Goal: Task Accomplishment & Management: Manage account settings

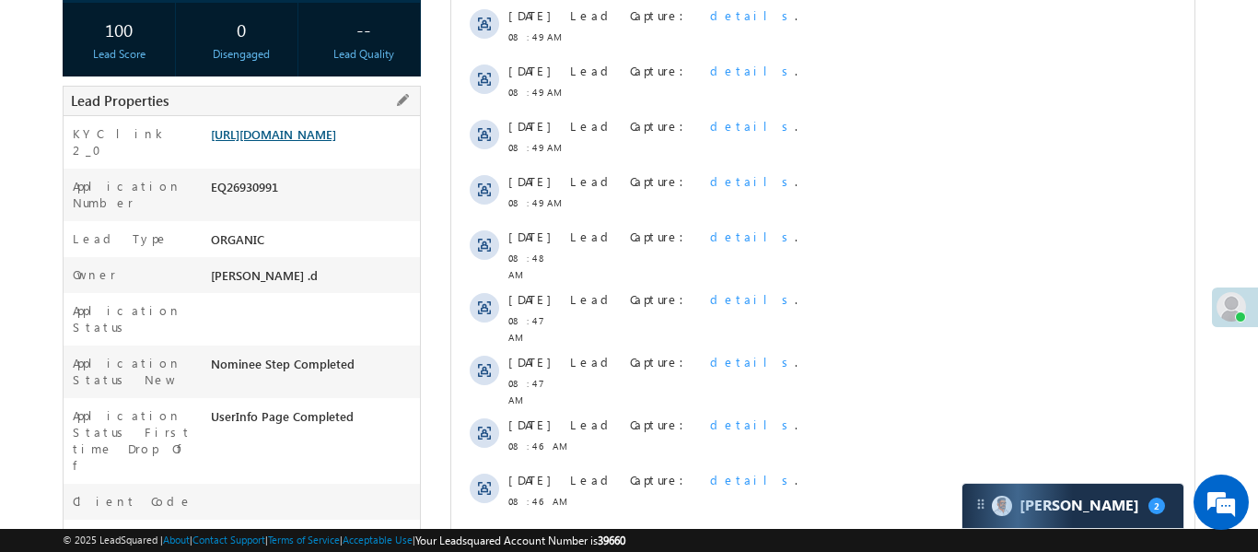
click at [336, 142] on link "https://angelbroking1-pk3em7sa.customui-test.leadsquared.com?leadId=d79cd9cc-29…" at bounding box center [273, 134] width 125 height 16
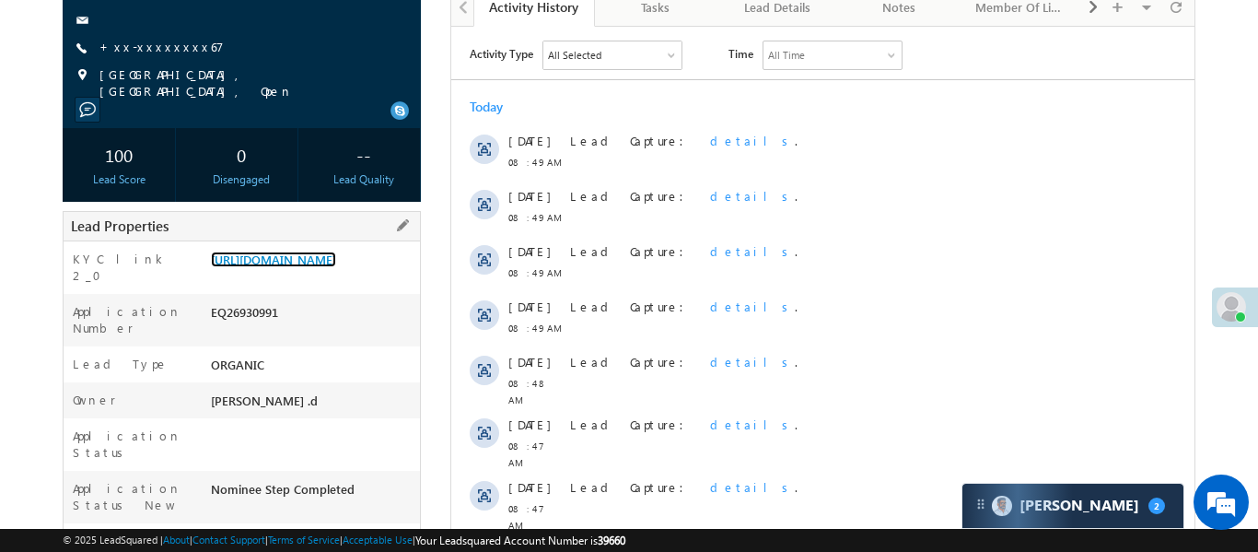
scroll to position [211, 0]
click at [143, 32] on div "Rupa shah Lead Talked - Pitch Not Done +xx-xxxxxxxx67" at bounding box center [242, 18] width 340 height 166
click at [160, 43] on link "+xx-xxxxxxxx67" at bounding box center [161, 48] width 124 height 16
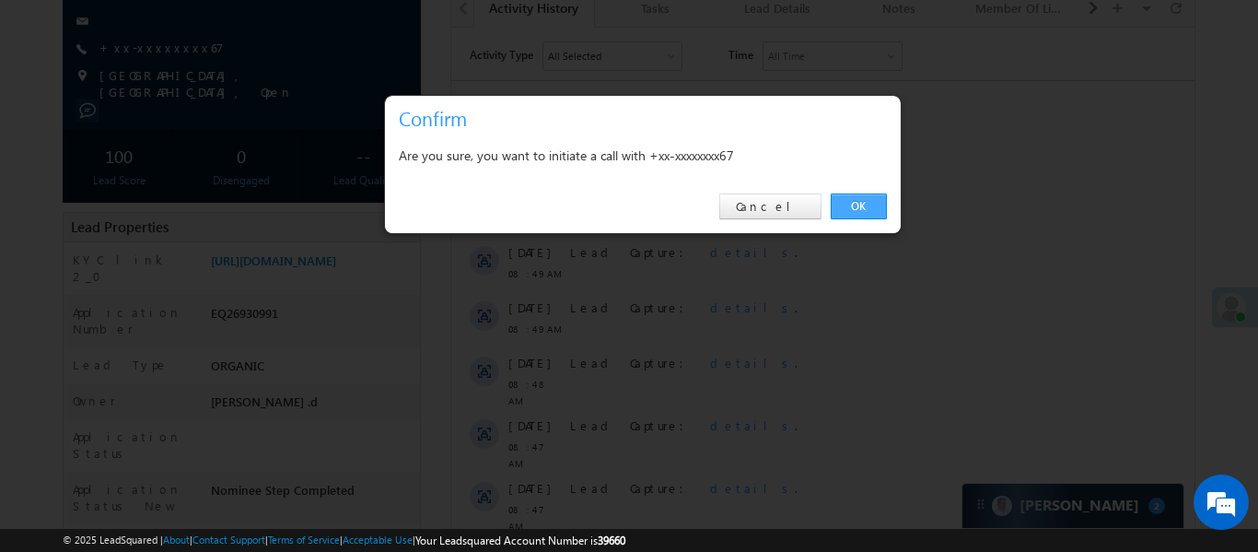
click at [869, 206] on link "OK" at bounding box center [859, 206] width 56 height 26
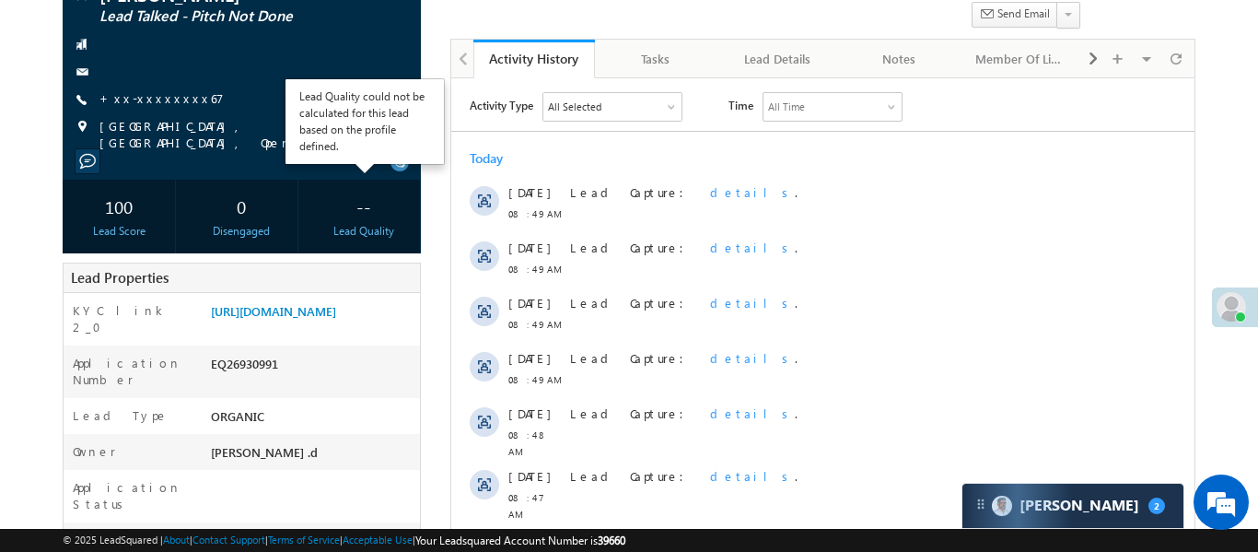
scroll to position [51, 0]
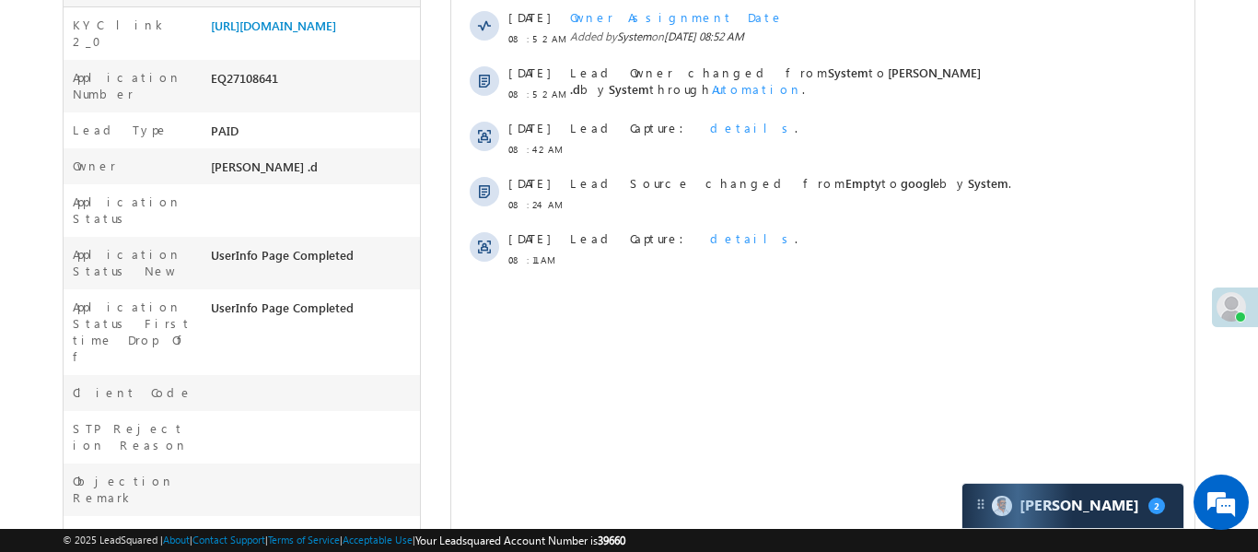
scroll to position [223, 0]
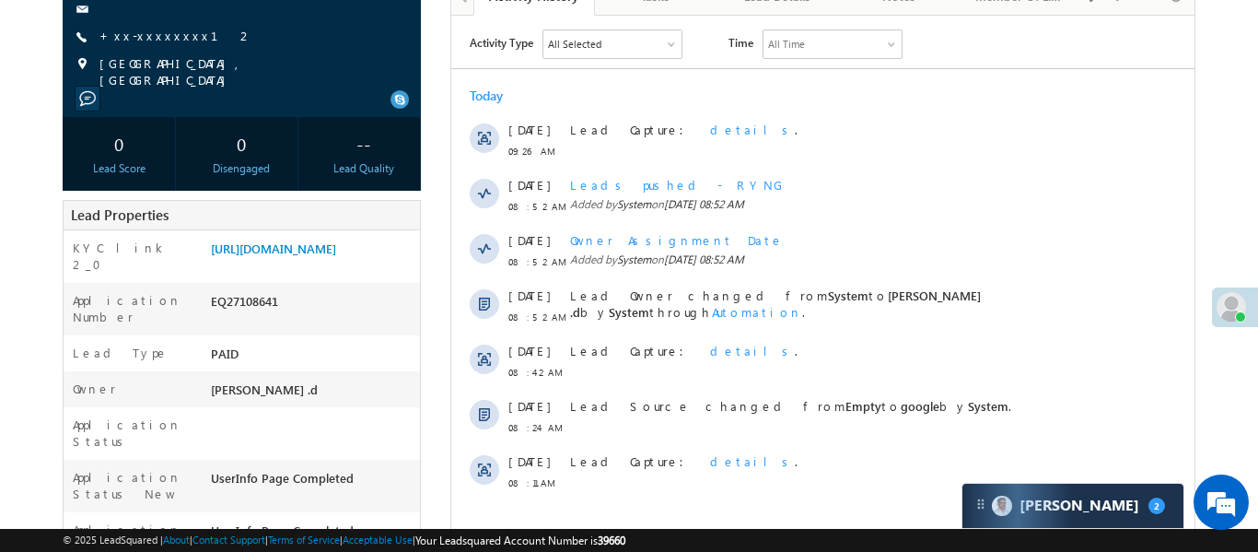
click at [145, 45] on span "+xx-xxxxxxxx12" at bounding box center [176, 37] width 154 height 18
click at [145, 33] on link "+xx-xxxxxxxx12" at bounding box center [176, 36] width 154 height 16
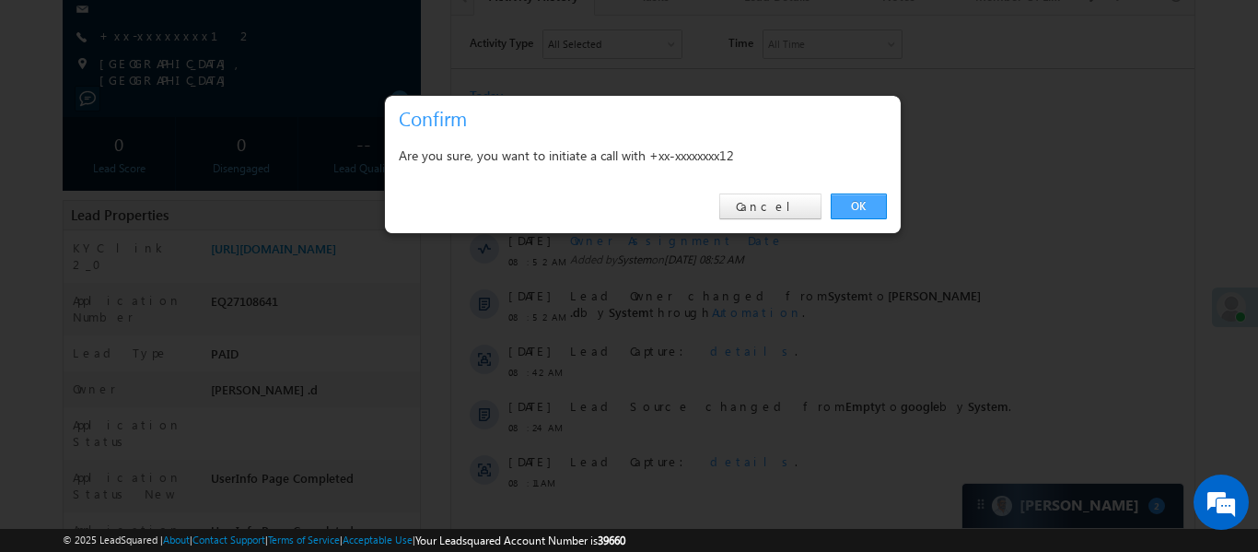
click at [863, 199] on link "OK" at bounding box center [859, 206] width 56 height 26
click at [862, 197] on span "Added by System on 13 Aug 2025 08:52 AM" at bounding box center [840, 204] width 543 height 17
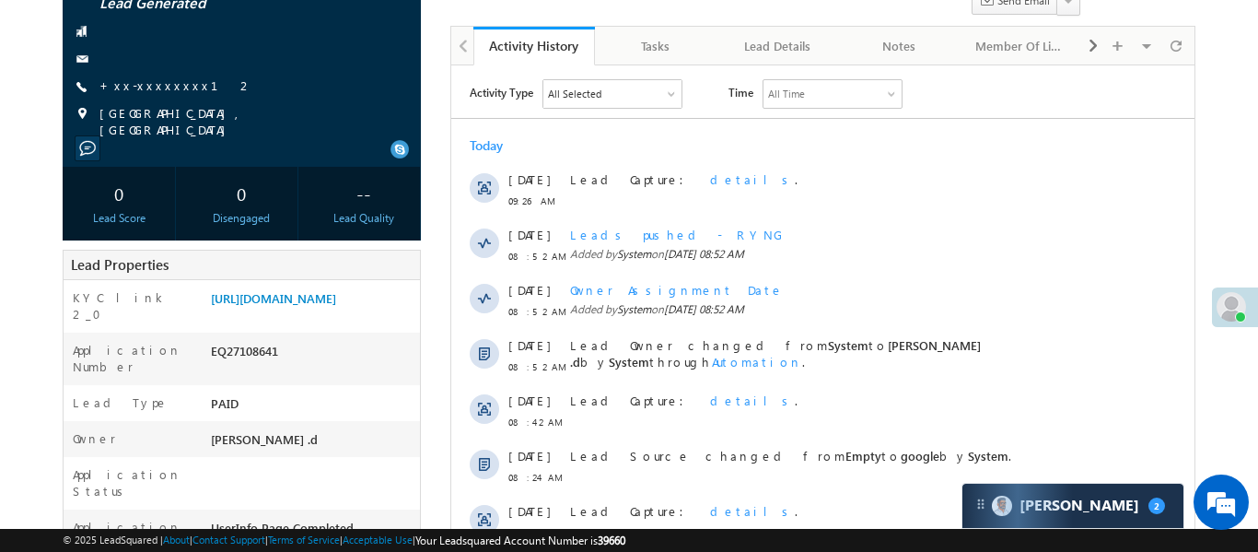
scroll to position [273, 0]
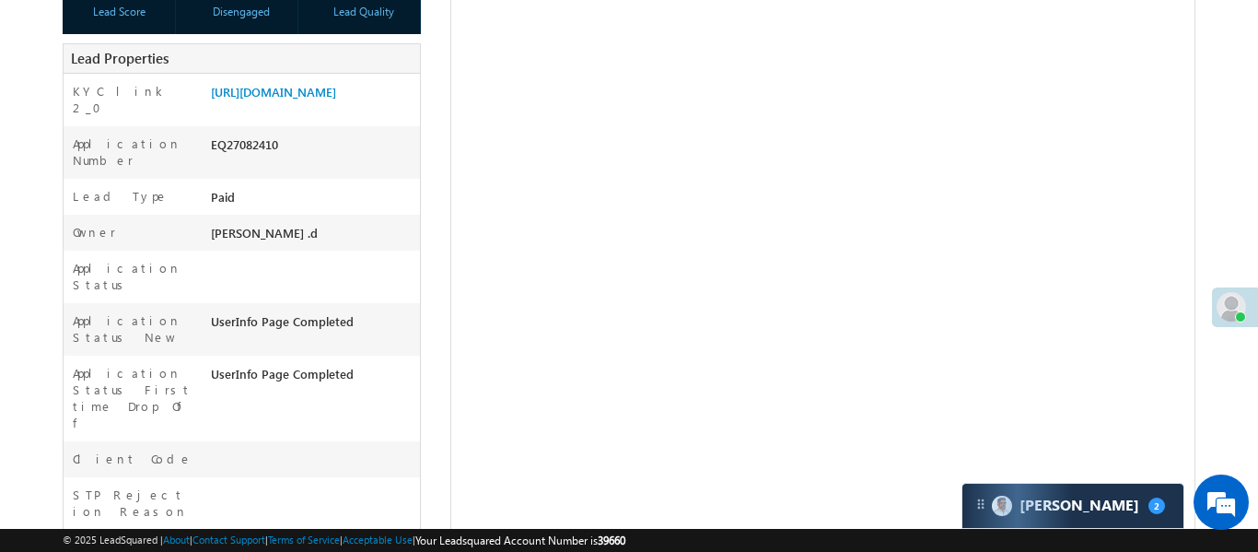
scroll to position [379, 0]
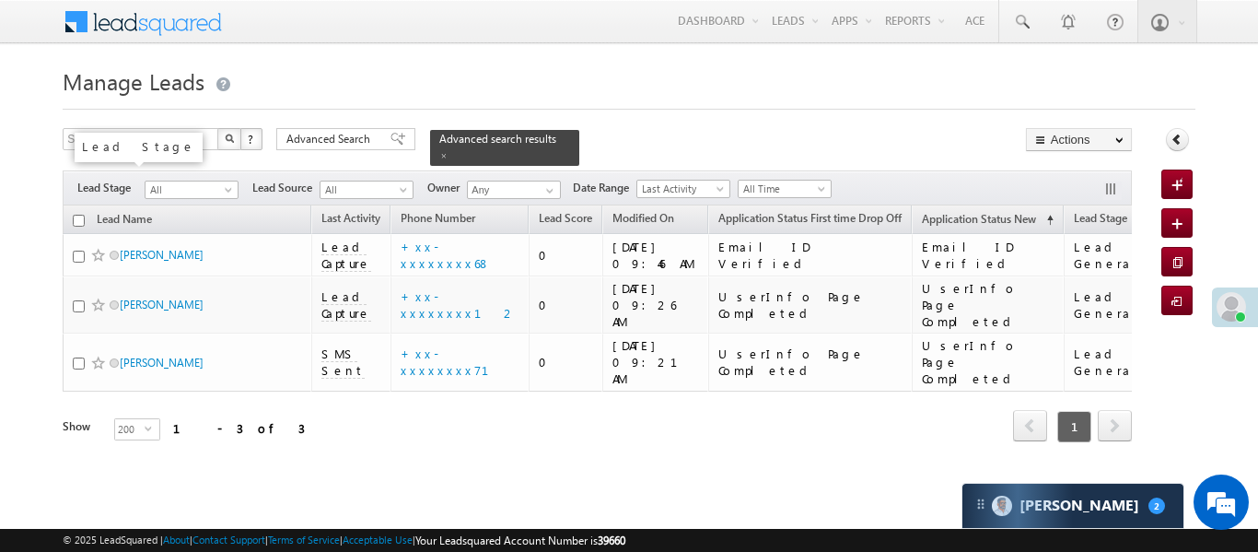
click at [195, 181] on span "All" at bounding box center [189, 189] width 87 height 17
click at [448, 151] on span at bounding box center [443, 155] width 9 height 9
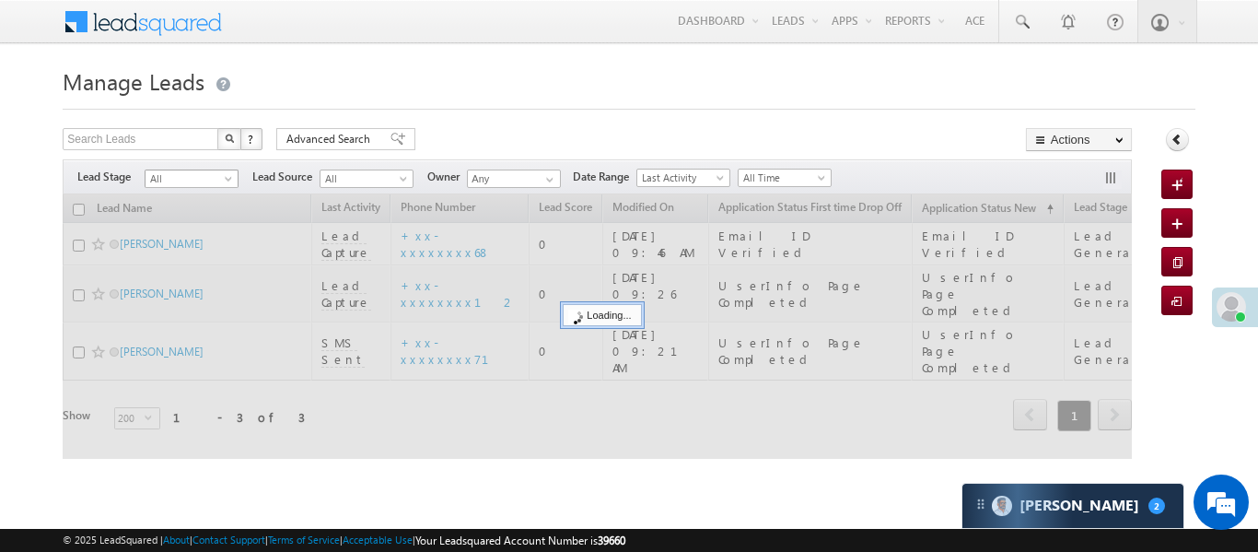
click at [192, 172] on span "All" at bounding box center [189, 178] width 87 height 17
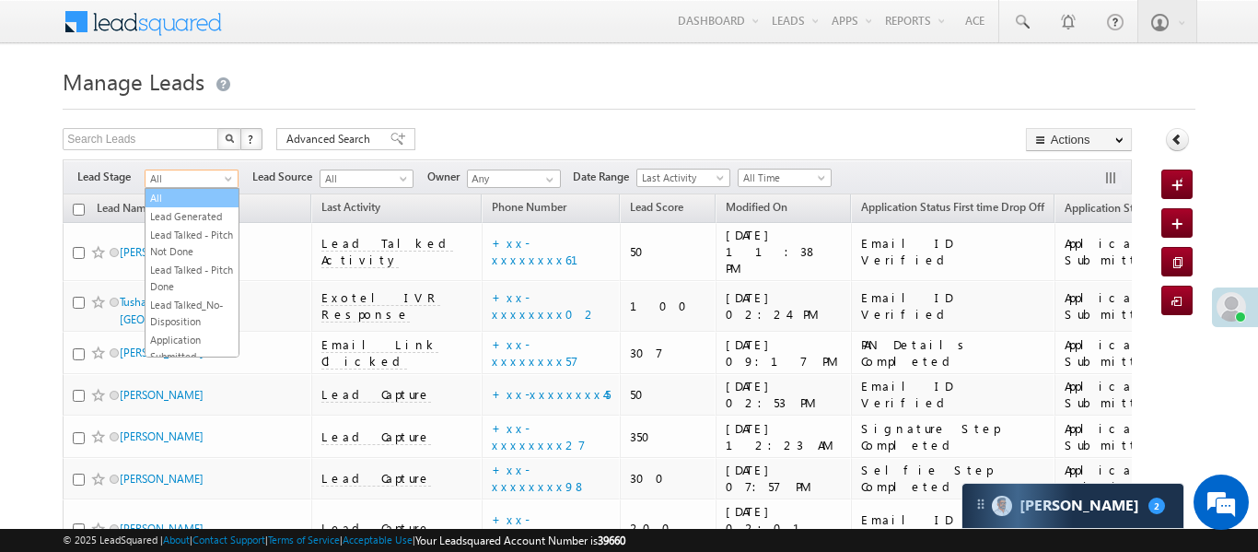
click at [180, 216] on link "Lead Generated" at bounding box center [192, 216] width 93 height 17
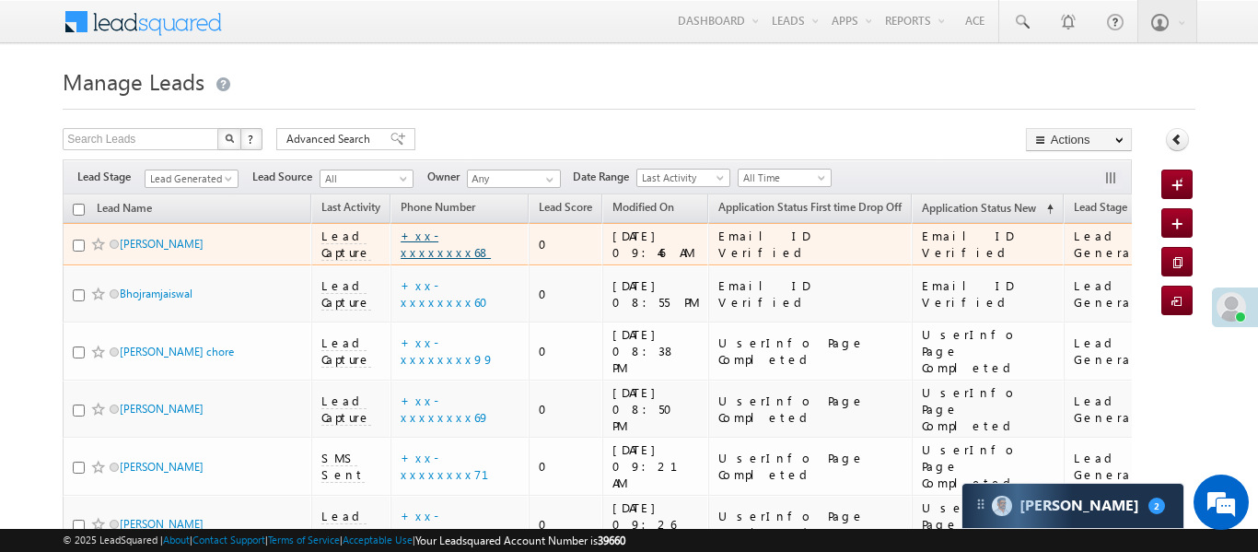
click at [474, 245] on link "+xx-xxxxxxxx68" at bounding box center [446, 243] width 90 height 32
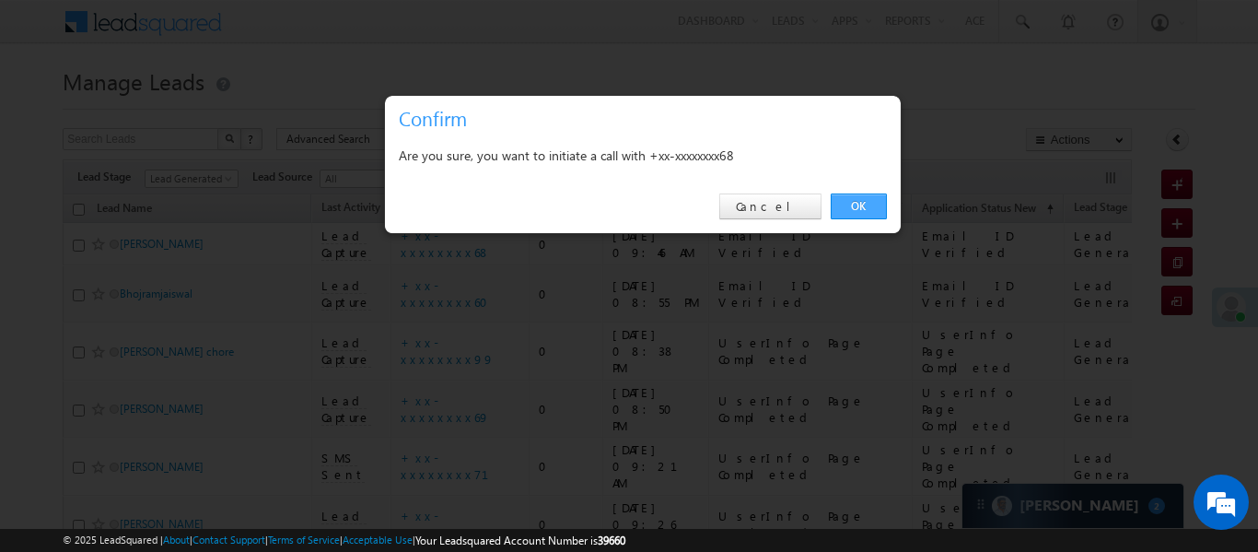
click at [883, 215] on link "OK" at bounding box center [859, 206] width 56 height 26
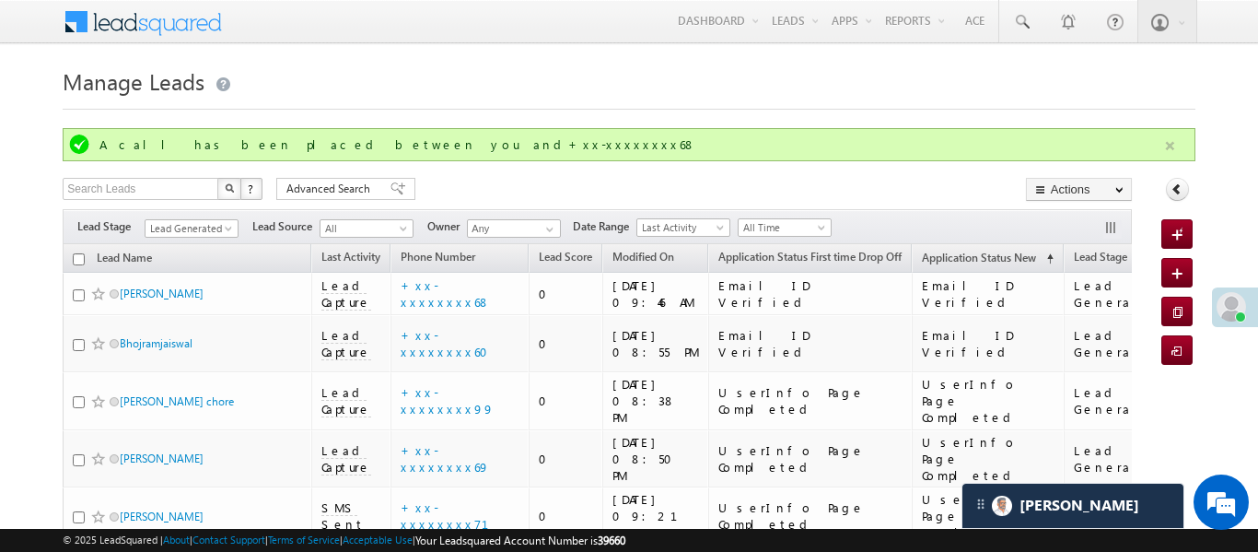
click at [1158, 152] on div "A call has been placed between you and+xx-xxxxxxxx68" at bounding box center [629, 144] width 1132 height 33
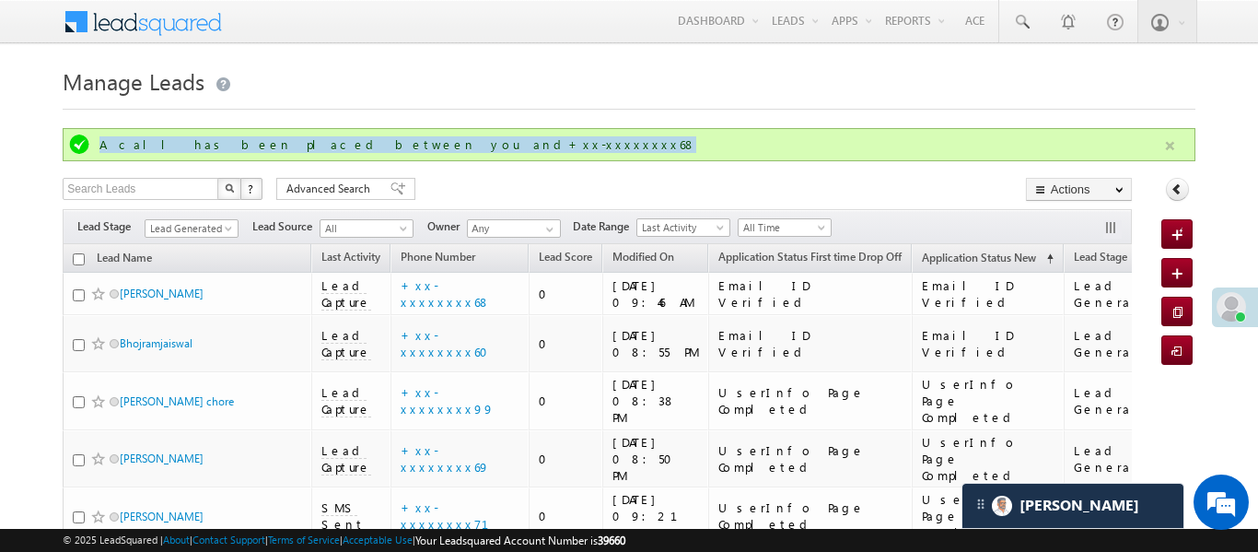
click at [1163, 148] on button "button" at bounding box center [1169, 145] width 23 height 23
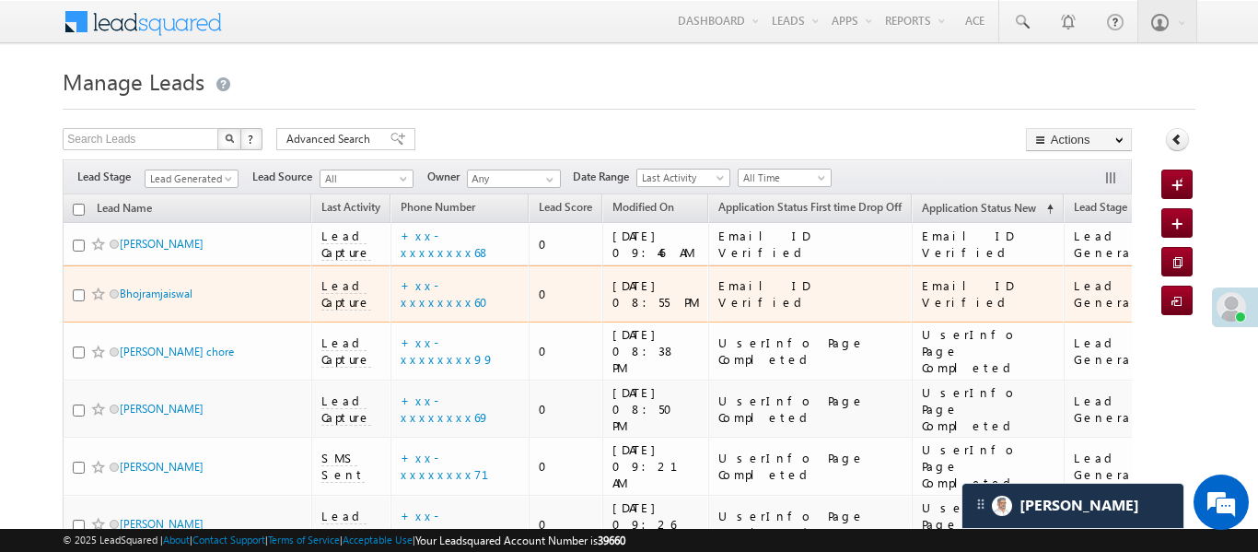
click at [445, 272] on td "+xx-xxxxxxxx60" at bounding box center [459, 294] width 138 height 58
click at [457, 297] on td "+xx-xxxxxxxx60" at bounding box center [459, 294] width 138 height 58
click at [457, 295] on td "+xx-xxxxxxxx60" at bounding box center [459, 294] width 138 height 58
click at [457, 283] on link "+xx-xxxxxxxx60" at bounding box center [450, 293] width 99 height 32
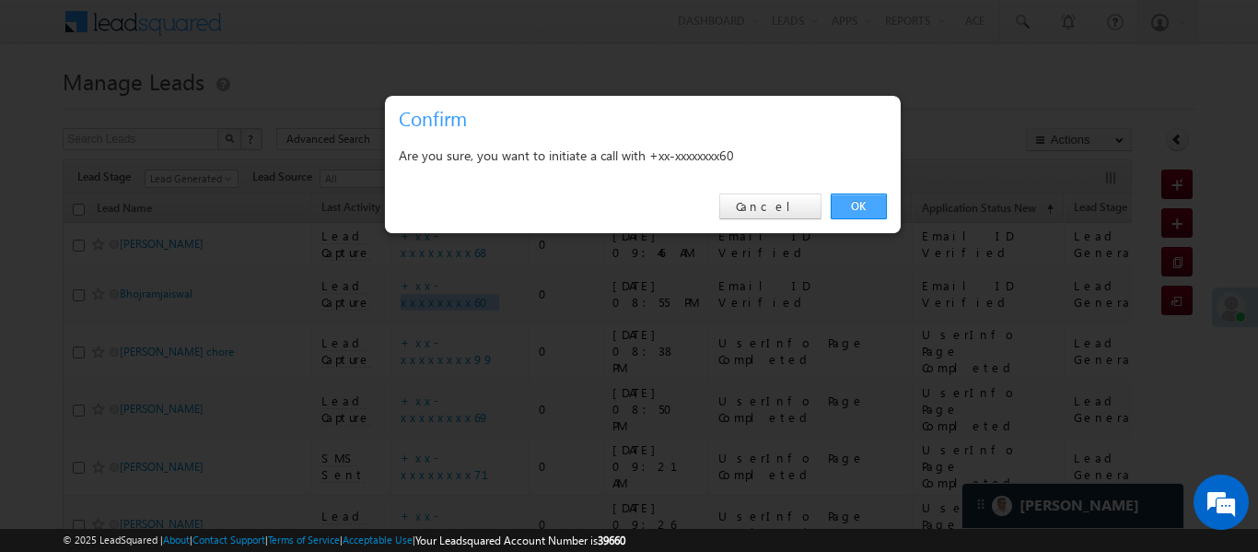
click at [874, 217] on link "OK" at bounding box center [859, 206] width 56 height 26
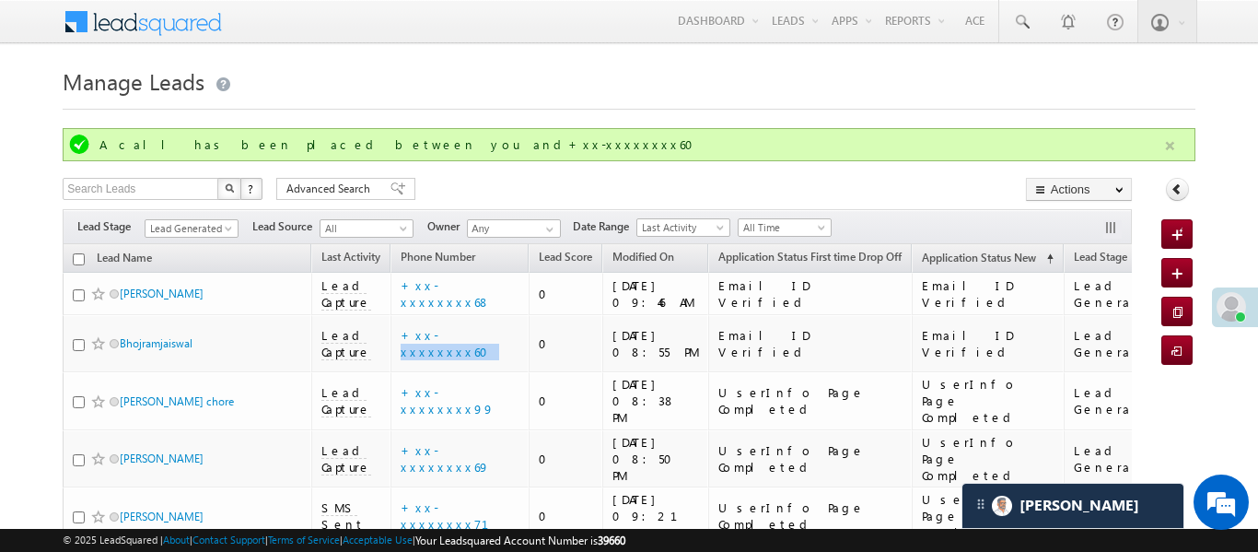
click at [1179, 139] on button "button" at bounding box center [1169, 145] width 23 height 23
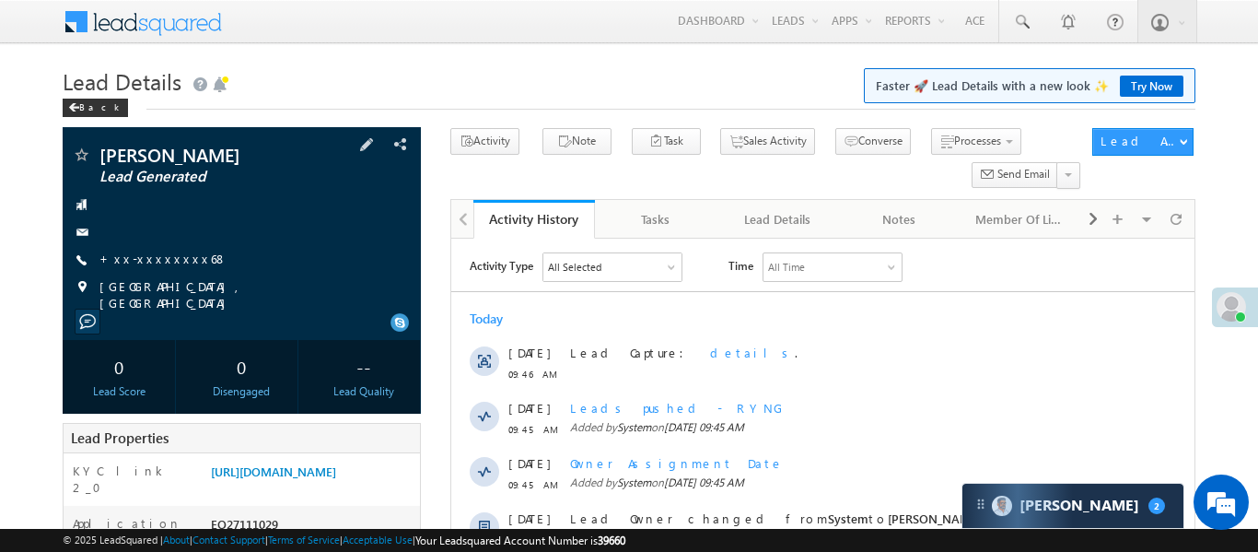
click at [173, 267] on span "+xx-xxxxxxxx68" at bounding box center [163, 259] width 128 height 18
click at [168, 260] on link "+xx-xxxxxxxx68" at bounding box center [163, 258] width 128 height 16
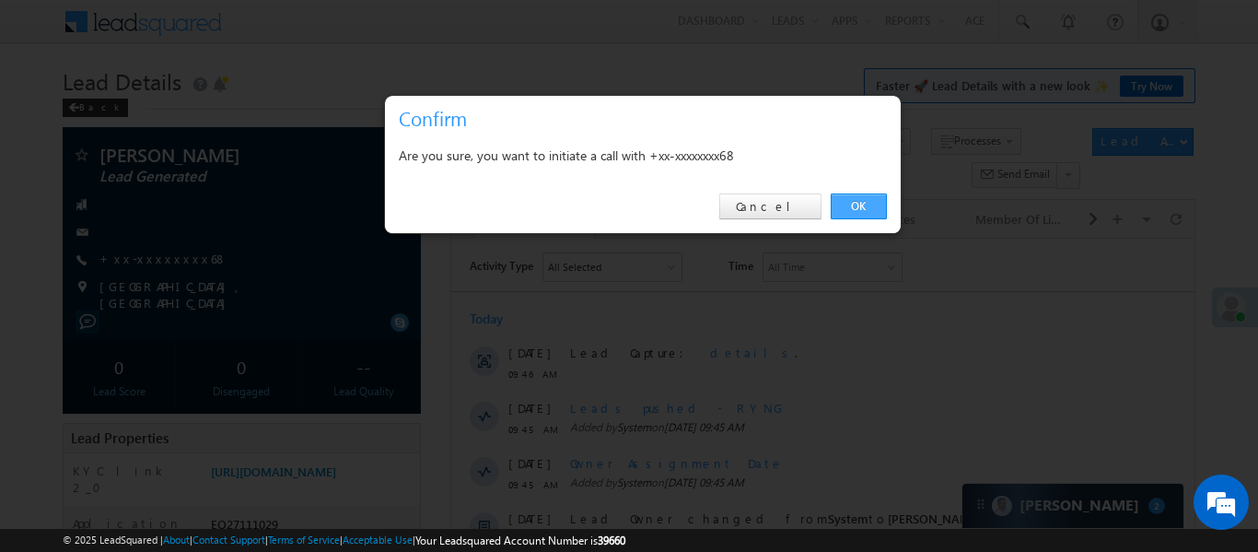
click at [858, 201] on link "OK" at bounding box center [859, 206] width 56 height 26
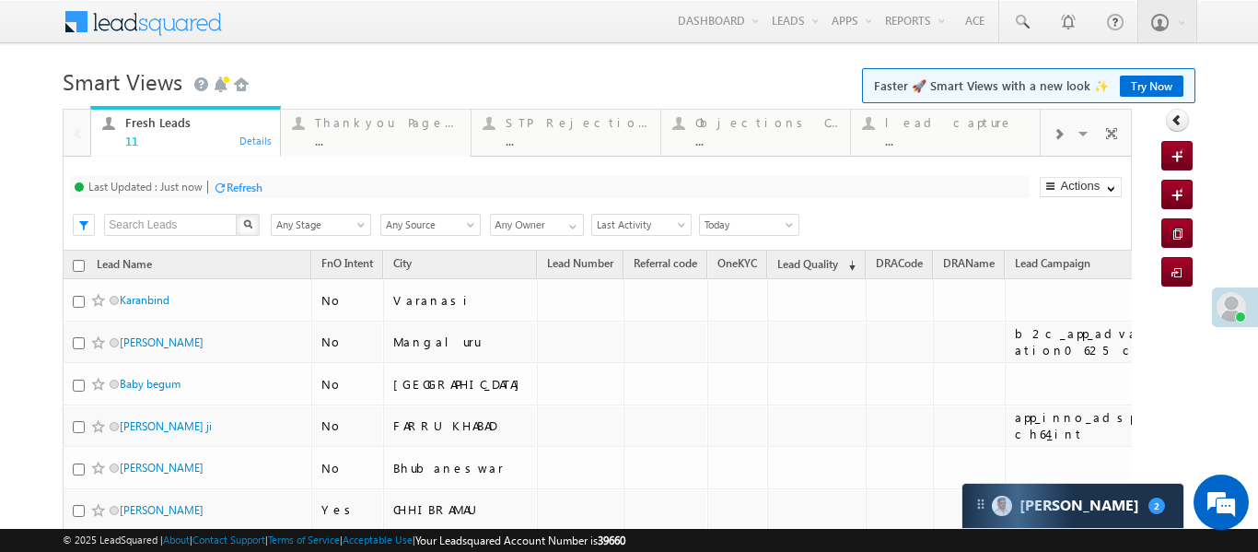
click at [1057, 138] on span at bounding box center [1058, 134] width 11 height 15
click at [956, 130] on div "Coded [DATE] ..." at bounding box center [957, 129] width 144 height 36
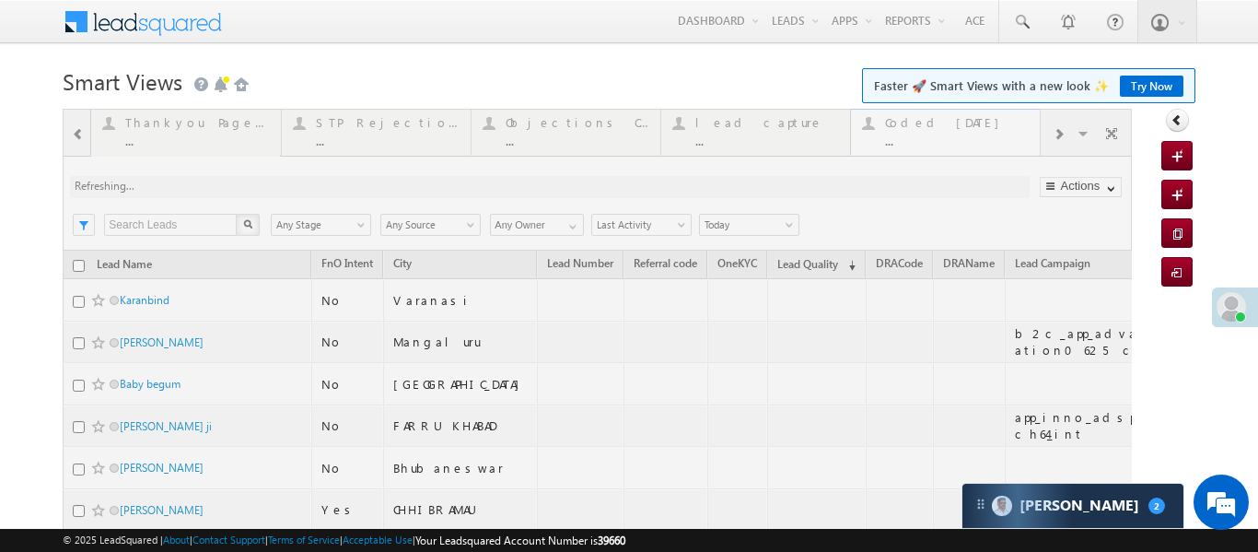
click at [956, 130] on div at bounding box center [597, 480] width 1069 height 742
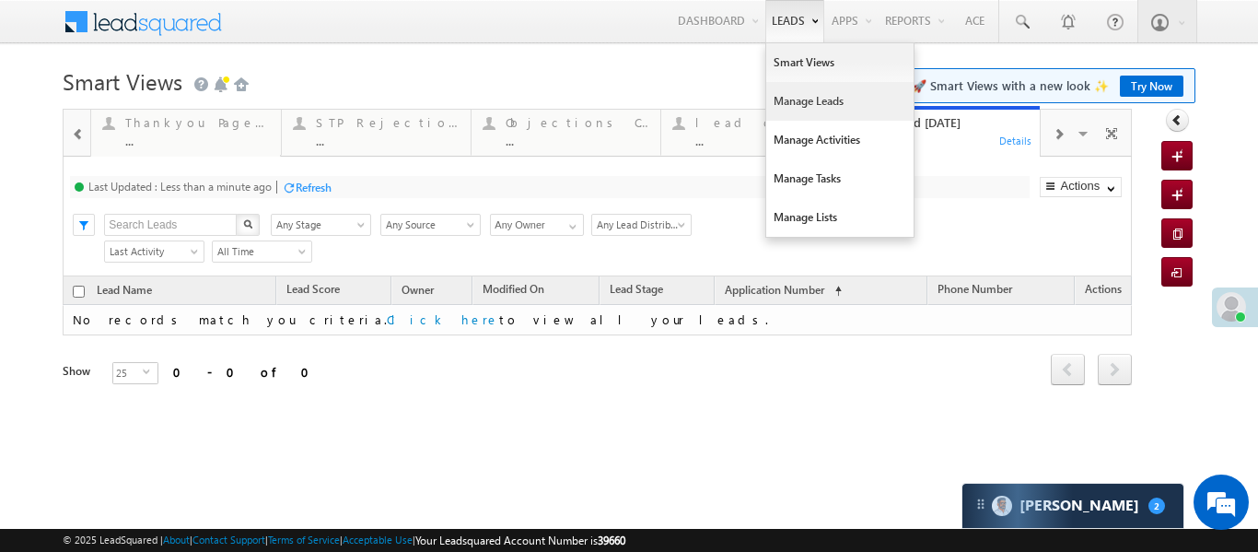
click at [799, 105] on link "Manage Leads" at bounding box center [839, 101] width 147 height 39
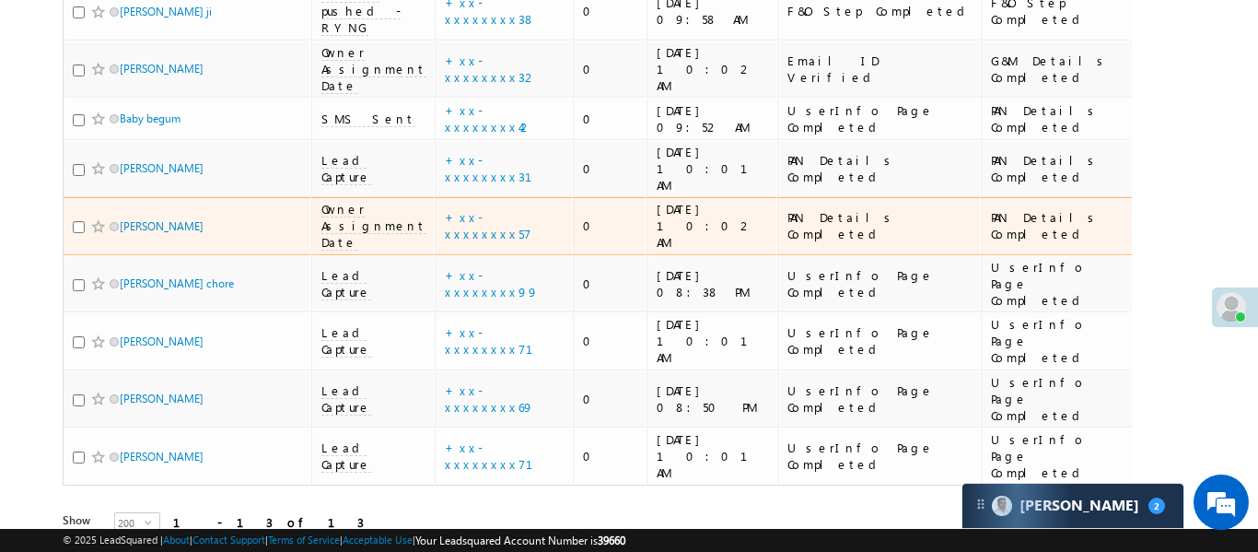
scroll to position [473, 0]
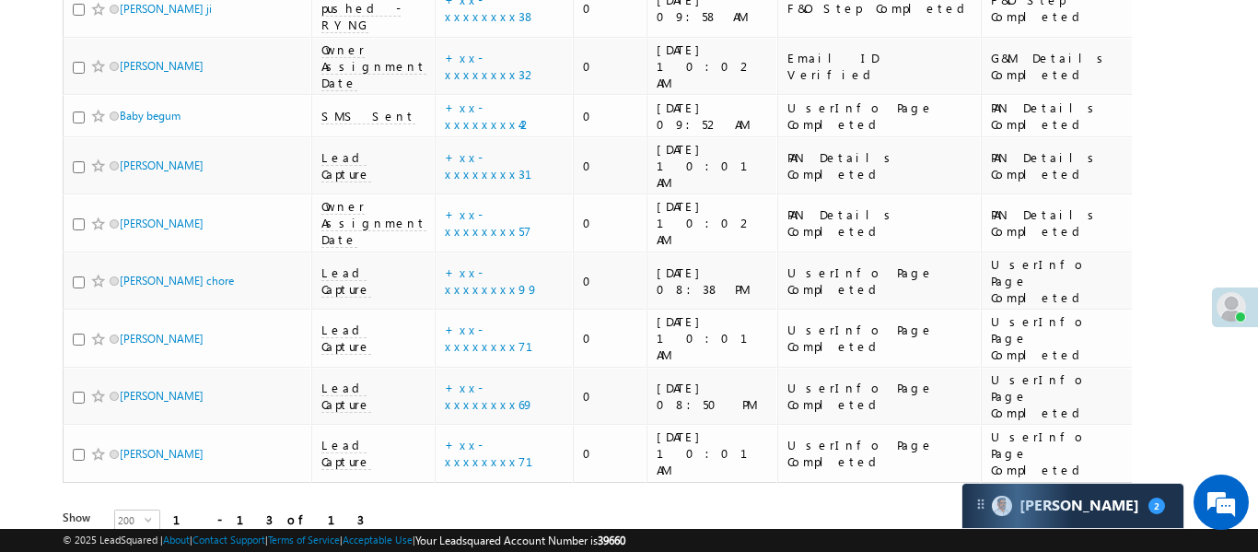
click at [782, 483] on div "Refresh first prev 1 next last 1 - 13 of 13" at bounding box center [597, 509] width 1069 height 53
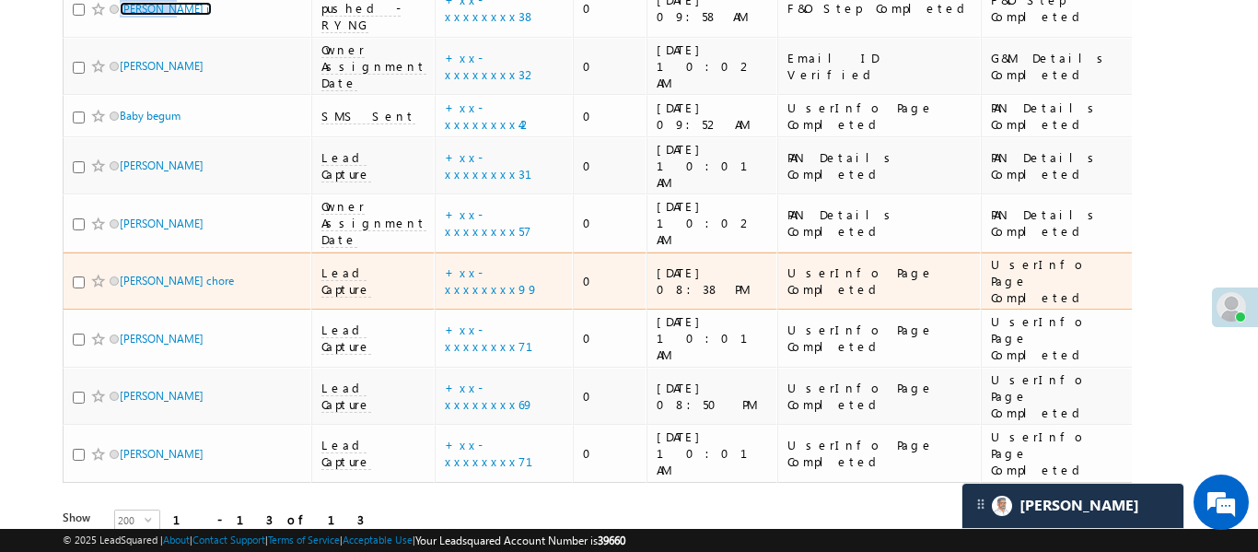
scroll to position [326, 0]
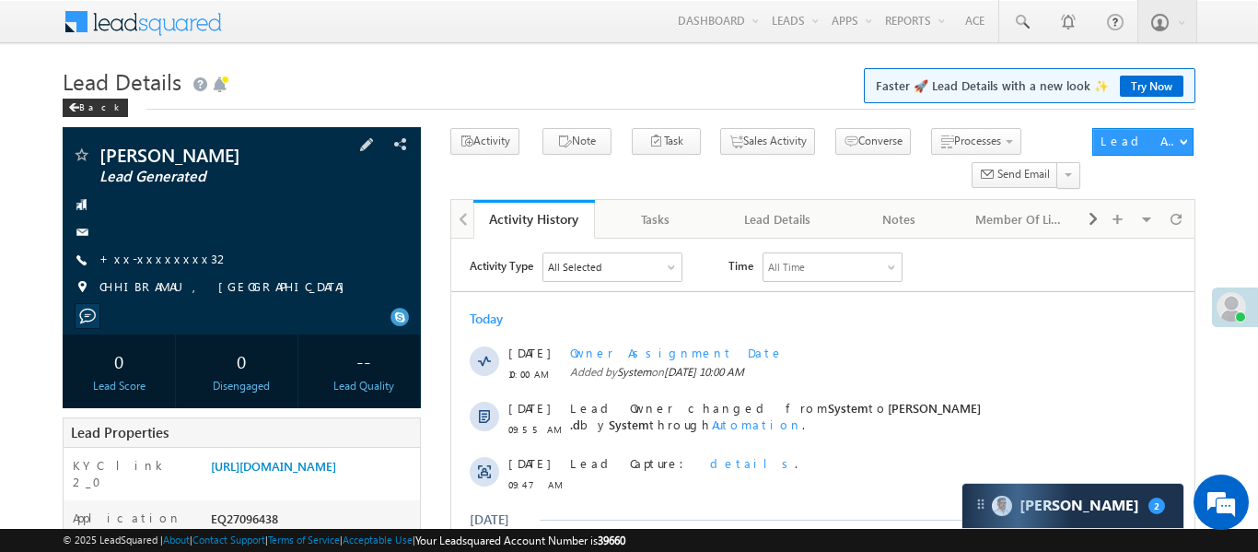
click at [160, 274] on div "[PERSON_NAME] Lead Generated +xx-xxxxxxxx32" at bounding box center [242, 226] width 340 height 160
click at [155, 260] on link "+xx-xxxxxxxx32" at bounding box center [164, 258] width 131 height 16
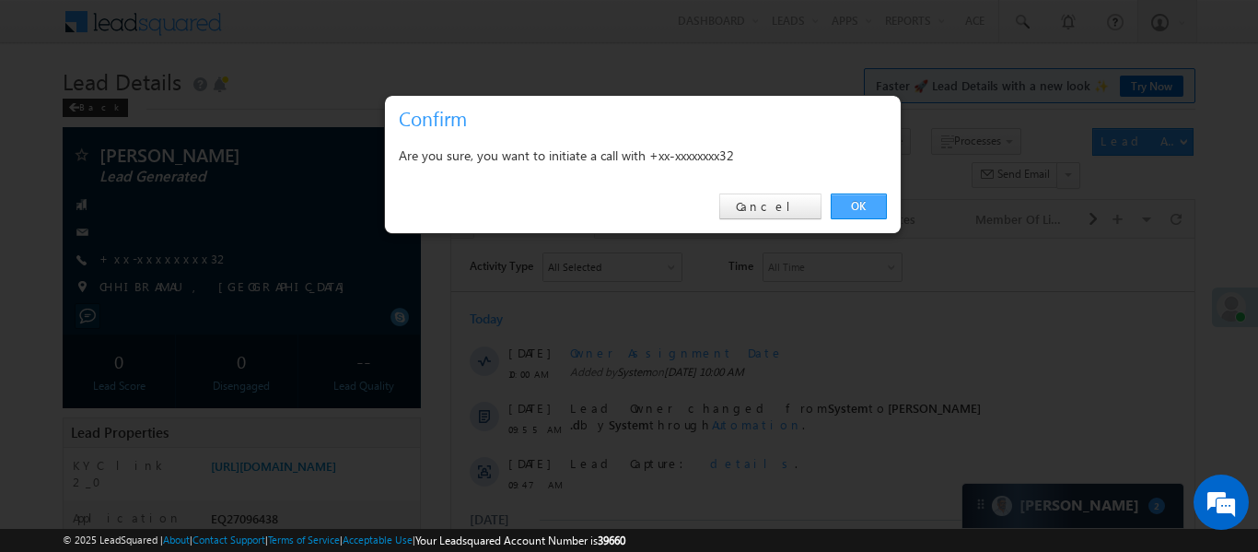
click at [871, 199] on link "OK" at bounding box center [859, 206] width 56 height 26
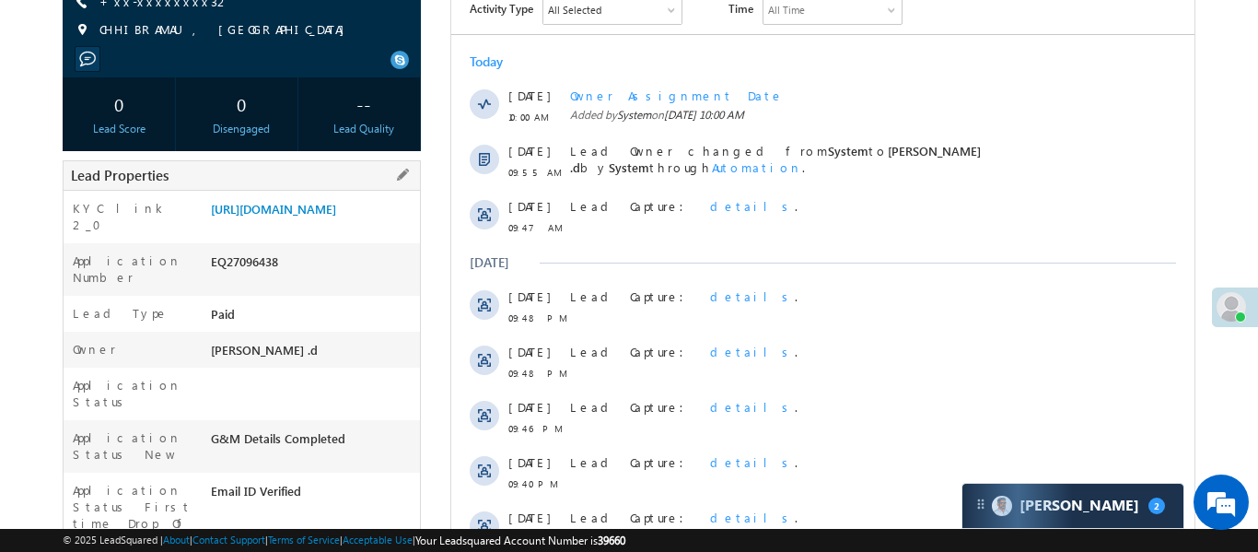
scroll to position [278, 0]
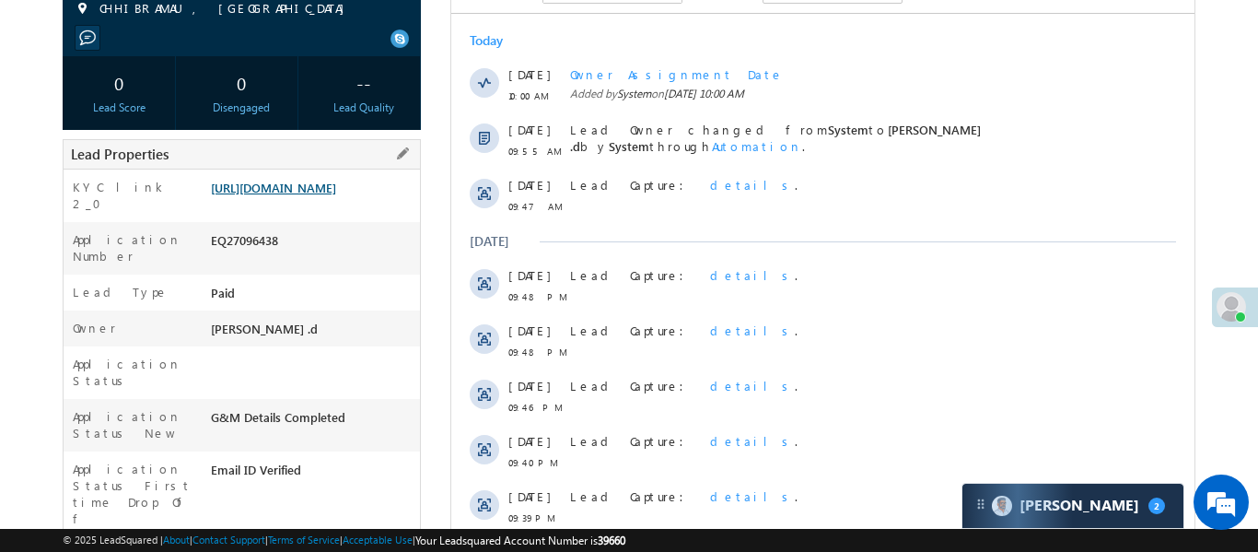
click at [285, 195] on link "https://angelbroking1-pk3em7sa.customui-test.leadsquared.com?leadId=67063d80-a1…" at bounding box center [273, 188] width 125 height 16
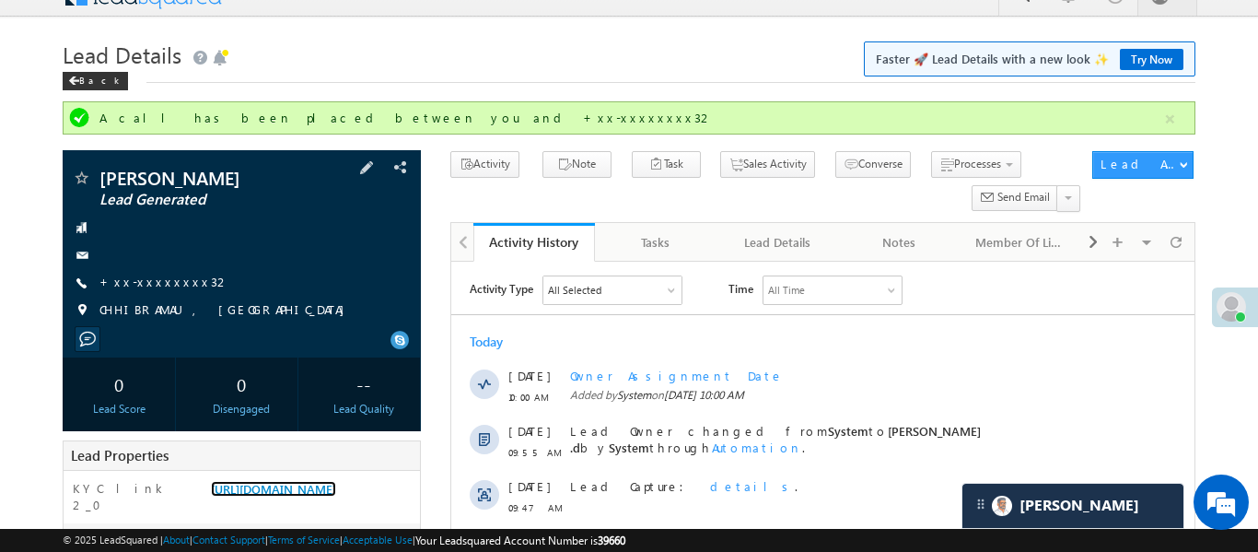
scroll to position [0, 0]
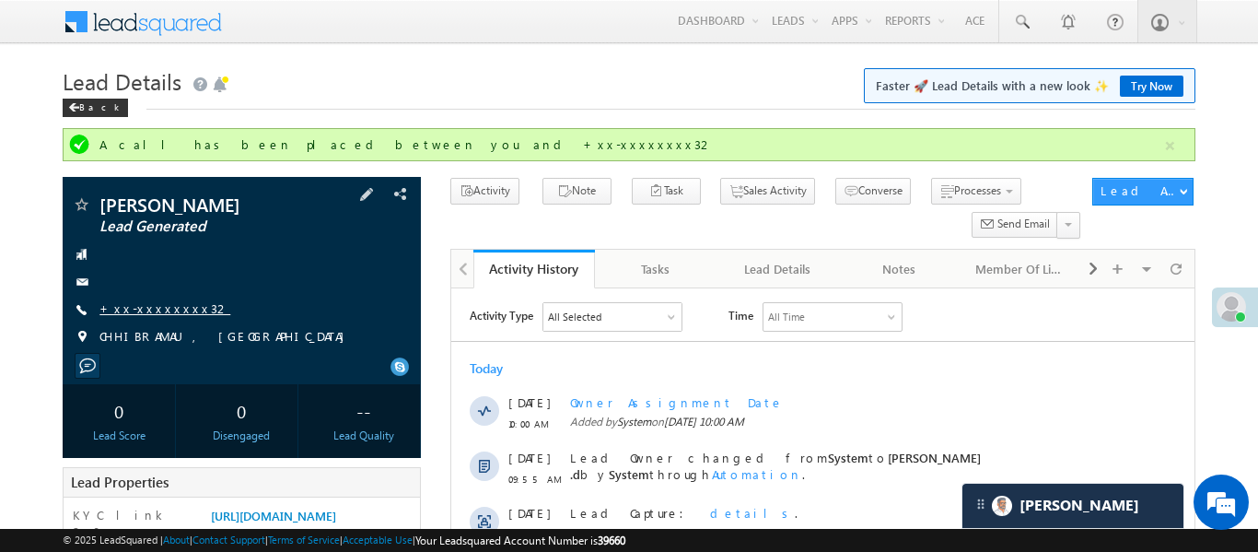
click at [151, 305] on link "+xx-xxxxxxxx32" at bounding box center [164, 308] width 131 height 16
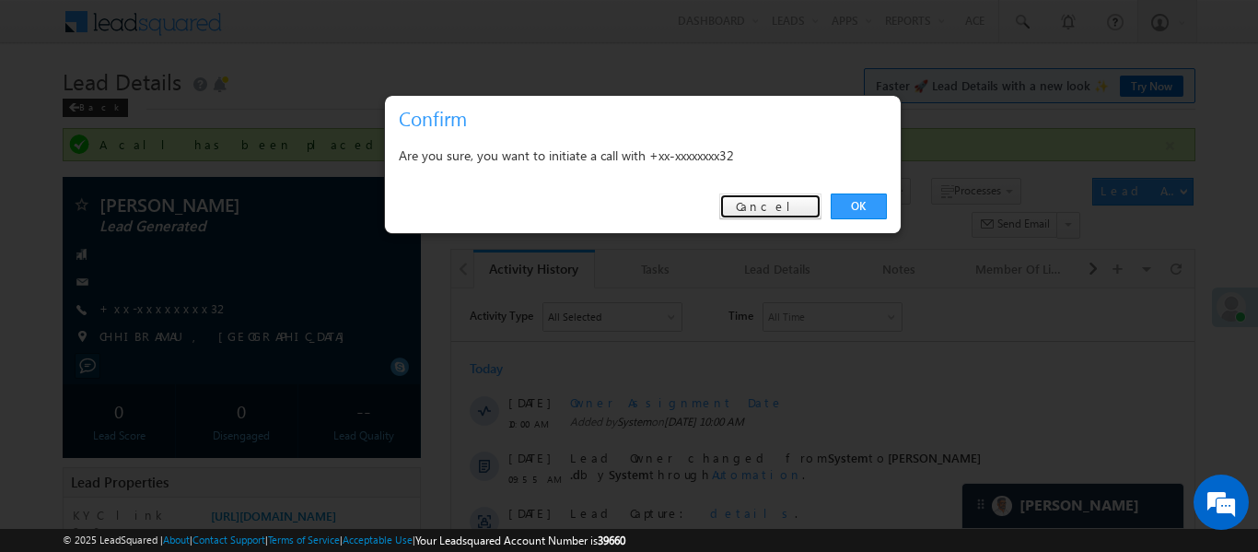
click at [765, 216] on link "Cancel" at bounding box center [770, 206] width 102 height 26
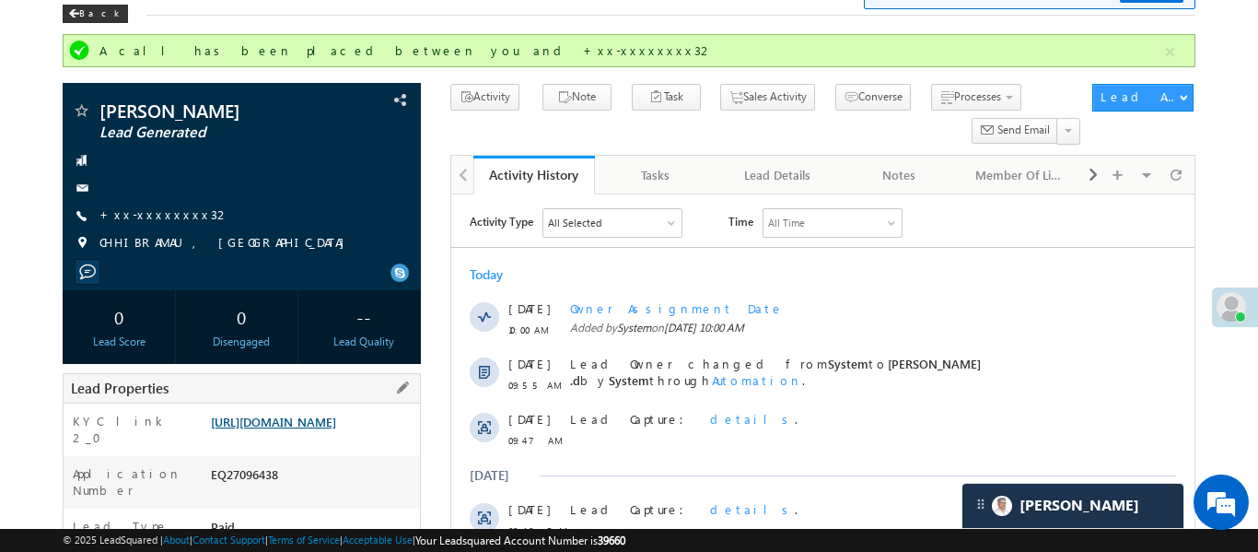
scroll to position [160, 0]
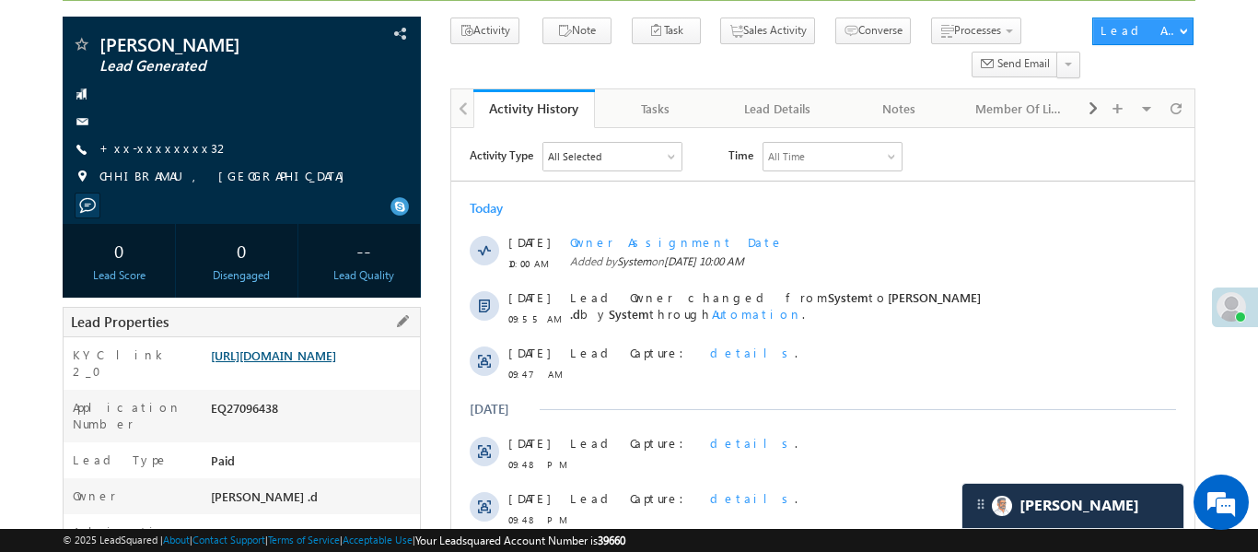
click at [325, 363] on link "https://angelbroking1-pk3em7sa.customui-test.leadsquared.com?leadId=67063d80-a1…" at bounding box center [273, 355] width 125 height 16
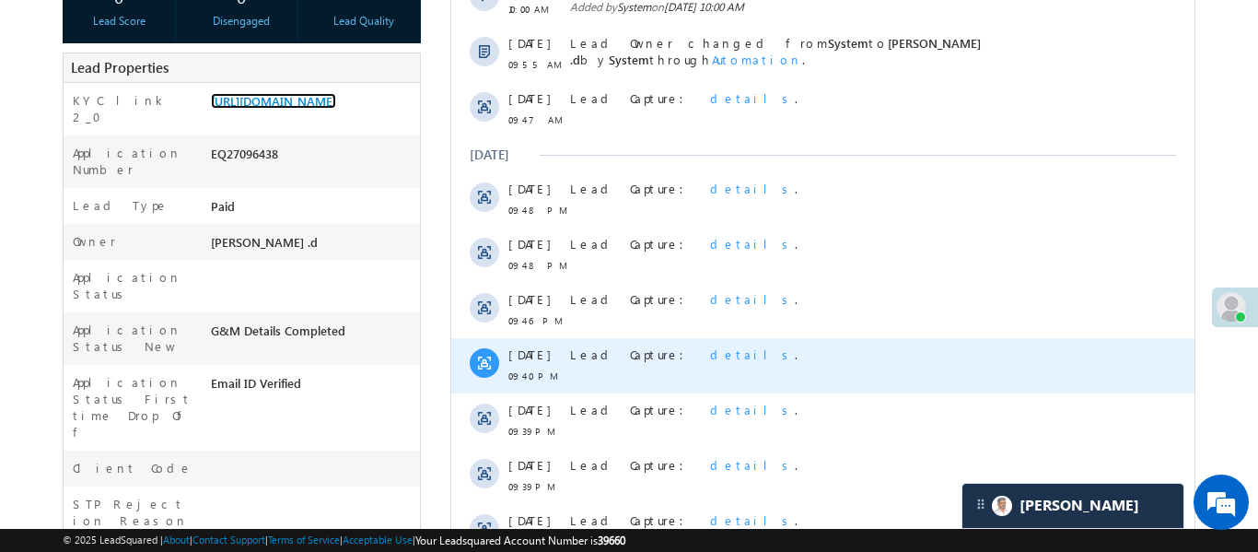
scroll to position [493, 0]
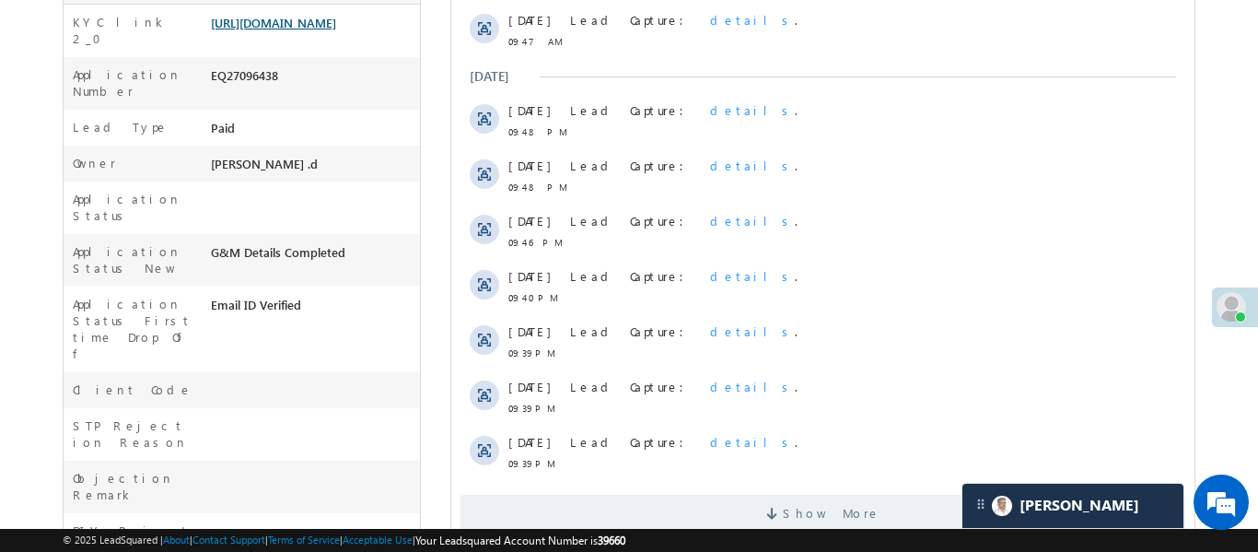
click at [318, 30] on link "https://angelbroking1-pk3em7sa.customui-test.leadsquared.com?leadId=67063d80-a1…" at bounding box center [273, 23] width 125 height 16
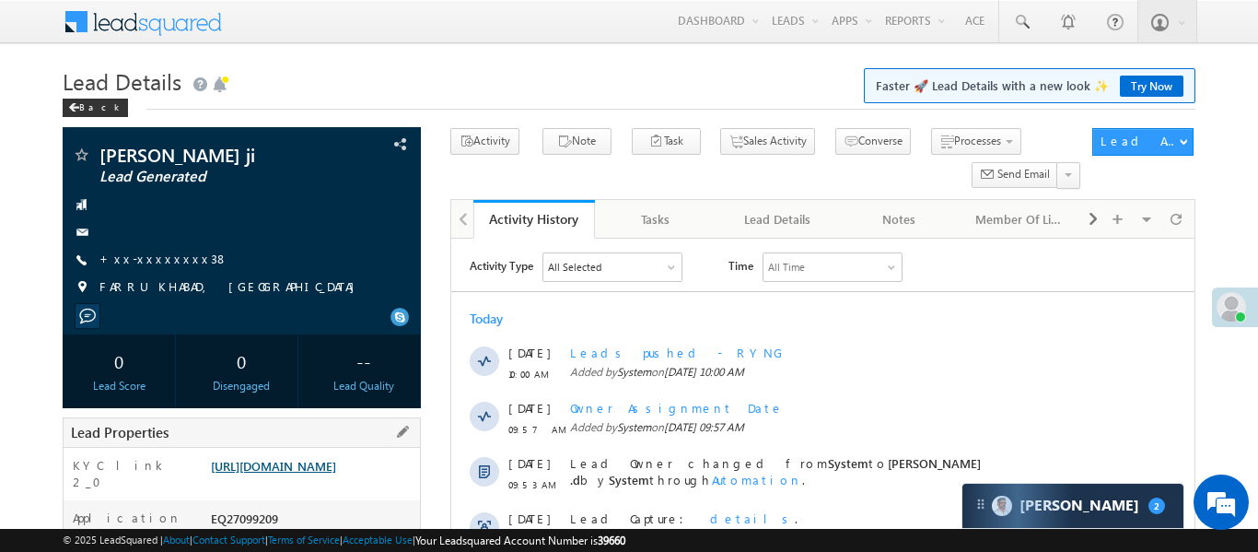
click at [297, 473] on link "https://angelbroking1-pk3em7sa.customui-test.leadsquared.com?leadId=dcef47ea-02…" at bounding box center [273, 466] width 125 height 16
click at [323, 470] on link "https://angelbroking1-pk3em7sa.customui-test.leadsquared.com?leadId=dcef47ea-02…" at bounding box center [273, 466] width 125 height 16
click at [137, 257] on link "+xx-xxxxxxxx38" at bounding box center [163, 258] width 129 height 16
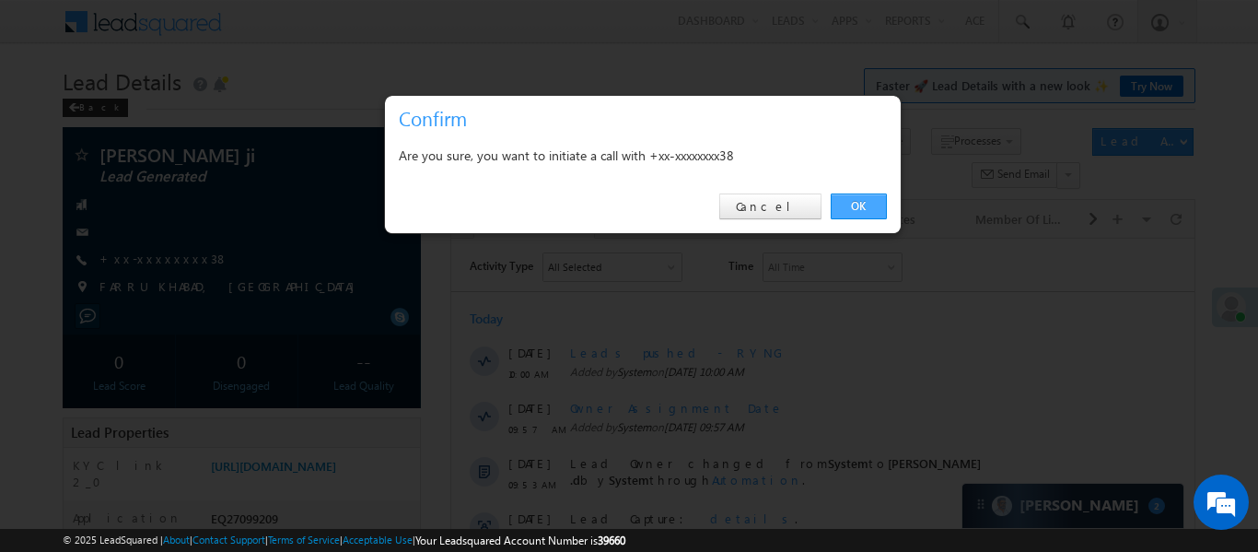
click at [863, 202] on link "OK" at bounding box center [859, 206] width 56 height 26
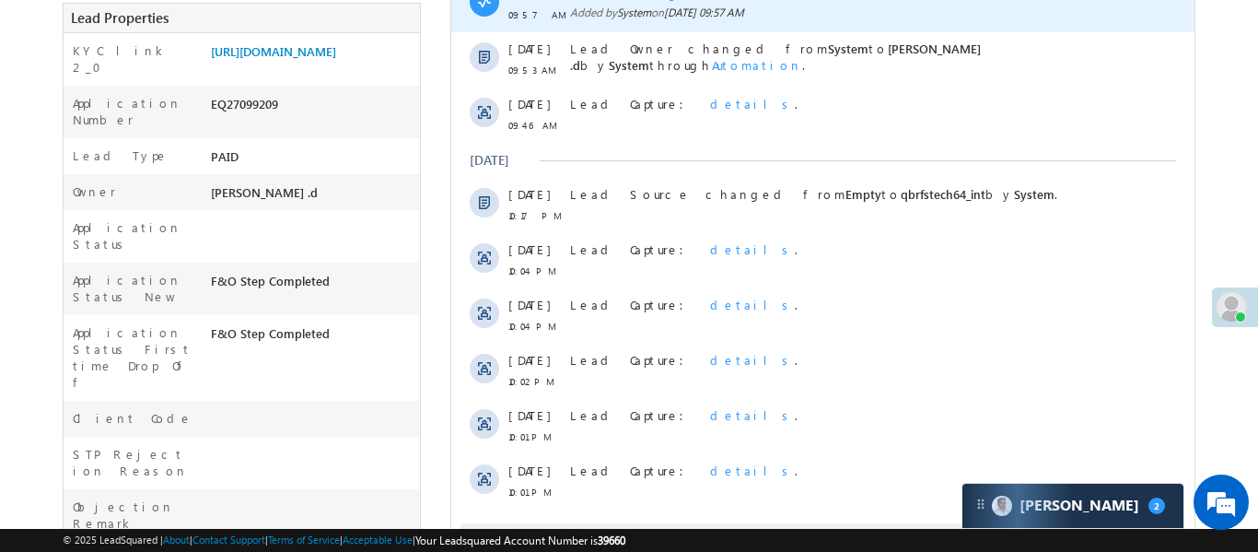
scroll to position [512, 0]
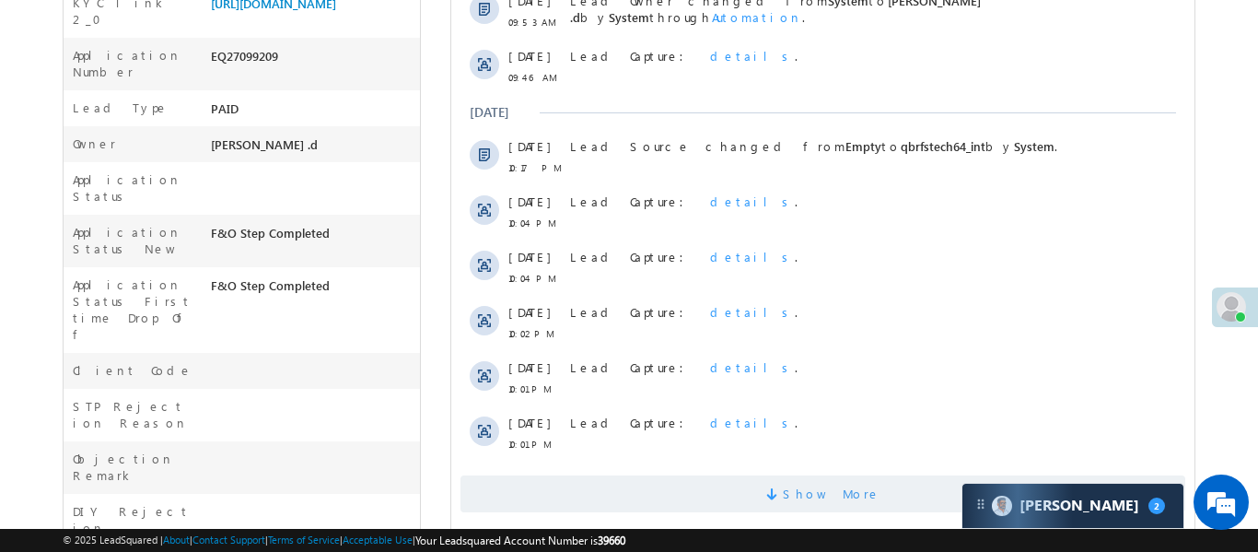
click at [728, 495] on span "Show More" at bounding box center [822, 493] width 725 height 37
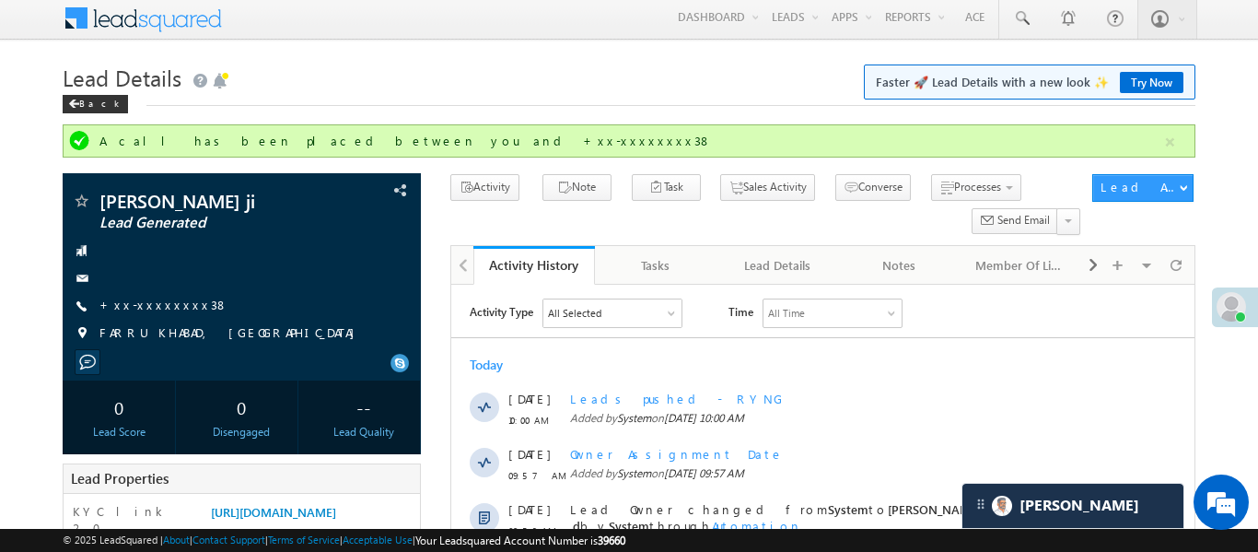
scroll to position [0, 0]
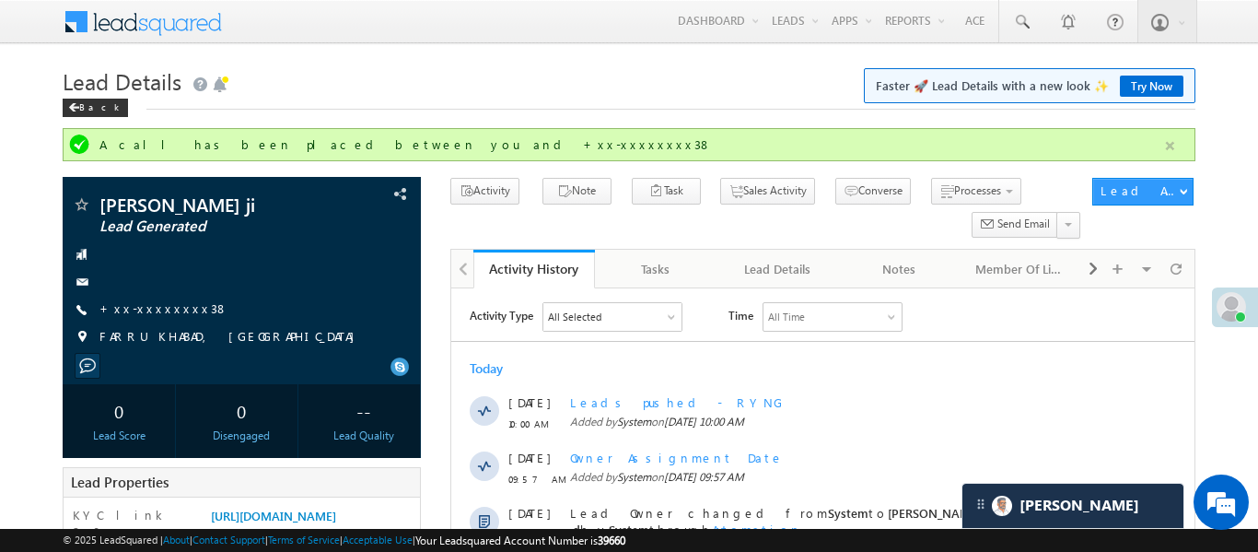
click at [1170, 145] on div "A call has been placed between you and +xx-xxxxxxxx38" at bounding box center [629, 144] width 1132 height 33
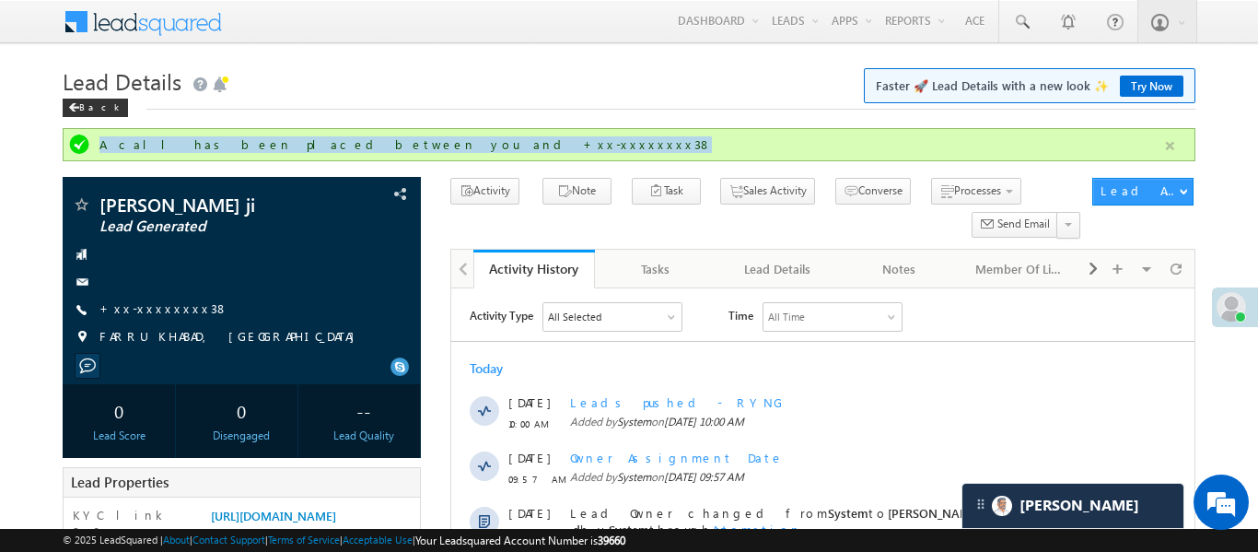
click at [1167, 146] on button "button" at bounding box center [1169, 145] width 23 height 23
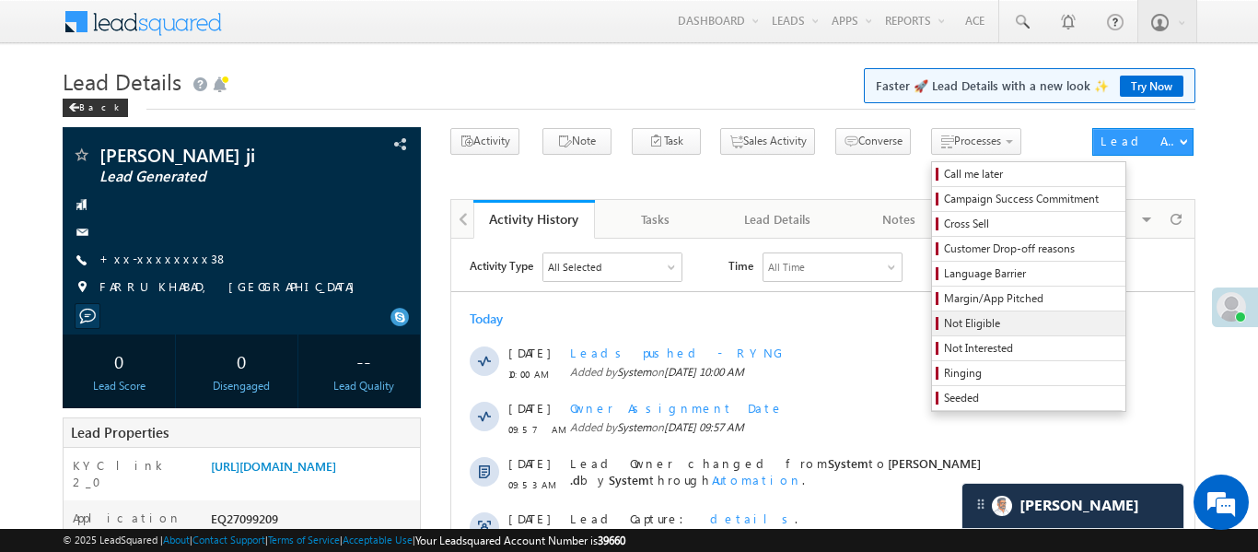
click at [956, 320] on span "Not Eligible" at bounding box center [1031, 323] width 175 height 17
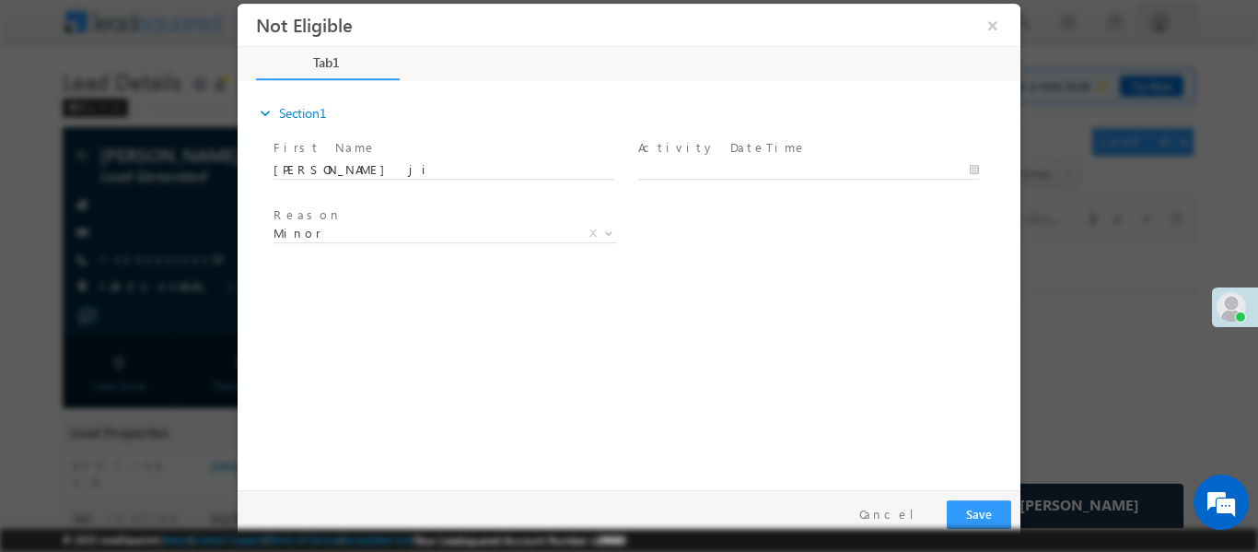
click at [686, 179] on span at bounding box center [808, 188] width 340 height 20
click at [682, 171] on body "Not Eligible ×" at bounding box center [629, 242] width 783 height 478
type input "13/08/25 10:09 AM"
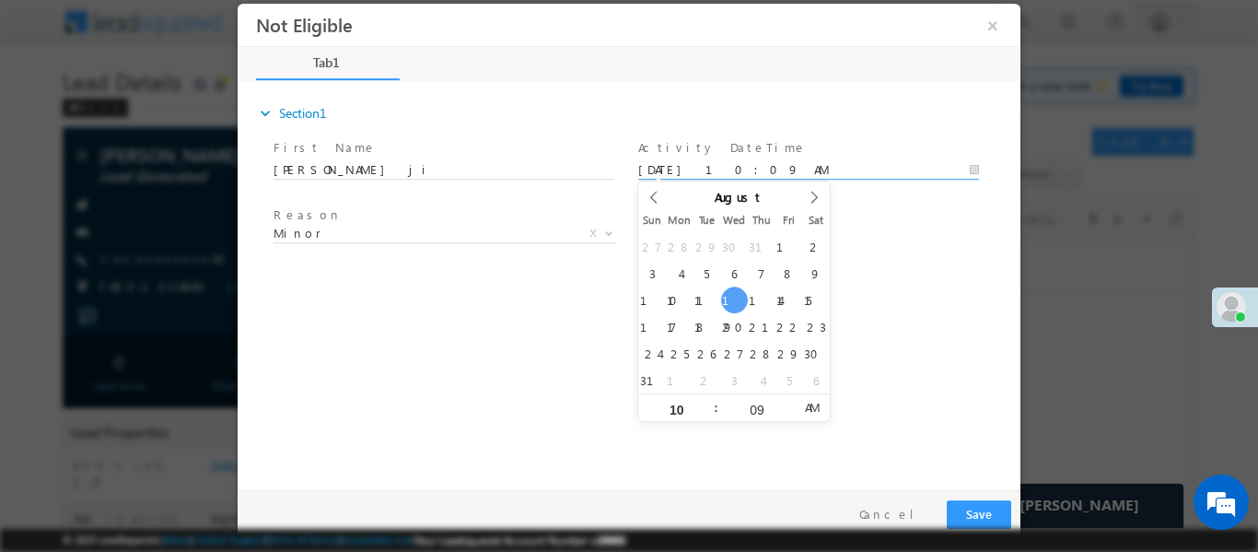
click at [441, 219] on span "Reason *" at bounding box center [444, 215] width 340 height 20
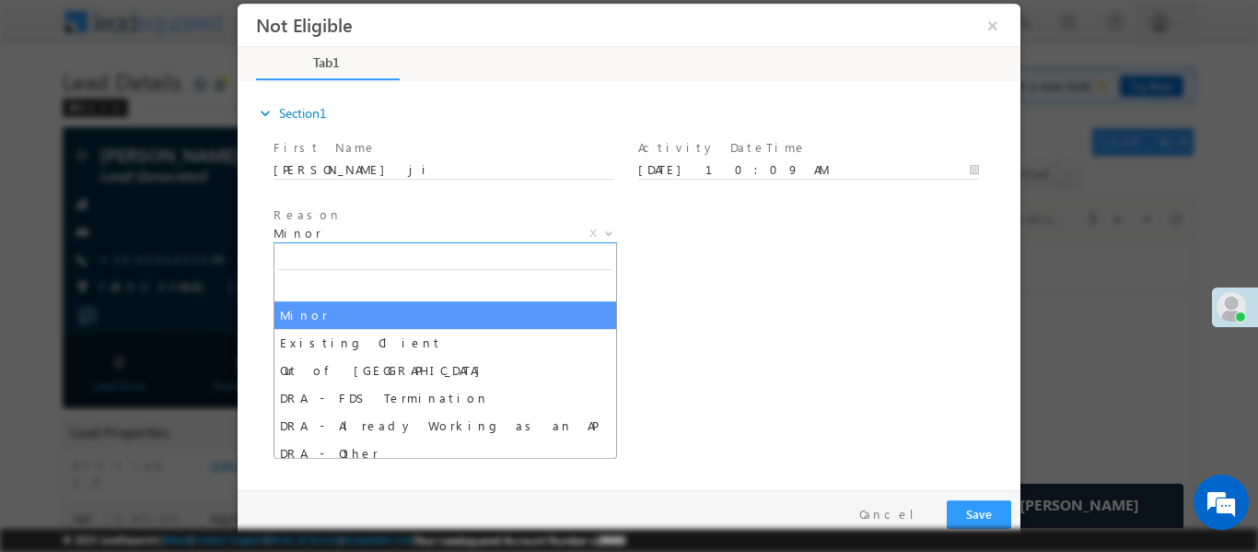
click at [440, 225] on span "Minor" at bounding box center [423, 232] width 299 height 17
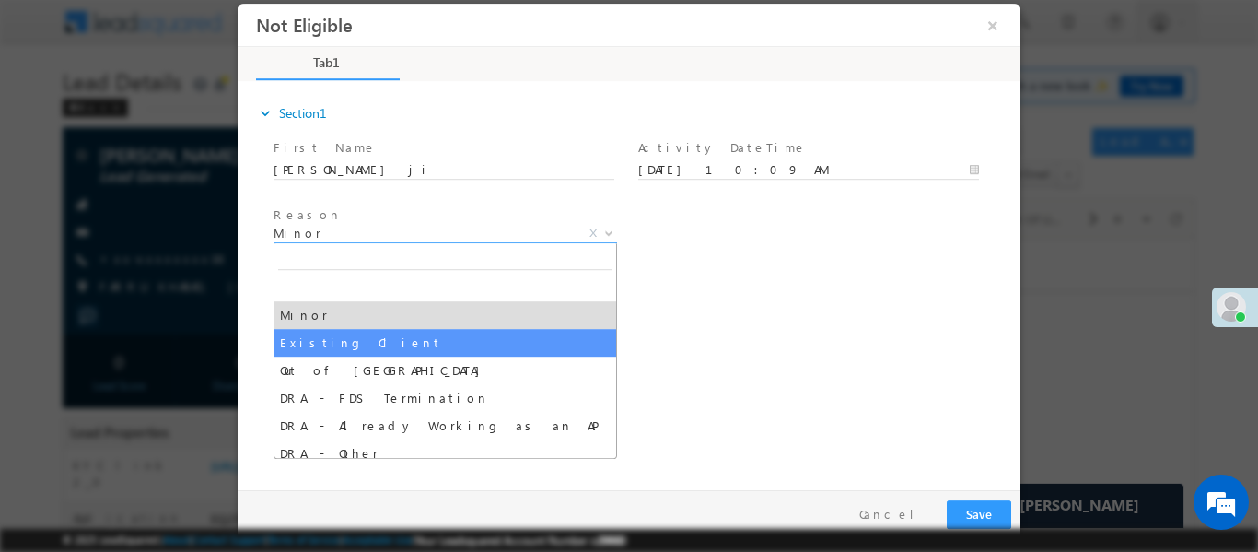
select select "Existing Client"
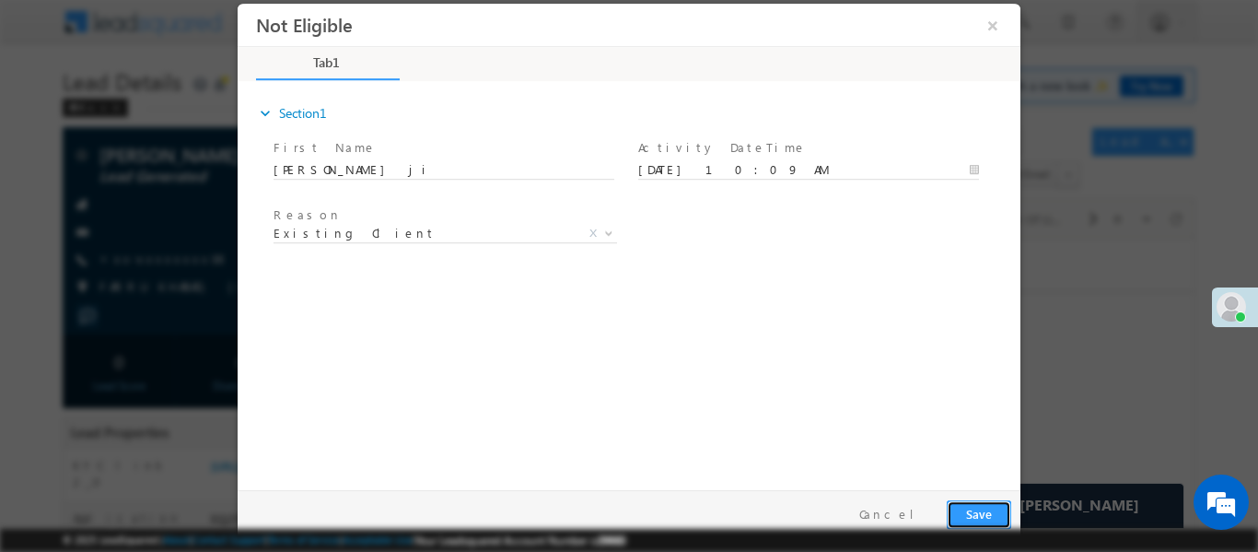
click at [985, 511] on button "Save" at bounding box center [979, 513] width 64 height 29
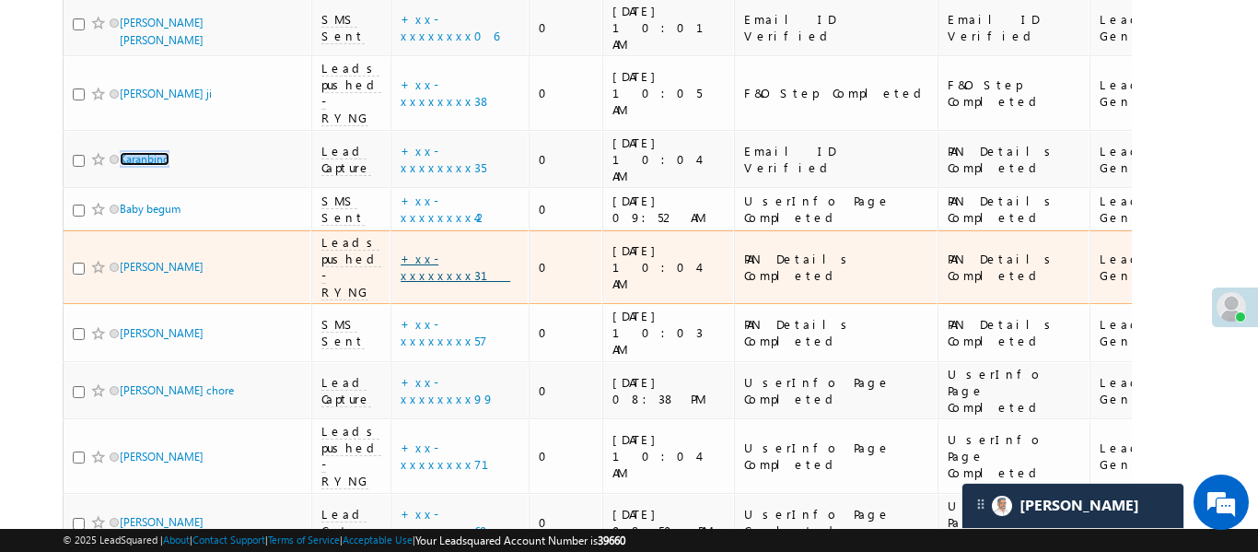
scroll to position [429, 0]
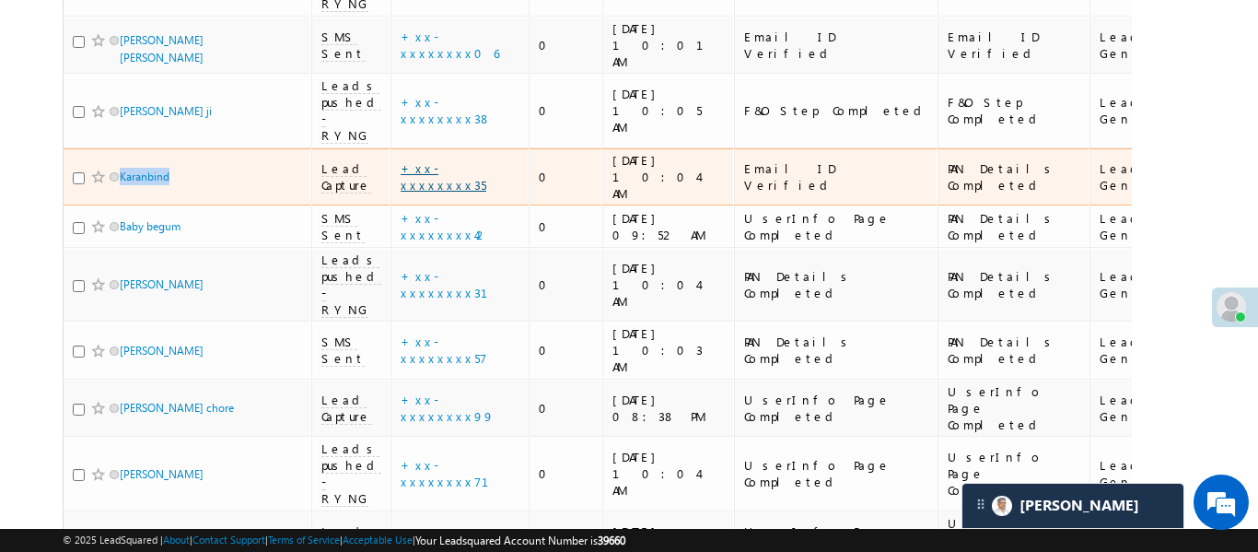
click at [457, 160] on link "+xx-xxxxxxxx35" at bounding box center [444, 176] width 86 height 32
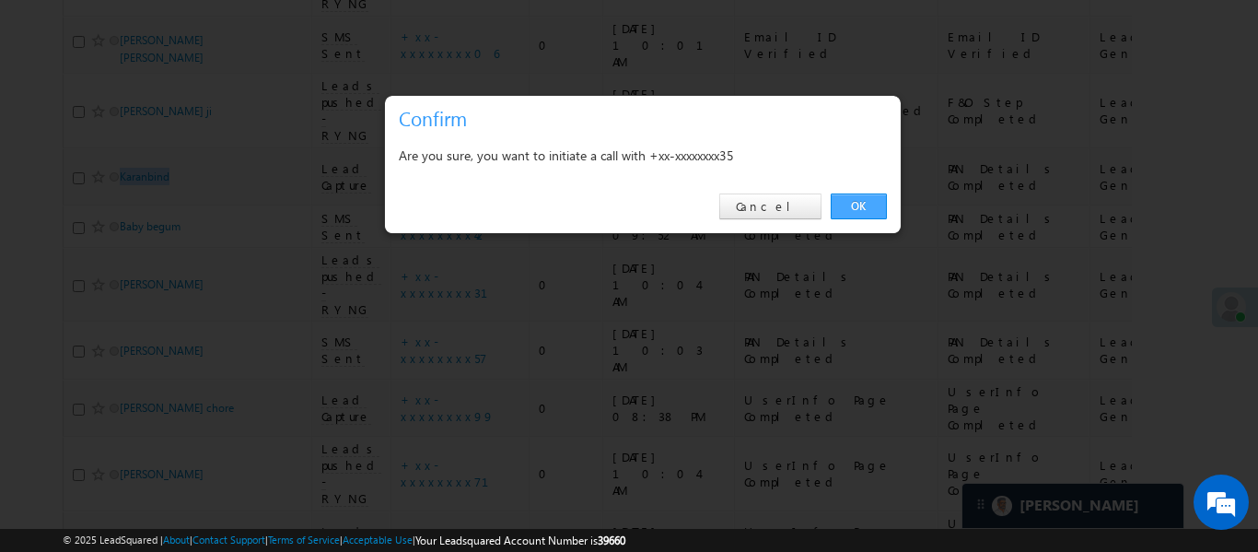
click at [867, 206] on link "OK" at bounding box center [859, 206] width 56 height 26
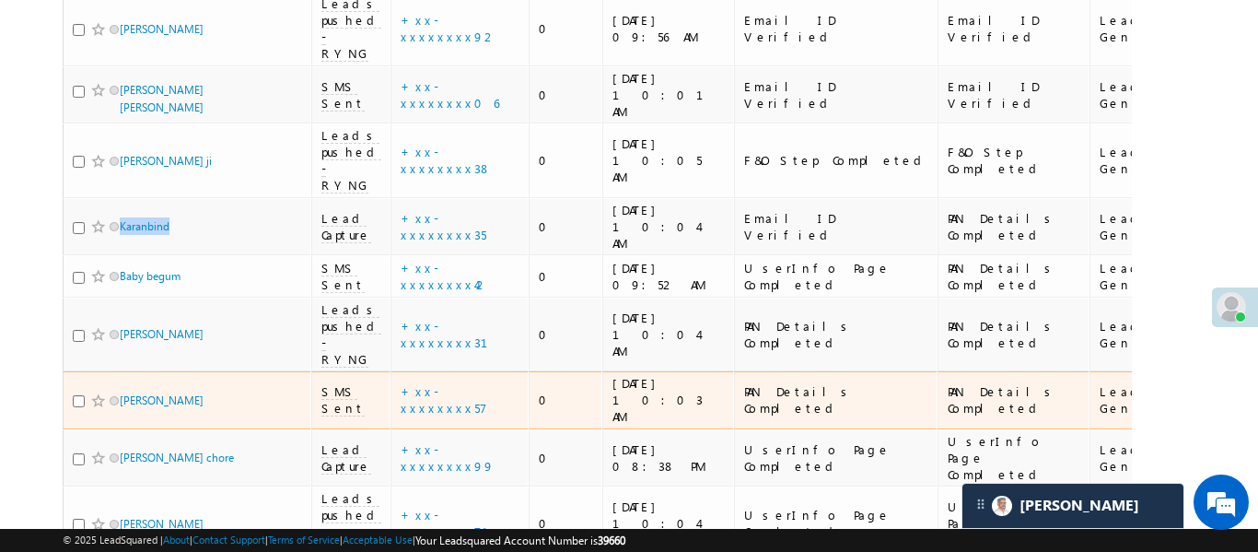
scroll to position [479, 0]
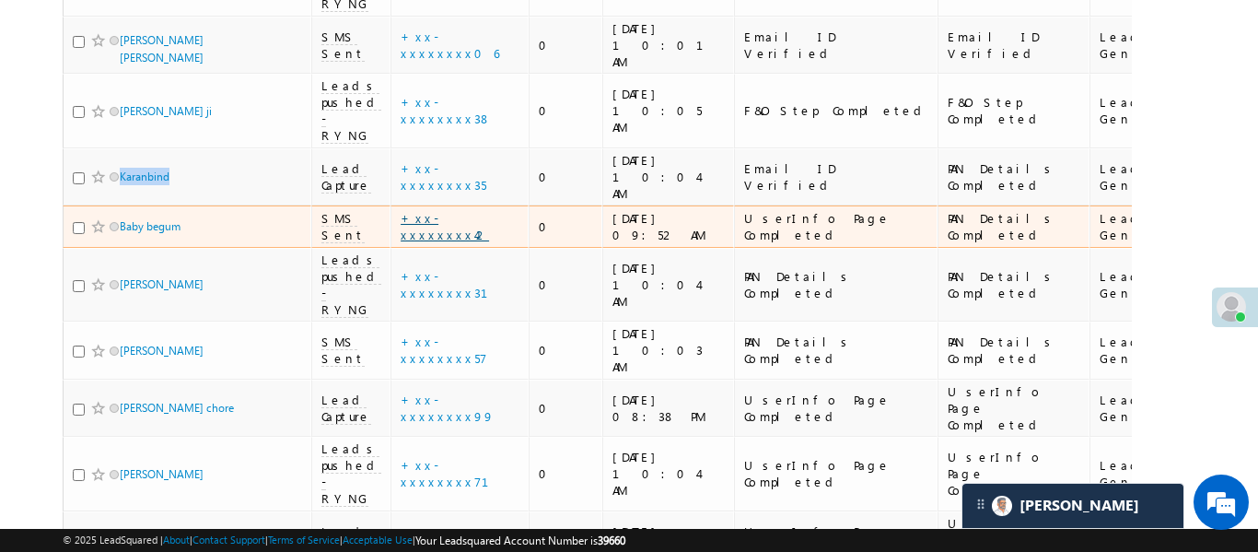
click at [425, 210] on link "+xx-xxxxxxxx42" at bounding box center [445, 226] width 88 height 32
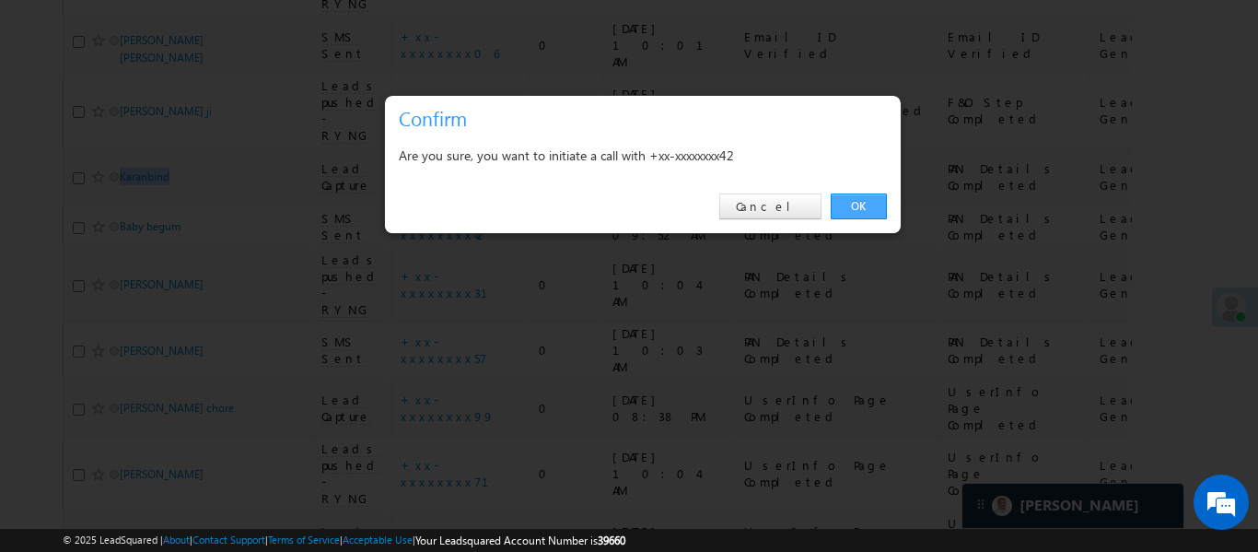
click at [867, 212] on link "OK" at bounding box center [859, 206] width 56 height 26
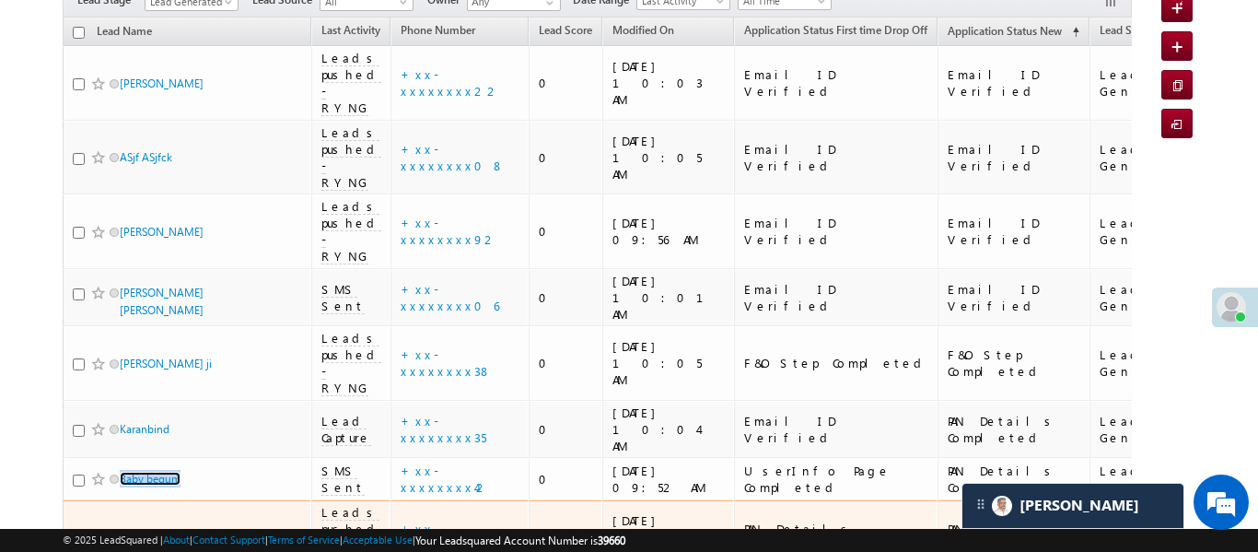
scroll to position [279, 0]
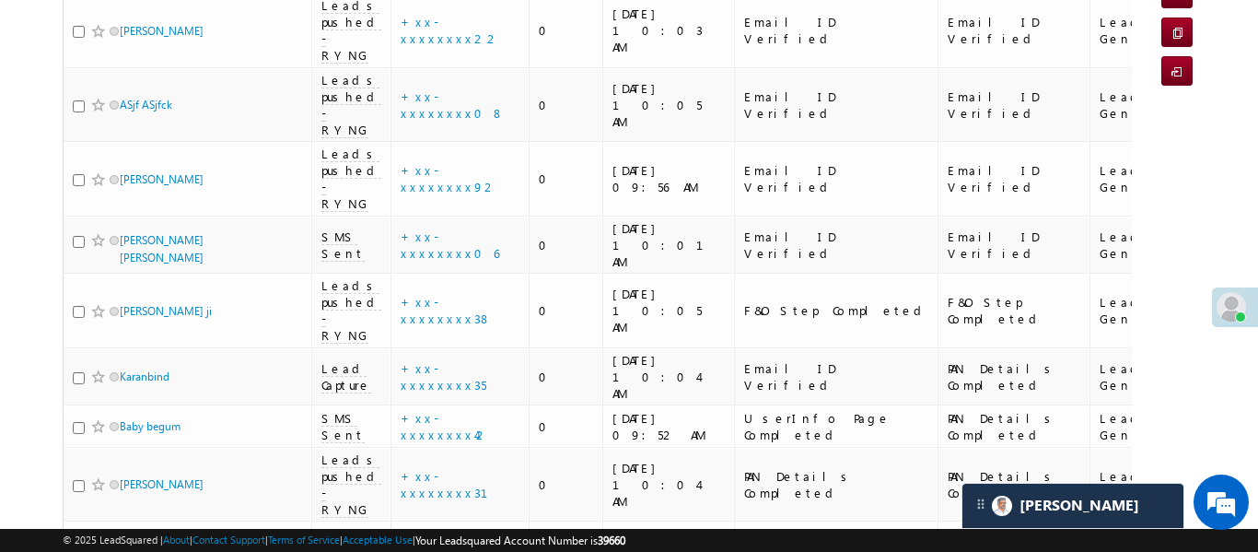
click at [1240, 206] on body "Menu Aakansha .d Aakan sha.D @ange lbrok ing.c om" at bounding box center [629, 324] width 1258 height 1206
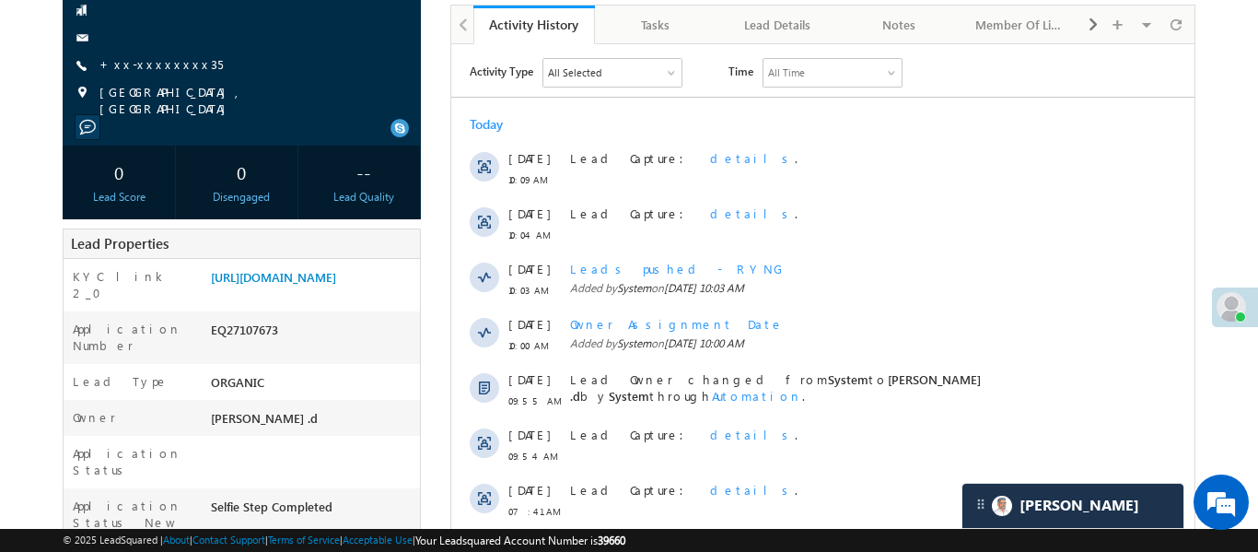
scroll to position [188, 0]
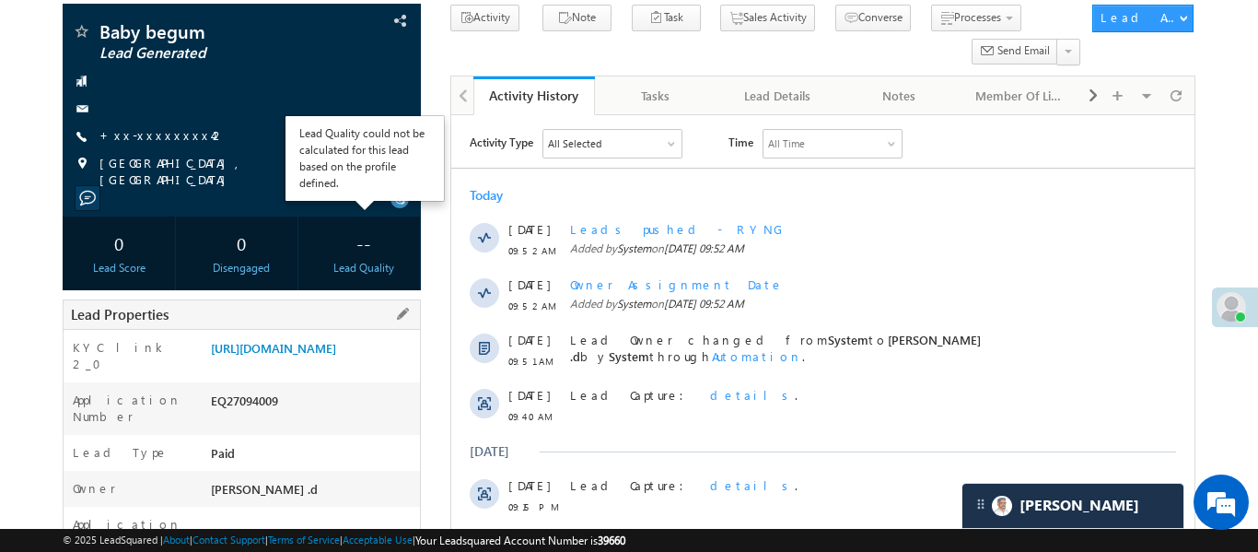
scroll to position [142, 0]
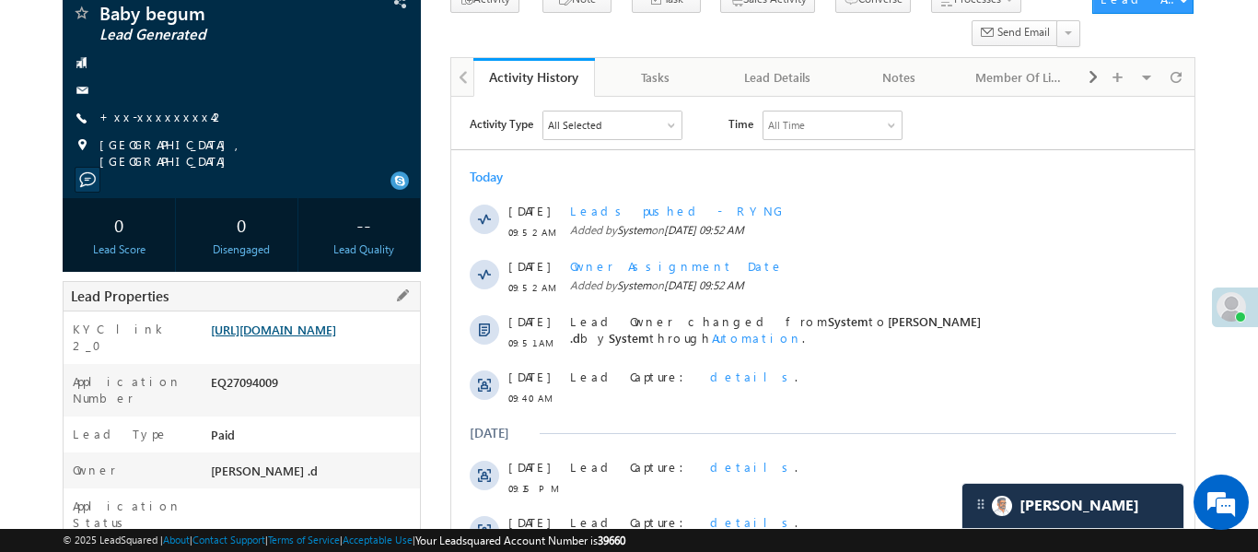
click at [336, 323] on link "[URL][DOMAIN_NAME]" at bounding box center [273, 329] width 125 height 16
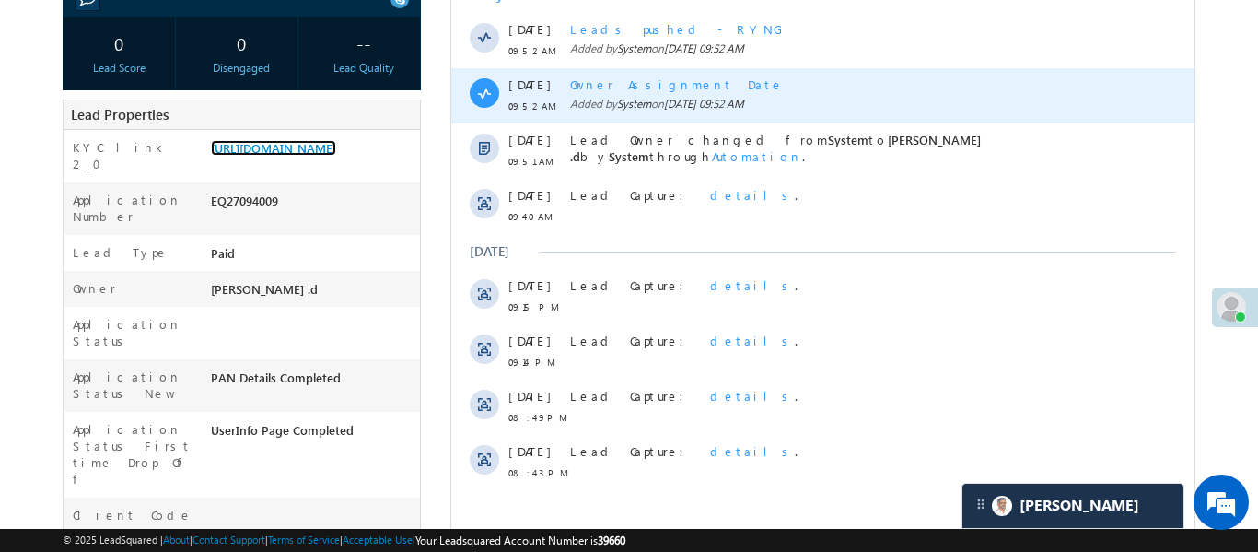
scroll to position [406, 0]
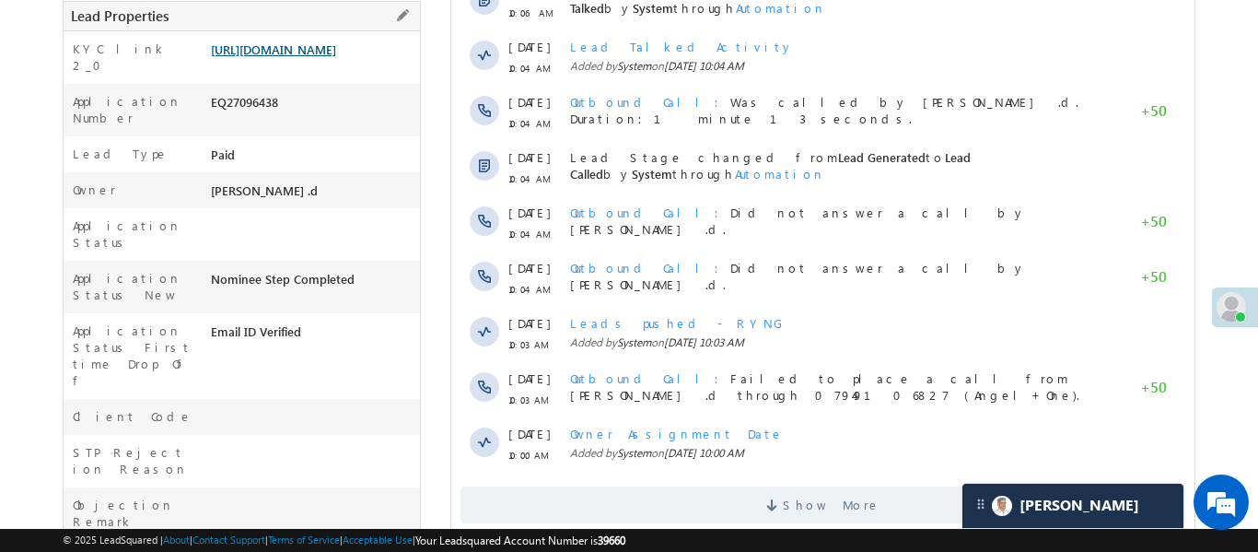
click at [326, 54] on link "https://angelbroking1-pk3em7sa.customui-test.leadsquared.com?leadId=67063d80-a1…" at bounding box center [273, 49] width 125 height 16
click at [410, 66] on div "https://angelbroking1-pk3em7sa.customui-test.leadsquared.com?leadId=67063d80-a1…" at bounding box center [313, 54] width 214 height 26
click at [336, 57] on link "https://angelbroking1-pk3em7sa.customui-test.leadsquared.com?leadId=67063d80-a1…" at bounding box center [273, 49] width 125 height 16
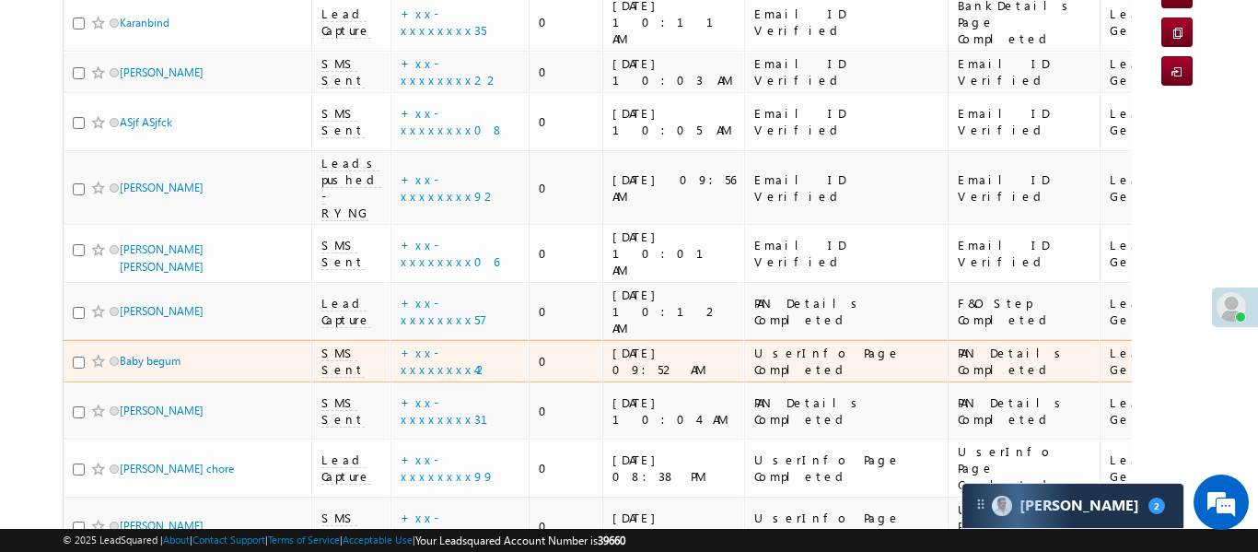
click at [678, 344] on div "[DATE] 09:52 AM" at bounding box center [673, 360] width 123 height 33
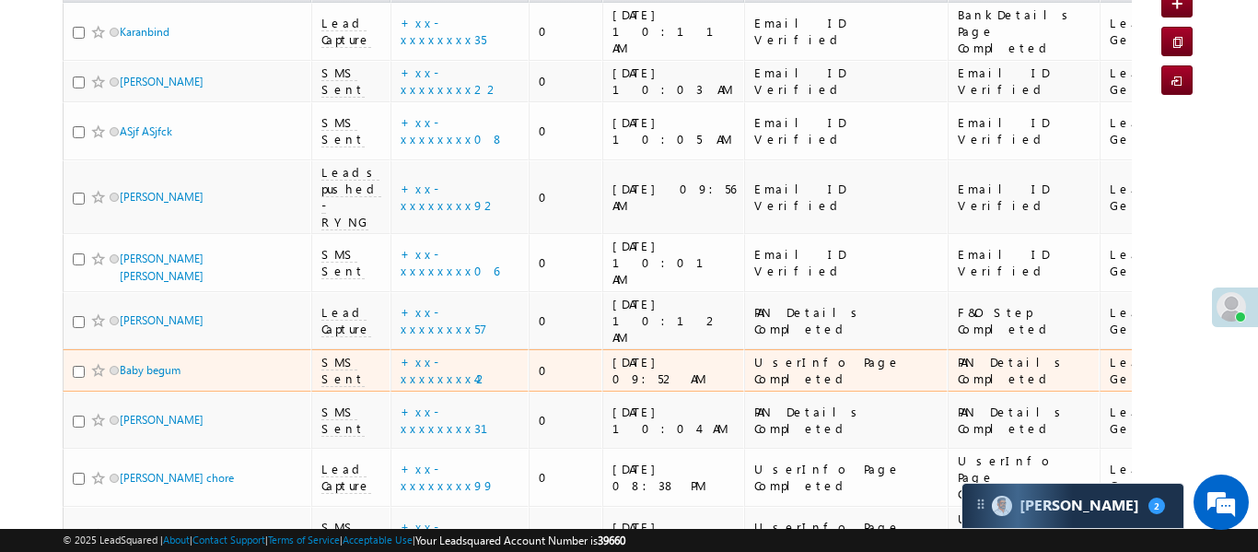
click at [678, 354] on div "[DATE] 09:52 AM" at bounding box center [673, 370] width 123 height 33
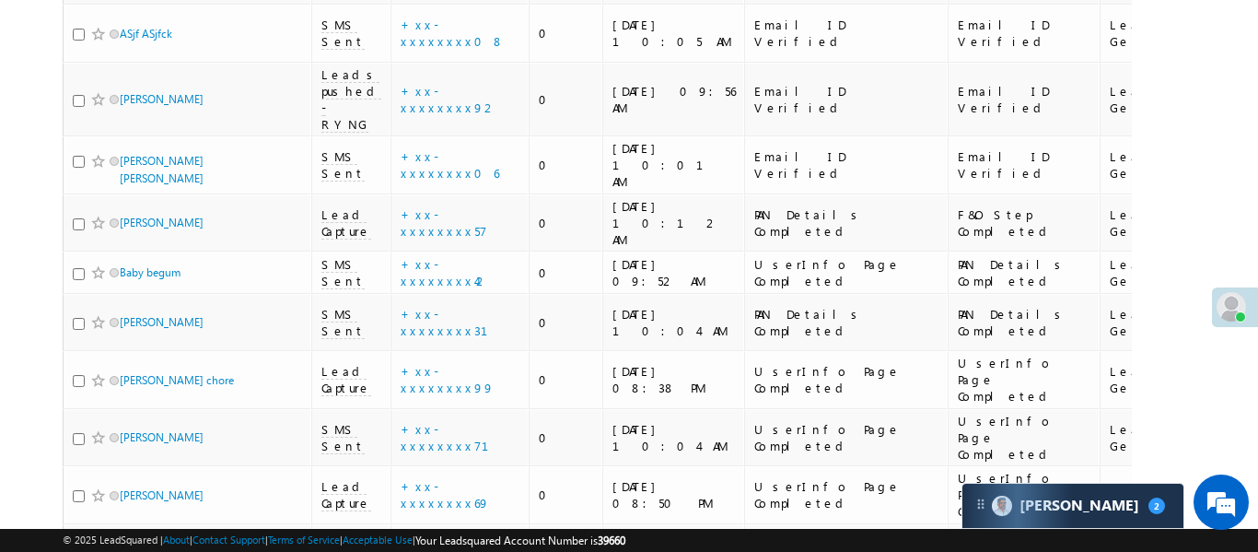
scroll to position [338, 0]
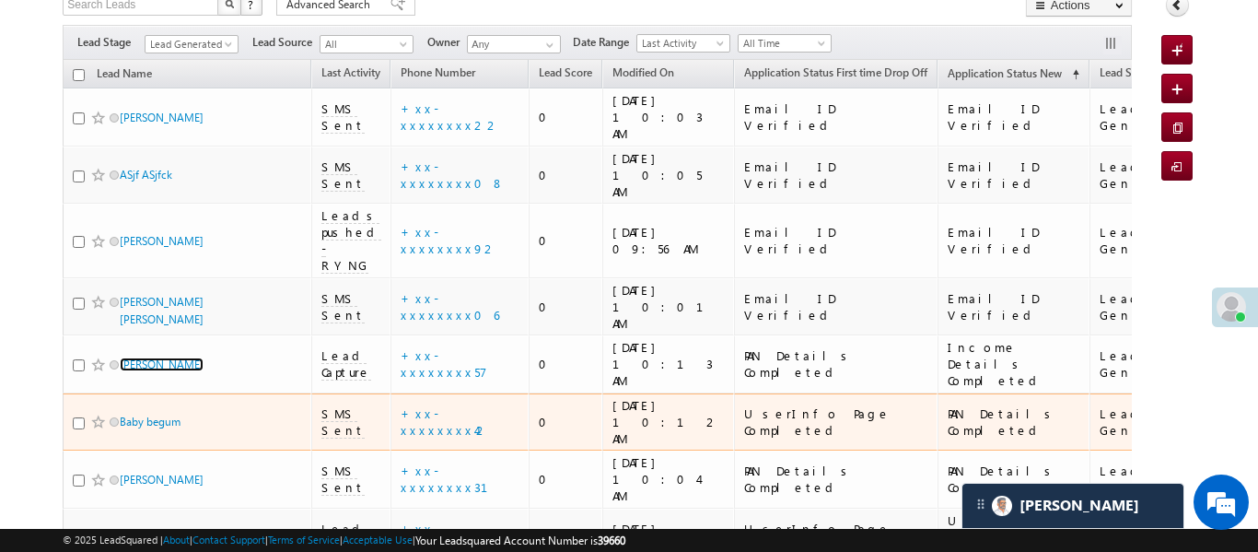
scroll to position [78, 0]
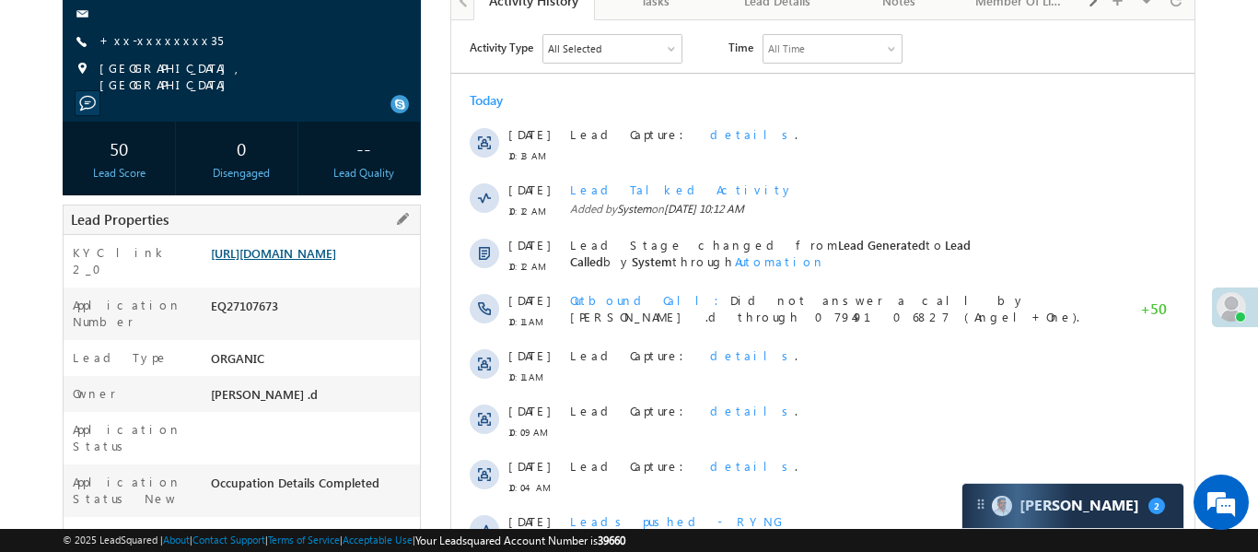
click at [336, 261] on link "[URL][DOMAIN_NAME]" at bounding box center [273, 253] width 125 height 16
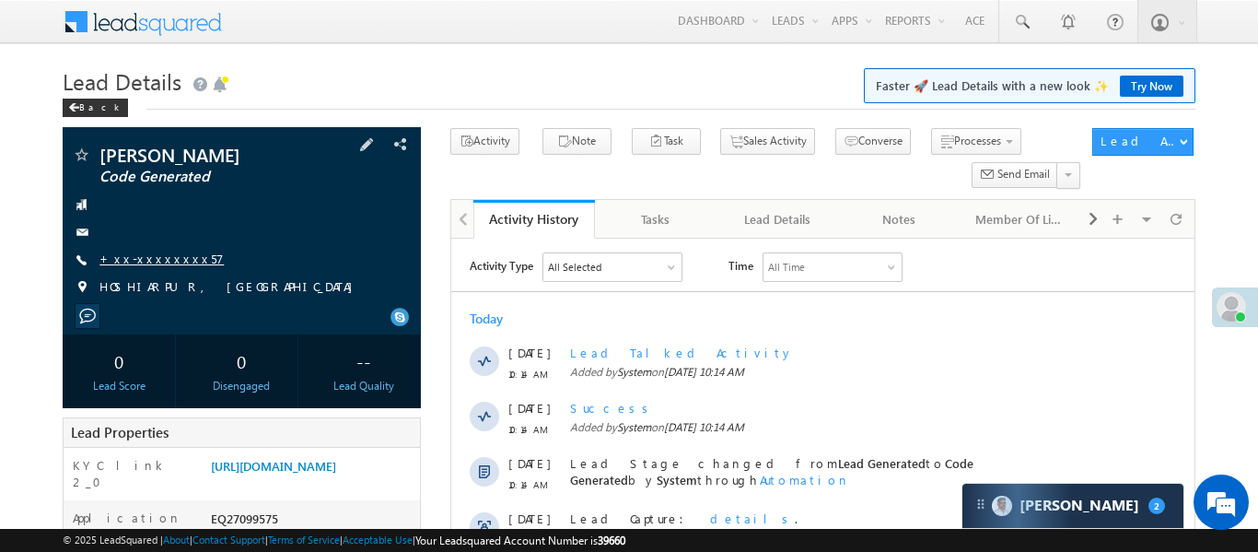
click at [166, 264] on link "+xx-xxxxxxxx57" at bounding box center [161, 258] width 124 height 16
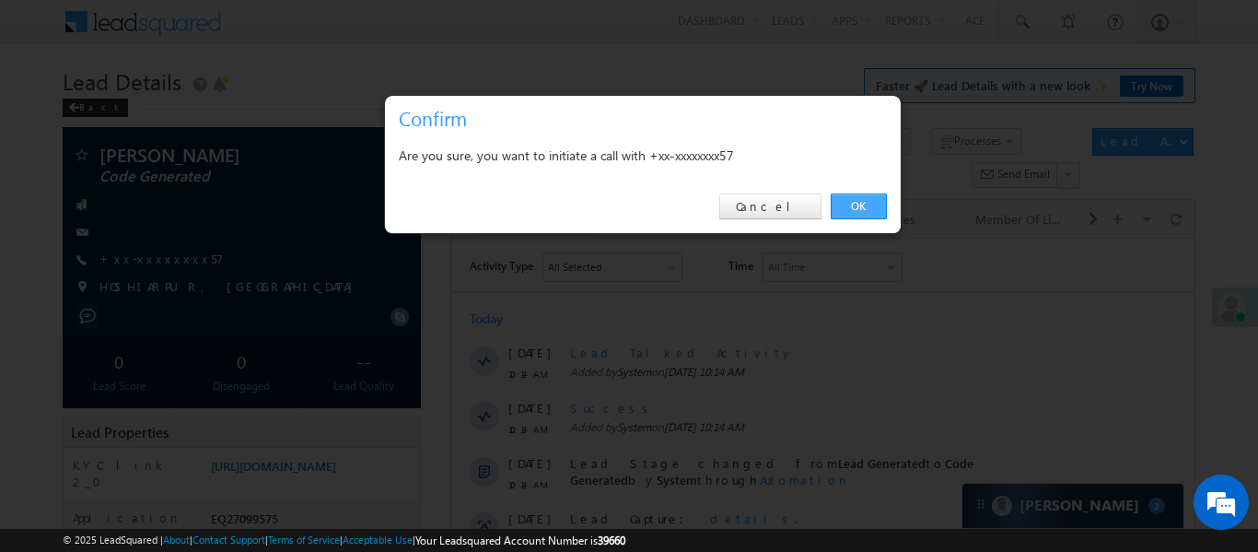
click at [870, 208] on link "OK" at bounding box center [859, 206] width 56 height 26
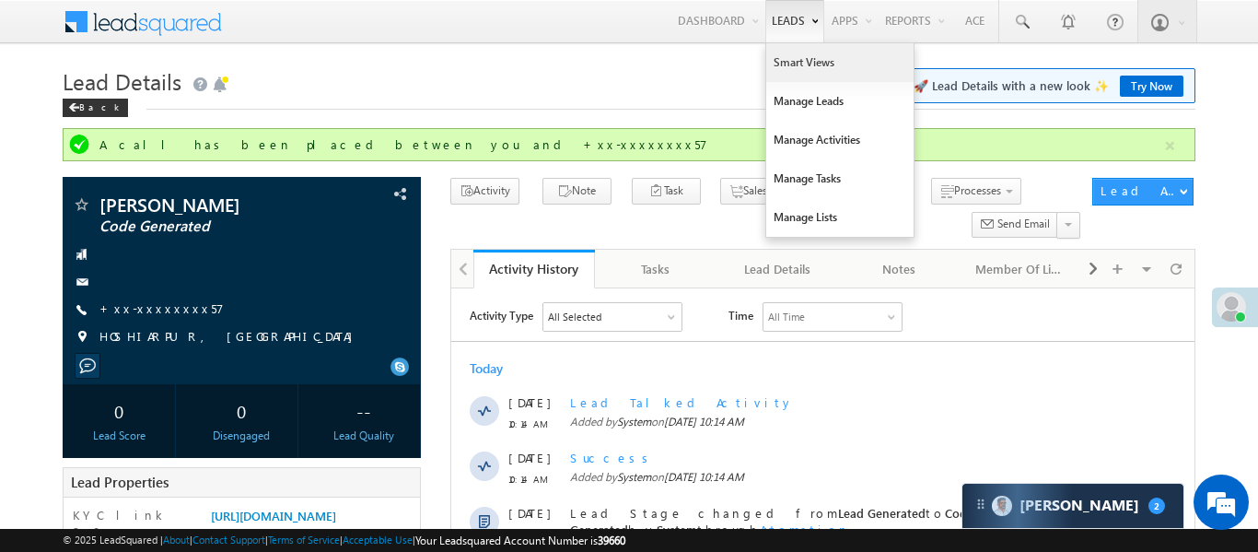
click at [806, 72] on link "Smart Views" at bounding box center [839, 62] width 147 height 39
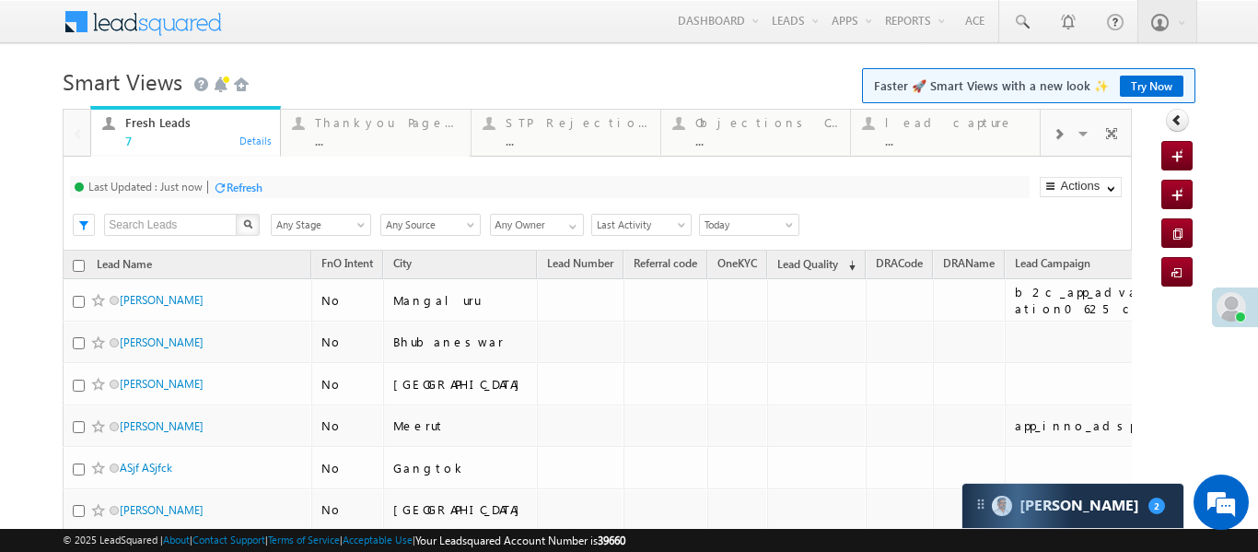
click at [1066, 142] on div at bounding box center [1058, 132] width 35 height 41
click at [954, 134] on div "..." at bounding box center [957, 141] width 144 height 14
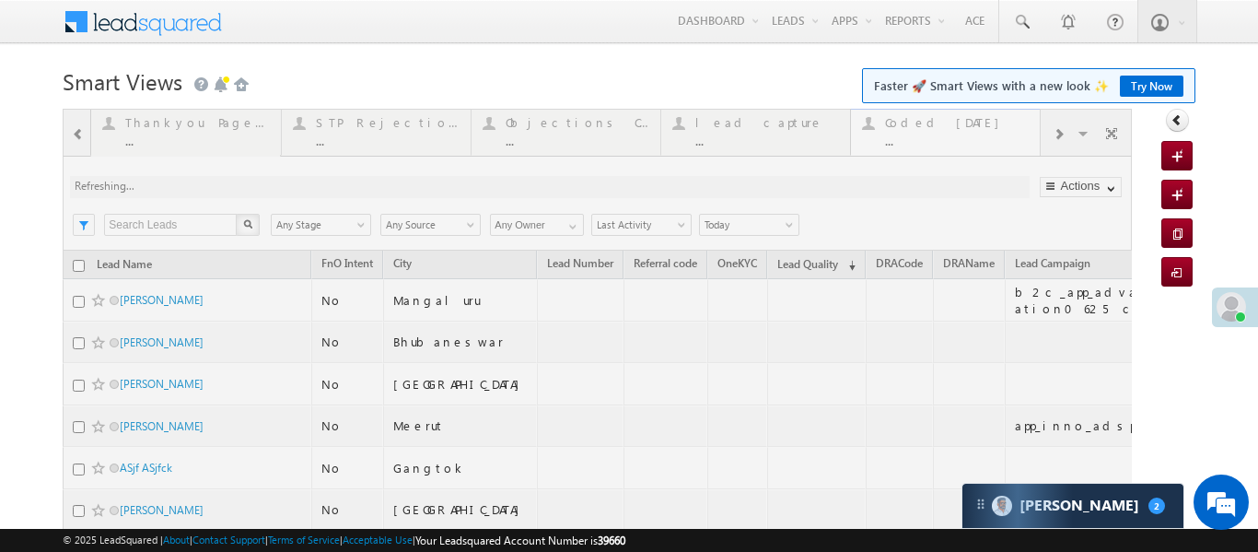
click at [954, 134] on div at bounding box center [597, 396] width 1069 height 575
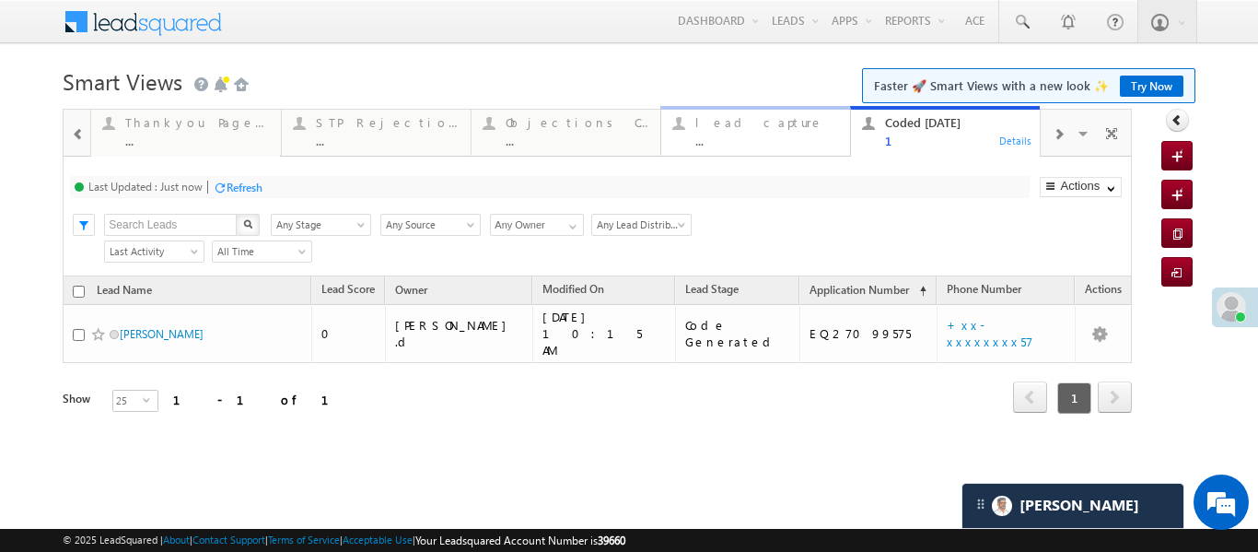
click at [774, 134] on div "..." at bounding box center [767, 141] width 144 height 14
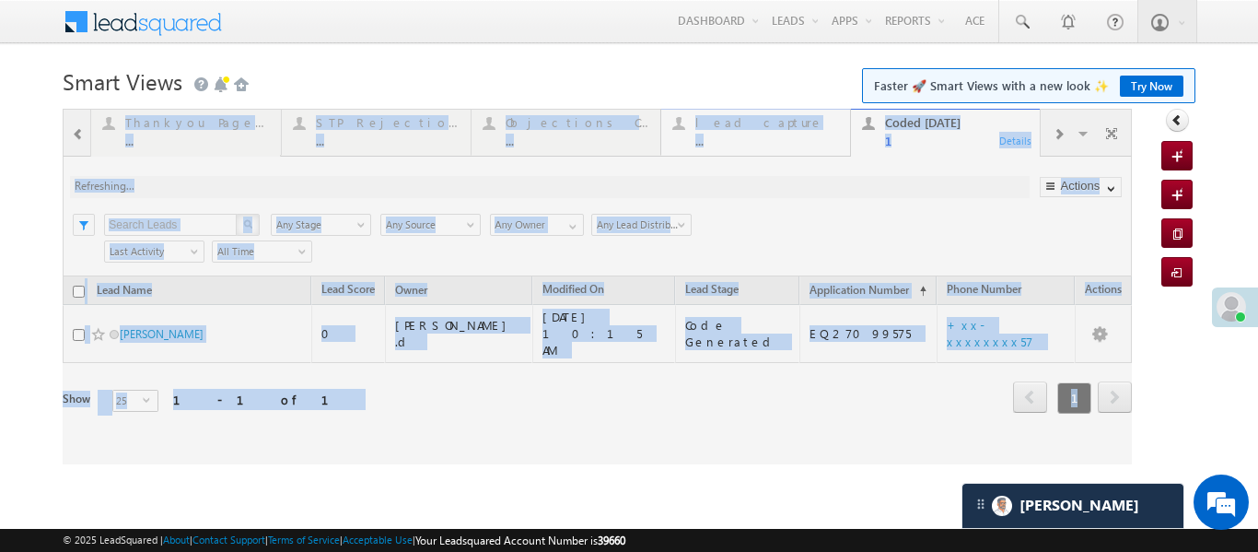
click at [774, 134] on div at bounding box center [597, 286] width 1069 height 355
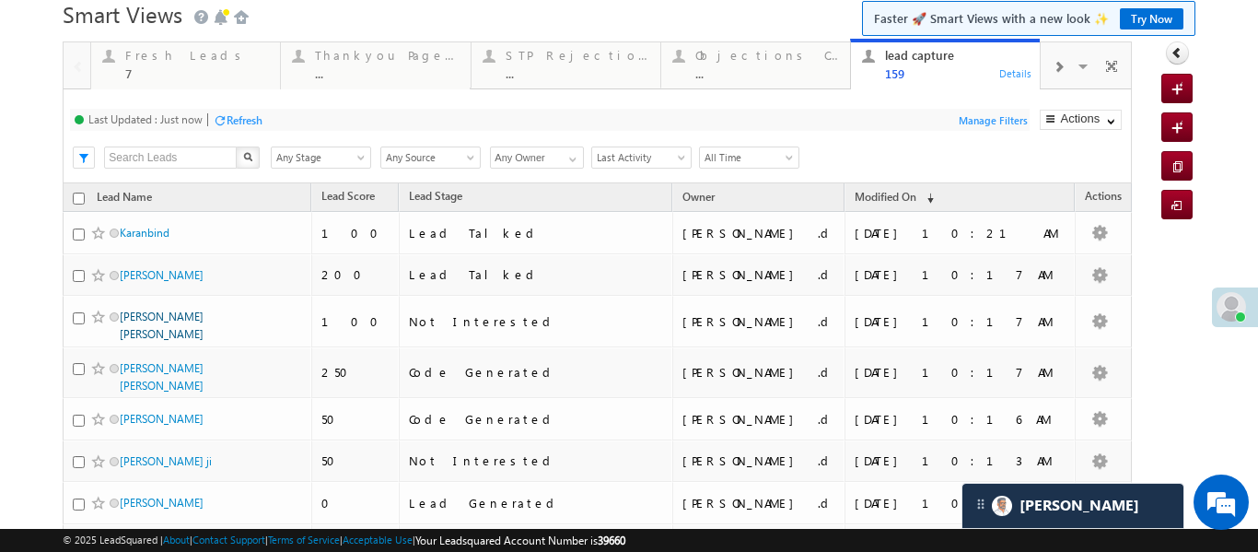
scroll to position [74, 0]
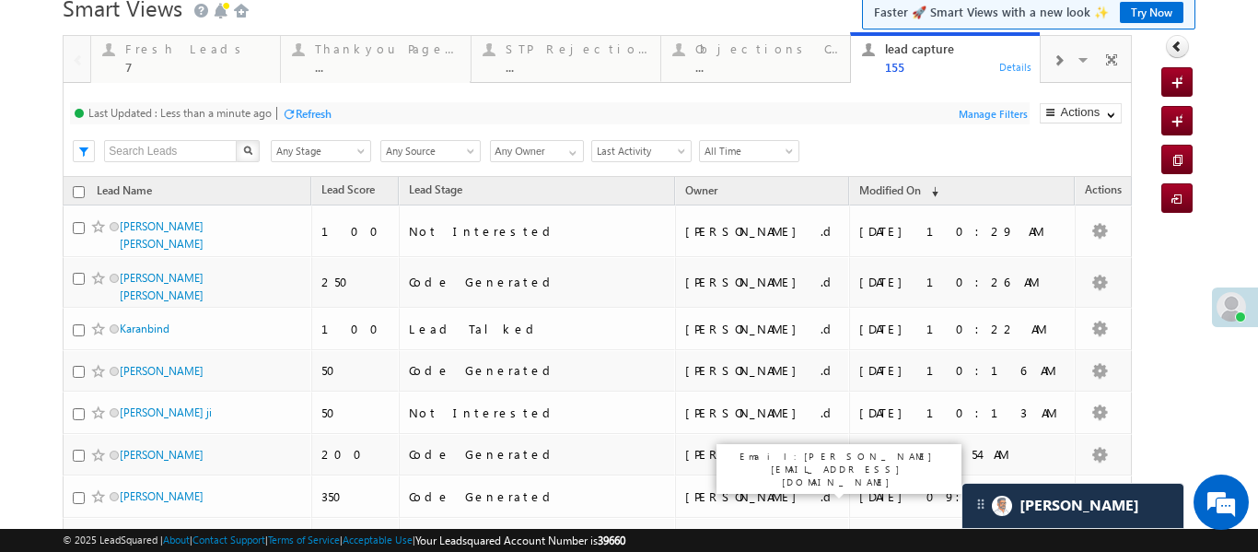
click at [1044, 55] on div at bounding box center [1058, 59] width 35 height 41
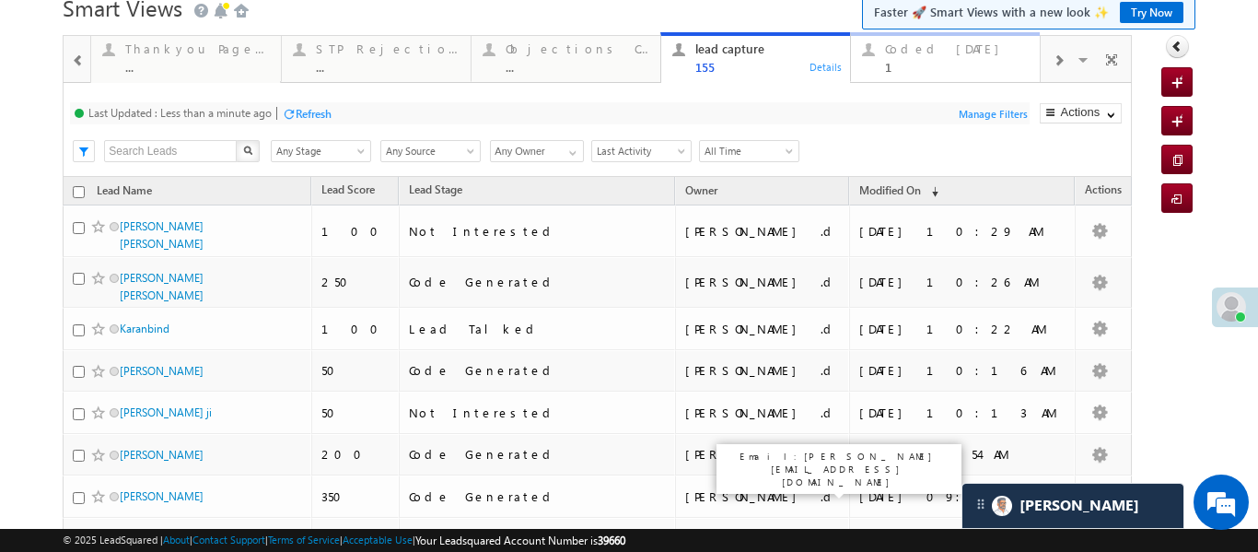
click at [956, 62] on div "1" at bounding box center [957, 67] width 144 height 14
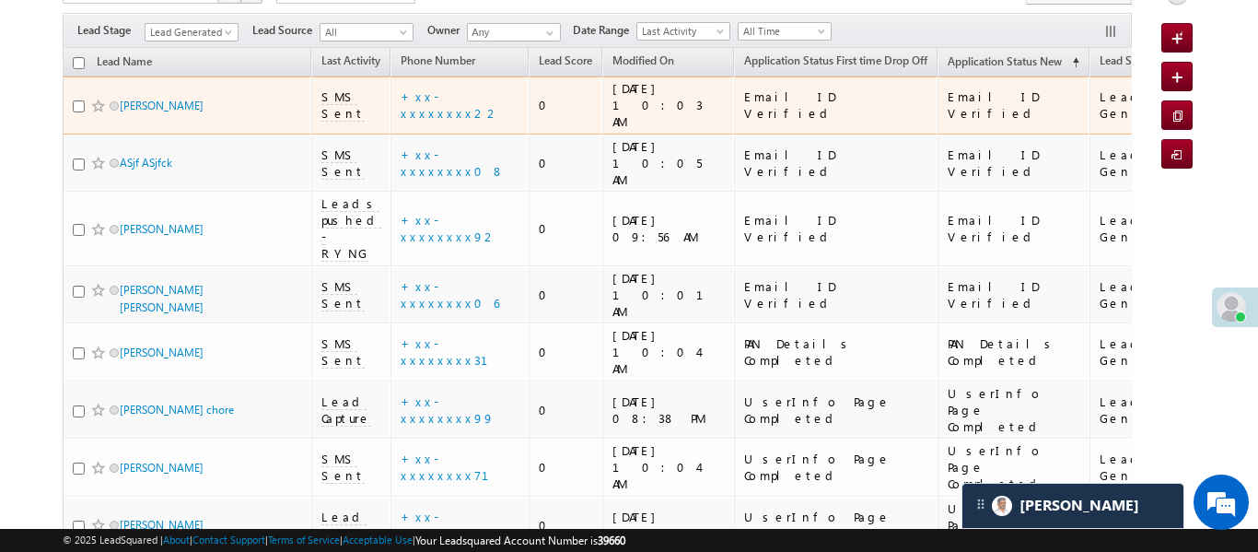
scroll to position [212, 0]
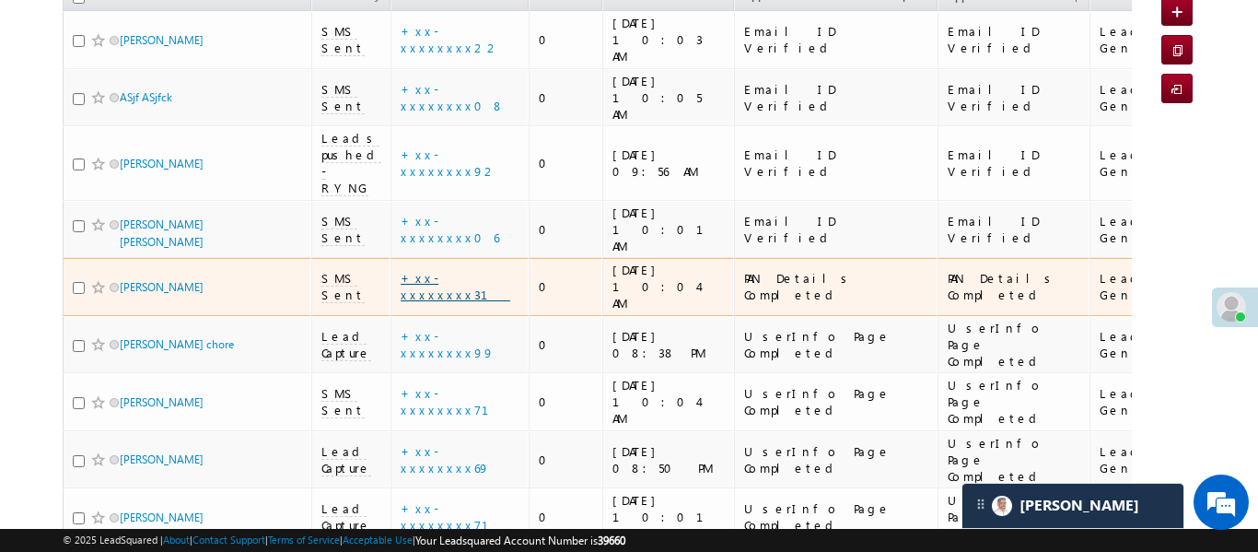
click at [448, 270] on link "+xx-xxxxxxxx31" at bounding box center [456, 286] width 110 height 32
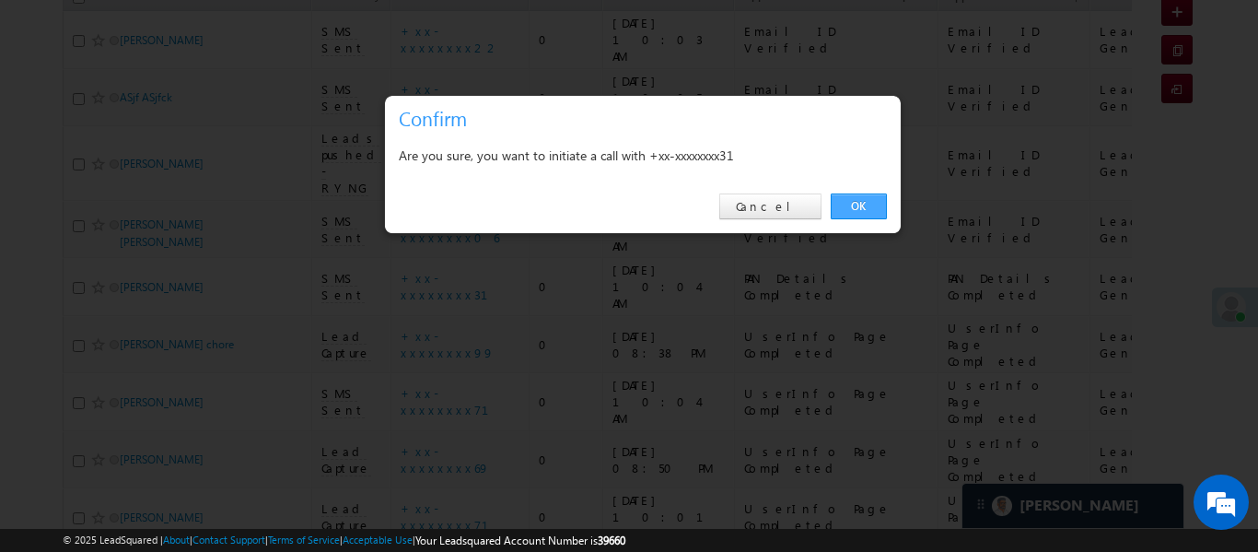
click at [853, 203] on link "OK" at bounding box center [859, 206] width 56 height 26
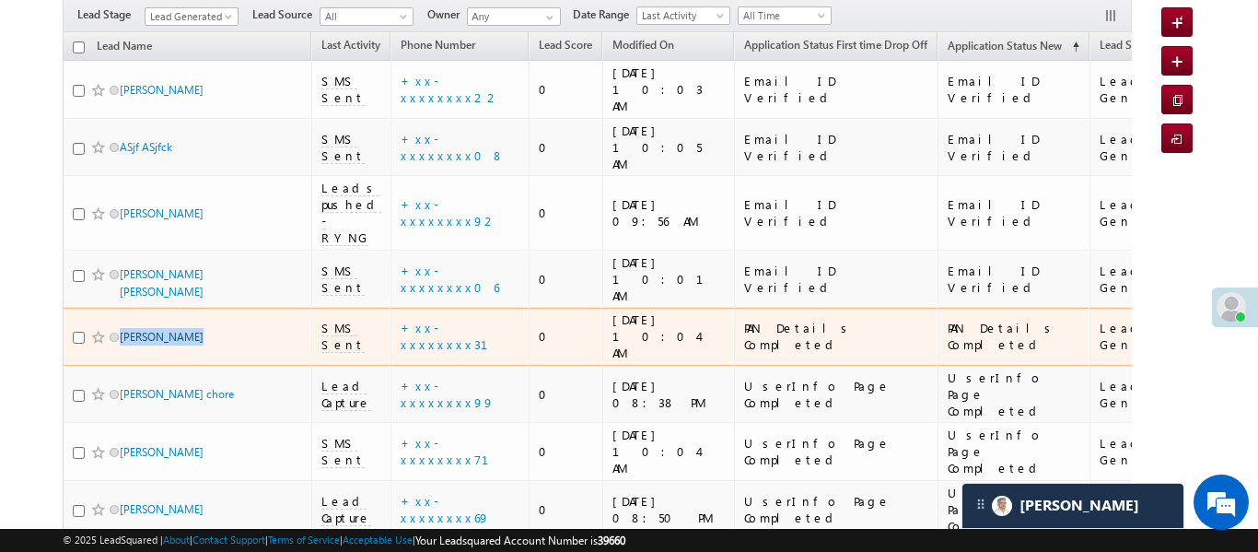
scroll to position [262, 0]
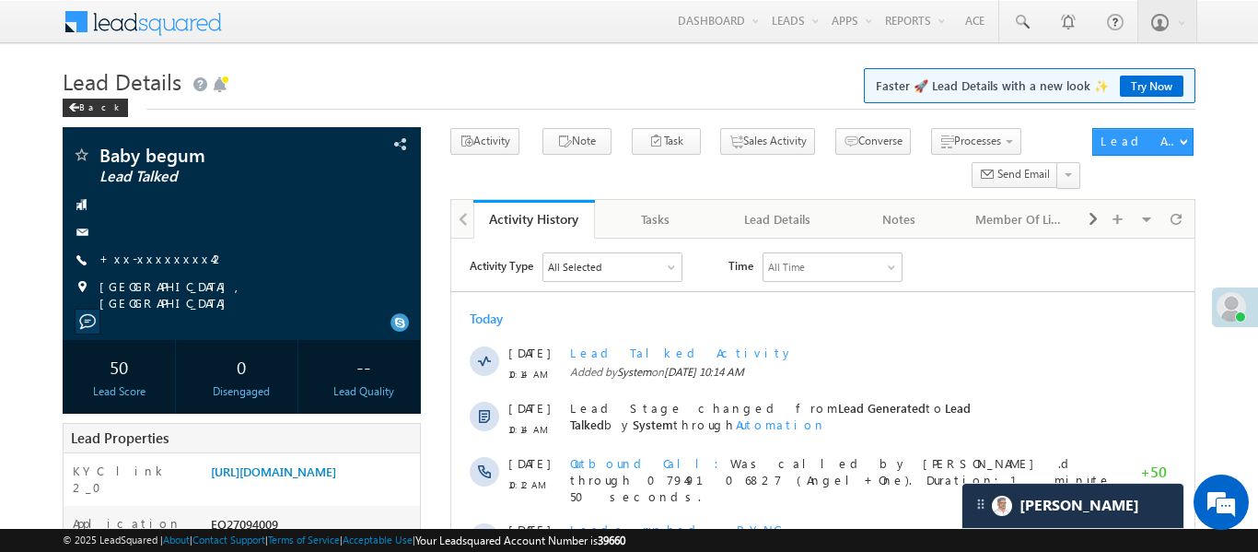
scroll to position [8872, 0]
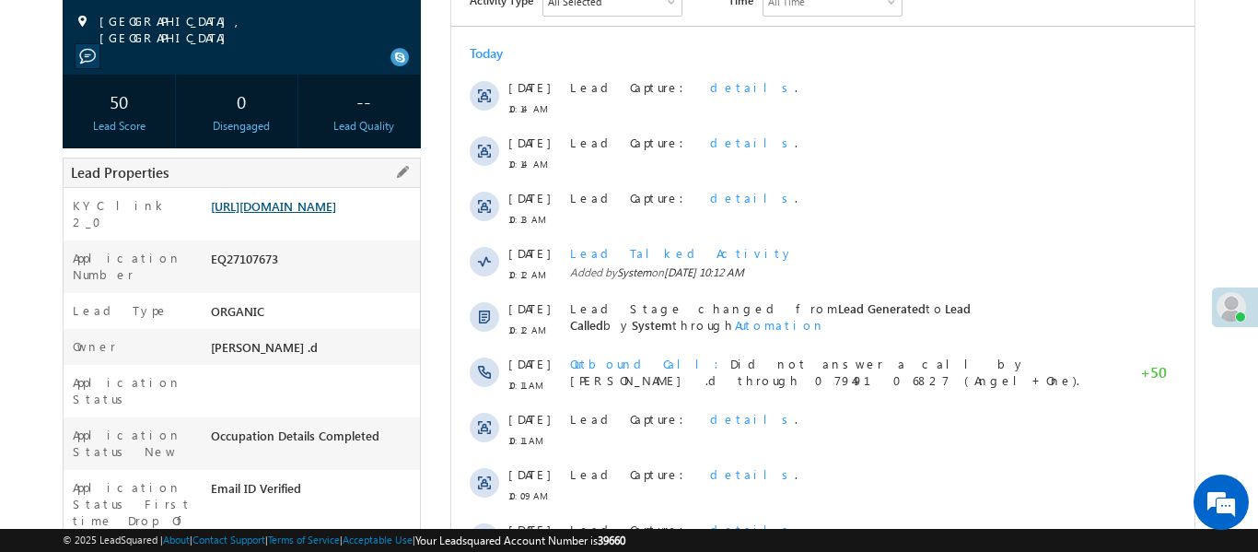
click at [326, 211] on link "[URL][DOMAIN_NAME]" at bounding box center [273, 206] width 125 height 16
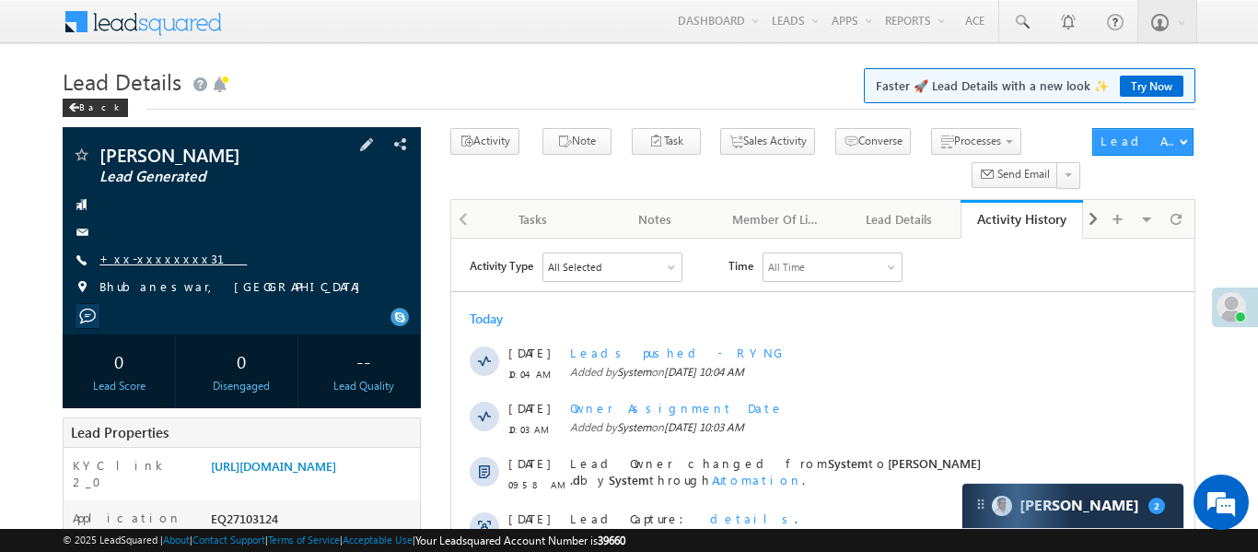
click at [160, 263] on link "+xx-xxxxxxxx31" at bounding box center [172, 258] width 147 height 16
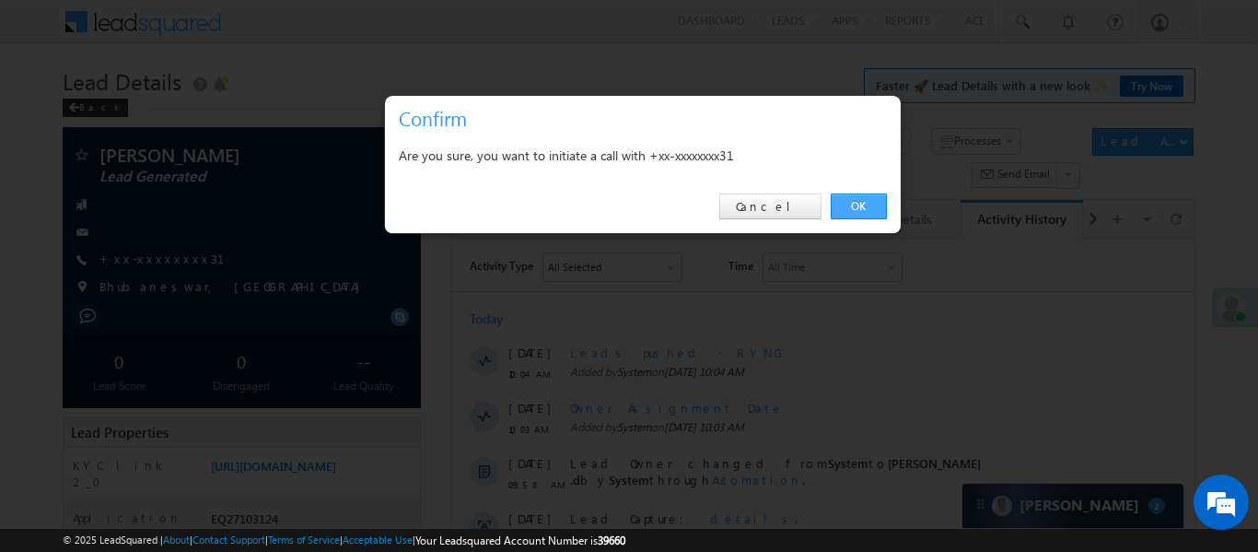
click at [867, 213] on link "OK" at bounding box center [859, 206] width 56 height 26
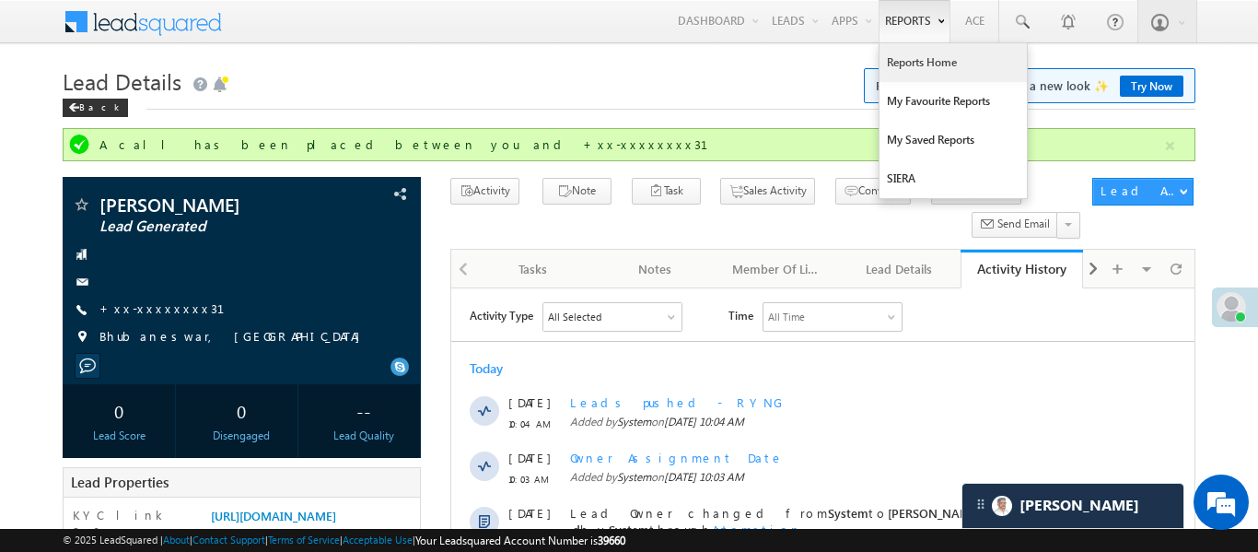
click at [911, 64] on link "Reports Home" at bounding box center [952, 62] width 147 height 39
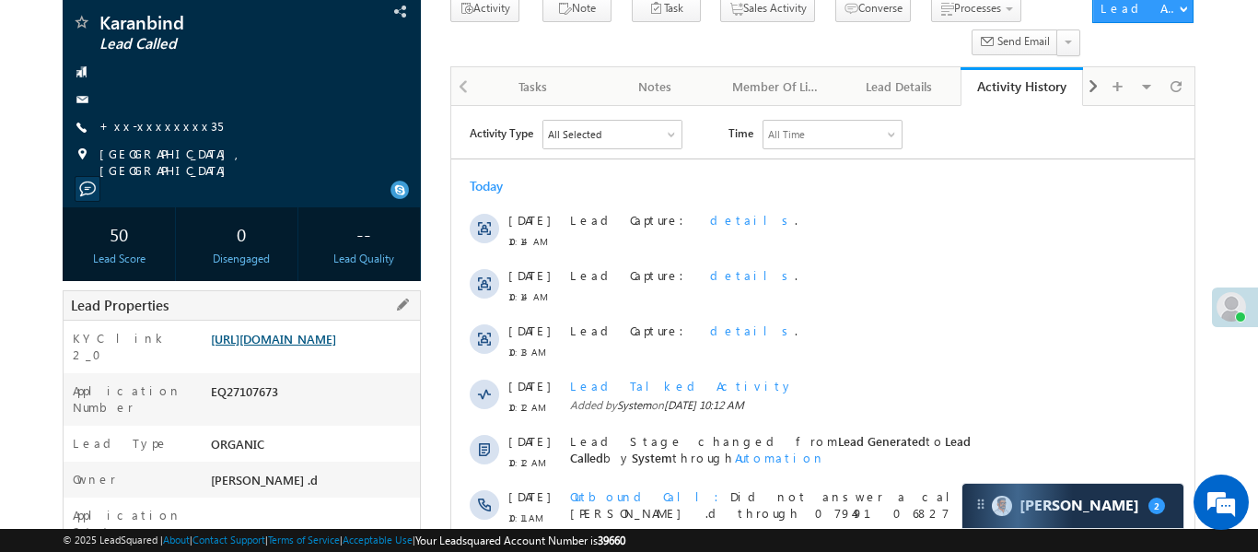
click at [332, 333] on link "[URL][DOMAIN_NAME]" at bounding box center [273, 339] width 125 height 16
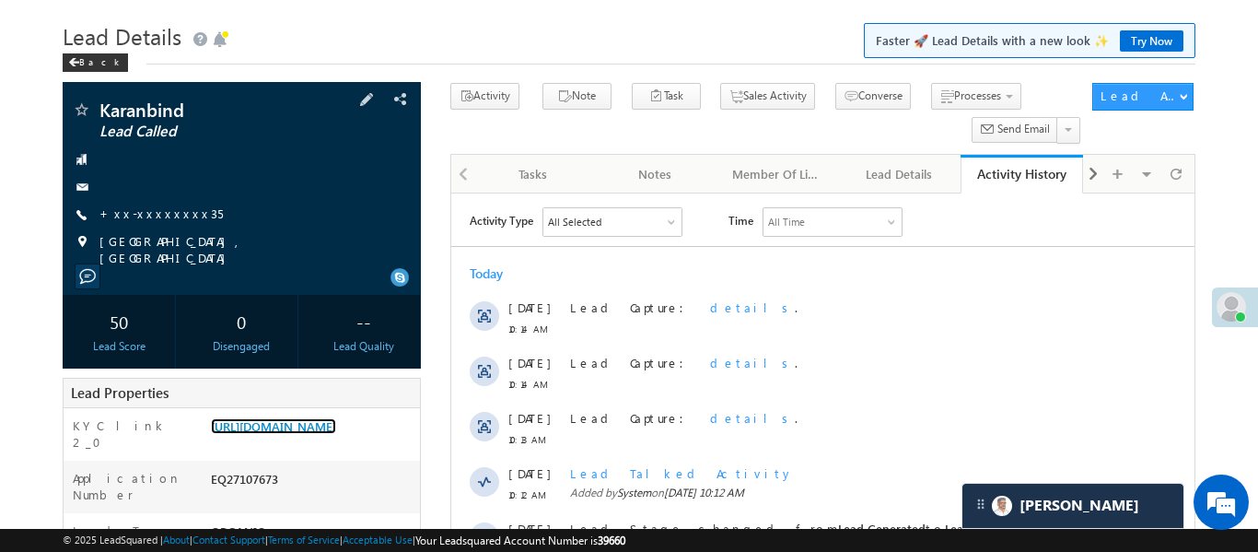
scroll to position [97, 0]
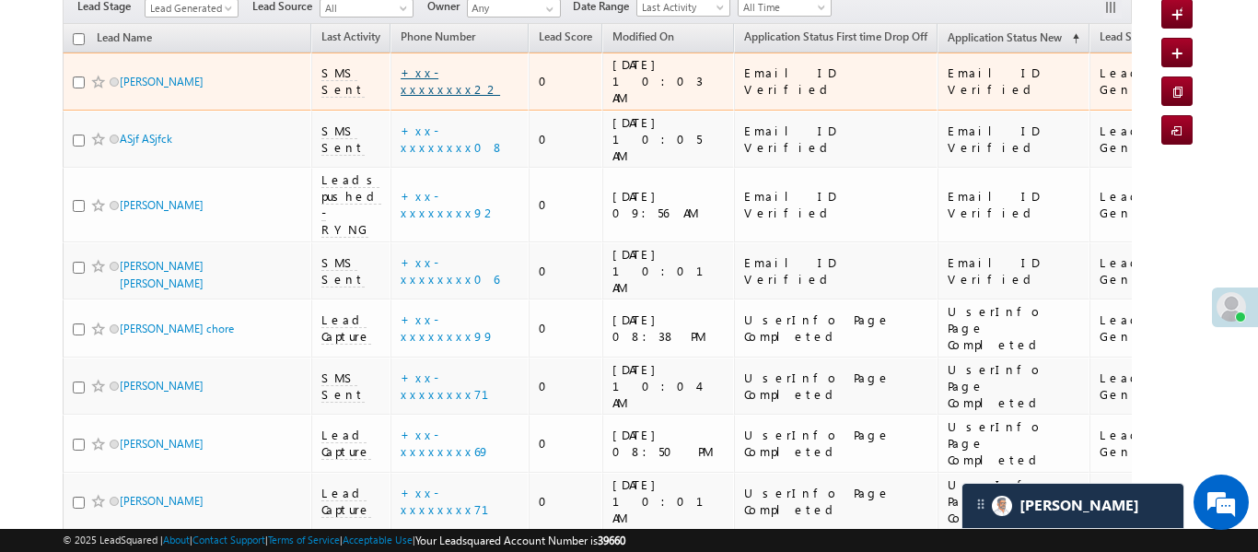
click at [443, 70] on link "+xx-xxxxxxxx22" at bounding box center [450, 80] width 99 height 32
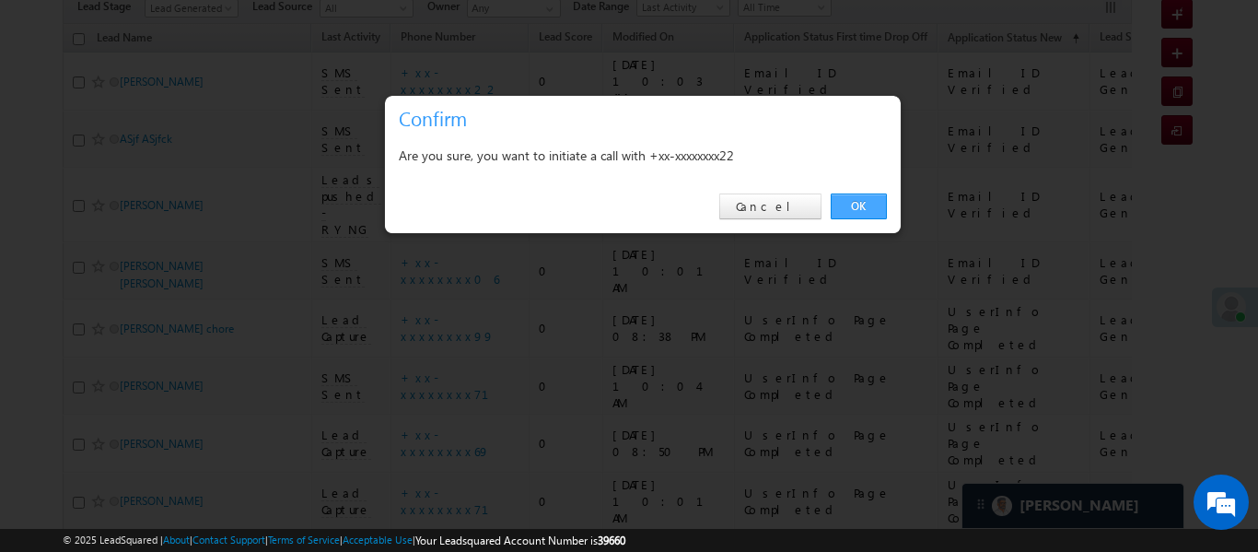
click at [871, 199] on link "OK" at bounding box center [859, 206] width 56 height 26
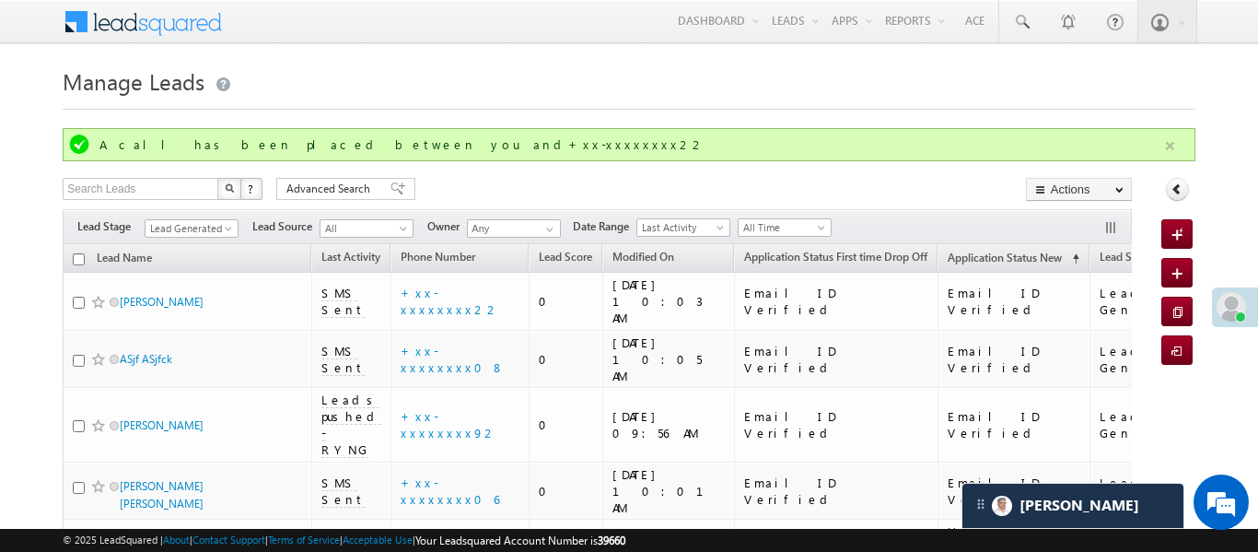
click at [1173, 144] on button "button" at bounding box center [1169, 145] width 23 height 23
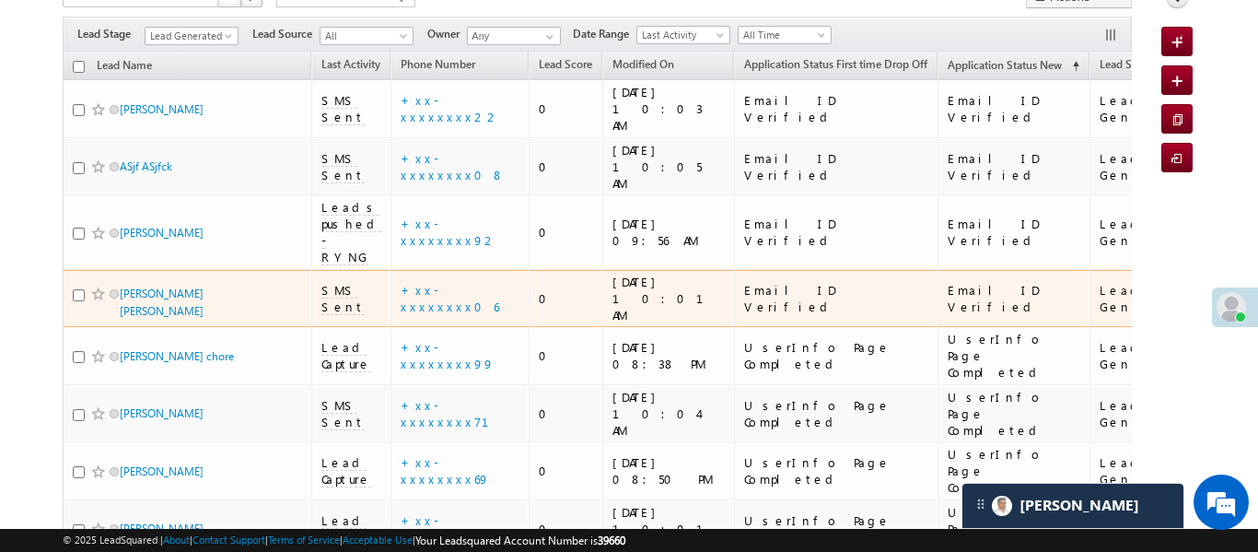
scroll to position [170, 0]
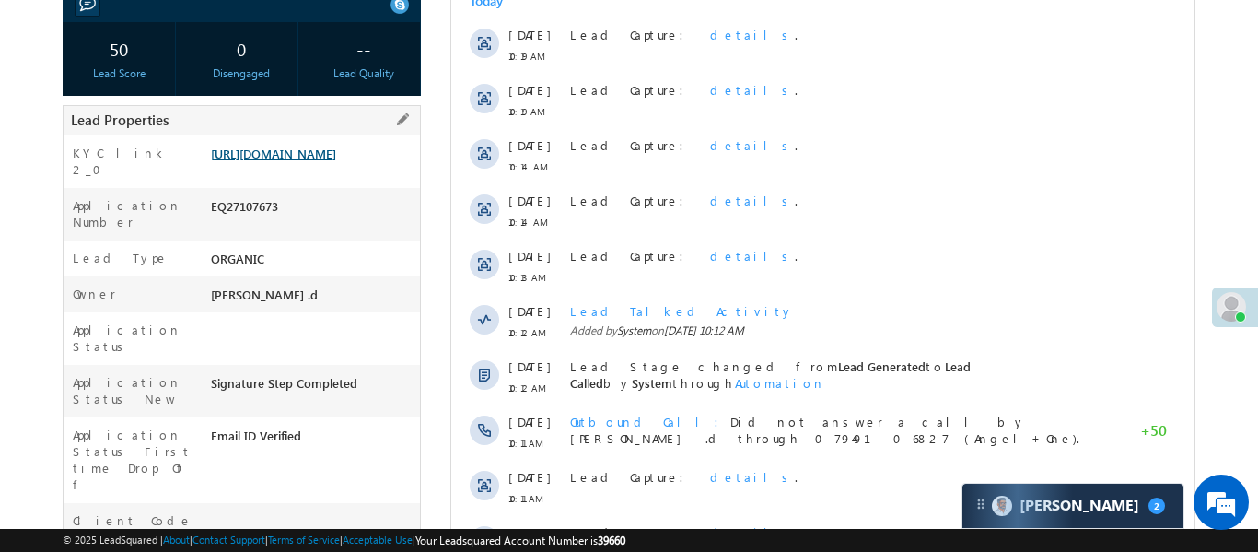
click at [309, 161] on link "https://angelbroking1-pk3em7sa.customui-test.leadsquared.com?leadId=dfc186e1-38…" at bounding box center [273, 154] width 125 height 16
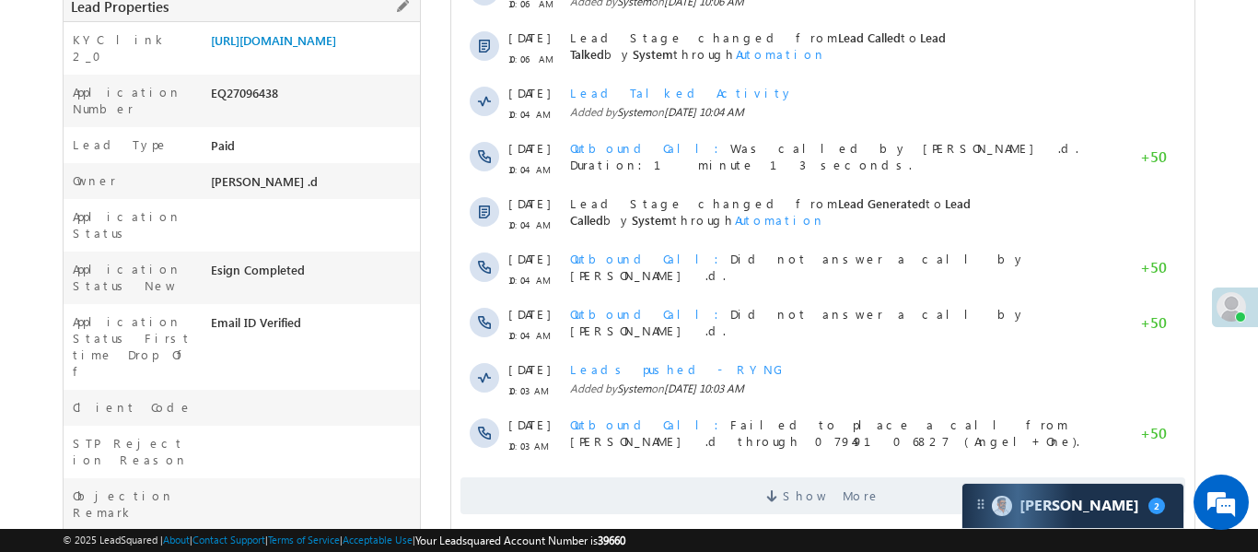
click at [323, 57] on div "[URL][DOMAIN_NAME]" at bounding box center [313, 44] width 214 height 26
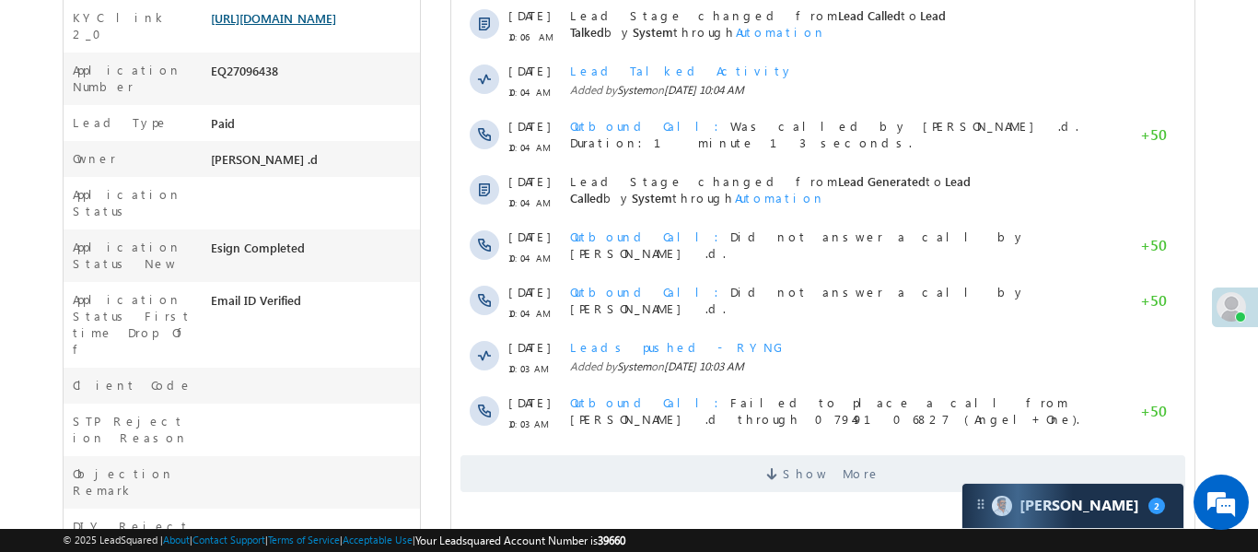
click at [309, 26] on link "[URL][DOMAIN_NAME]" at bounding box center [273, 18] width 125 height 16
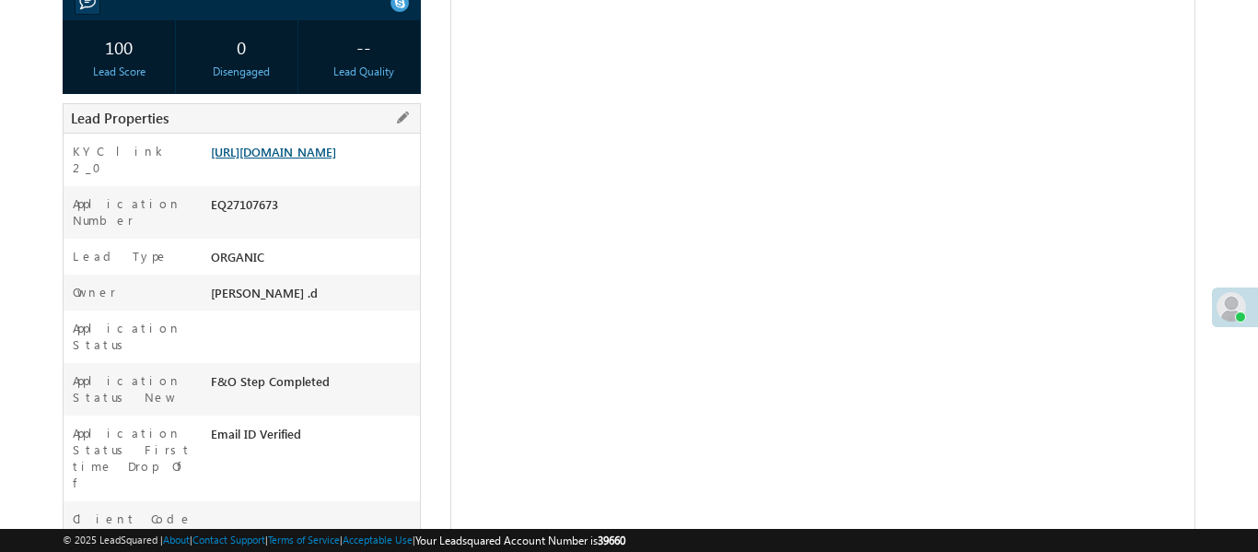
click at [336, 159] on link "https://angelbroking1-pk3em7sa.customui-test.leadsquared.com?leadId=dfc186e1-38…" at bounding box center [273, 152] width 125 height 16
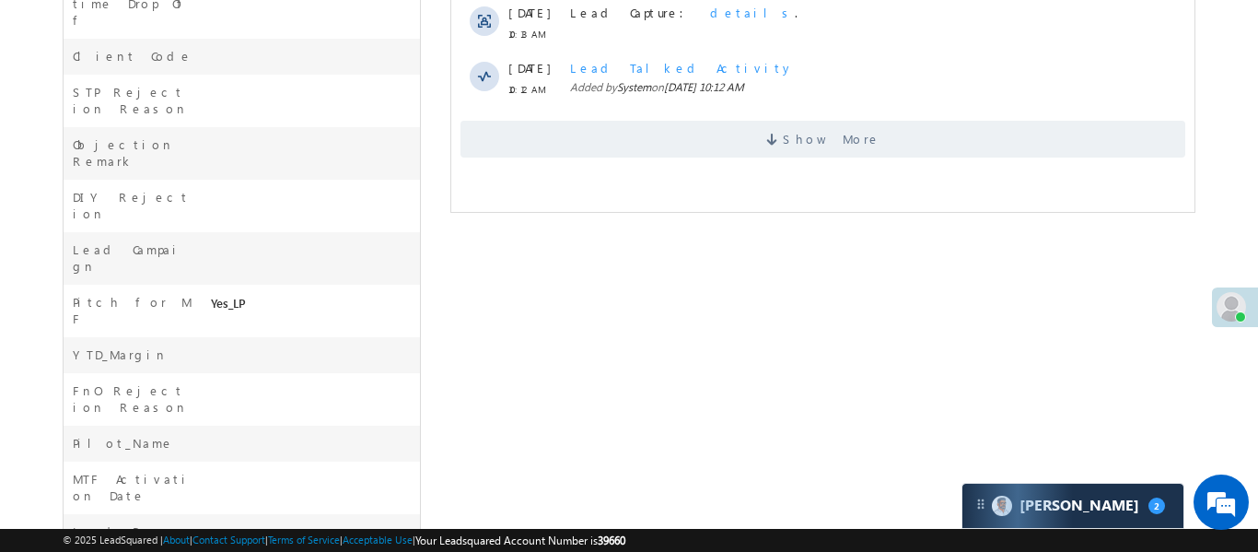
scroll to position [800, 0]
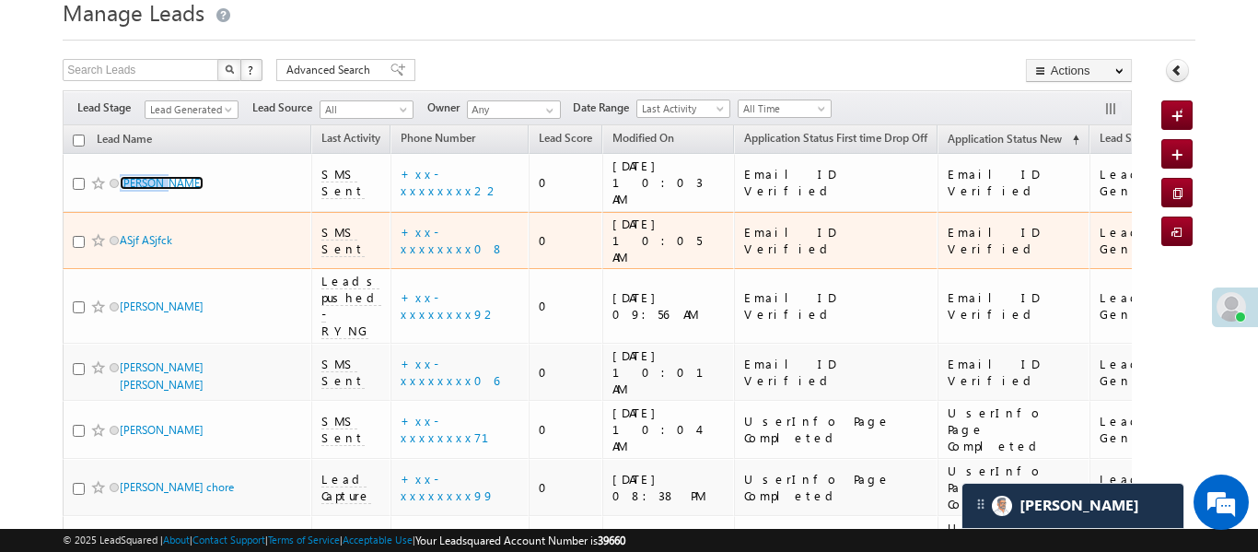
scroll to position [83, 0]
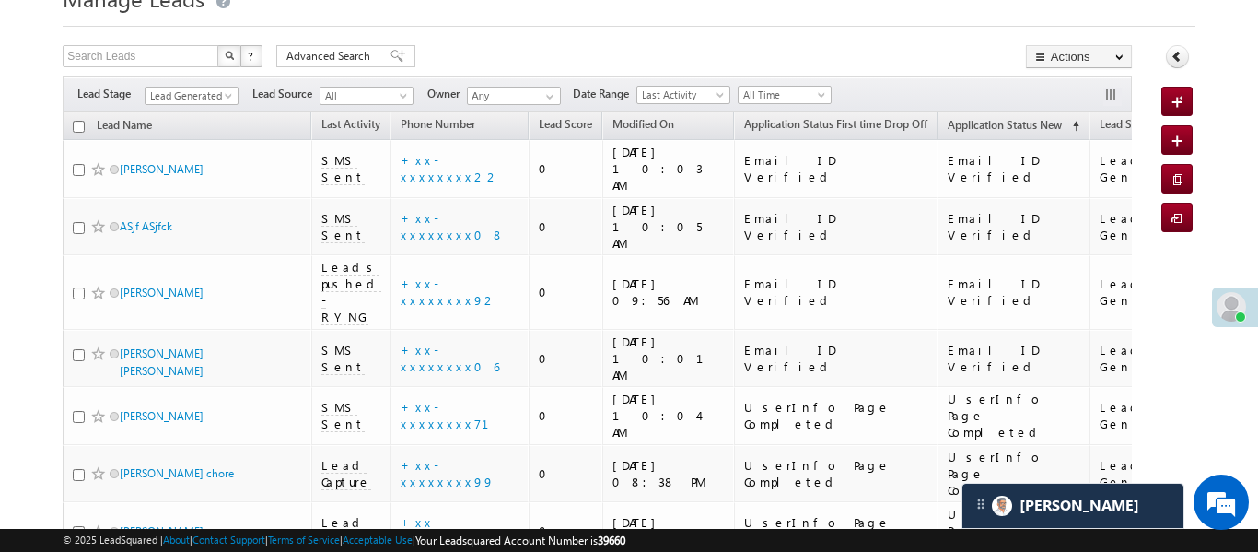
click at [609, 38] on form "Manage Leads Quick Add Lead Search Leads X ? 8 results found Advanced Search Ad…" at bounding box center [629, 349] width 1132 height 740
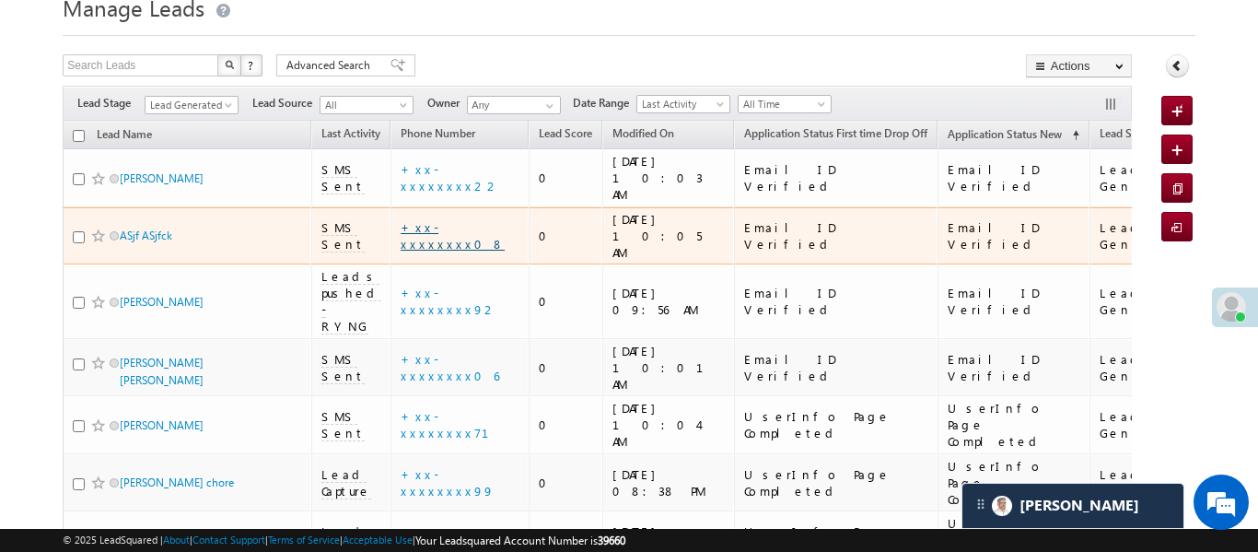
click at [451, 219] on link "+xx-xxxxxxxx08" at bounding box center [453, 235] width 104 height 32
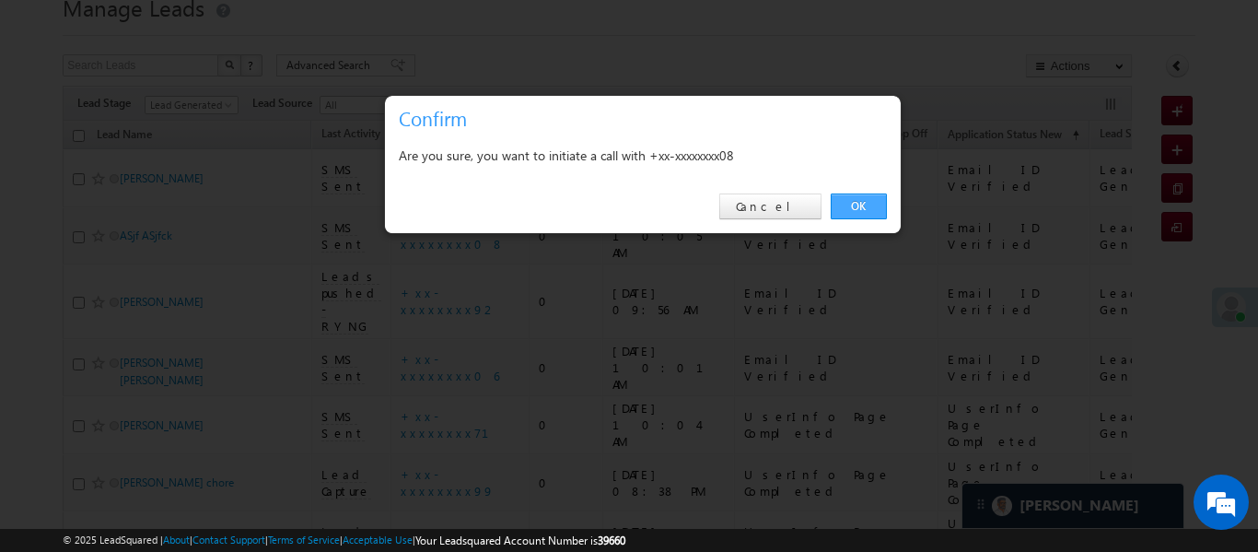
click at [882, 203] on link "OK" at bounding box center [859, 206] width 56 height 26
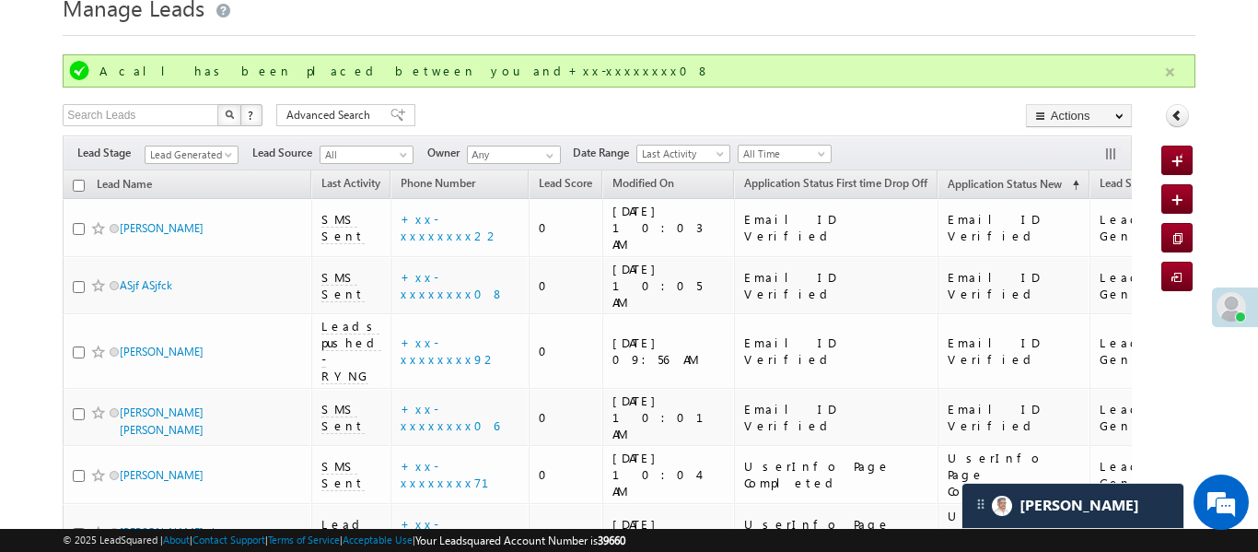
click at [1174, 63] on button "button" at bounding box center [1169, 72] width 23 height 23
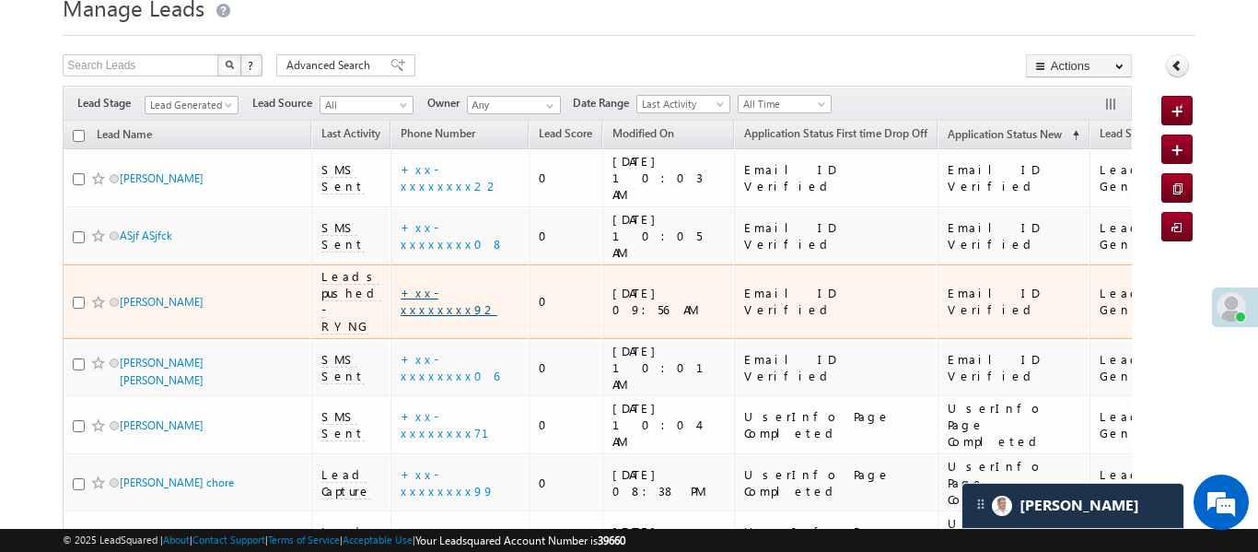
click at [458, 285] on link "+xx-xxxxxxxx92" at bounding box center [449, 301] width 97 height 32
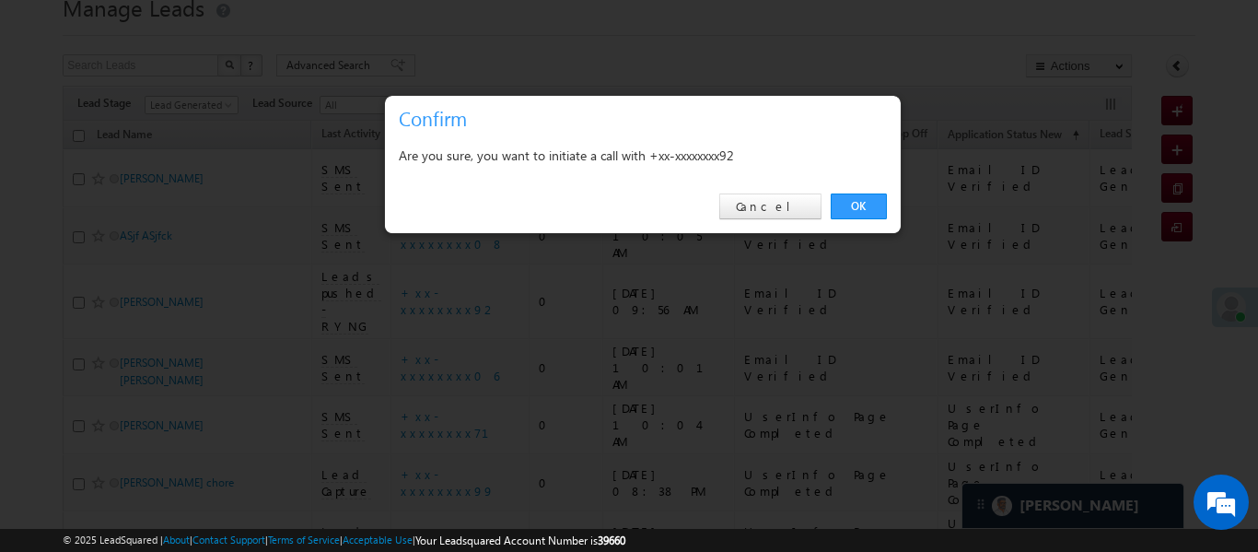
drag, startPoint x: 876, startPoint y: 204, endPoint x: 505, endPoint y: 310, distance: 386.2
click at [875, 204] on link "OK" at bounding box center [859, 206] width 56 height 26
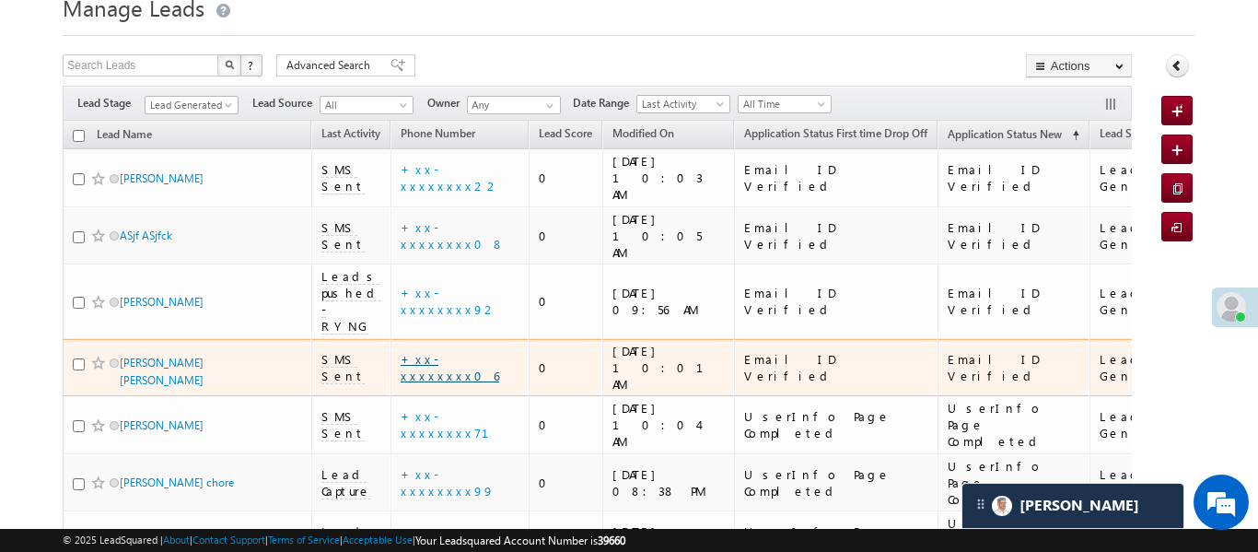
click at [453, 351] on link "+xx-xxxxxxxx06" at bounding box center [450, 367] width 99 height 32
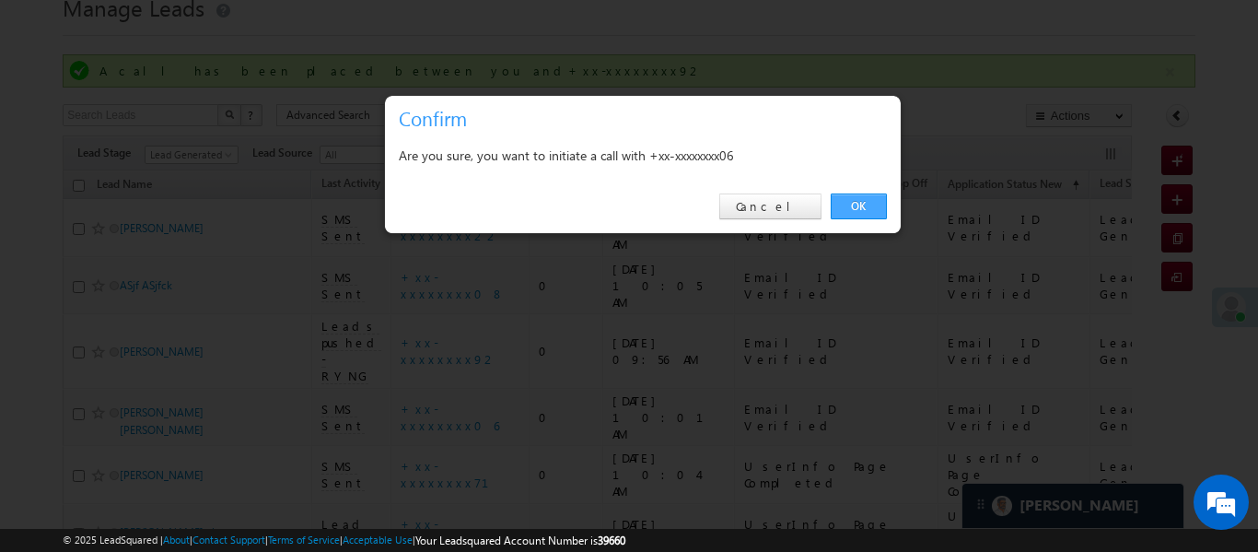
click at [885, 199] on link "OK" at bounding box center [859, 206] width 56 height 26
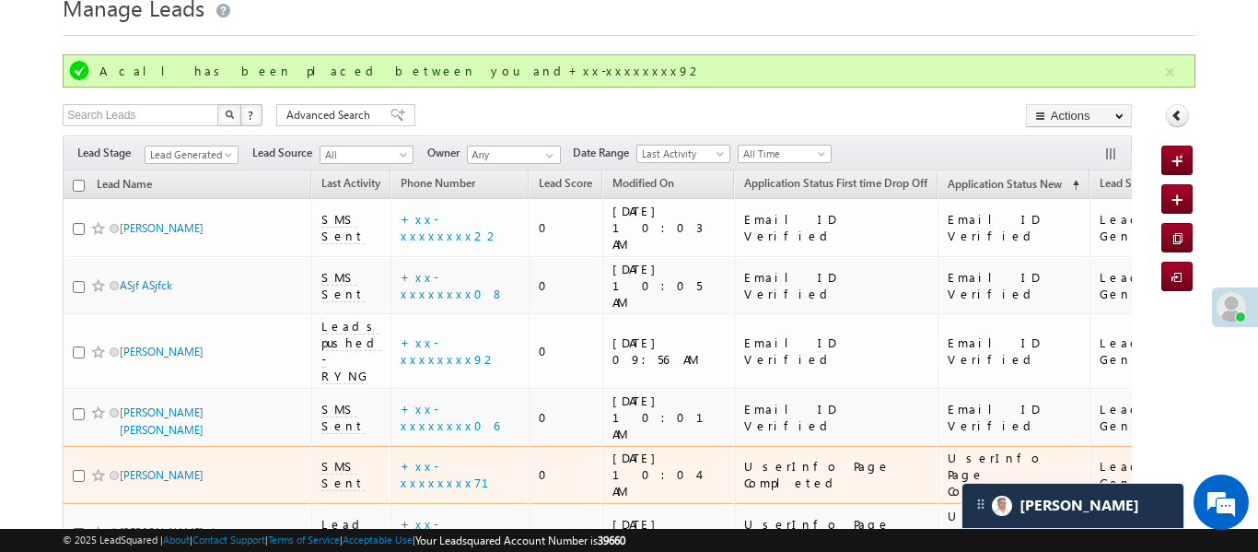
click at [487, 458] on div "+xx-xxxxxxxx71" at bounding box center [461, 474] width 120 height 33
click at [478, 458] on link "+xx-xxxxxxxx71" at bounding box center [456, 474] width 111 height 32
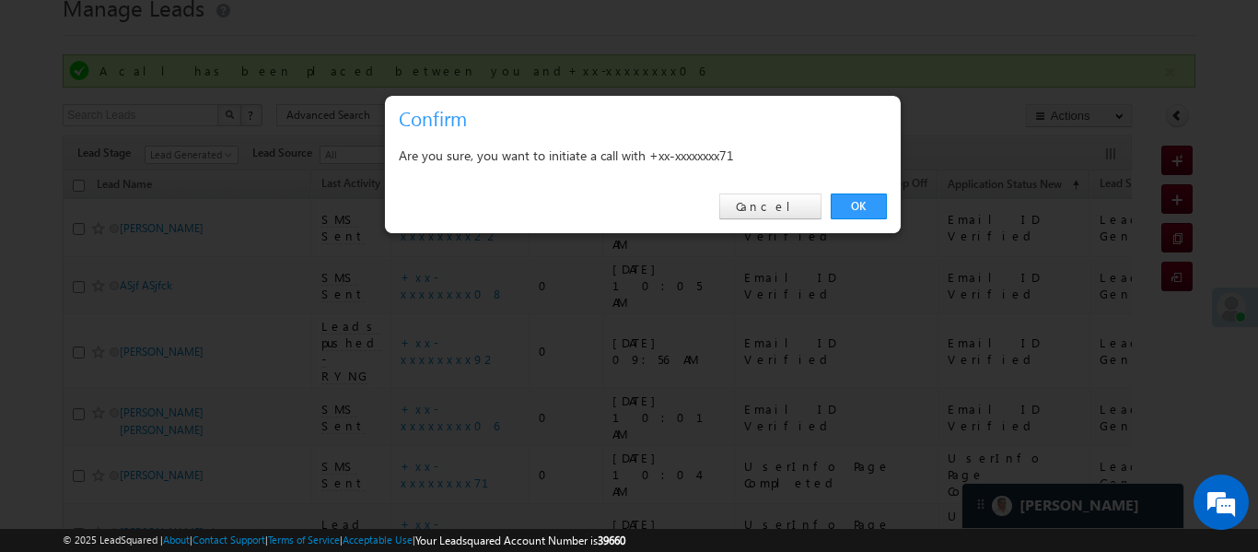
click at [877, 187] on div "OK Cancel" at bounding box center [643, 206] width 516 height 52
click at [846, 215] on link "OK" at bounding box center [859, 206] width 56 height 26
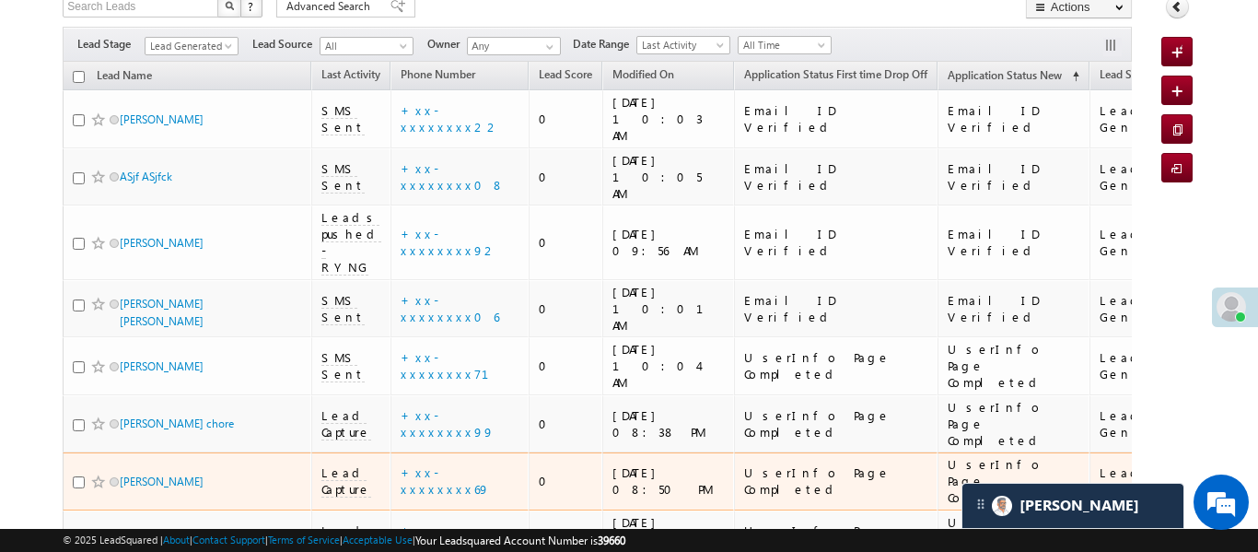
scroll to position [220, 0]
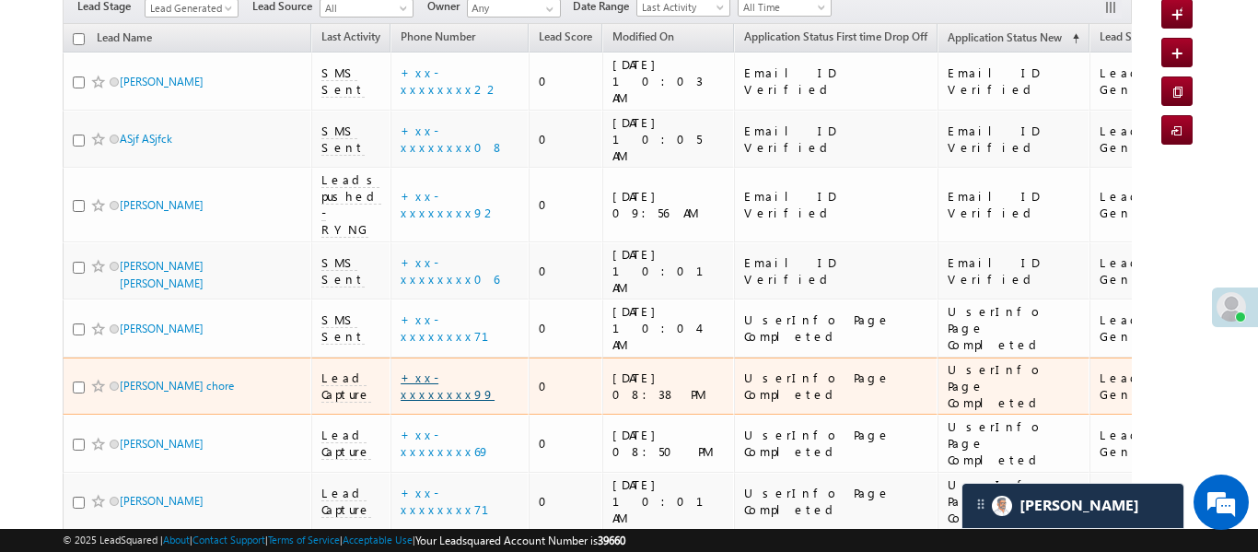
click at [454, 369] on link "+xx-xxxxxxxx99" at bounding box center [448, 385] width 94 height 32
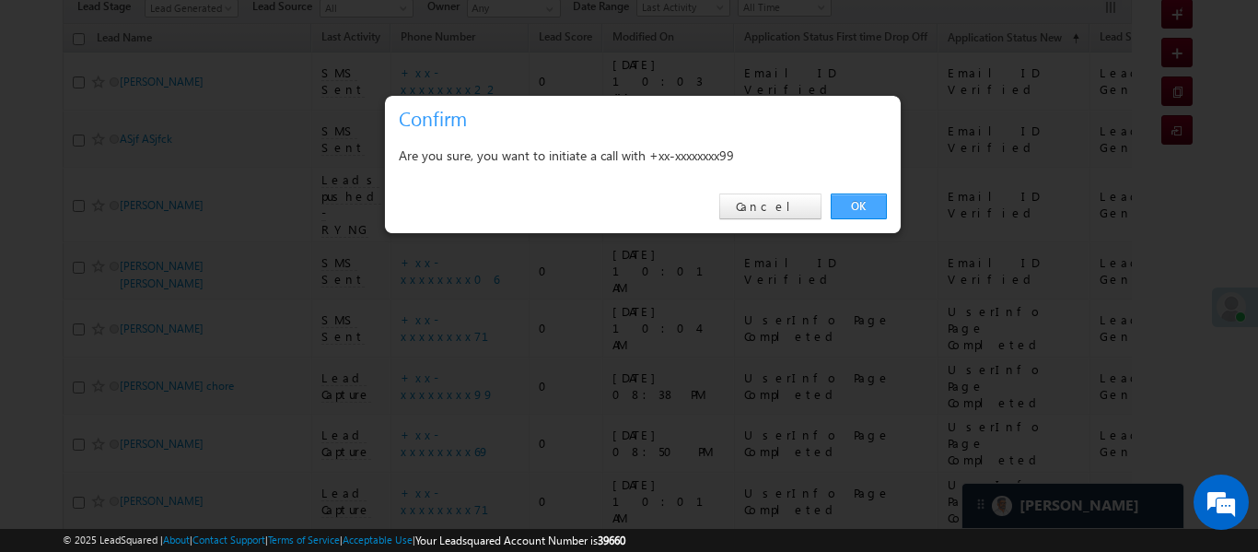
click at [840, 202] on link "OK" at bounding box center [859, 206] width 56 height 26
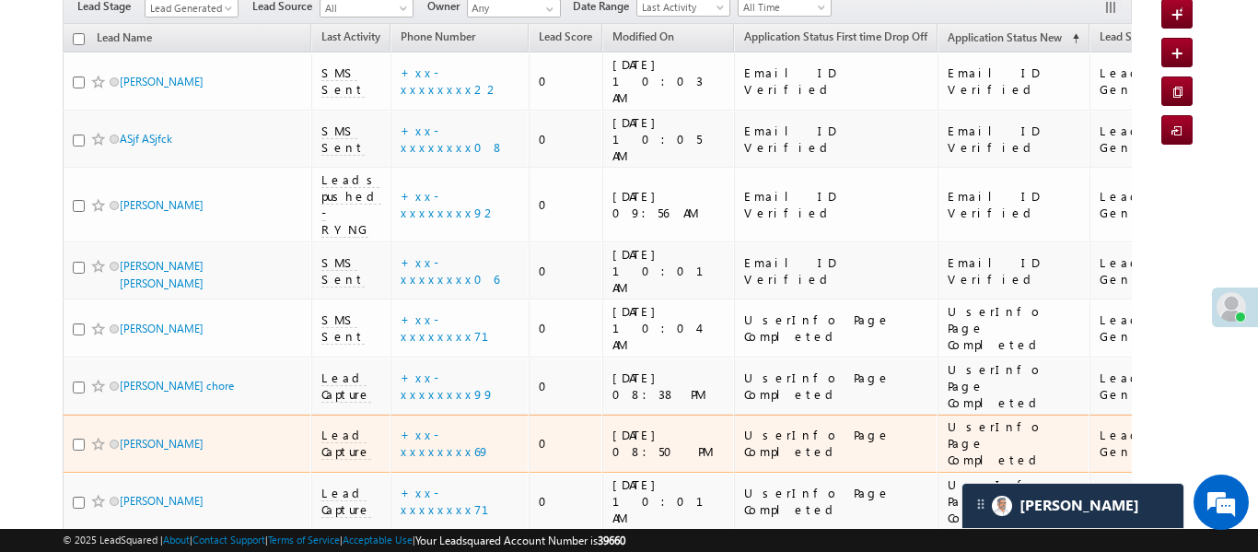
click at [445, 414] on td "+xx-xxxxxxxx69" at bounding box center [459, 443] width 138 height 58
click at [455, 426] on link "+xx-xxxxxxxx69" at bounding box center [445, 442] width 89 height 32
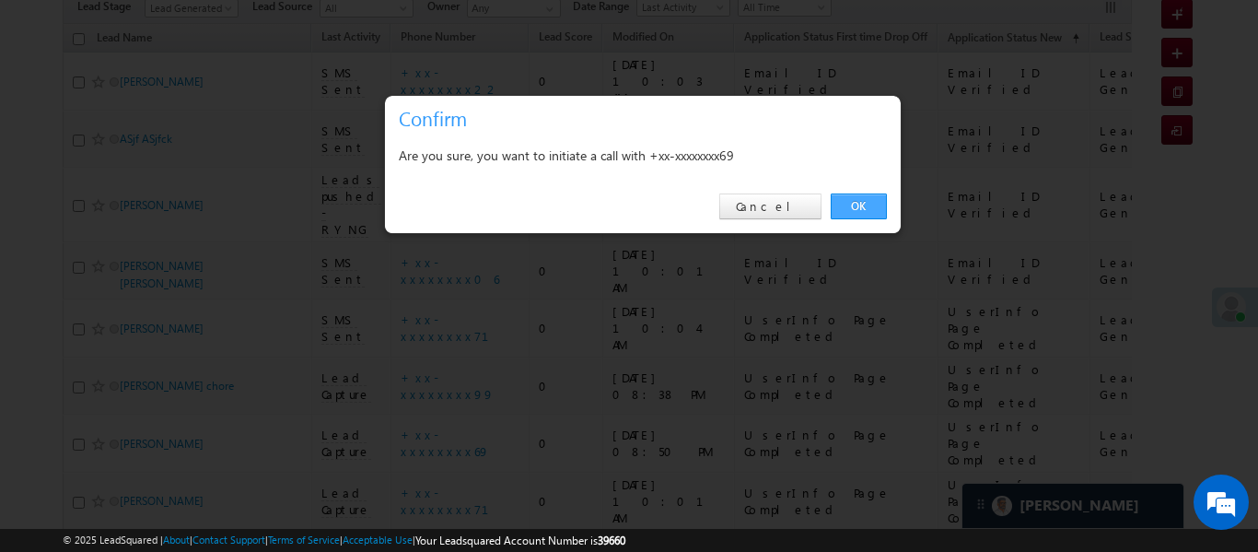
click at [867, 210] on link "OK" at bounding box center [859, 206] width 56 height 26
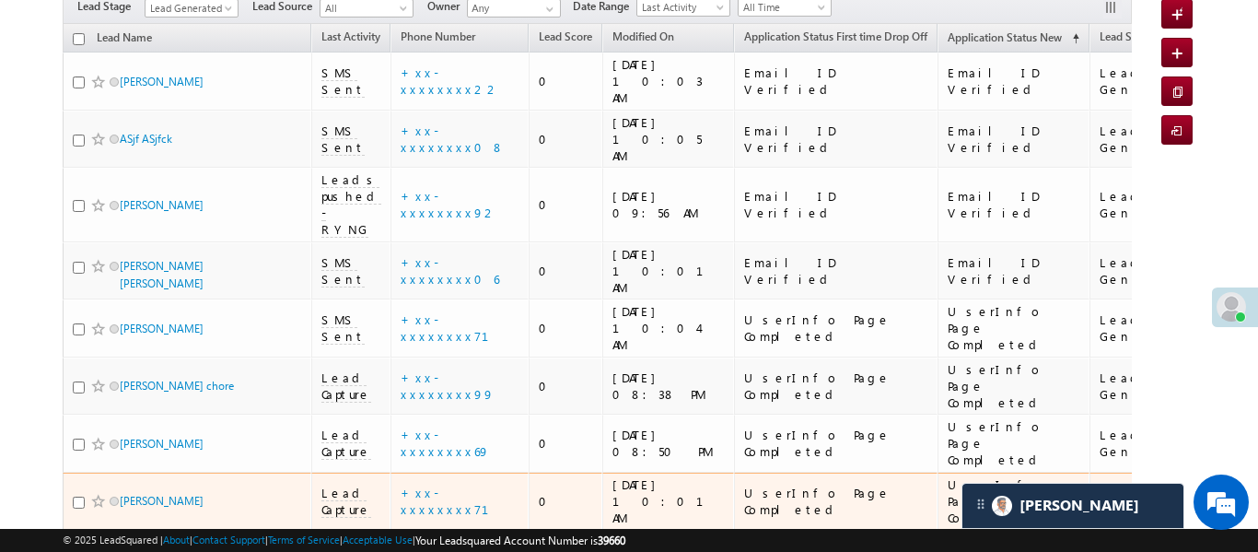
click at [465, 472] on td "+xx-xxxxxxxx71" at bounding box center [459, 501] width 138 height 58
click at [463, 484] on div "+xx-xxxxxxxx71" at bounding box center [461, 500] width 120 height 33
click at [459, 484] on link "+xx-xxxxxxxx71" at bounding box center [456, 500] width 111 height 32
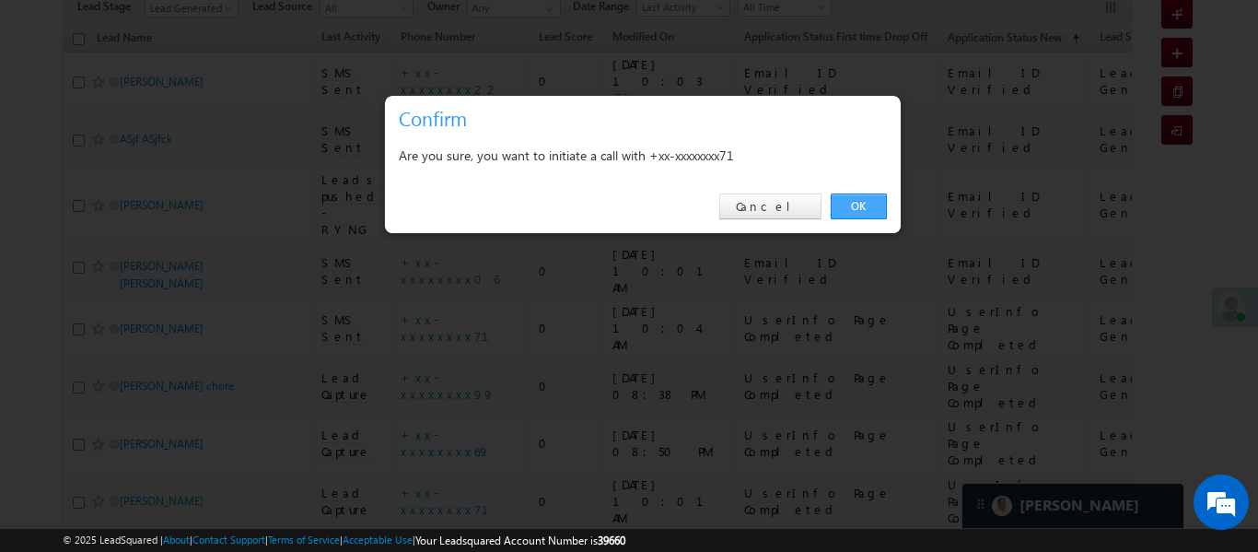
click at [836, 194] on link "OK" at bounding box center [859, 206] width 56 height 26
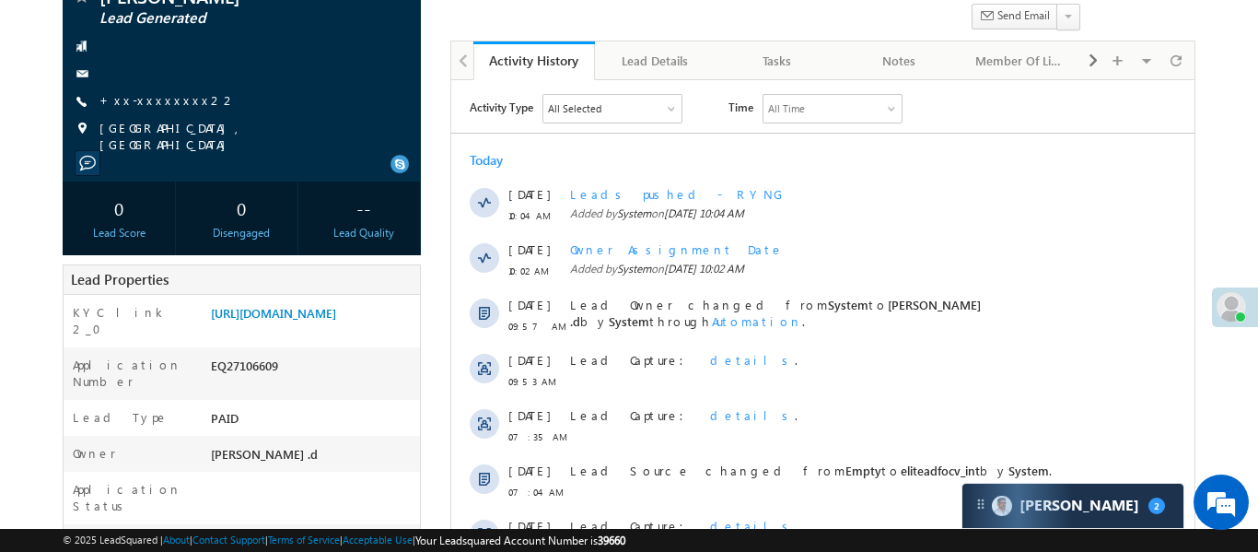
scroll to position [46, 0]
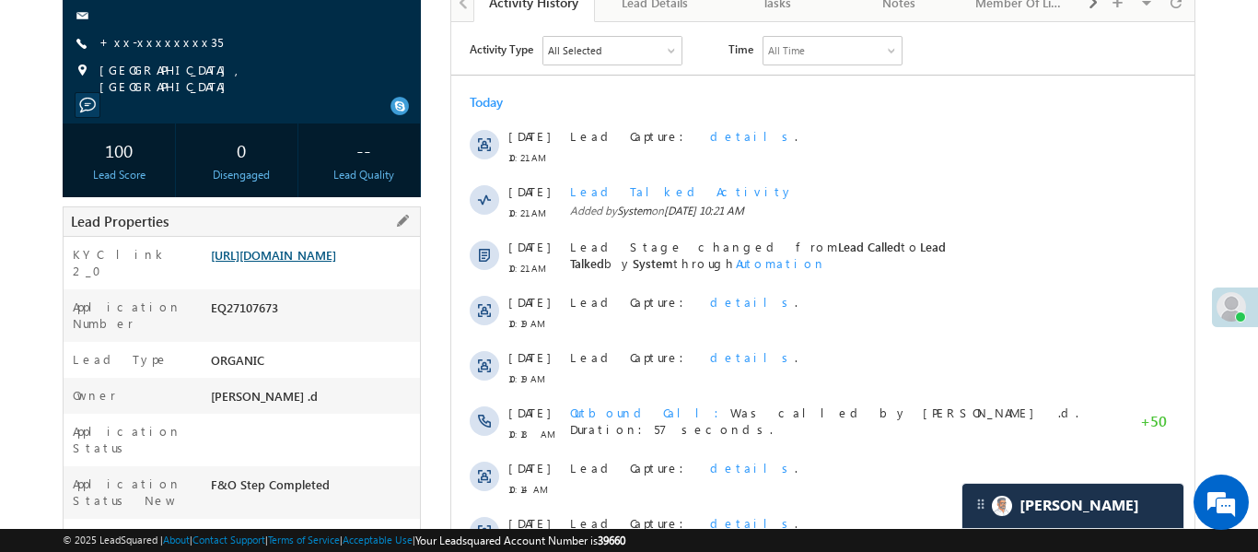
click at [297, 262] on link "https://angelbroking1-pk3em7sa.customui-test.leadsquared.com?leadId=dfc186e1-38…" at bounding box center [273, 255] width 125 height 16
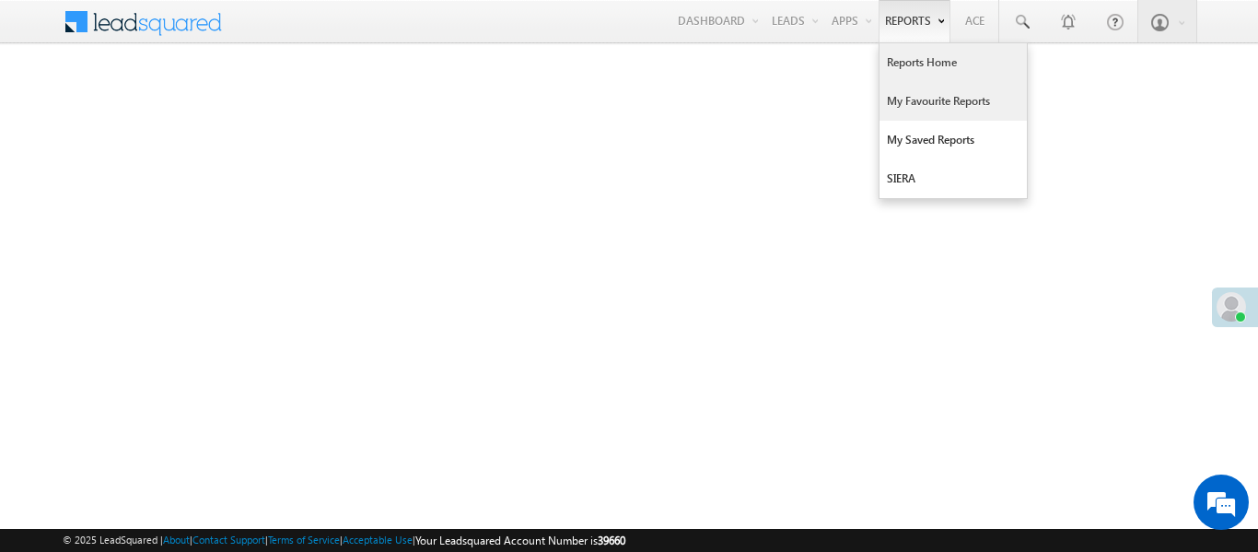
click at [949, 104] on link "My Favourite Reports" at bounding box center [952, 101] width 147 height 39
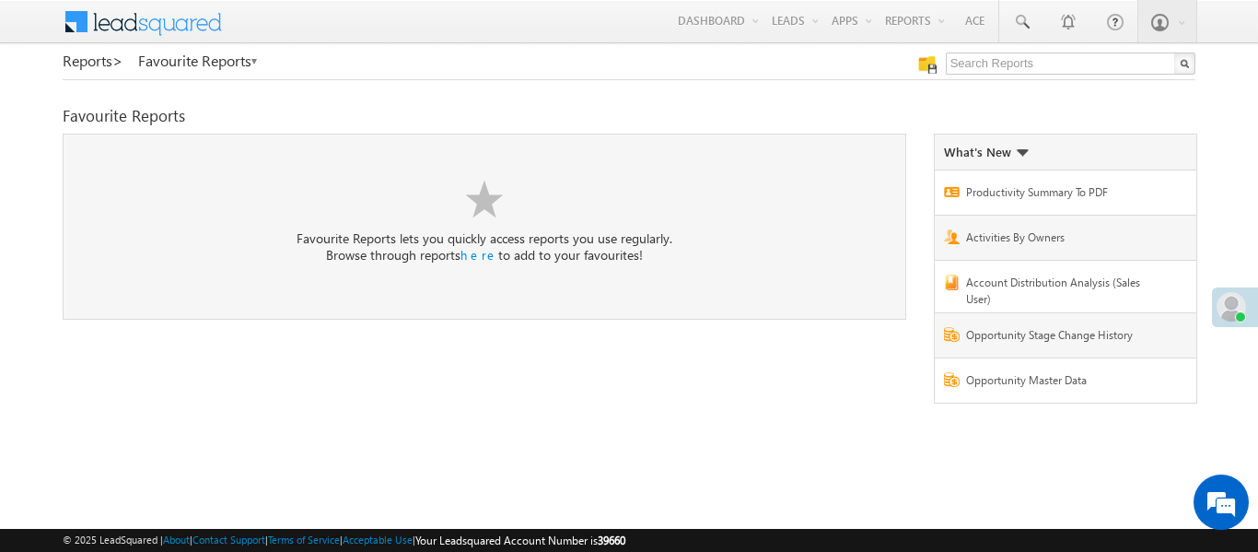
click at [1048, 50] on body "Menu [PERSON_NAME] .d Aakan sha.D @ange lbrok ing.c" at bounding box center [629, 261] width 1258 height 522
click at [1052, 69] on input "text" at bounding box center [1071, 63] width 250 height 22
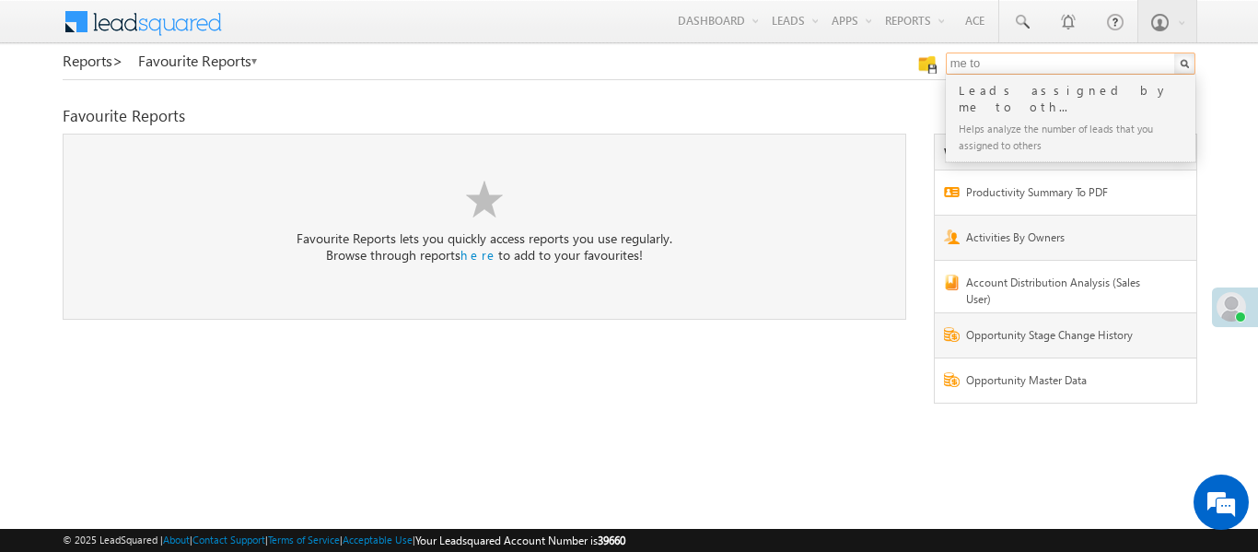
type input "me to"
click at [984, 91] on div "Leads assigned by me to oth..." at bounding box center [1078, 98] width 247 height 37
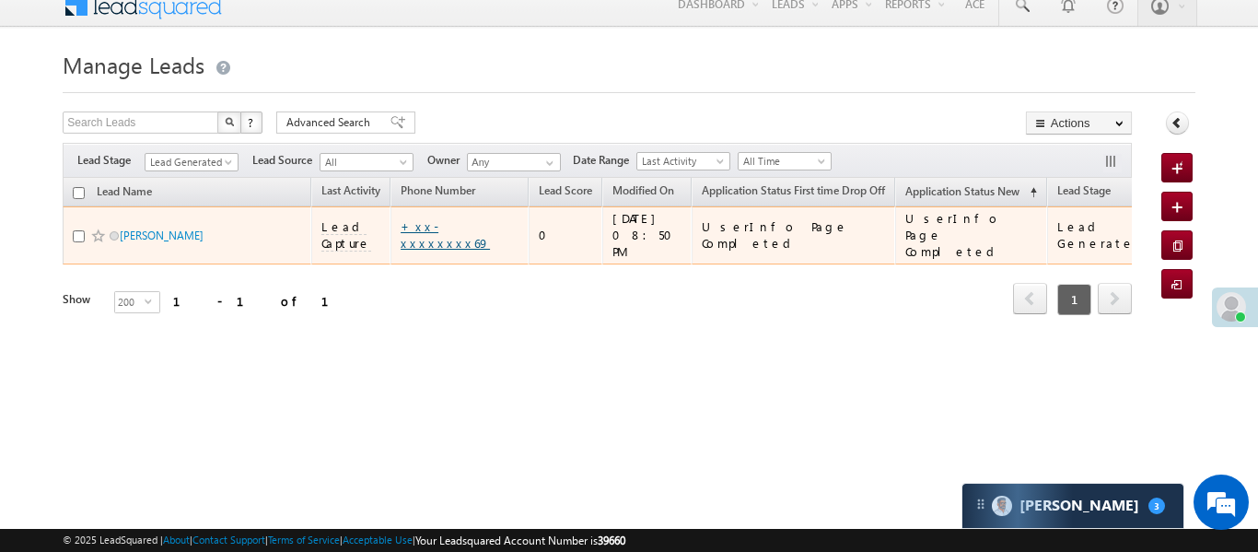
click at [474, 227] on link "+xx-xxxxxxxx69" at bounding box center [445, 234] width 89 height 32
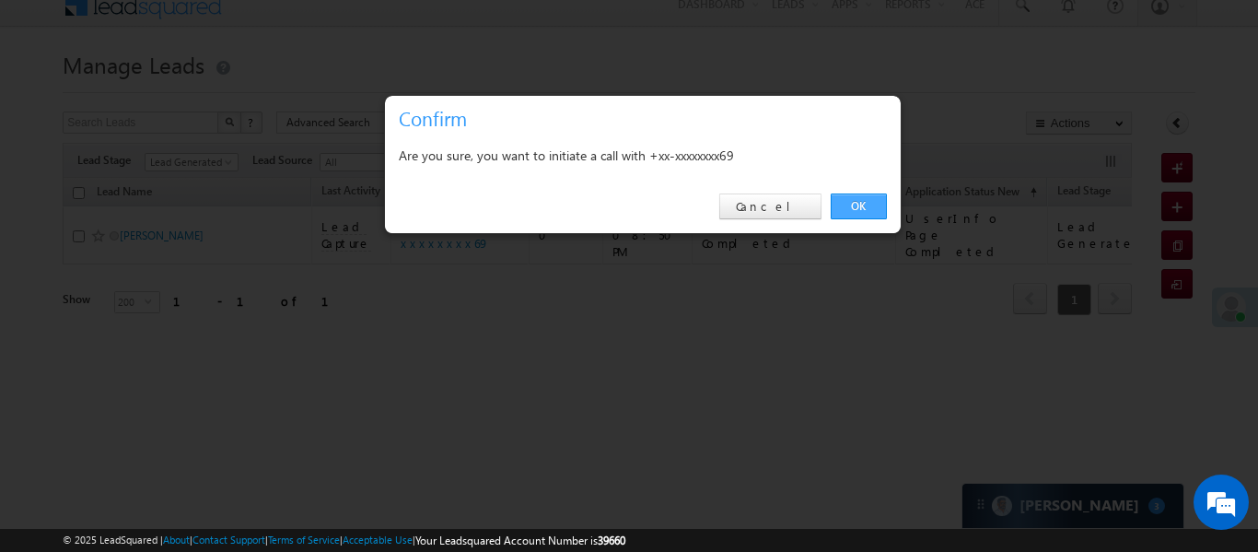
click at [874, 205] on link "OK" at bounding box center [859, 206] width 56 height 26
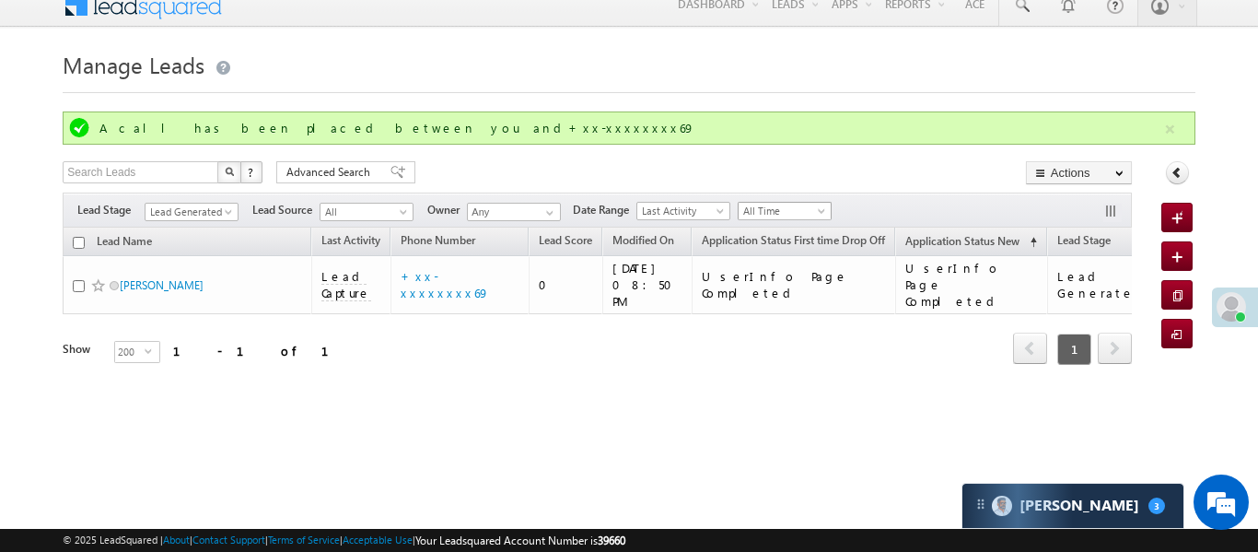
click at [801, 204] on span "All Time" at bounding box center [782, 211] width 87 height 17
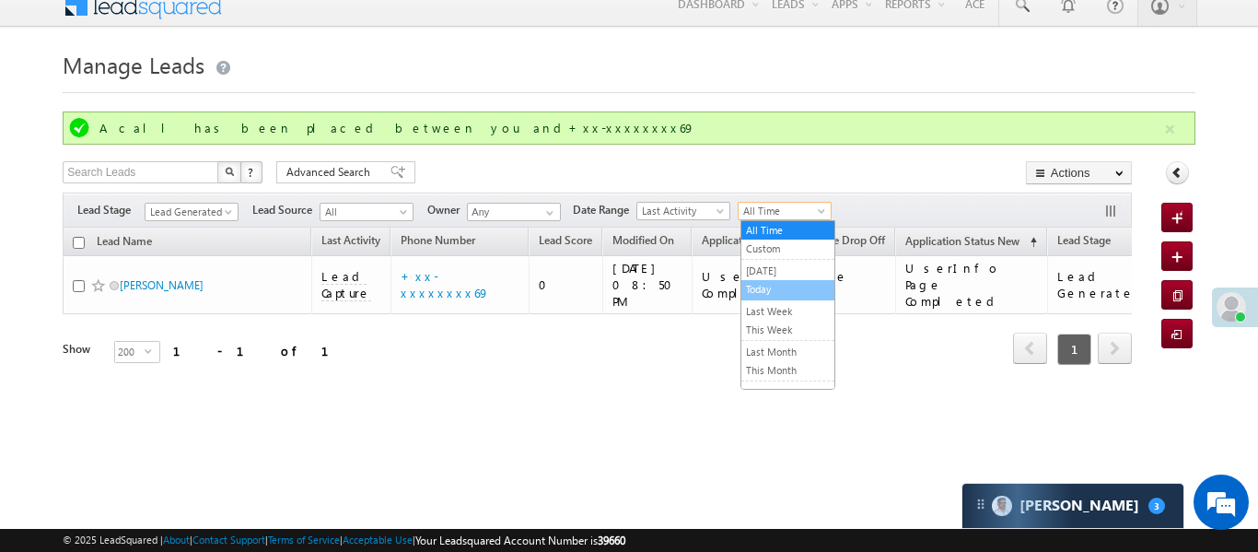
click at [786, 288] on link "Today" at bounding box center [787, 289] width 93 height 17
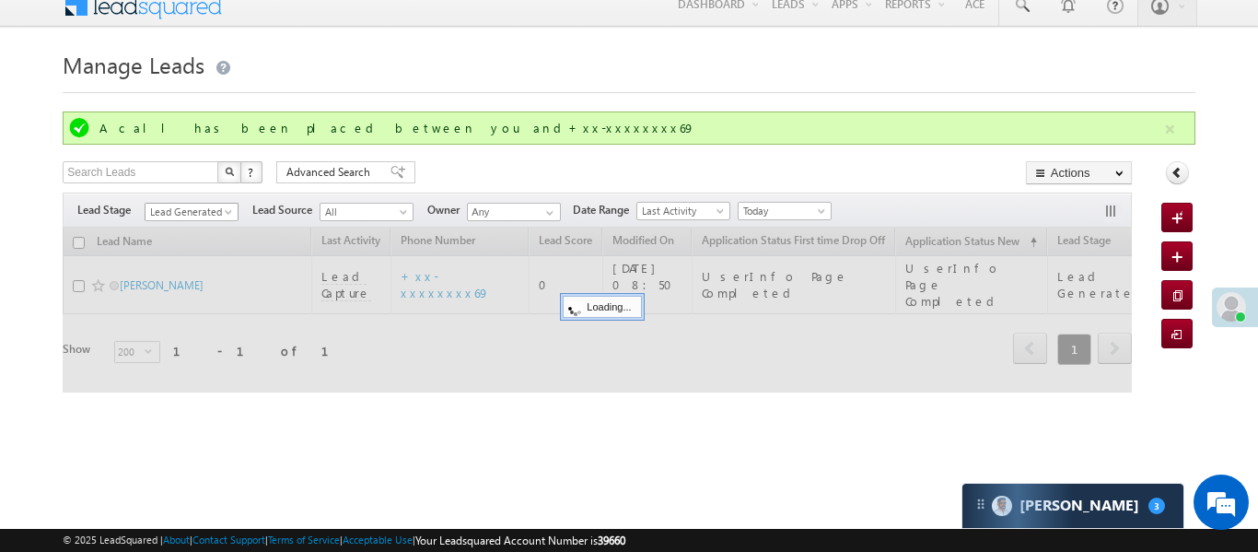
click at [223, 213] on span at bounding box center [230, 215] width 15 height 15
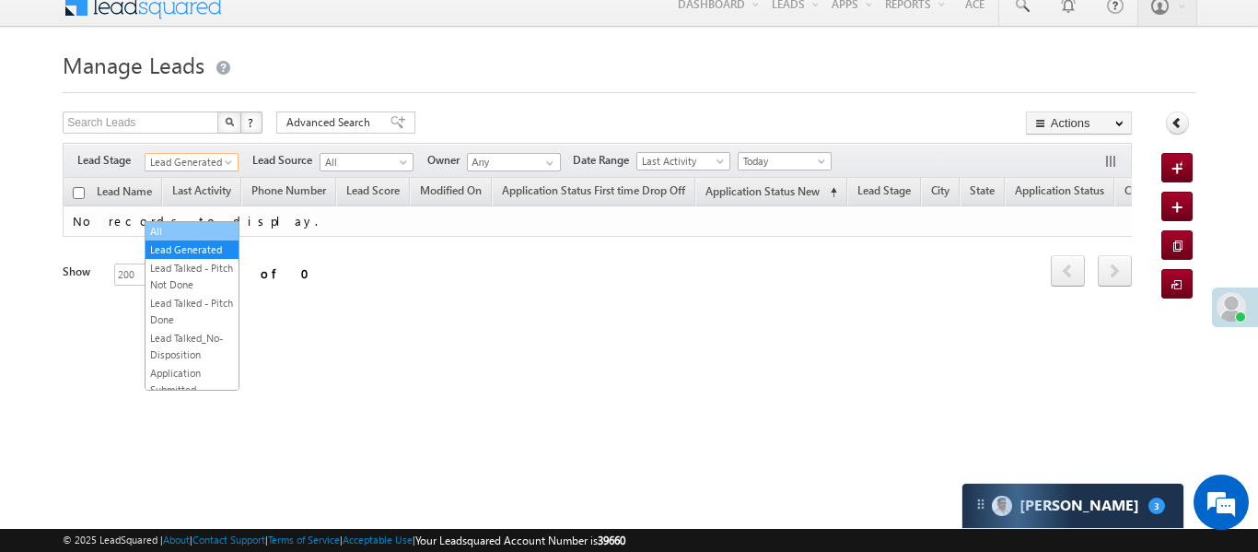
click at [200, 232] on link "All" at bounding box center [192, 231] width 93 height 17
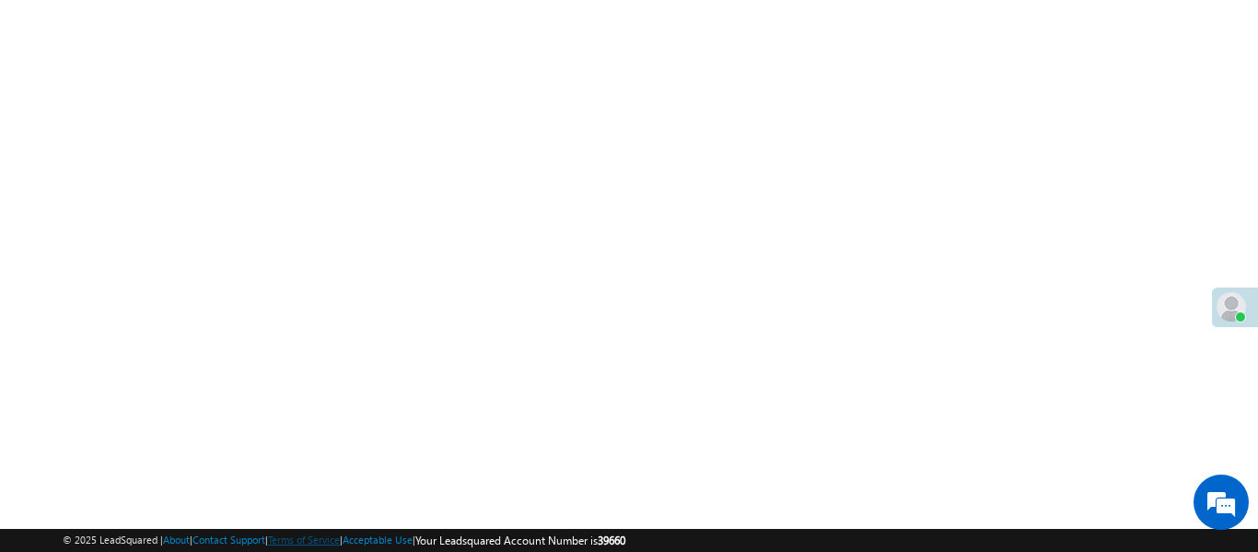
scroll to position [262, 0]
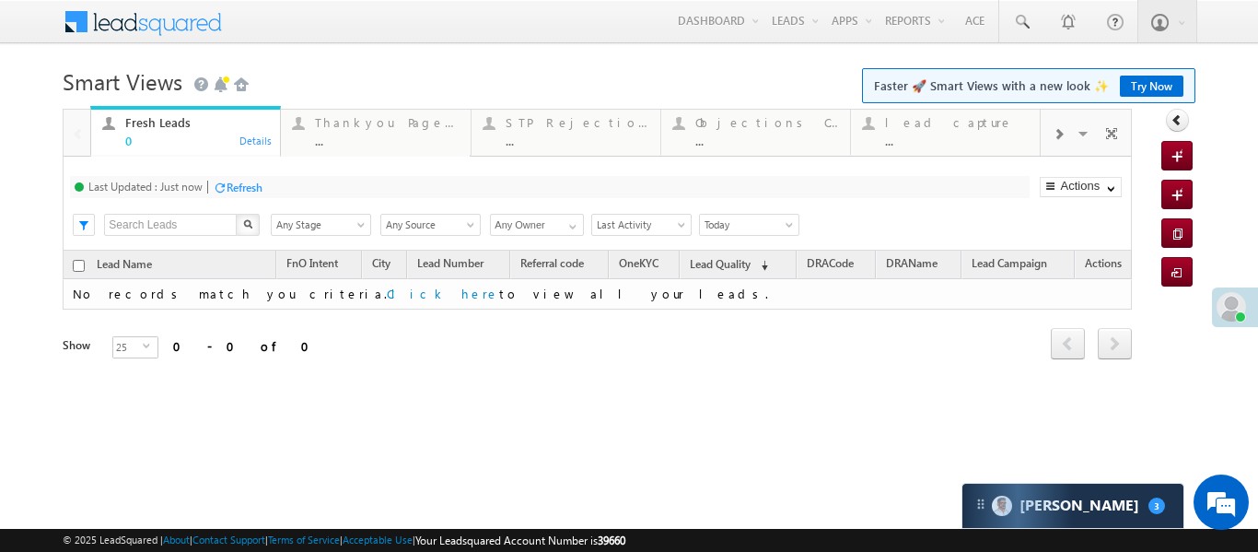
click at [1051, 125] on div at bounding box center [1058, 132] width 35 height 41
click at [966, 128] on div "Coded [DATE]" at bounding box center [957, 122] width 144 height 15
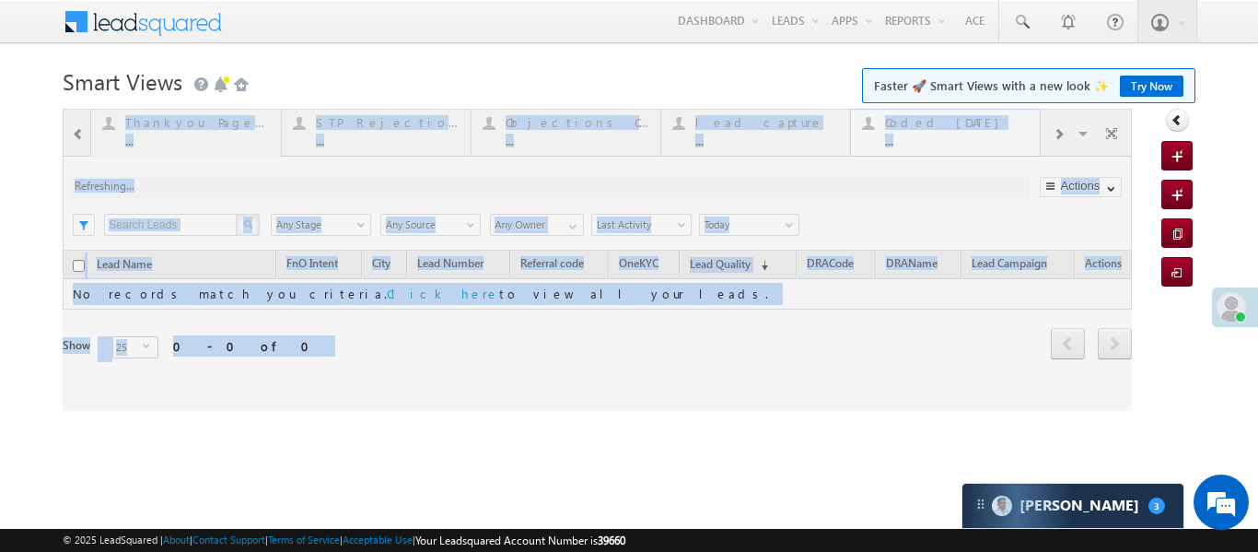
click at [966, 128] on div at bounding box center [597, 260] width 1069 height 302
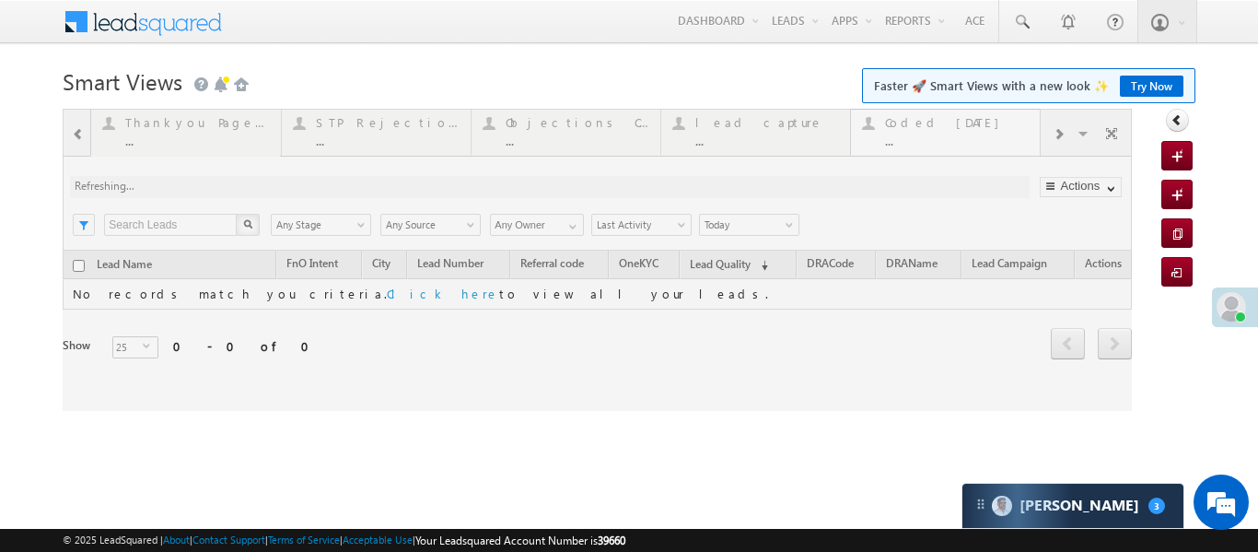
click at [966, 128] on div at bounding box center [597, 260] width 1069 height 302
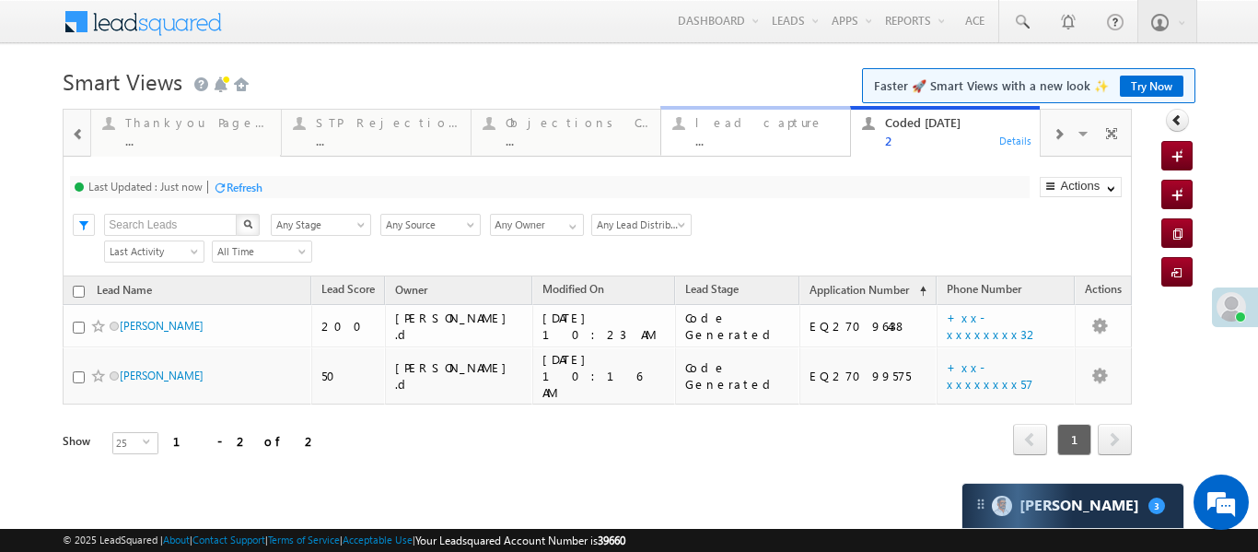
click at [785, 120] on div "lead capture" at bounding box center [767, 122] width 144 height 15
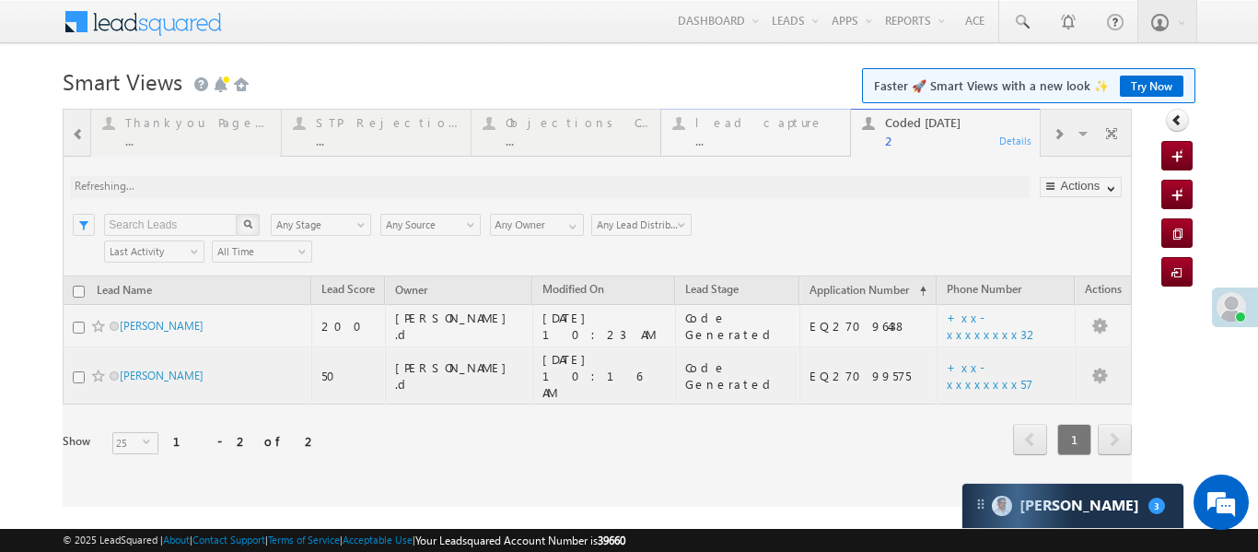
click at [785, 120] on div at bounding box center [597, 308] width 1069 height 398
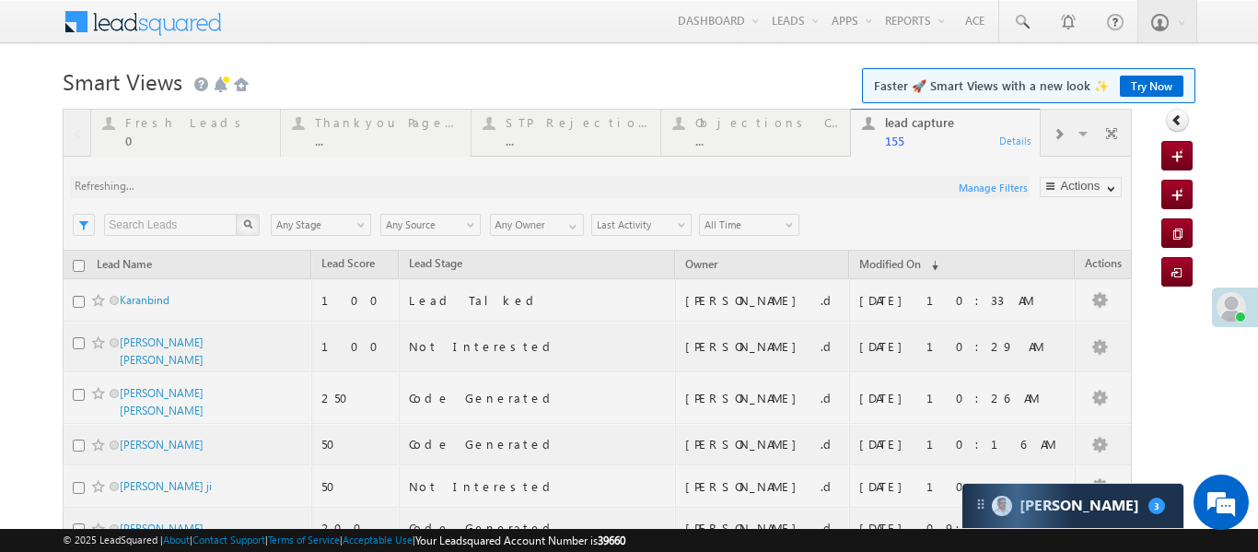
scroll to position [17, 0]
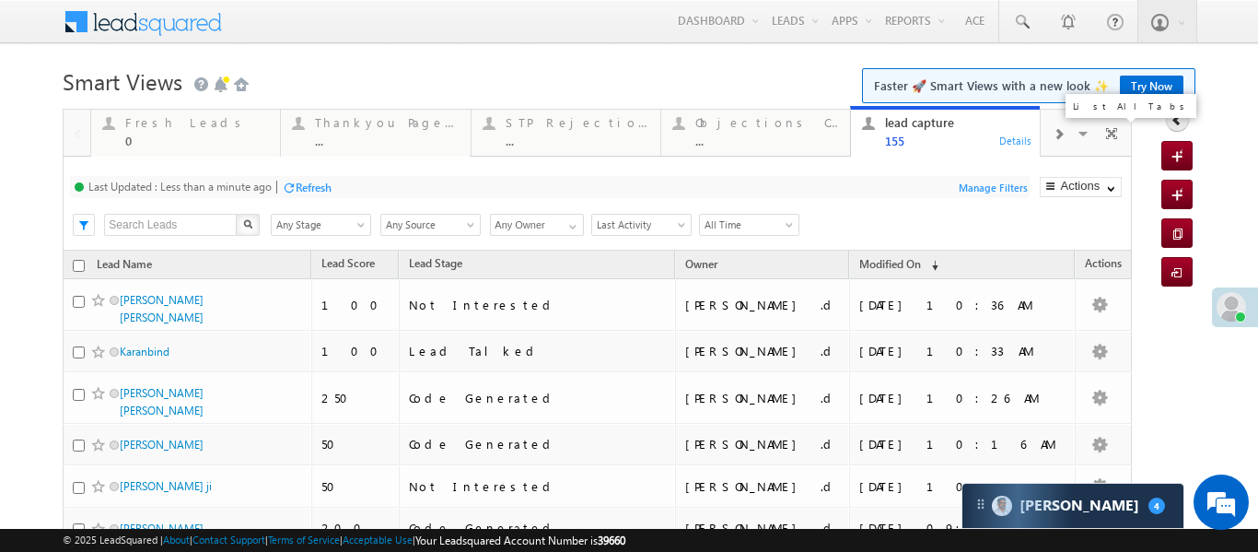
click at [1080, 135] on span at bounding box center [1085, 136] width 18 height 39
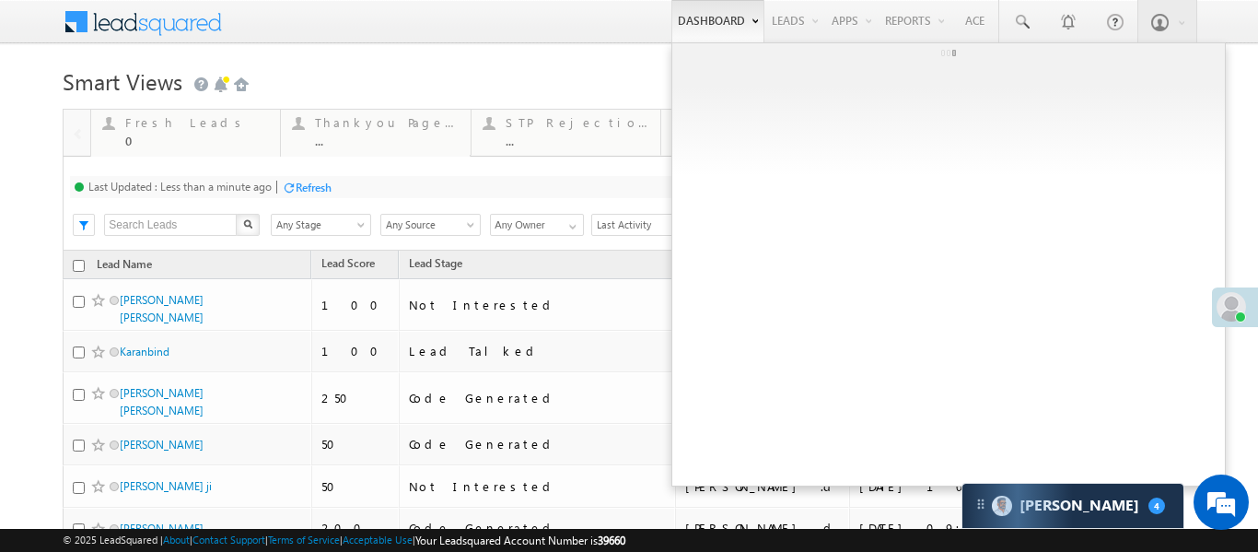
click at [741, 34] on link "Dashboard" at bounding box center [717, 21] width 93 height 42
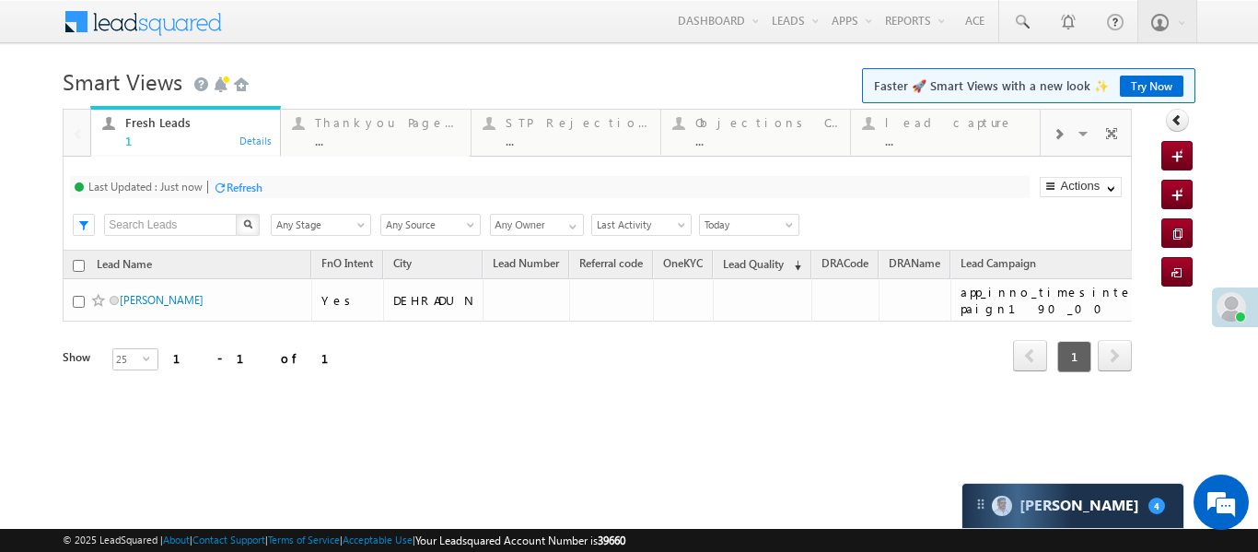
click at [1068, 135] on div at bounding box center [1058, 132] width 35 height 41
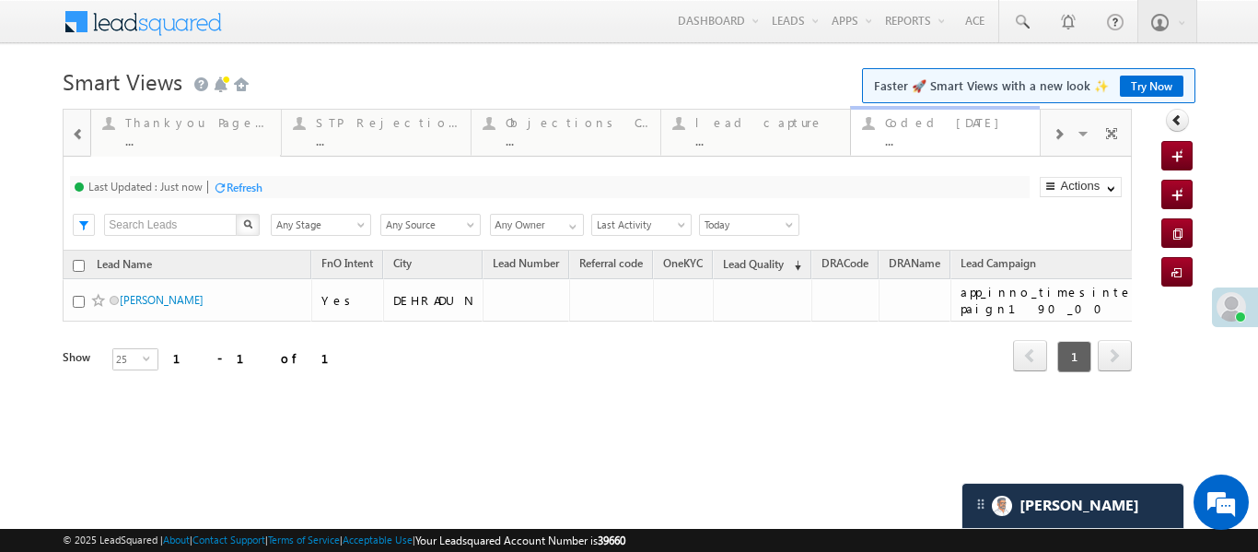
click at [971, 131] on div "Coded Today ..." at bounding box center [957, 129] width 144 height 36
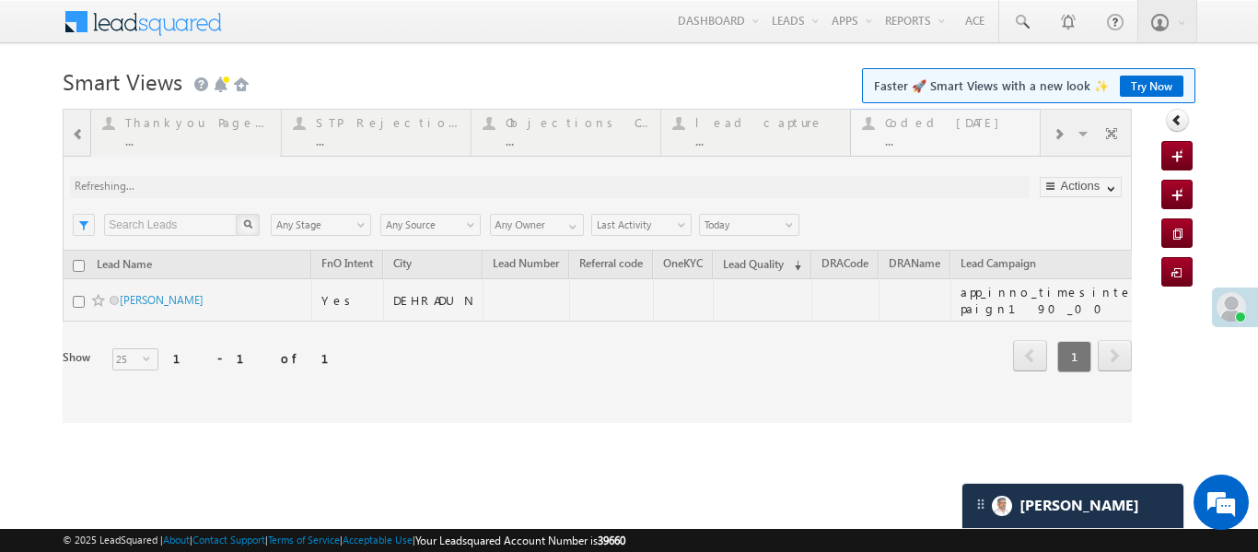
click at [971, 131] on div at bounding box center [597, 266] width 1069 height 314
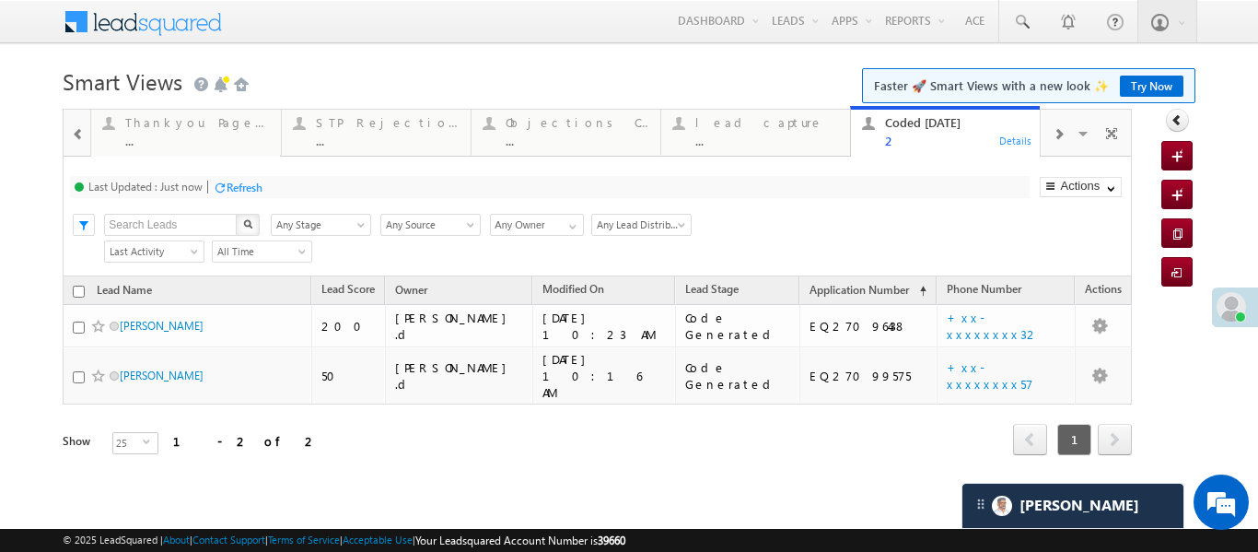
click at [789, 137] on div "..." at bounding box center [767, 141] width 144 height 14
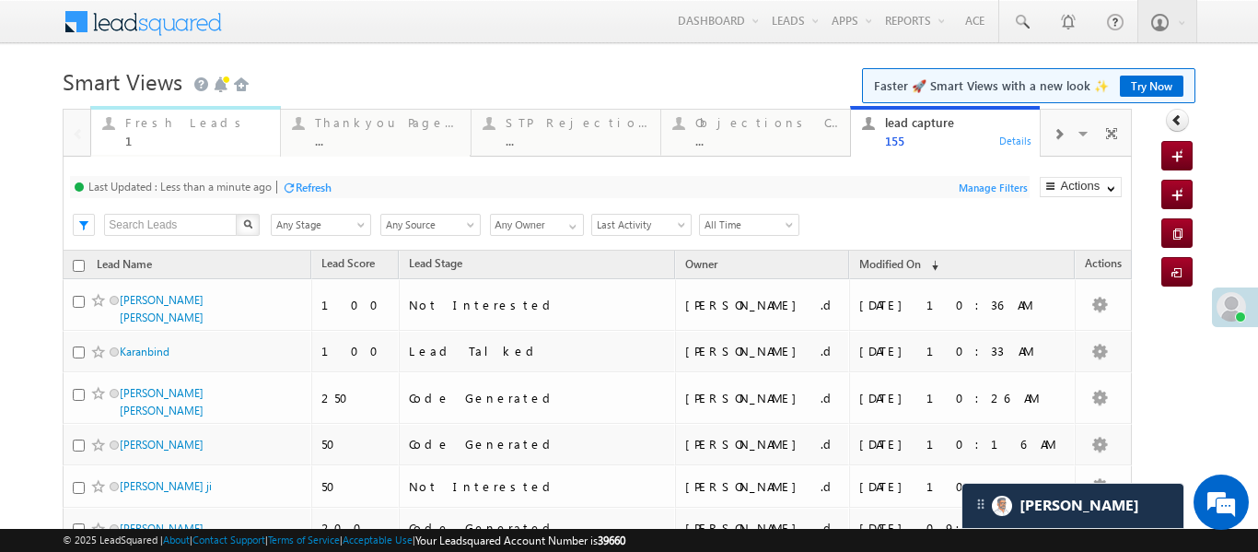
click at [169, 134] on div "1" at bounding box center [197, 141] width 144 height 14
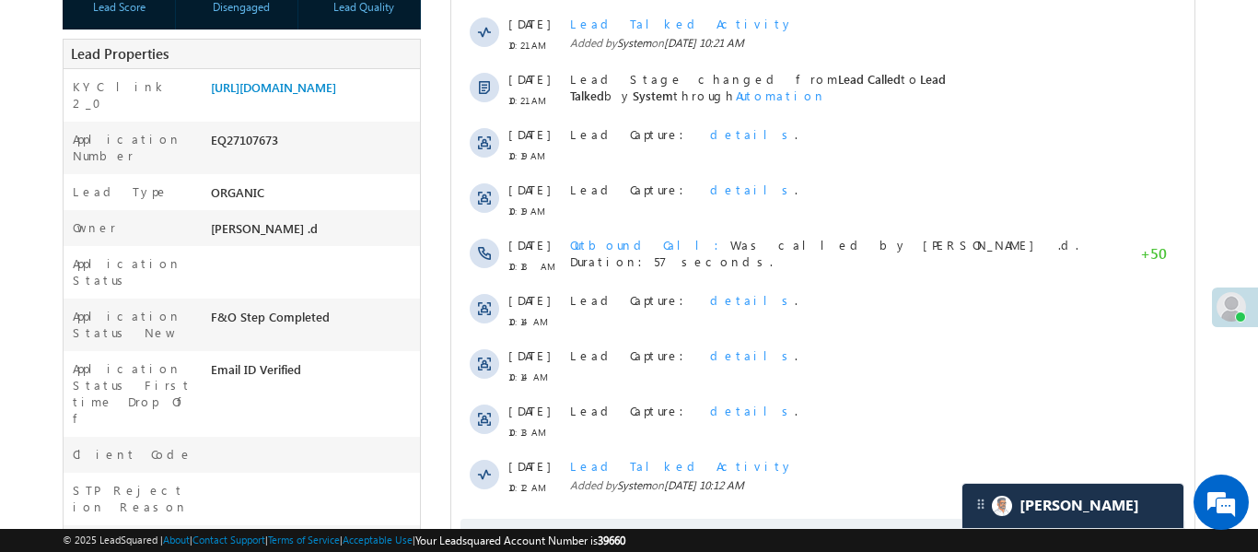
scroll to position [286, 0]
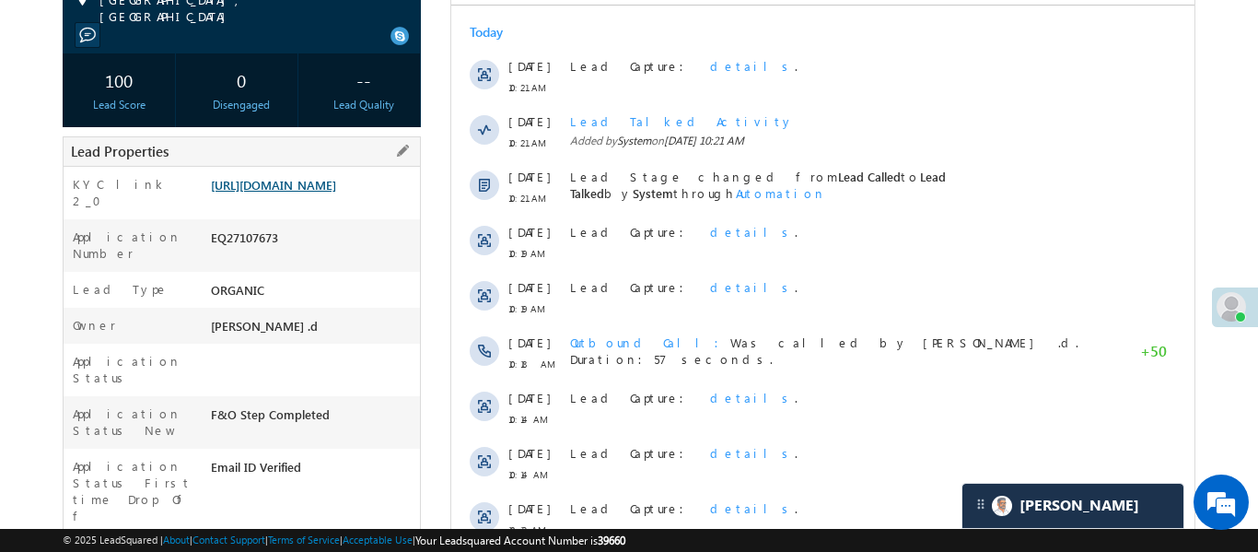
drag, startPoint x: 359, startPoint y: 192, endPoint x: 322, endPoint y: 170, distance: 42.5
click at [336, 192] on link "[URL][DOMAIN_NAME]" at bounding box center [273, 185] width 125 height 16
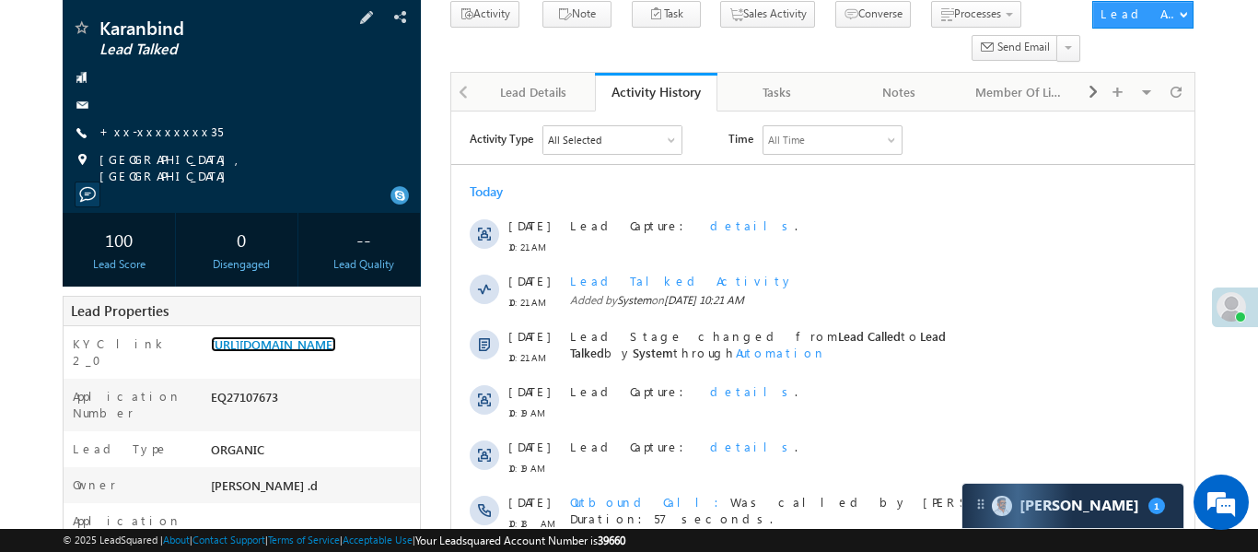
scroll to position [8872, 0]
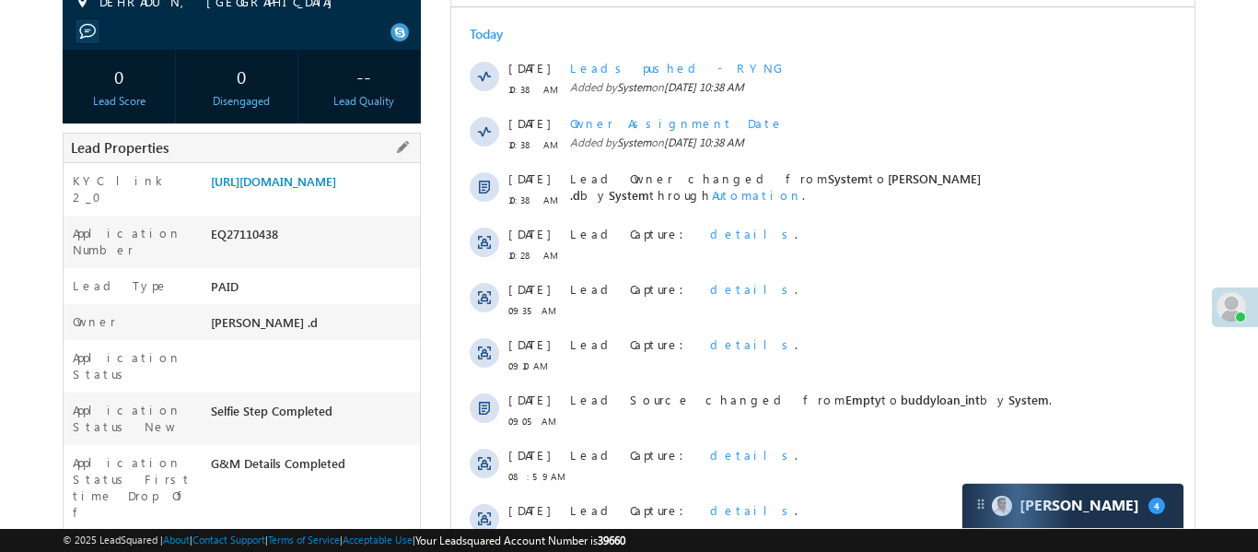
scroll to position [301, 0]
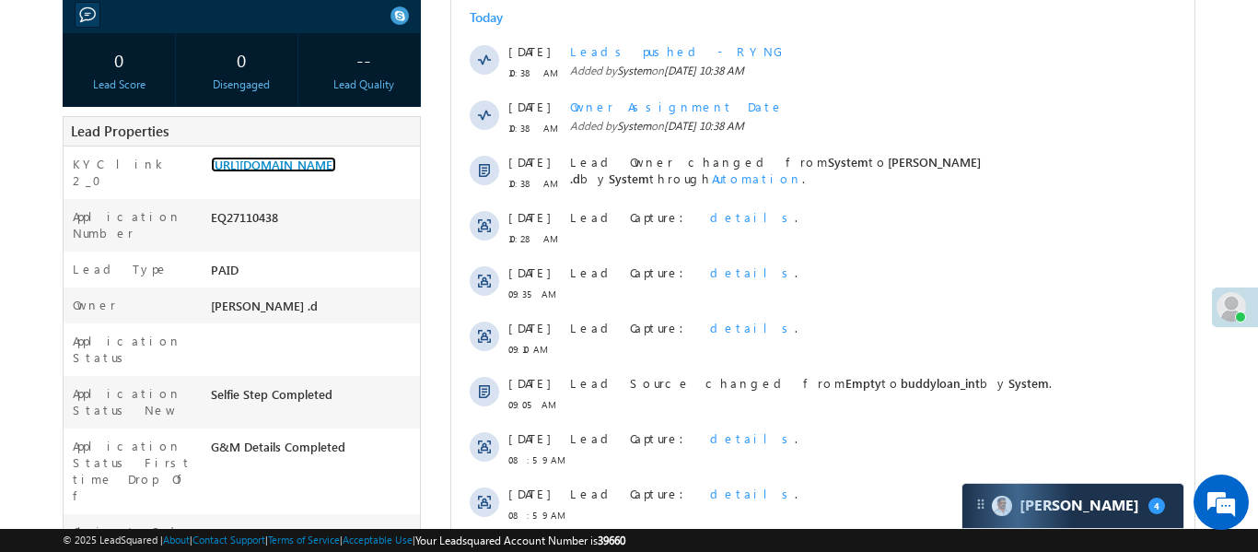
click at [336, 172] on link "[URL][DOMAIN_NAME]" at bounding box center [273, 165] width 125 height 16
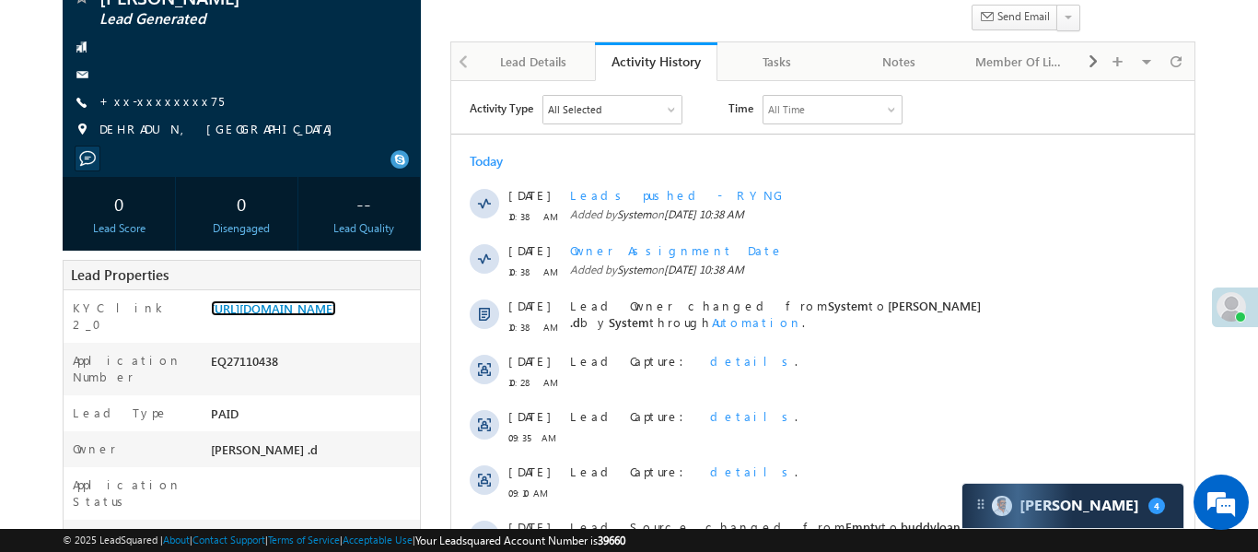
scroll to position [95, 0]
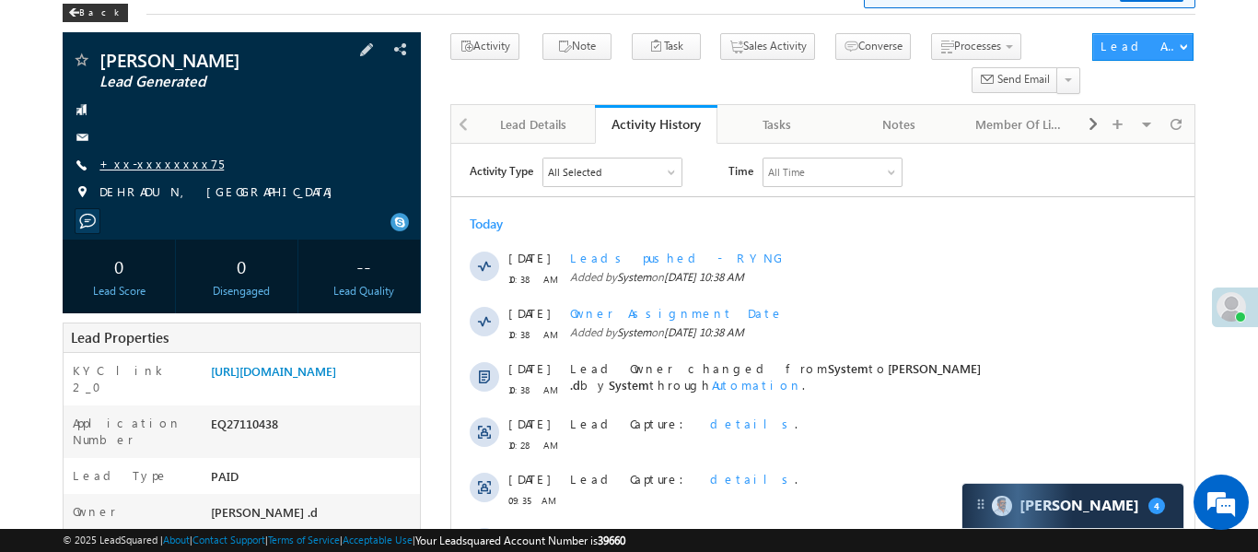
click at [160, 167] on link "+xx-xxxxxxxx75" at bounding box center [161, 164] width 124 height 16
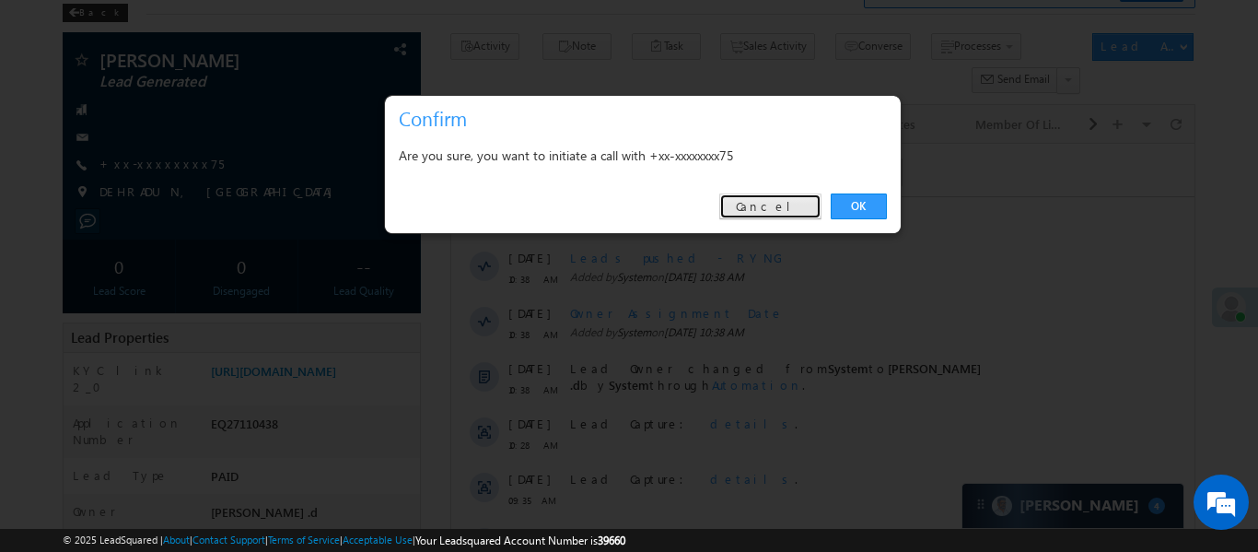
click at [780, 204] on link "Cancel" at bounding box center [770, 206] width 102 height 26
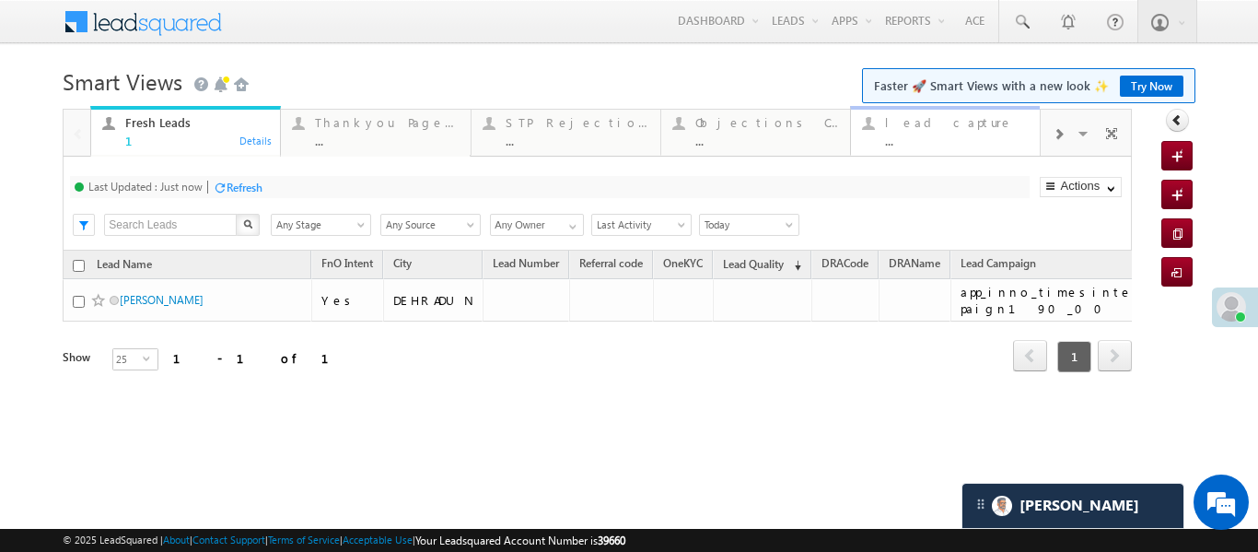
click at [989, 142] on div "..." at bounding box center [957, 141] width 144 height 14
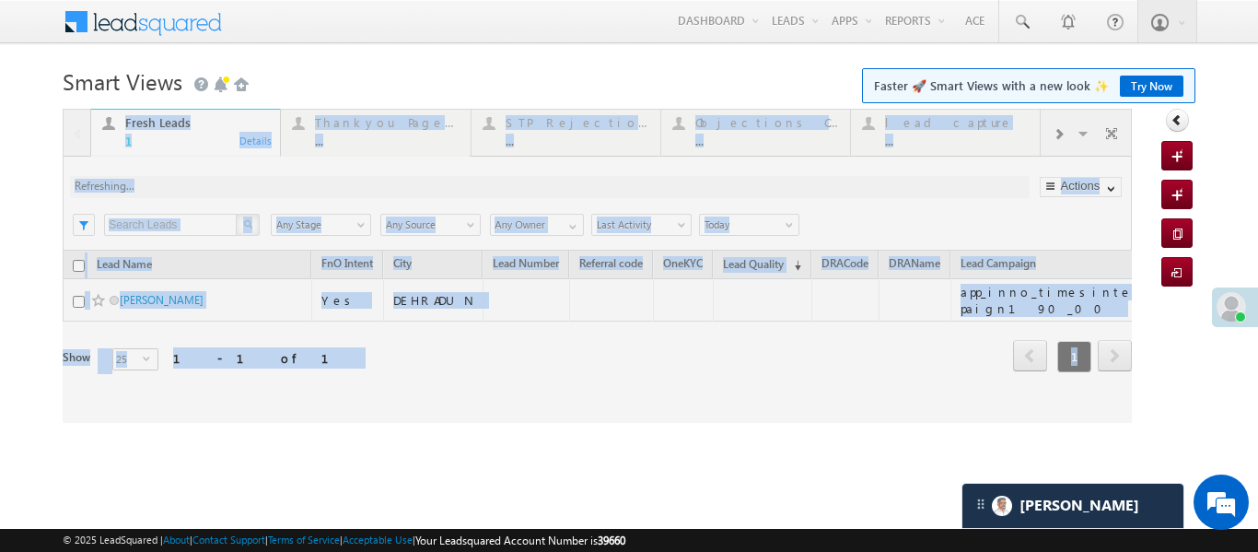
click at [988, 142] on div at bounding box center [597, 266] width 1069 height 314
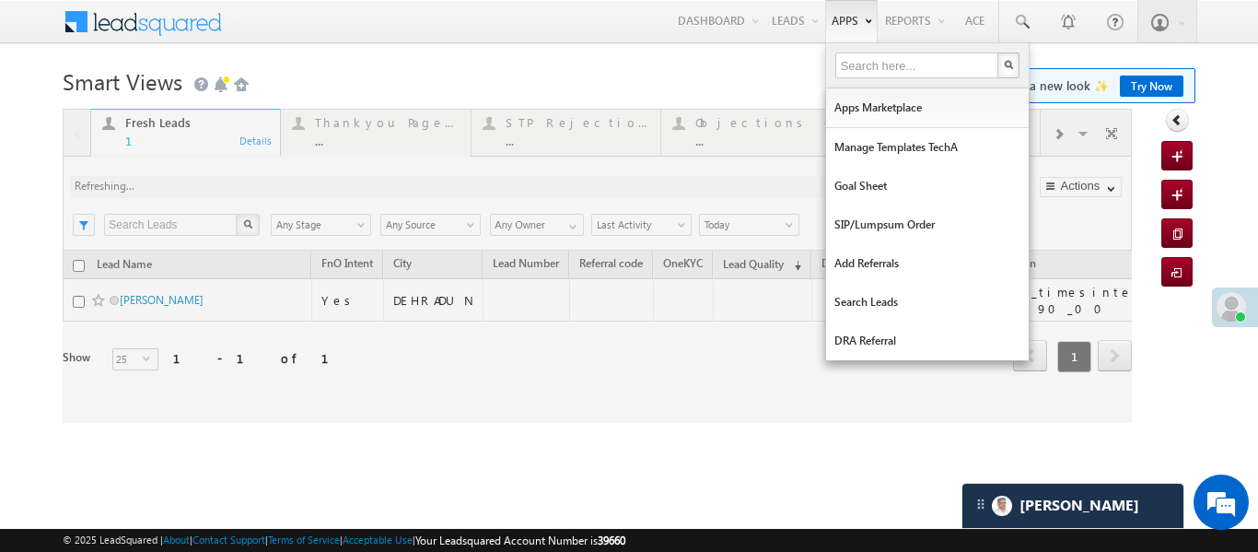
drag, startPoint x: 988, startPoint y: 142, endPoint x: 866, endPoint y: 18, distance: 173.9
click at [983, 135] on div at bounding box center [597, 266] width 1069 height 314
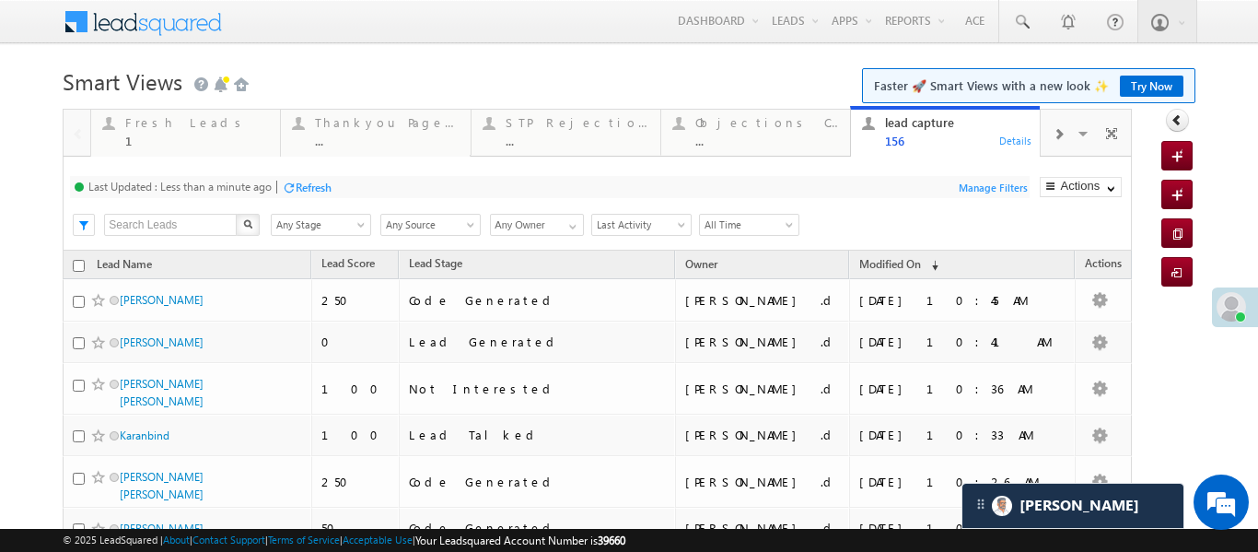
click at [1054, 138] on span at bounding box center [1058, 134] width 11 height 15
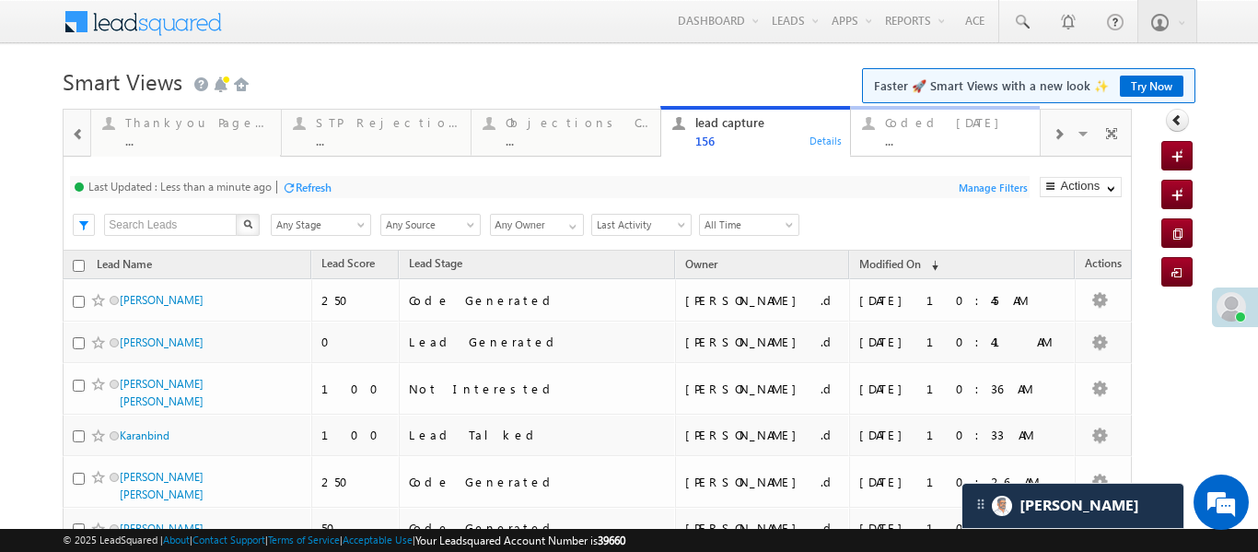
click at [947, 119] on div "Coded [DATE]" at bounding box center [957, 122] width 144 height 15
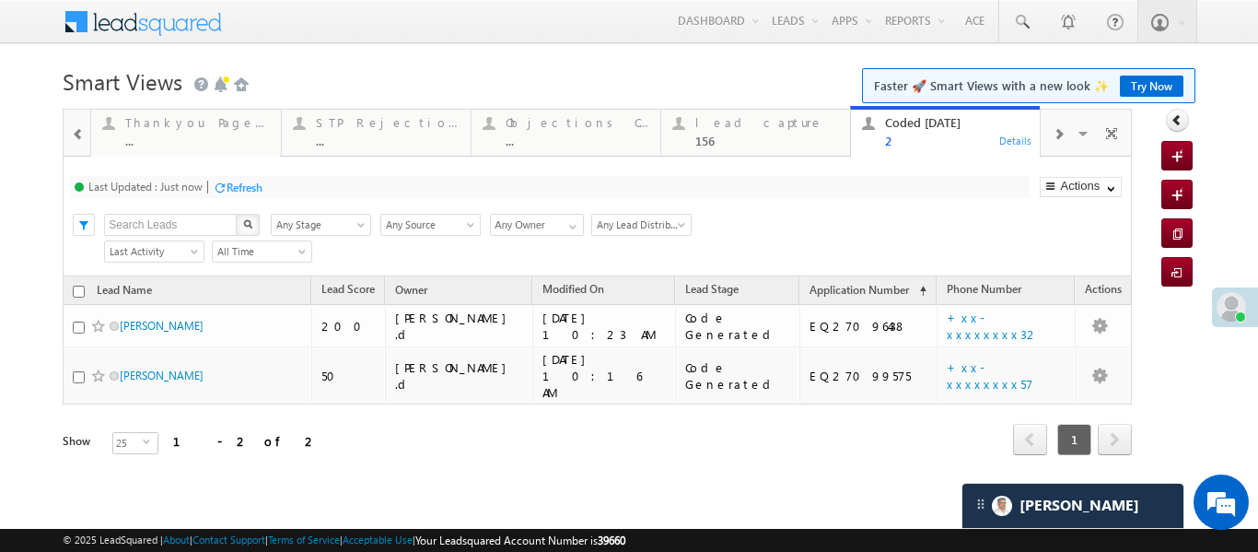
click at [79, 133] on span at bounding box center [78, 134] width 13 height 15
click at [79, 133] on div at bounding box center [77, 132] width 27 height 44
click at [79, 132] on div at bounding box center [77, 132] width 27 height 44
click at [251, 103] on div at bounding box center [629, 103] width 1132 height 11
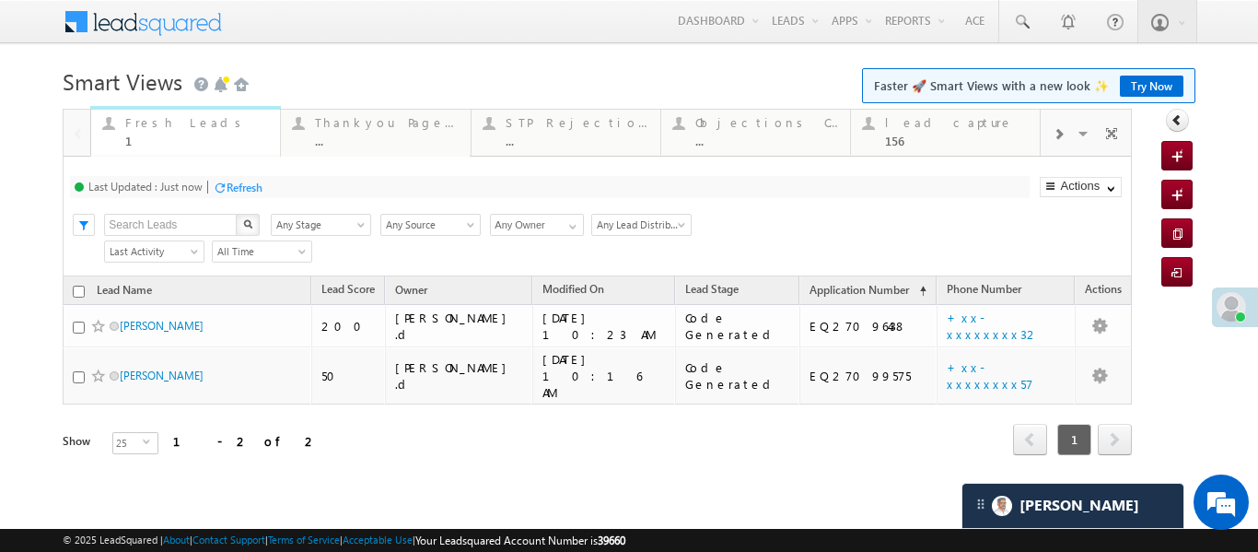
click at [227, 132] on div "Fresh Leads 1" at bounding box center [197, 129] width 144 height 36
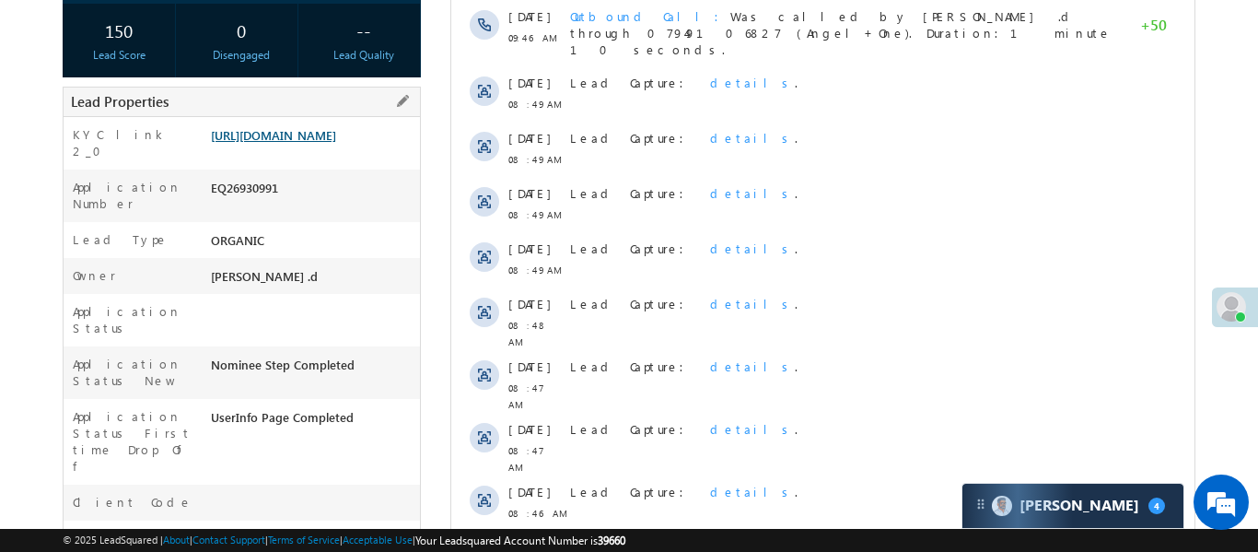
click at [315, 143] on link "[URL][DOMAIN_NAME]" at bounding box center [273, 135] width 125 height 16
click at [320, 139] on link "[URL][DOMAIN_NAME]" at bounding box center [273, 135] width 125 height 16
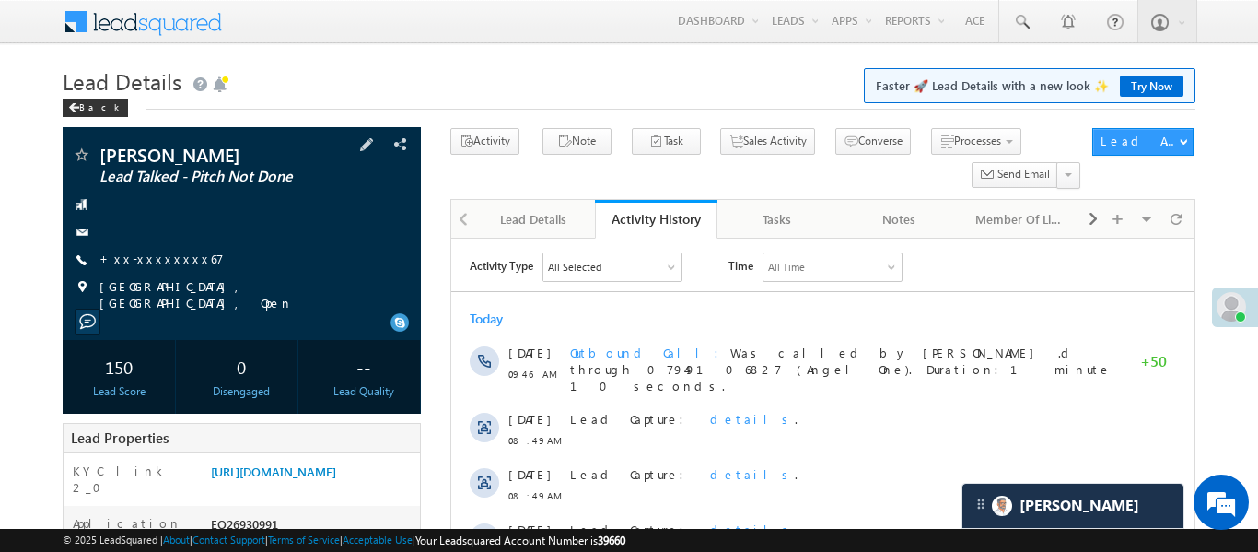
click at [131, 248] on div "[PERSON_NAME] Lead Talked - Pitch Not Done +xx-xxxxxxxx67" at bounding box center [242, 229] width 340 height 166
click at [136, 262] on link "+xx-xxxxxxxx67" at bounding box center [161, 258] width 124 height 16
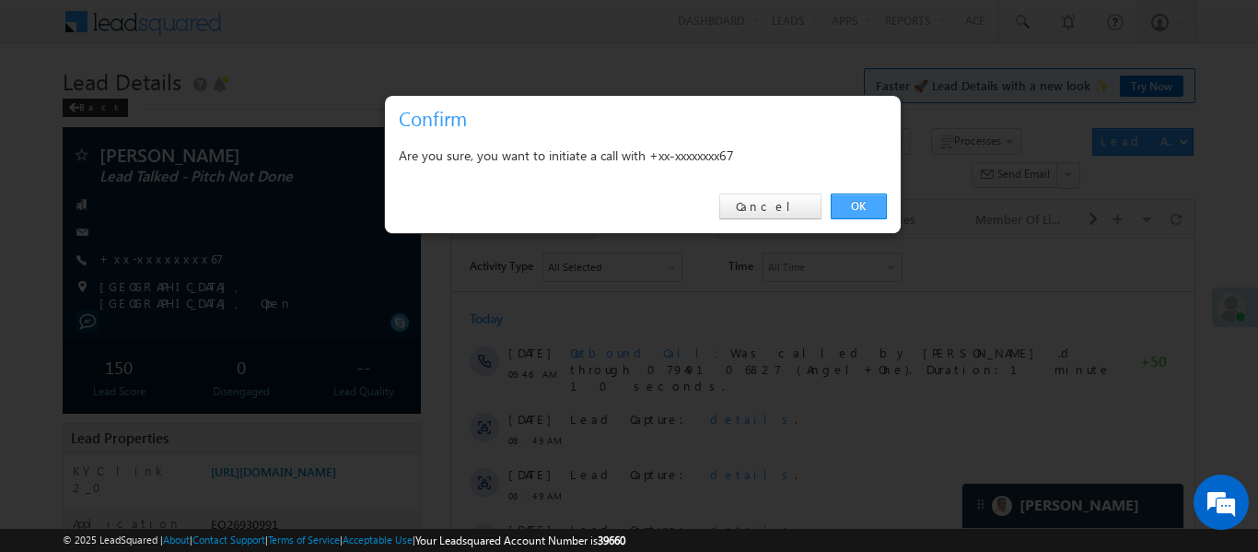
click at [861, 204] on link "OK" at bounding box center [859, 206] width 56 height 26
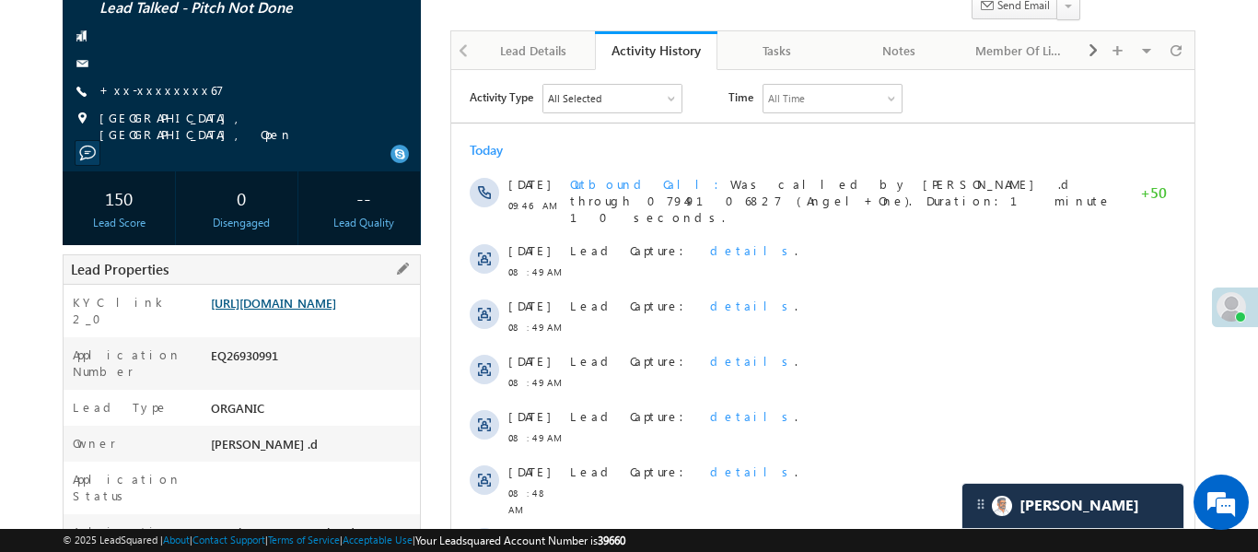
scroll to position [227, 0]
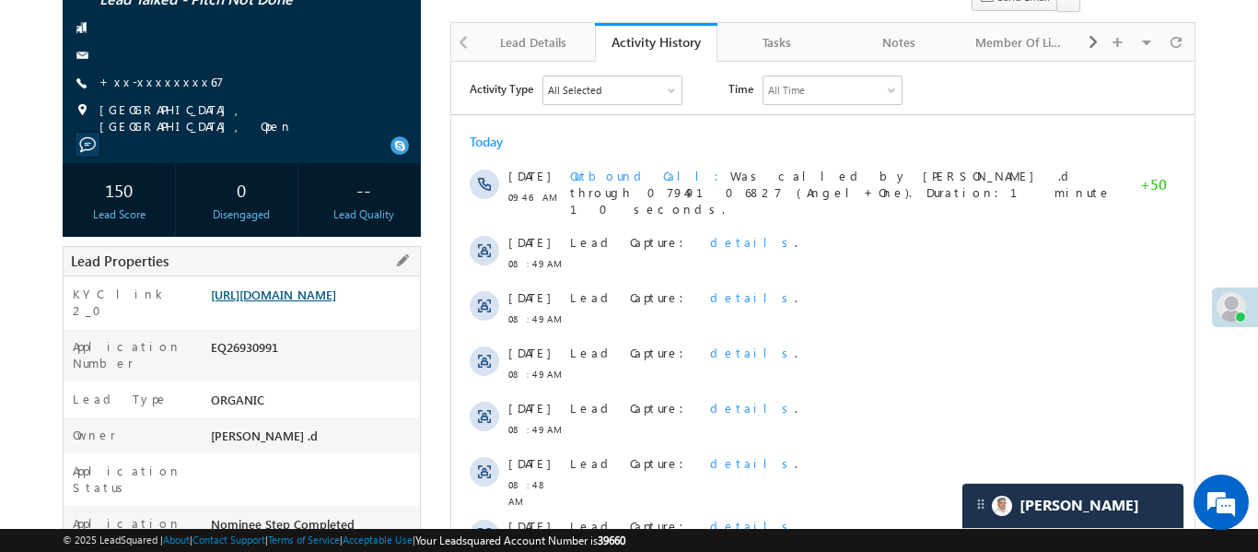
click at [326, 291] on link "[URL][DOMAIN_NAME]" at bounding box center [273, 294] width 125 height 16
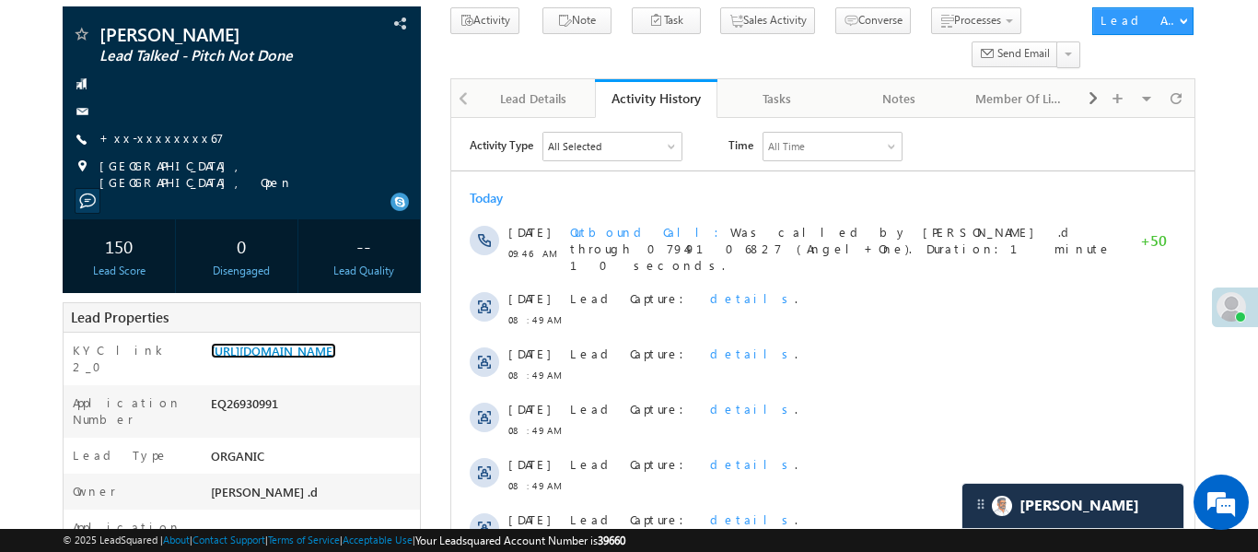
scroll to position [36, 0]
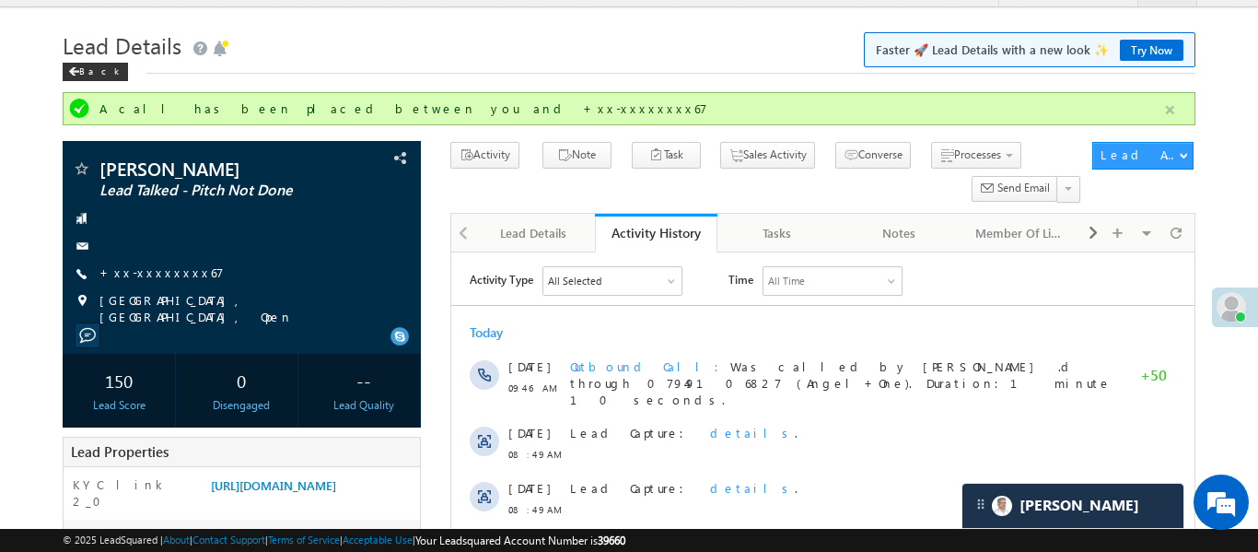
click at [1169, 110] on button "button" at bounding box center [1169, 110] width 23 height 23
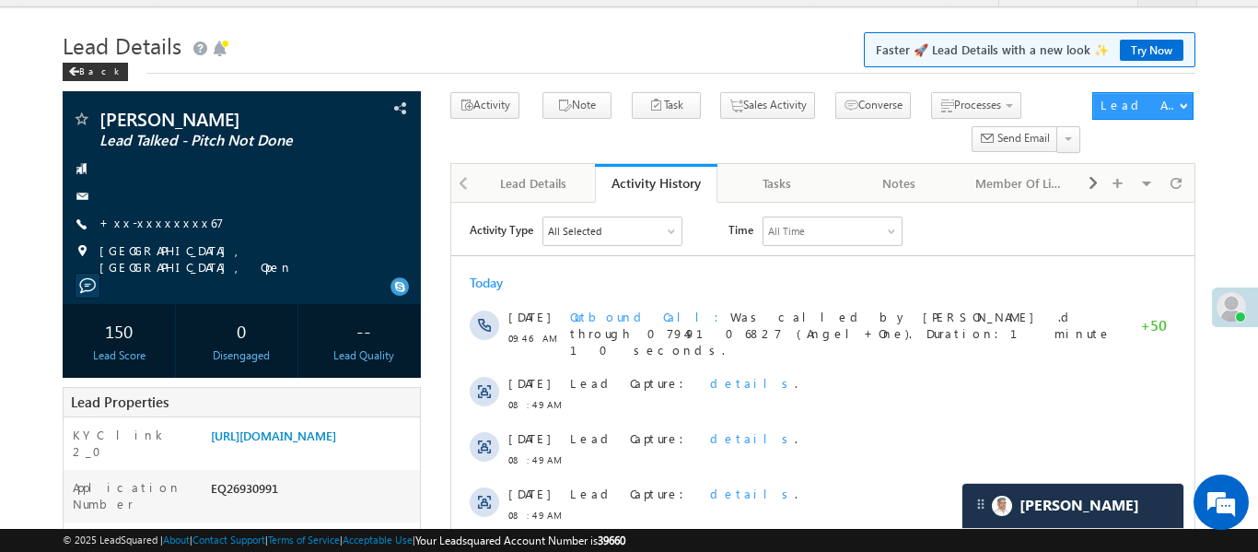
scroll to position [7397, 0]
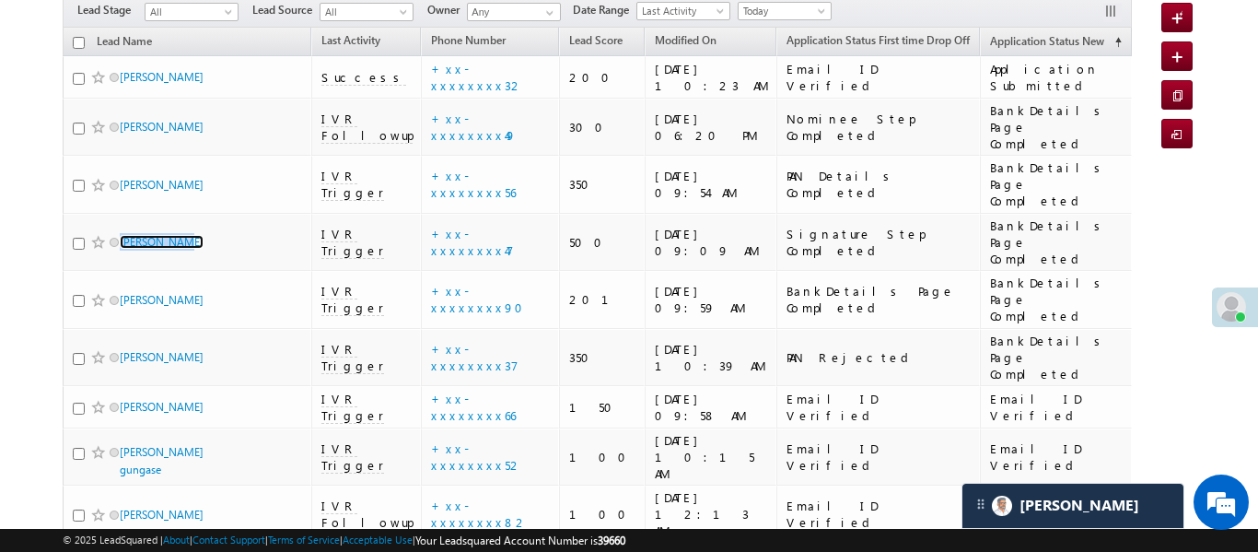
scroll to position [8872, 0]
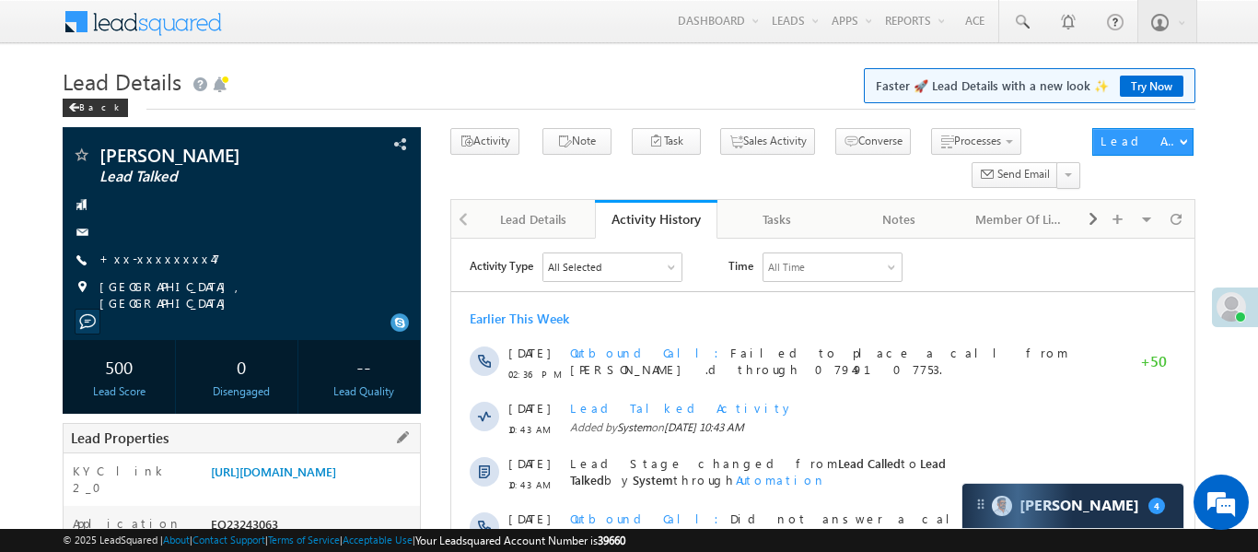
scroll to position [263, 0]
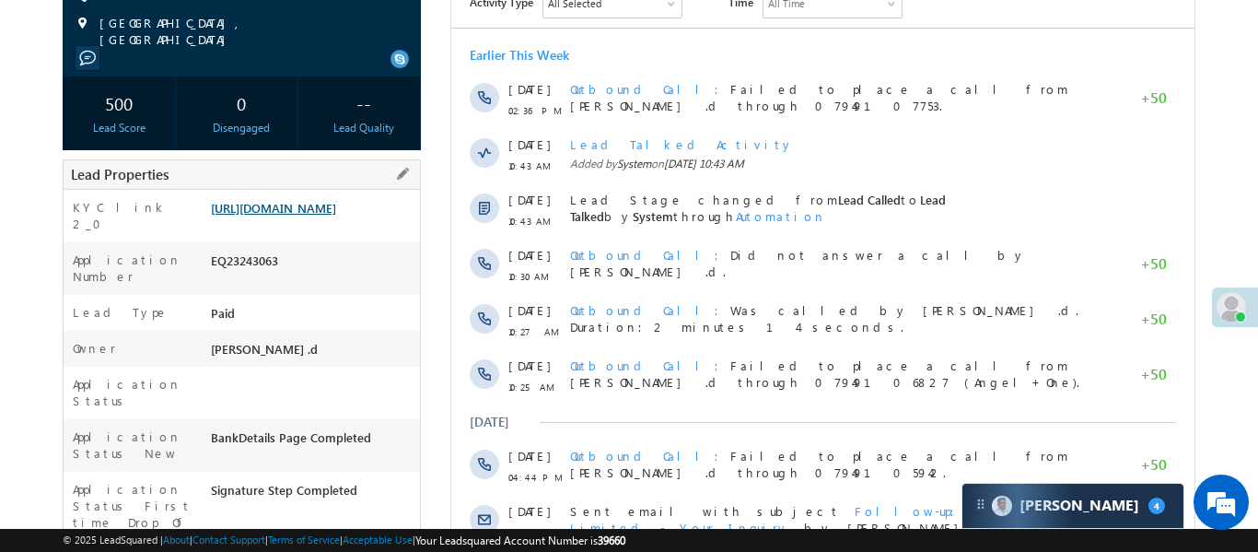
click at [321, 204] on link "[URL][DOMAIN_NAME]" at bounding box center [273, 208] width 125 height 16
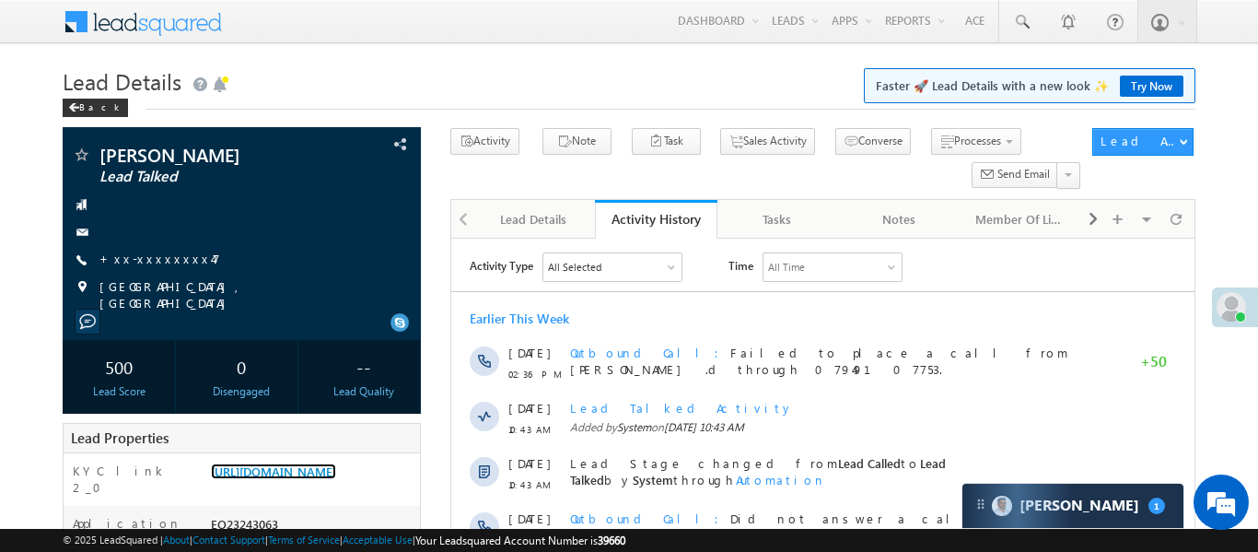
scroll to position [8872, 0]
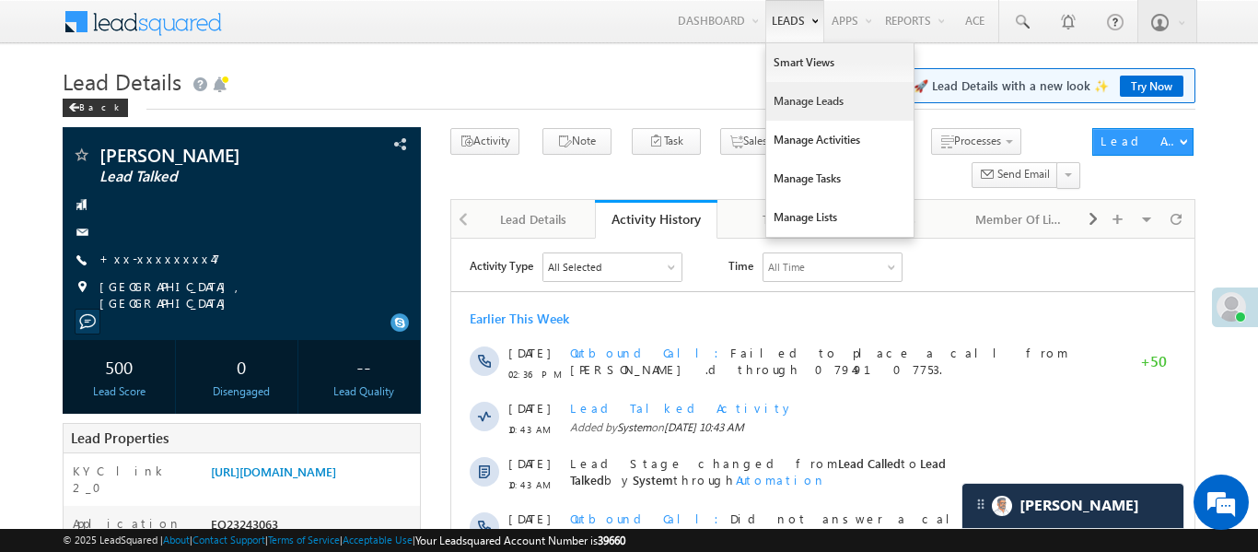
click at [799, 103] on link "Manage Leads" at bounding box center [839, 101] width 147 height 39
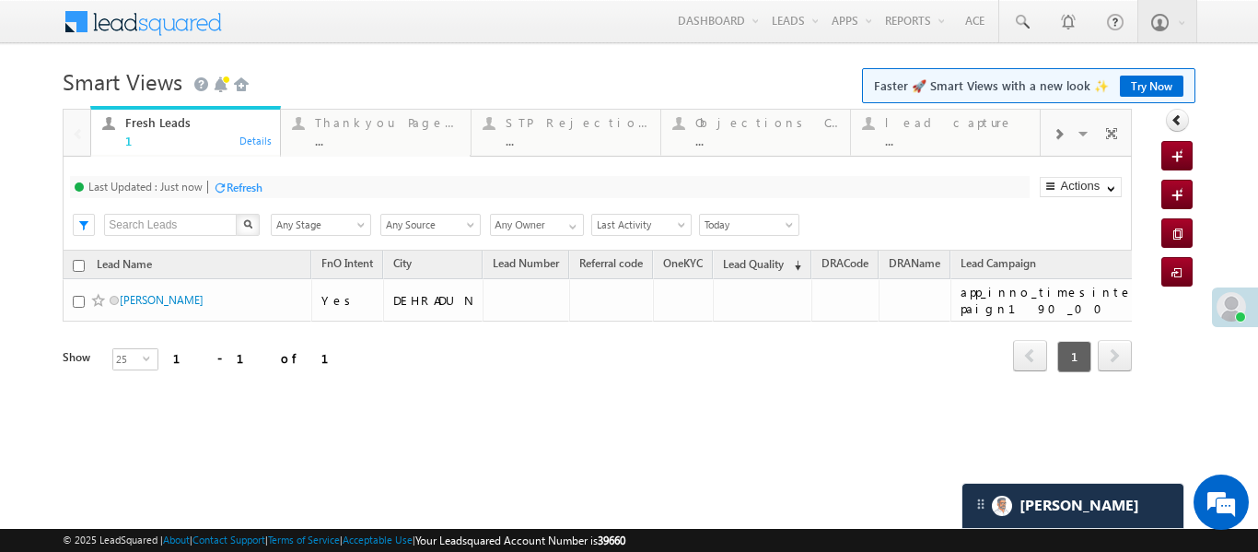
click at [1058, 133] on span at bounding box center [1058, 134] width 11 height 15
click at [954, 145] on div "..." at bounding box center [957, 141] width 144 height 14
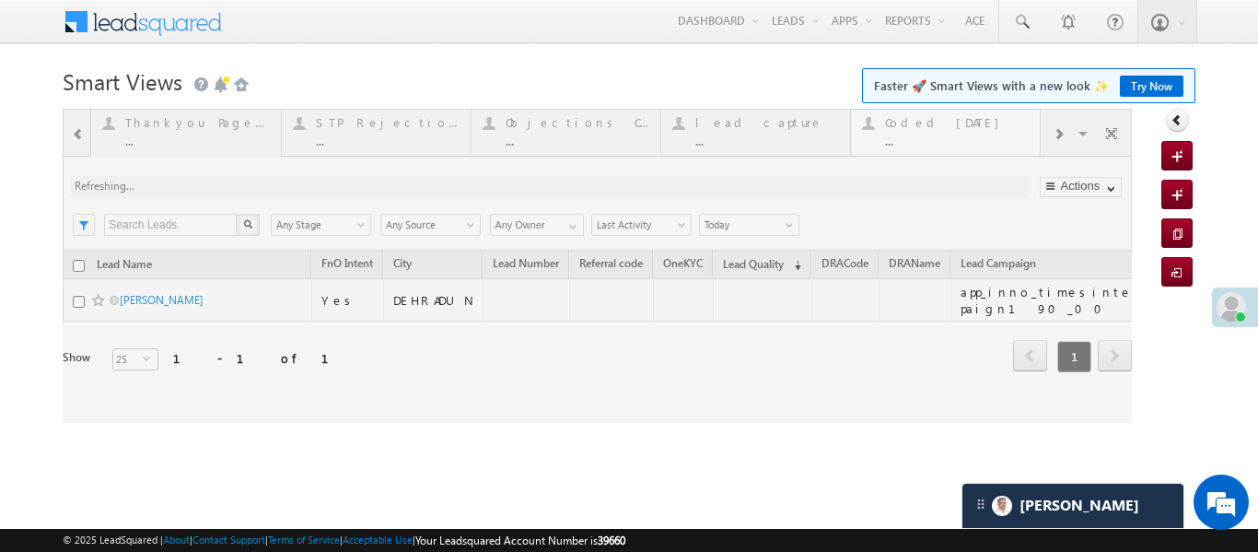
click at [954, 145] on div at bounding box center [597, 266] width 1069 height 314
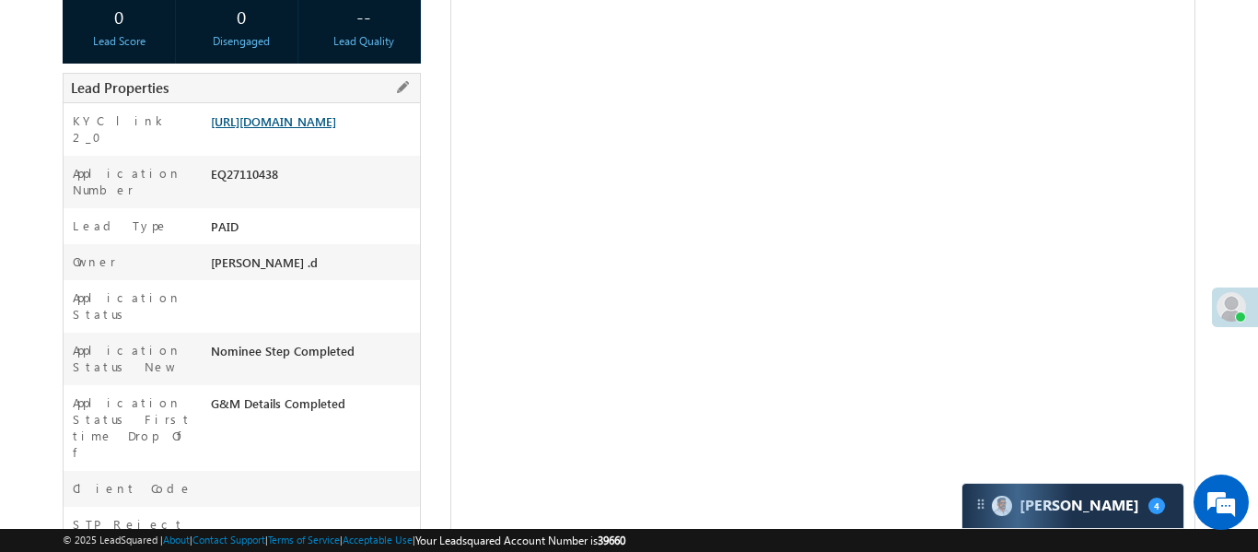
scroll to position [344, 0]
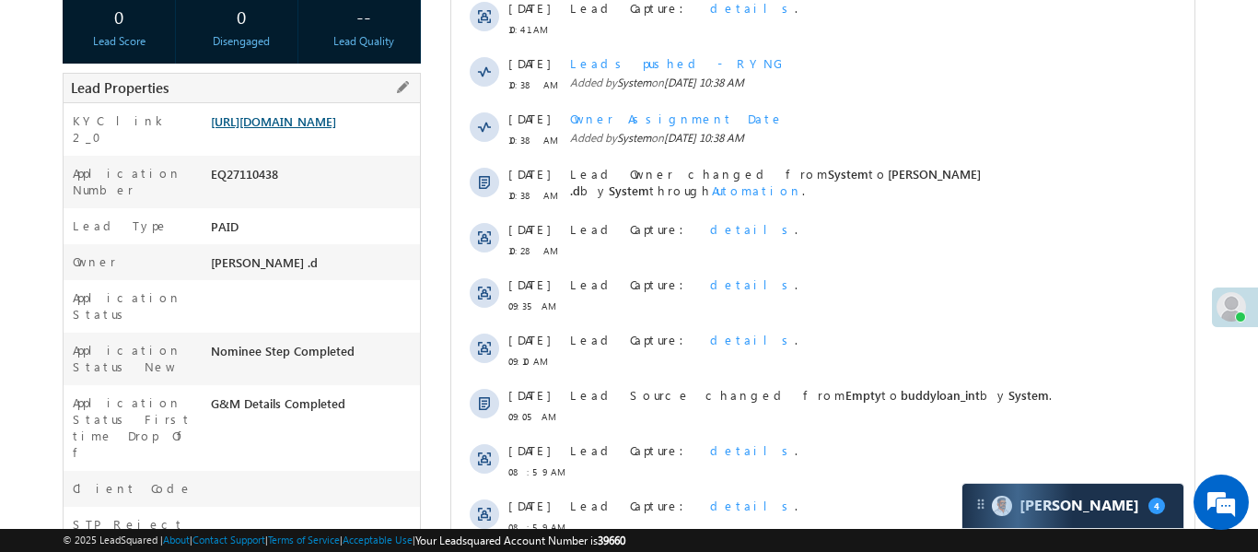
click at [336, 129] on link "[URL][DOMAIN_NAME]" at bounding box center [273, 121] width 125 height 16
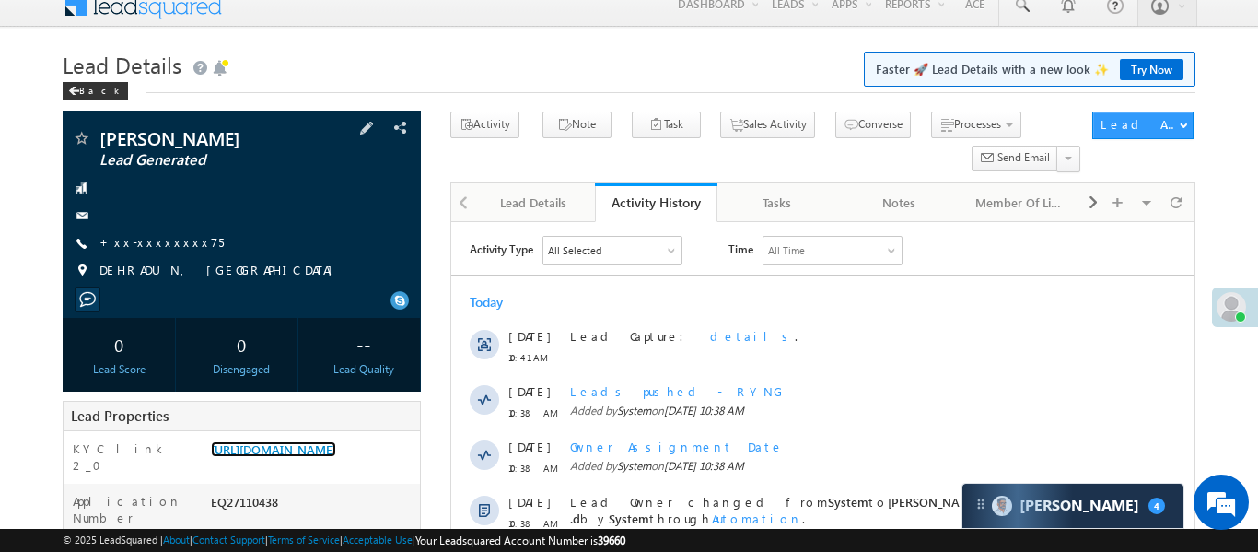
scroll to position [0, 0]
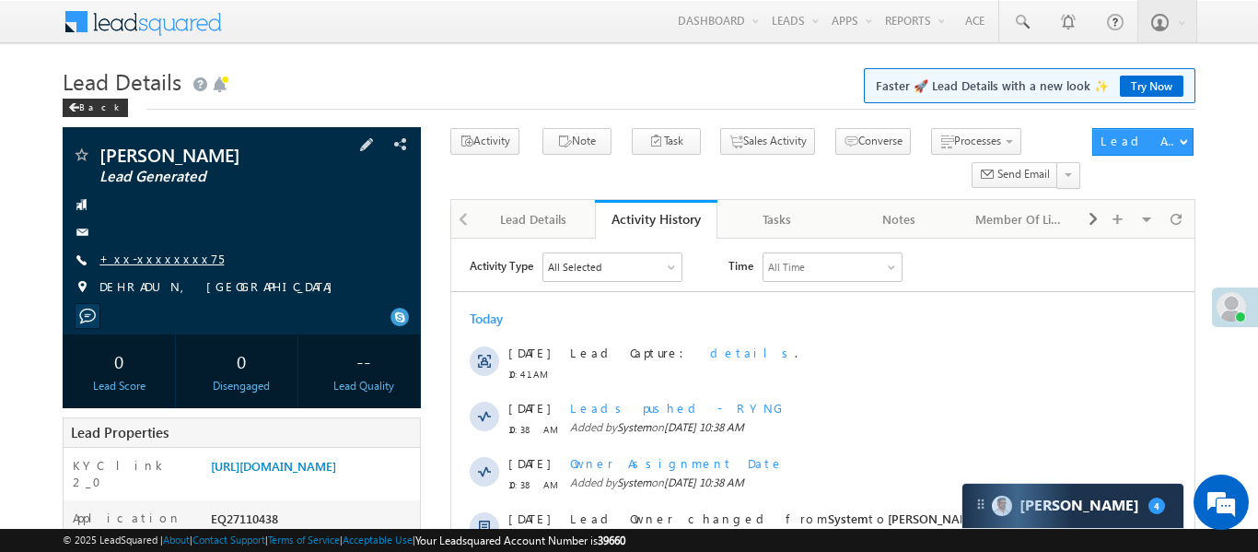
click at [166, 262] on link "+xx-xxxxxxxx75" at bounding box center [161, 258] width 124 height 16
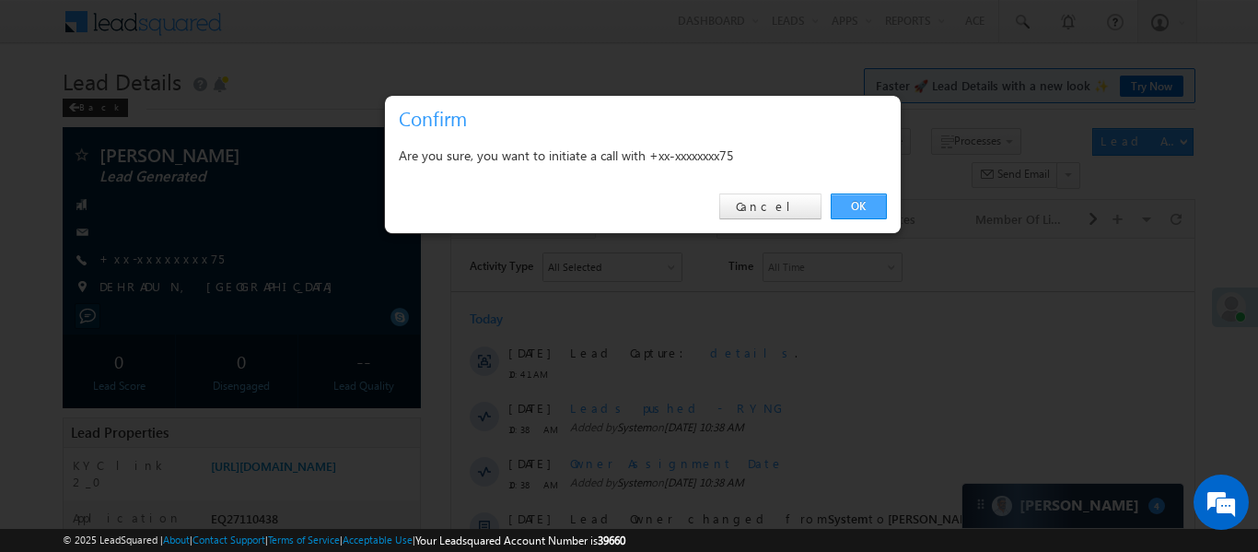
click at [852, 207] on link "OK" at bounding box center [859, 206] width 56 height 26
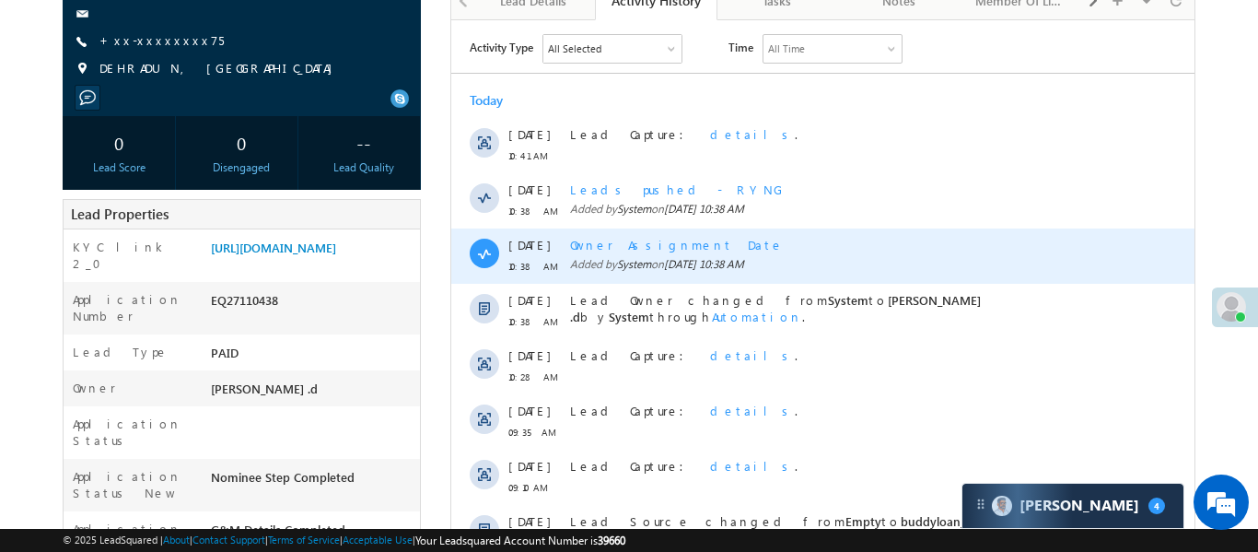
scroll to position [268, 0]
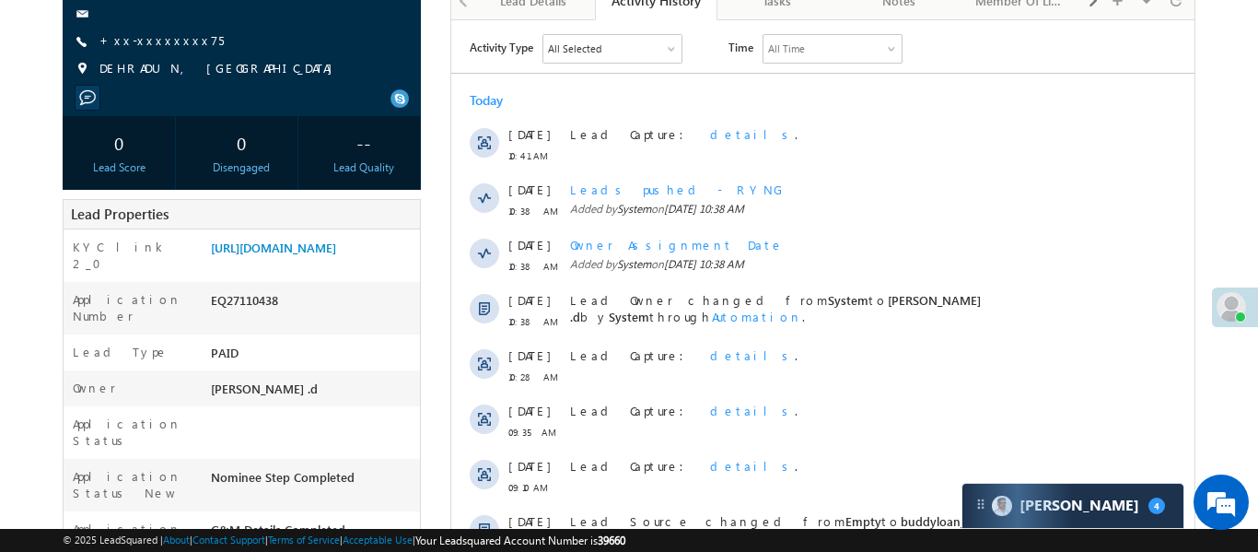
click at [182, 40] on div "+xx-xxxxxxxx75" at bounding box center [242, 41] width 340 height 18
click at [177, 41] on link "+xx-xxxxxxxx75" at bounding box center [161, 40] width 124 height 16
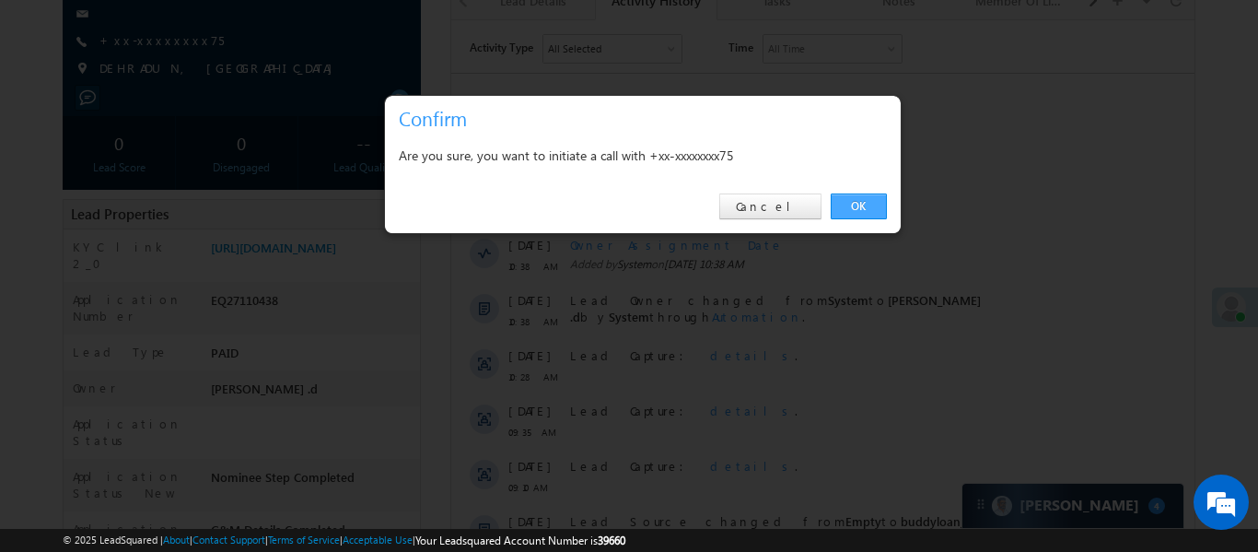
click at [864, 202] on link "OK" at bounding box center [859, 206] width 56 height 26
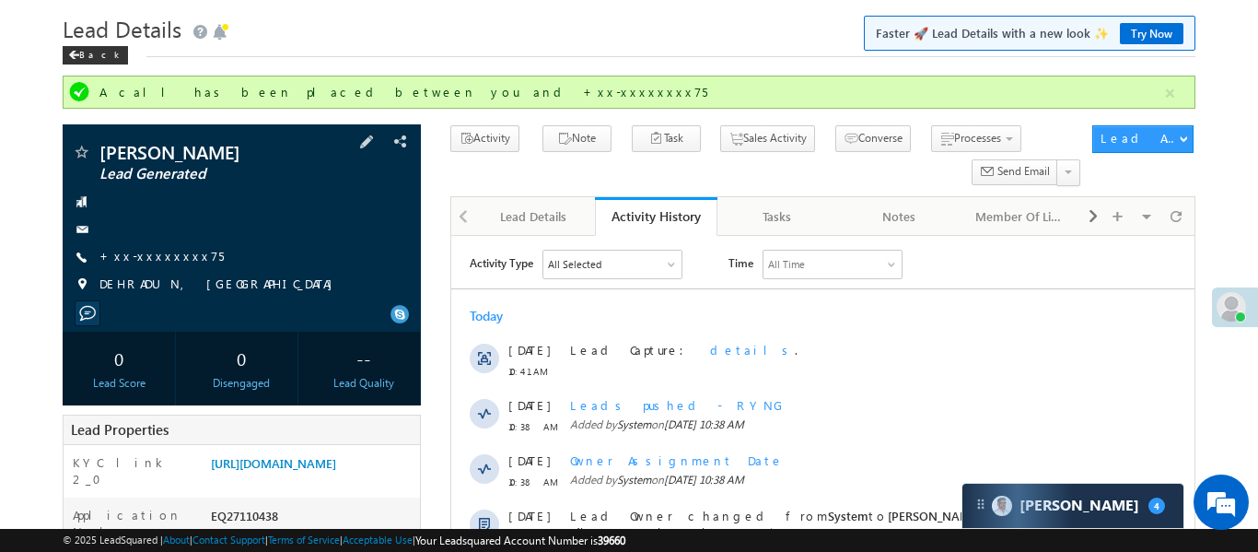
scroll to position [0, 0]
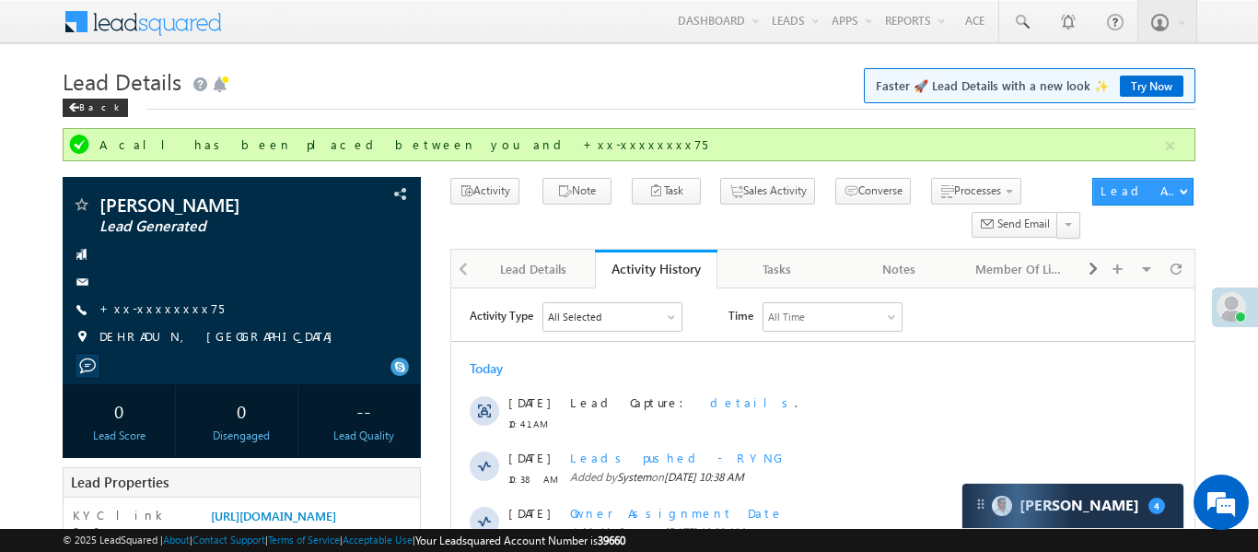
click at [1182, 146] on div "A call has been placed between you and +xx-xxxxxxxx75" at bounding box center [629, 144] width 1132 height 33
click at [1170, 141] on button "button" at bounding box center [1169, 145] width 23 height 23
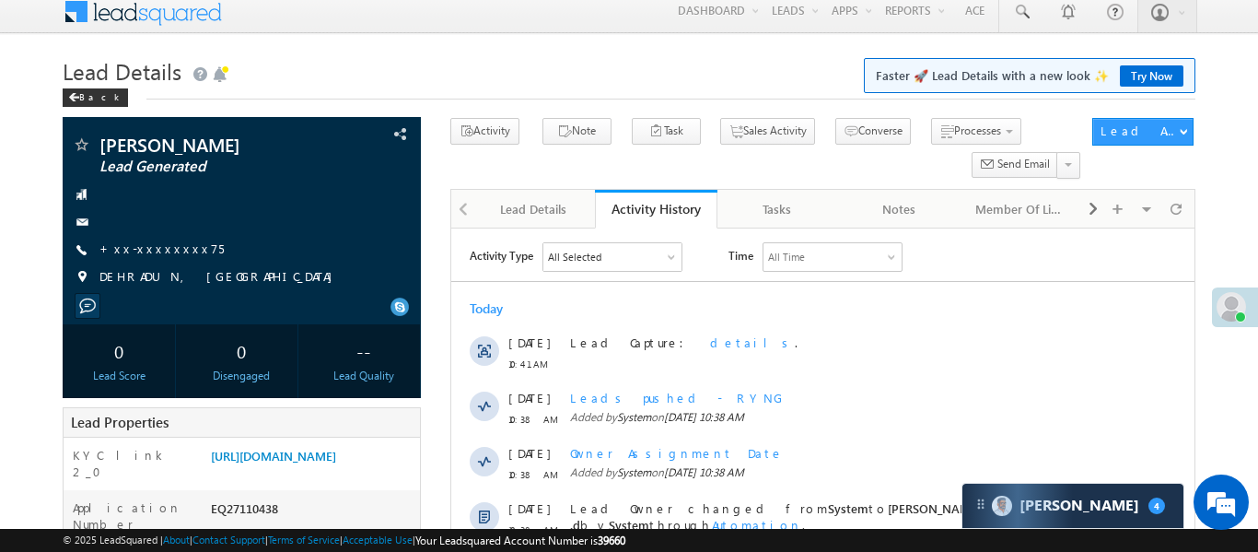
scroll to position [29, 0]
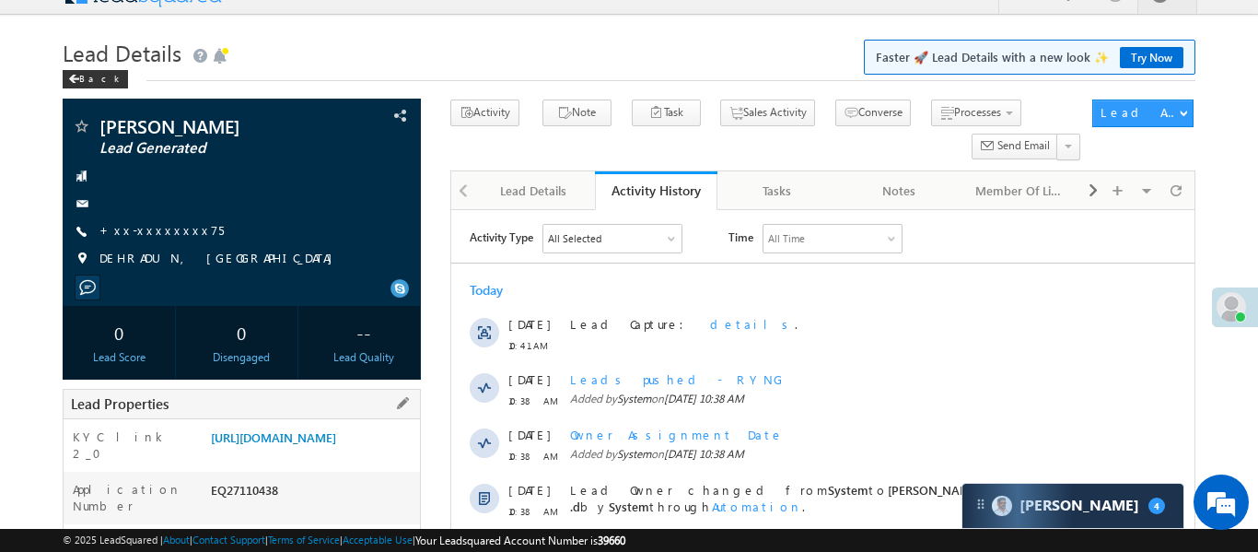
click at [266, 454] on div "[URL][DOMAIN_NAME]" at bounding box center [313, 441] width 214 height 26
click at [283, 445] on link "[URL][DOMAIN_NAME]" at bounding box center [273, 437] width 125 height 16
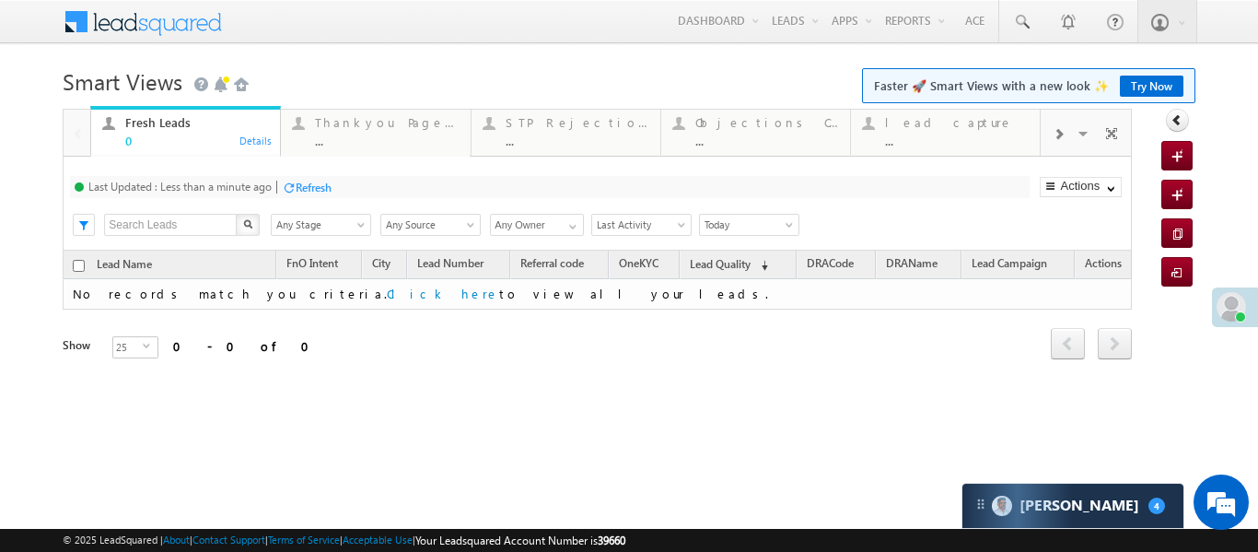
click at [1069, 132] on div at bounding box center [1058, 132] width 35 height 41
click at [955, 143] on div "..." at bounding box center [957, 141] width 144 height 14
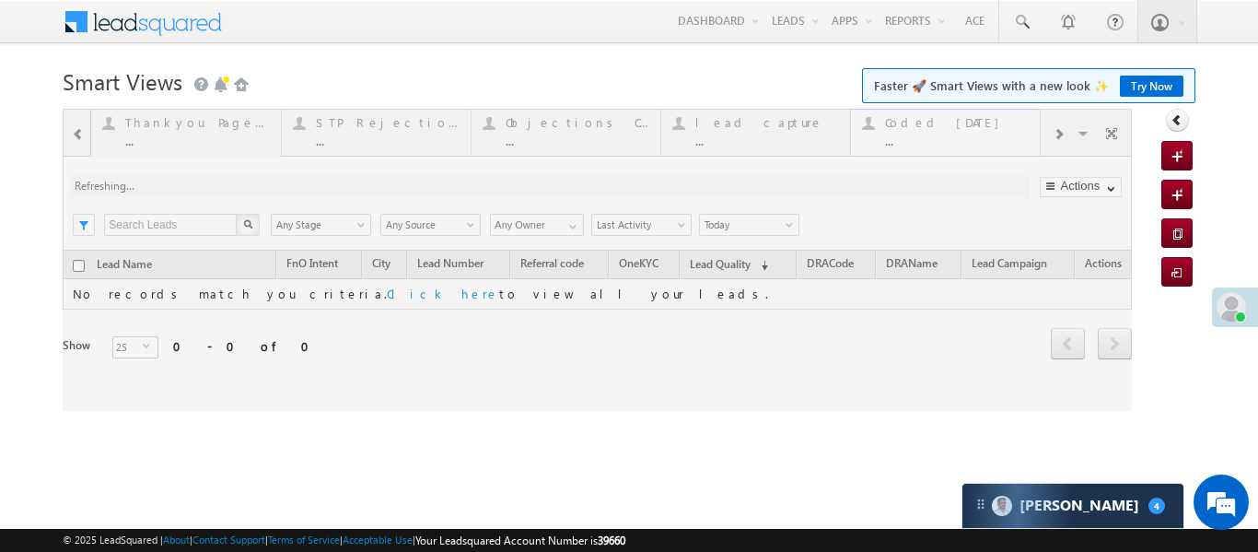
click at [955, 143] on div at bounding box center [597, 260] width 1069 height 302
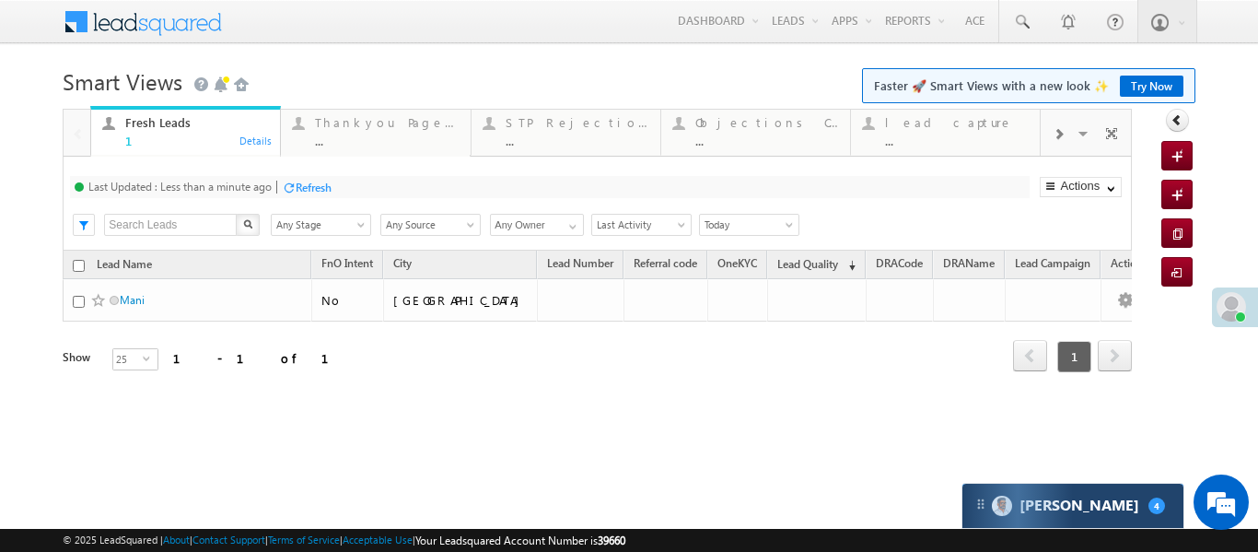
click at [1119, 505] on div "[PERSON_NAME] 4" at bounding box center [1072, 505] width 221 height 44
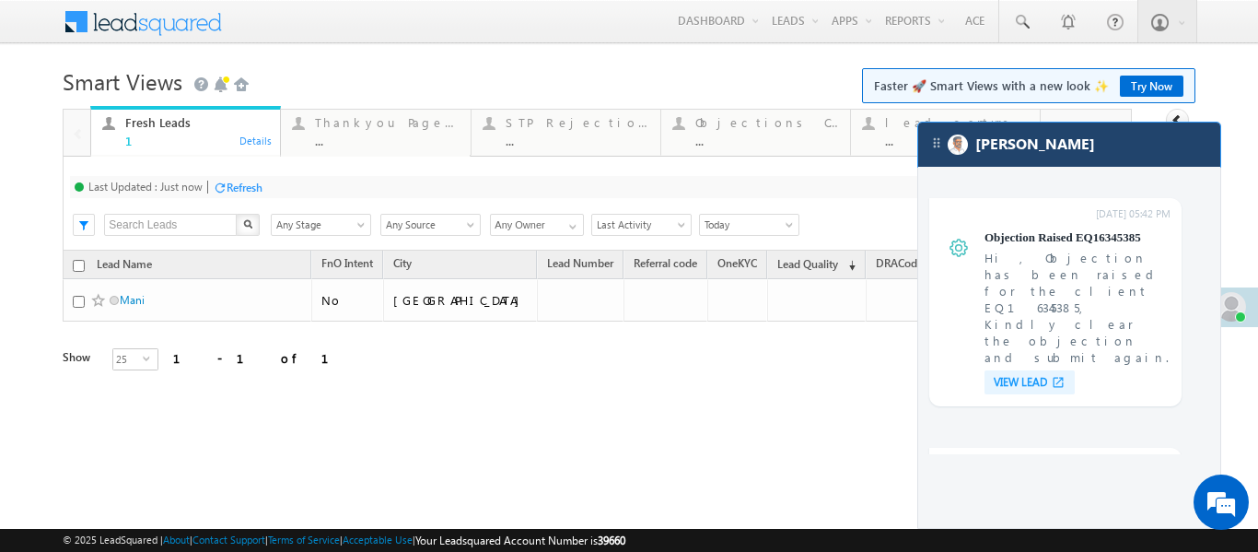
click at [1040, 157] on div "[PERSON_NAME]" at bounding box center [1069, 144] width 302 height 44
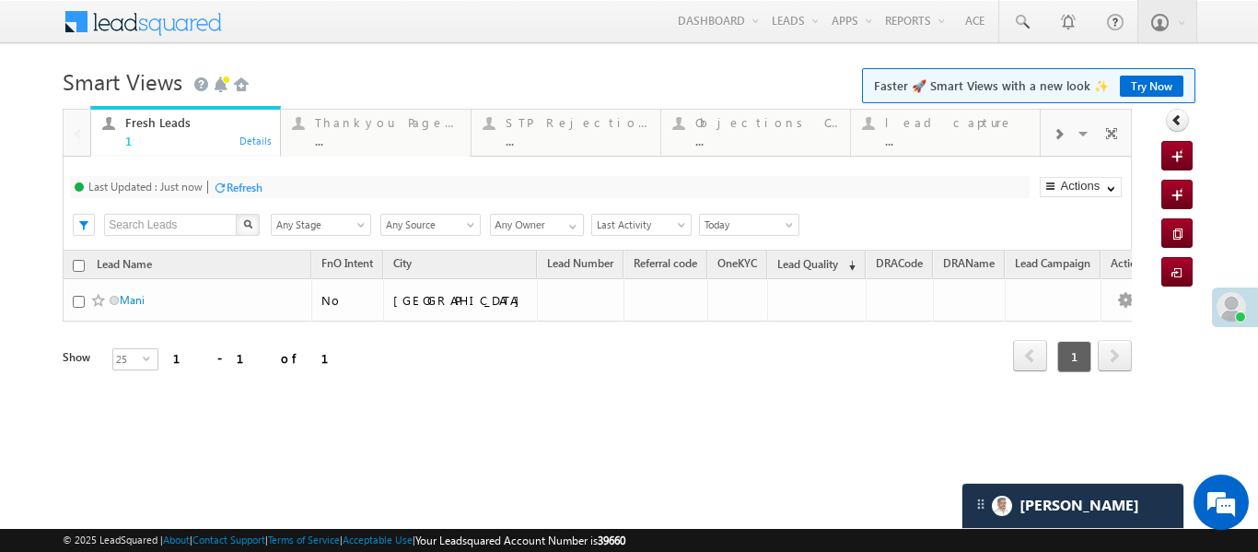
scroll to position [7230, 0]
click at [931, 130] on div "lead capture ..." at bounding box center [957, 129] width 144 height 36
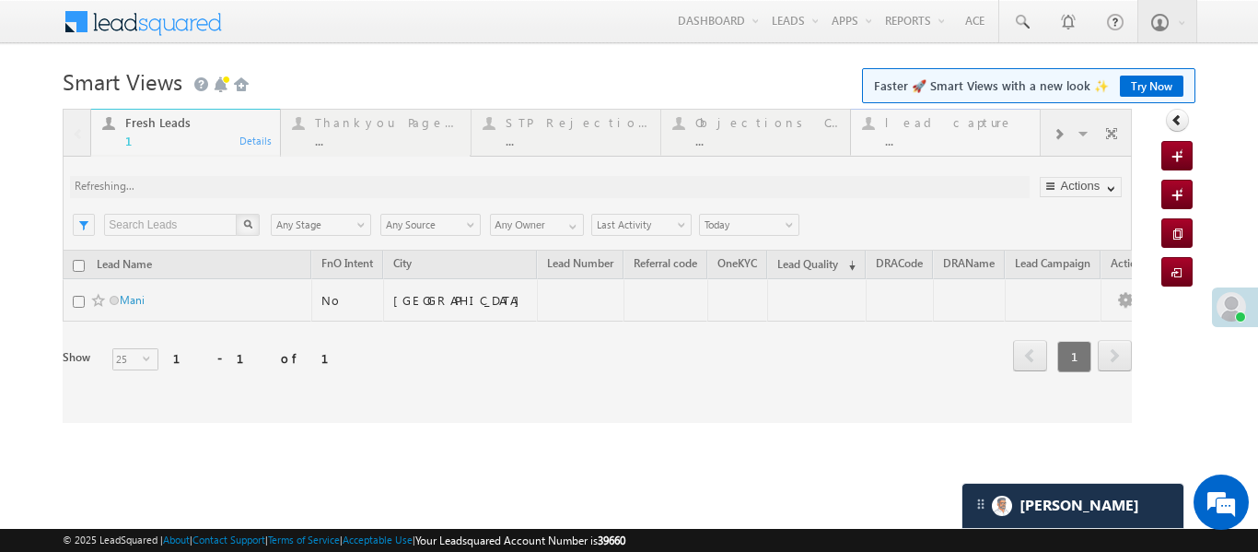
click at [931, 130] on div at bounding box center [597, 266] width 1069 height 314
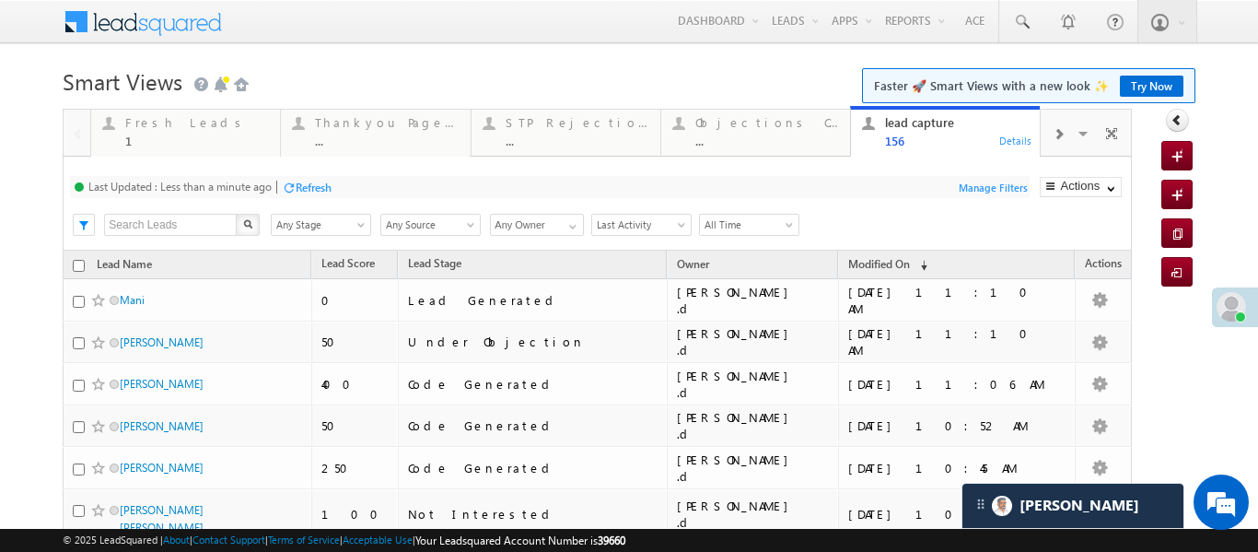
click at [1035, 124] on div "lead capture 156 Details" at bounding box center [945, 129] width 185 height 36
click at [1054, 135] on span at bounding box center [1058, 134] width 11 height 15
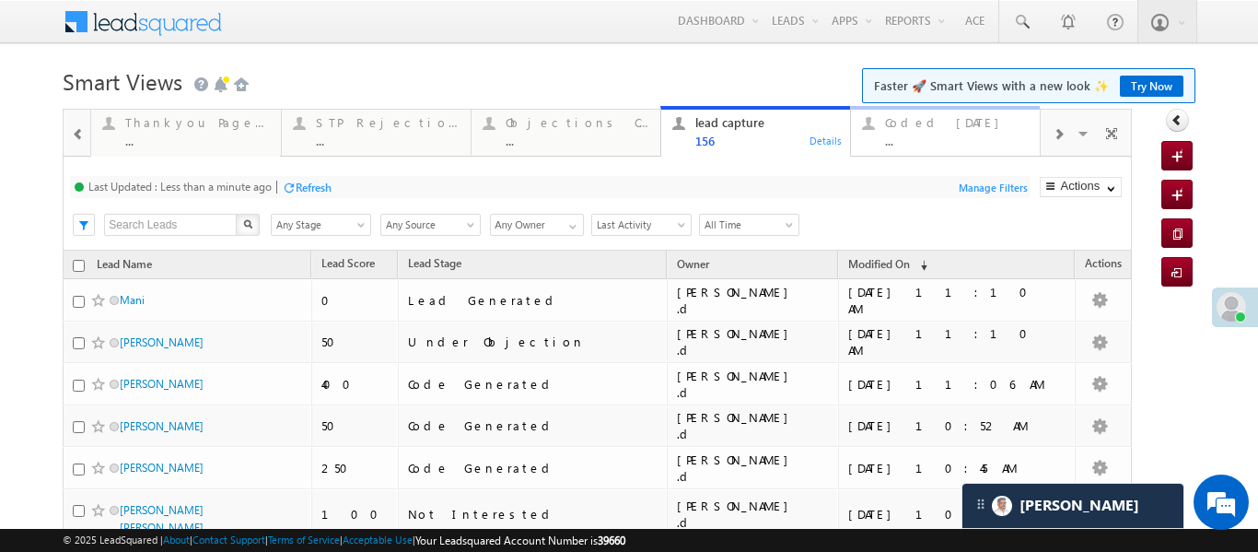
click at [944, 137] on div "..." at bounding box center [957, 141] width 144 height 14
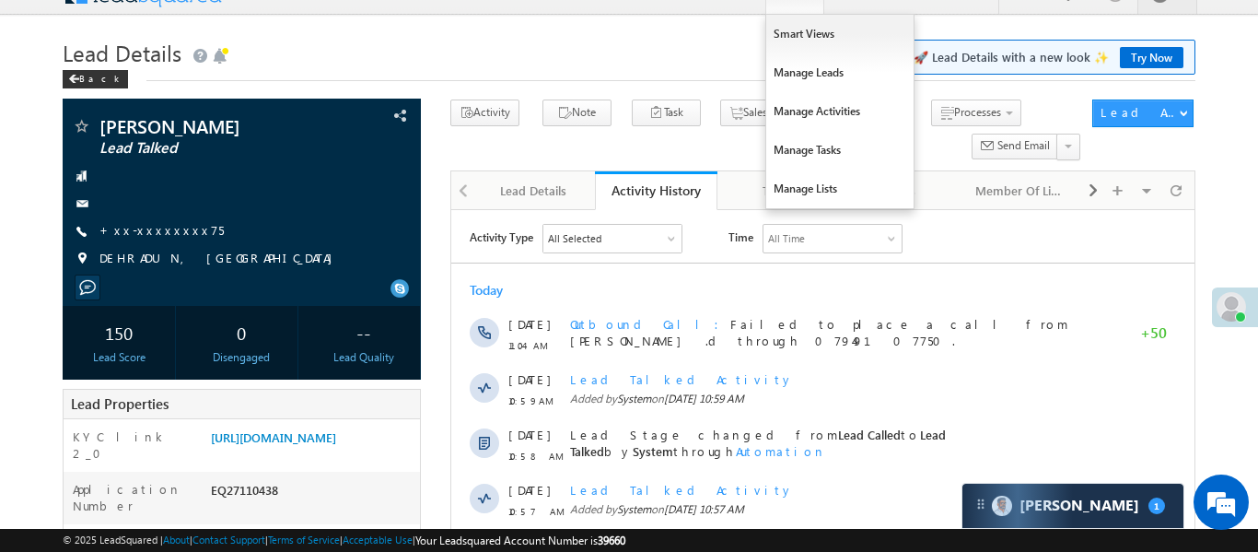
scroll to position [8750, 0]
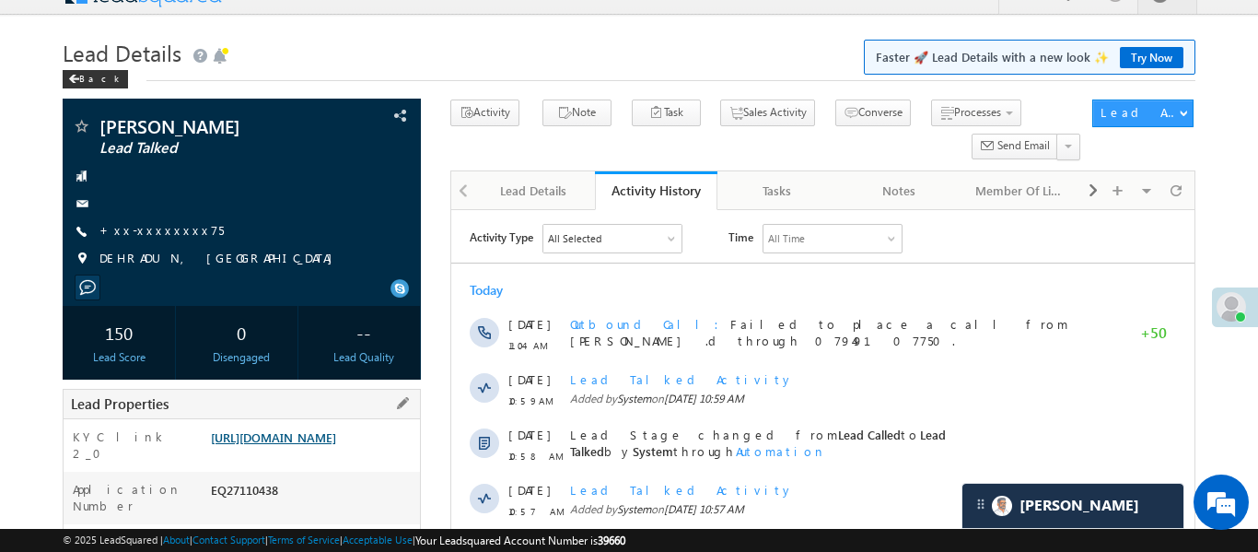
click at [336, 445] on link "[URL][DOMAIN_NAME]" at bounding box center [273, 437] width 125 height 16
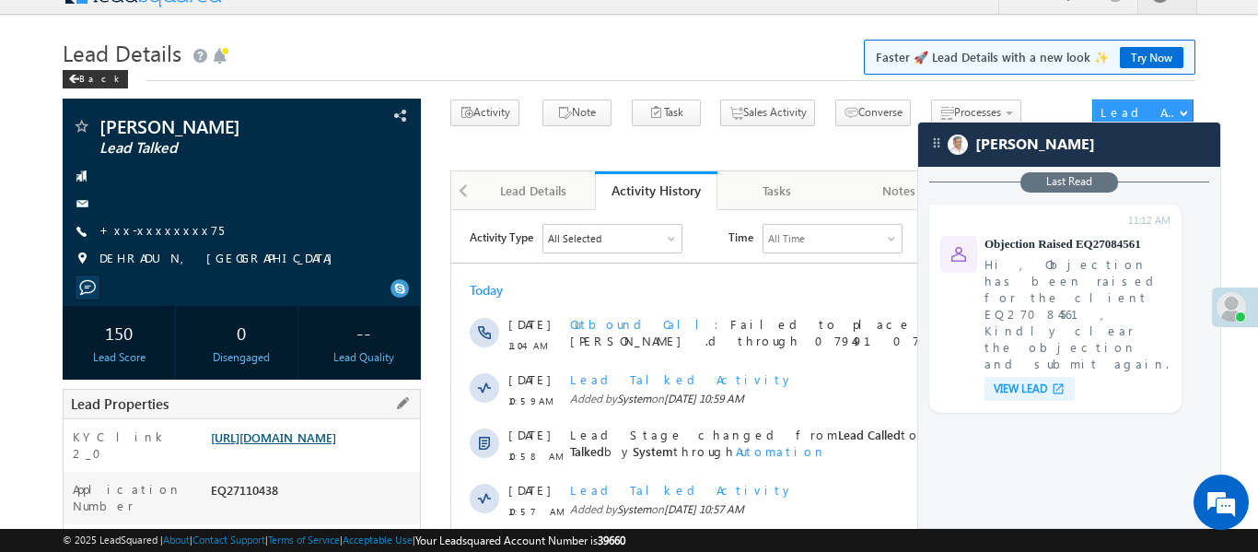
scroll to position [7171, 0]
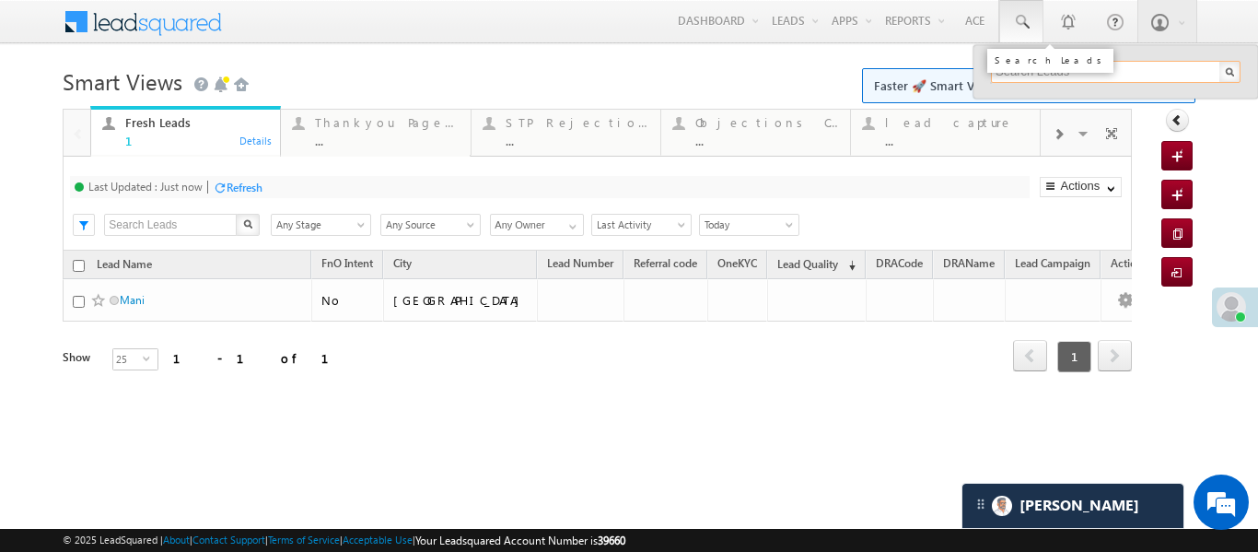
paste input "EQ27026086"
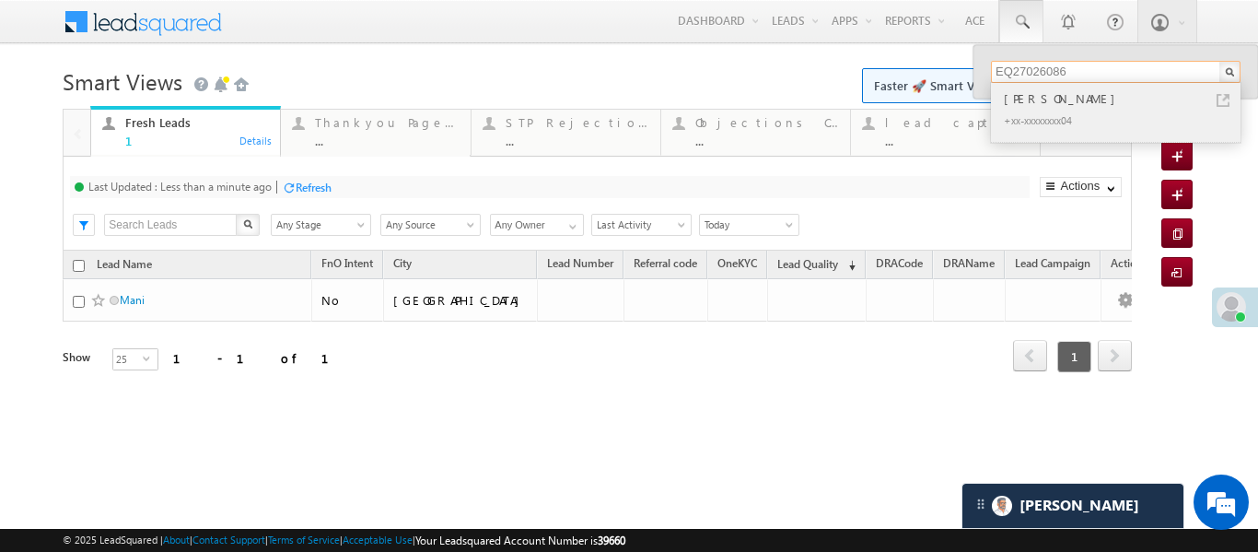
type input "EQ27026086"
click at [1036, 101] on div "[PERSON_NAME]" at bounding box center [1123, 98] width 247 height 20
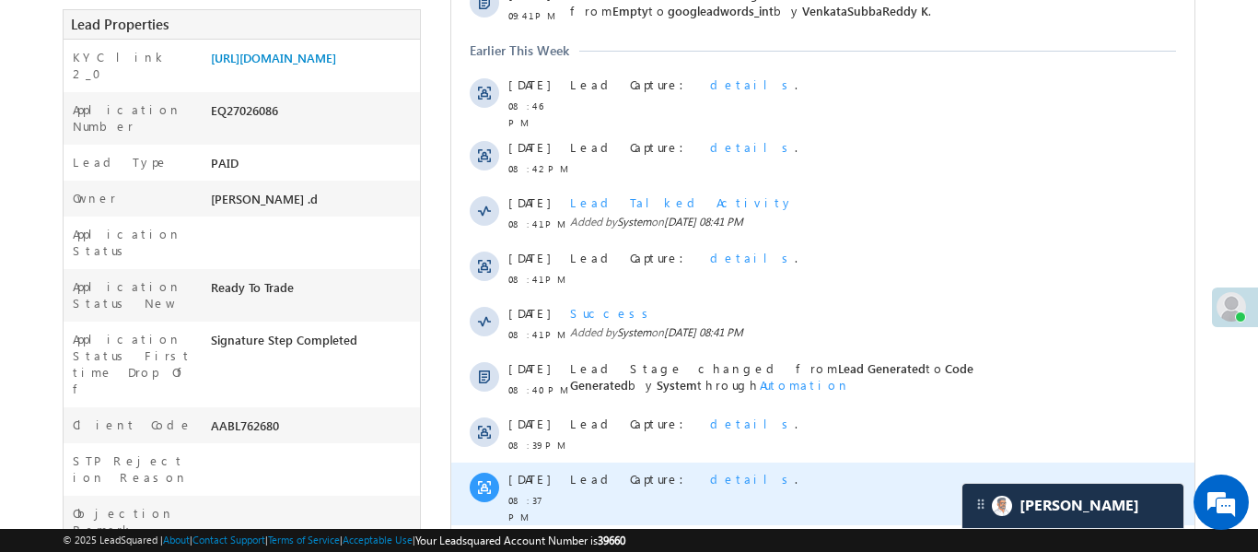
scroll to position [568, 0]
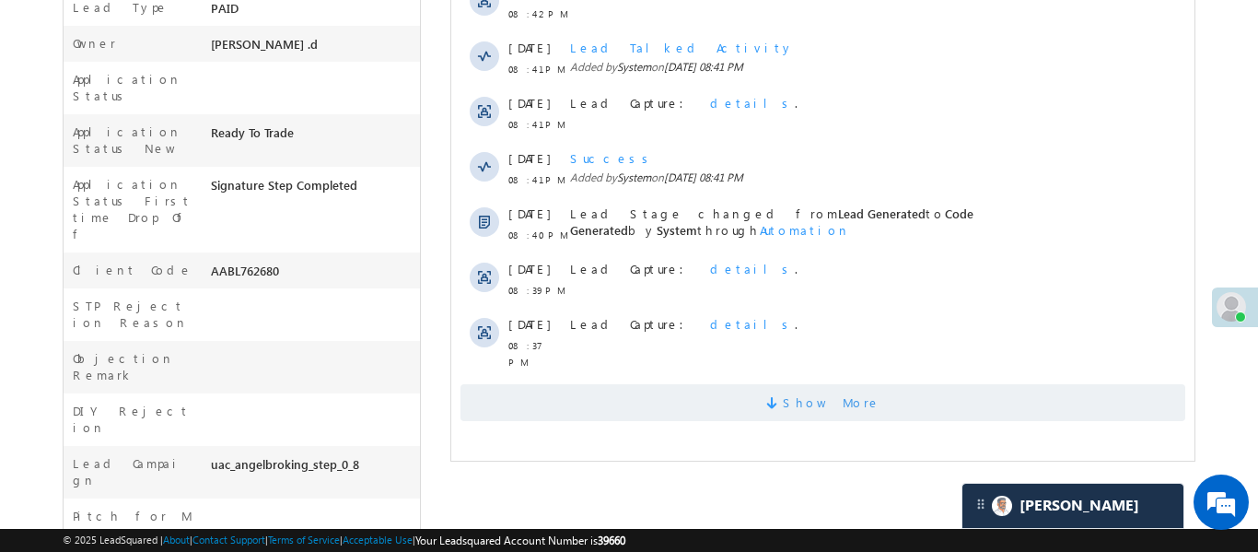
click at [779, 386] on span "Show More" at bounding box center [822, 402] width 725 height 37
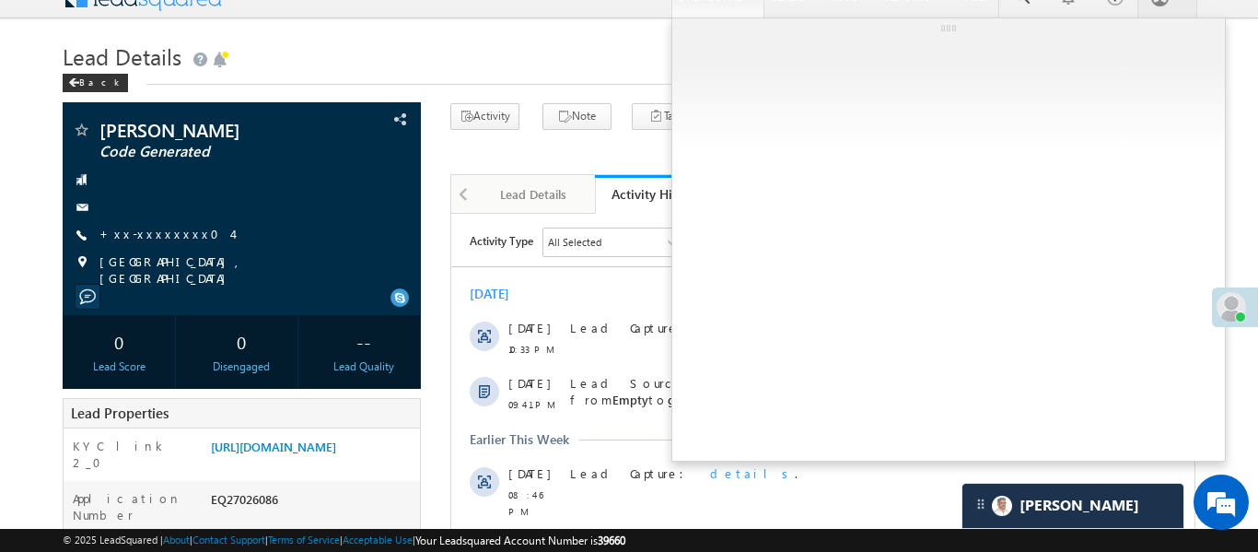
scroll to position [0, 0]
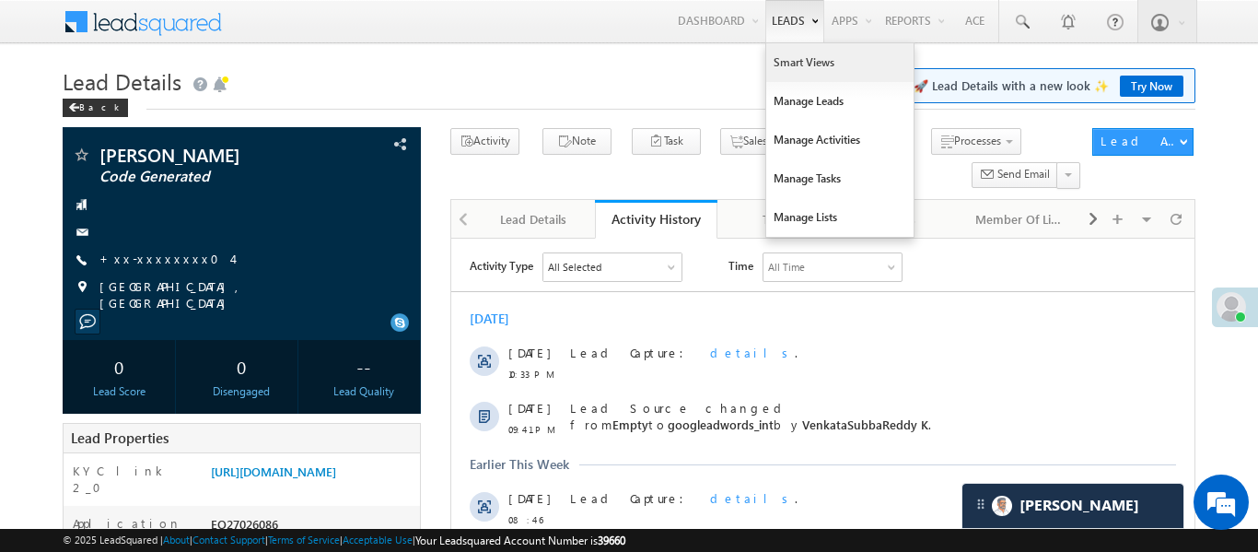
click at [798, 66] on link "Smart Views" at bounding box center [839, 62] width 147 height 39
click at [799, 67] on link "Smart Views" at bounding box center [839, 62] width 147 height 39
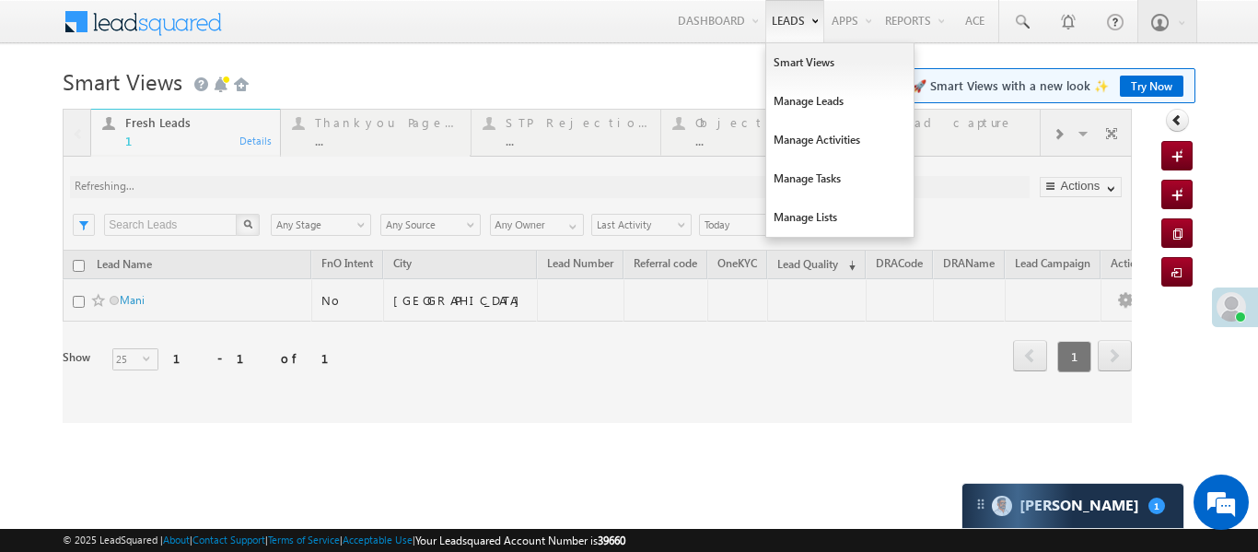
scroll to position [8750, 0]
click at [930, 122] on div at bounding box center [597, 266] width 1069 height 314
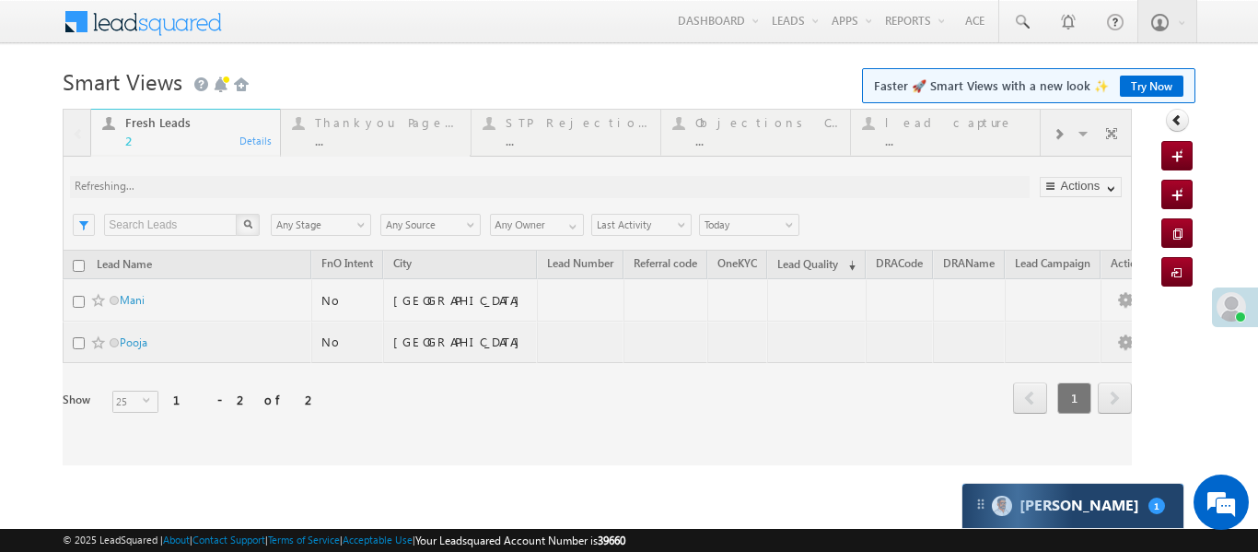
click at [1125, 495] on div "[PERSON_NAME] 1" at bounding box center [1072, 505] width 221 height 44
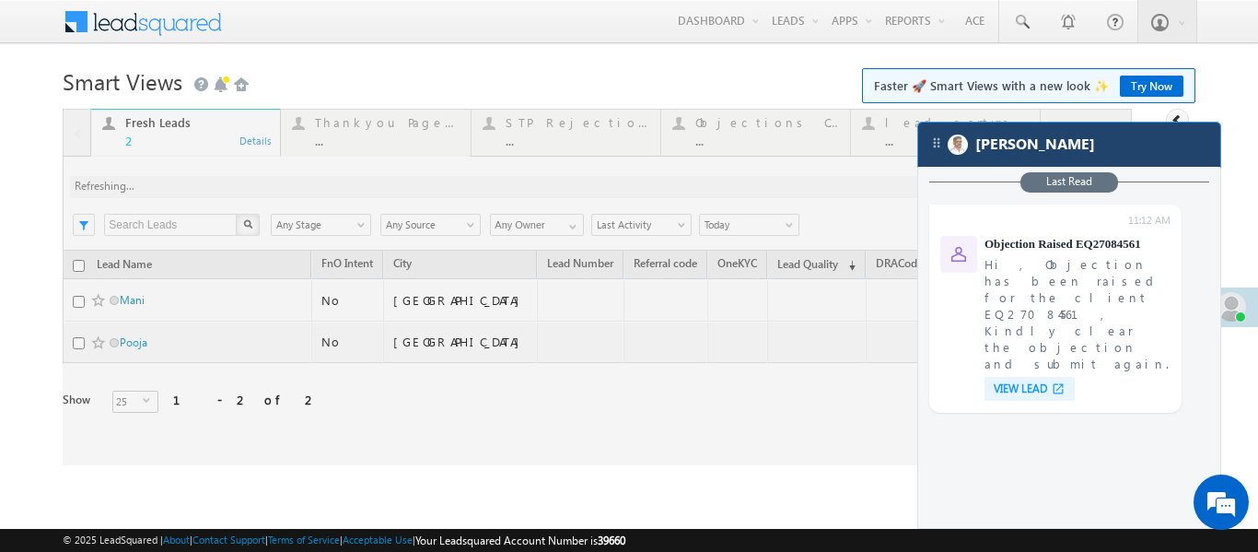
scroll to position [7171, 0]
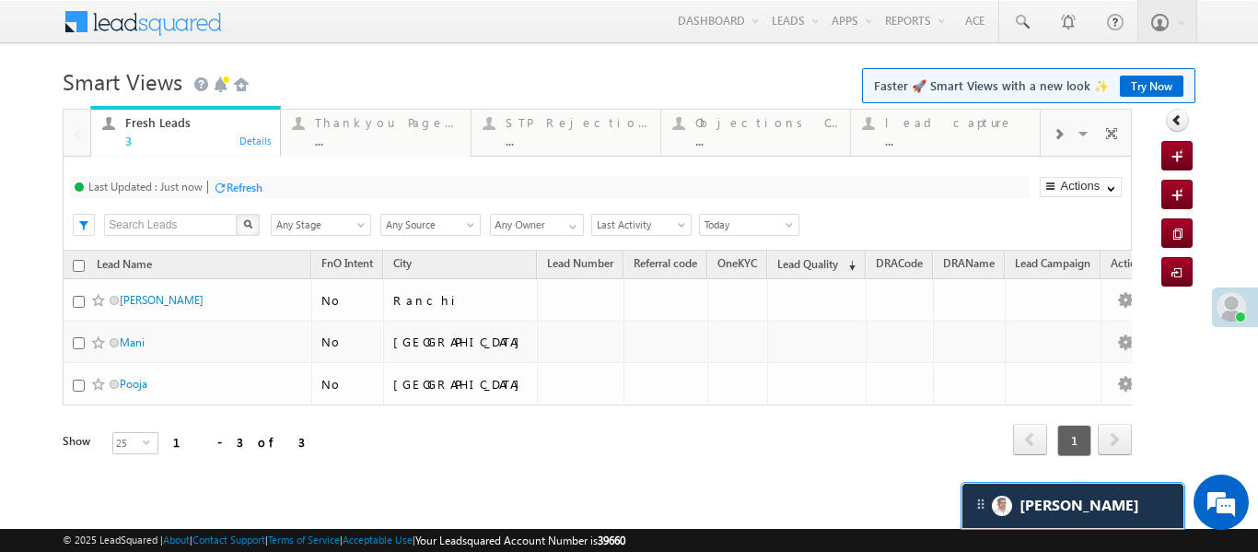
scroll to position [7275, 0]
click at [1058, 138] on span at bounding box center [1058, 134] width 11 height 15
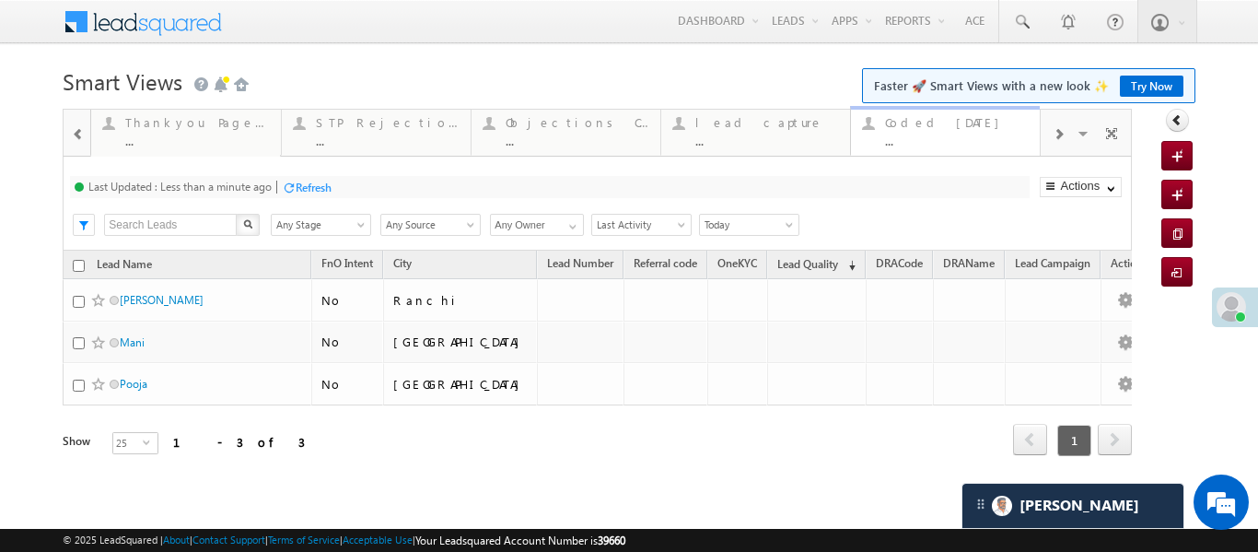
click at [937, 127] on div "Coded [DATE]" at bounding box center [957, 122] width 144 height 15
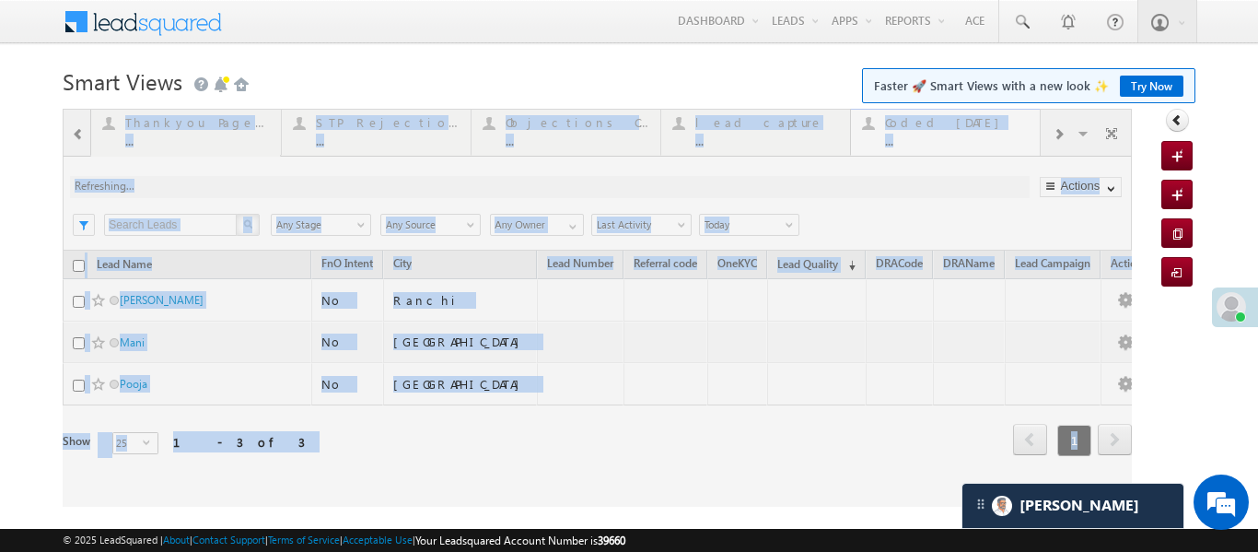
click at [937, 127] on div at bounding box center [597, 308] width 1069 height 398
click at [936, 126] on div at bounding box center [597, 308] width 1069 height 398
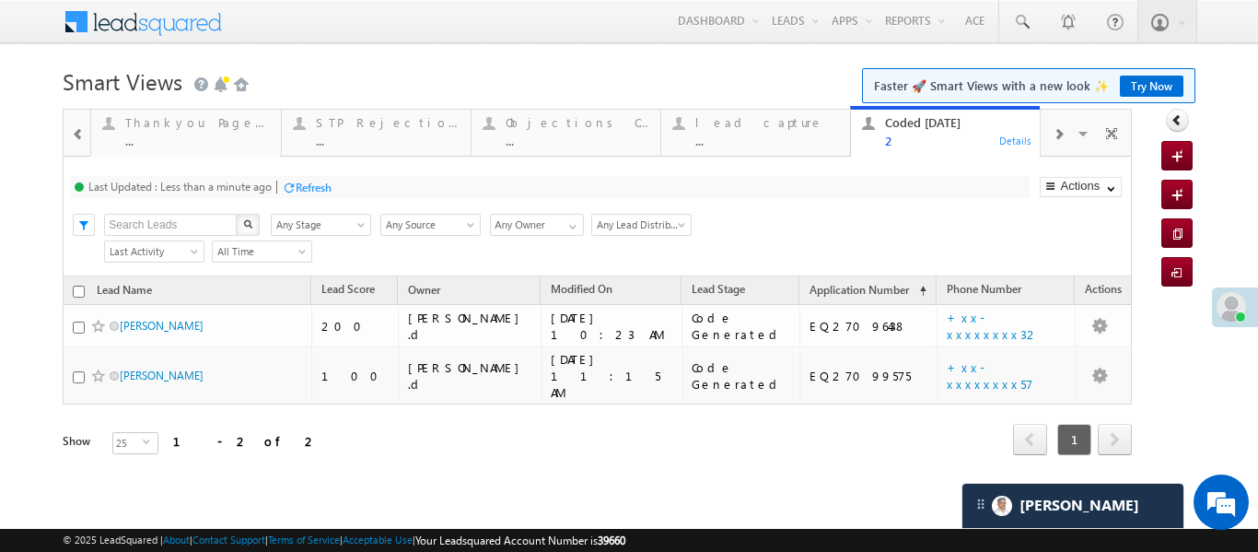
scroll to position [0, 0]
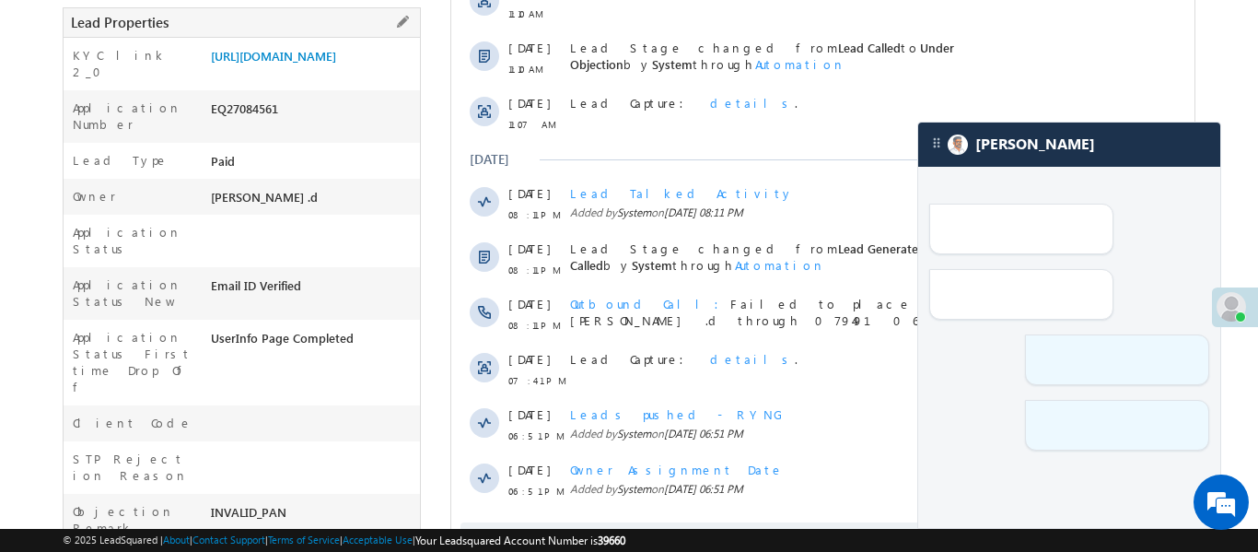
scroll to position [272, 0]
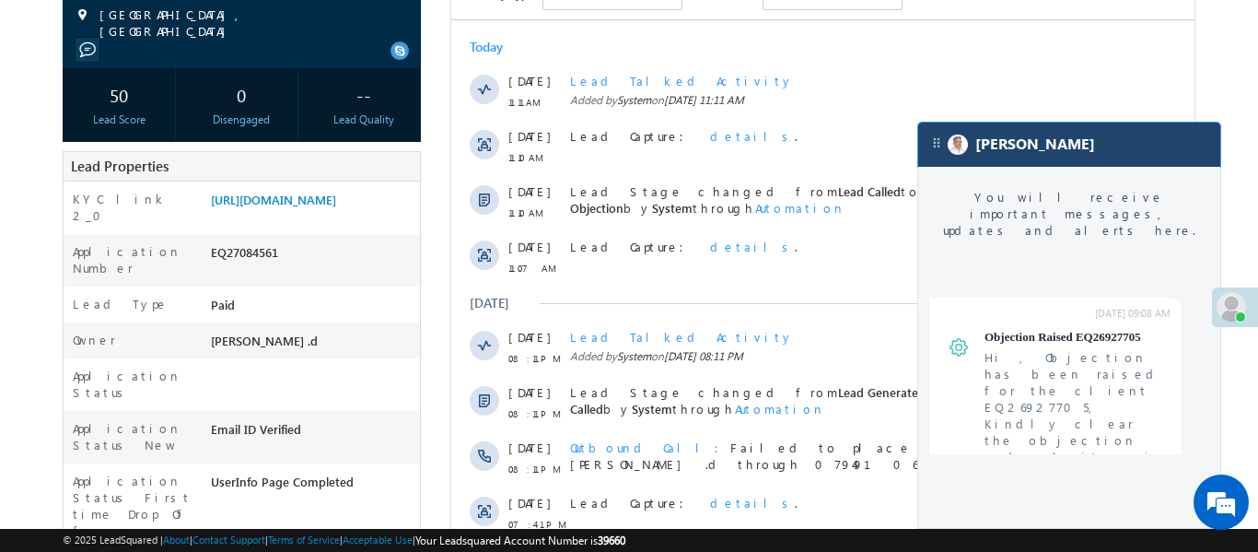
drag, startPoint x: 1086, startPoint y: 149, endPoint x: 624, endPoint y: 148, distance: 461.4
click at [1086, 149] on div "[PERSON_NAME]" at bounding box center [1069, 144] width 302 height 44
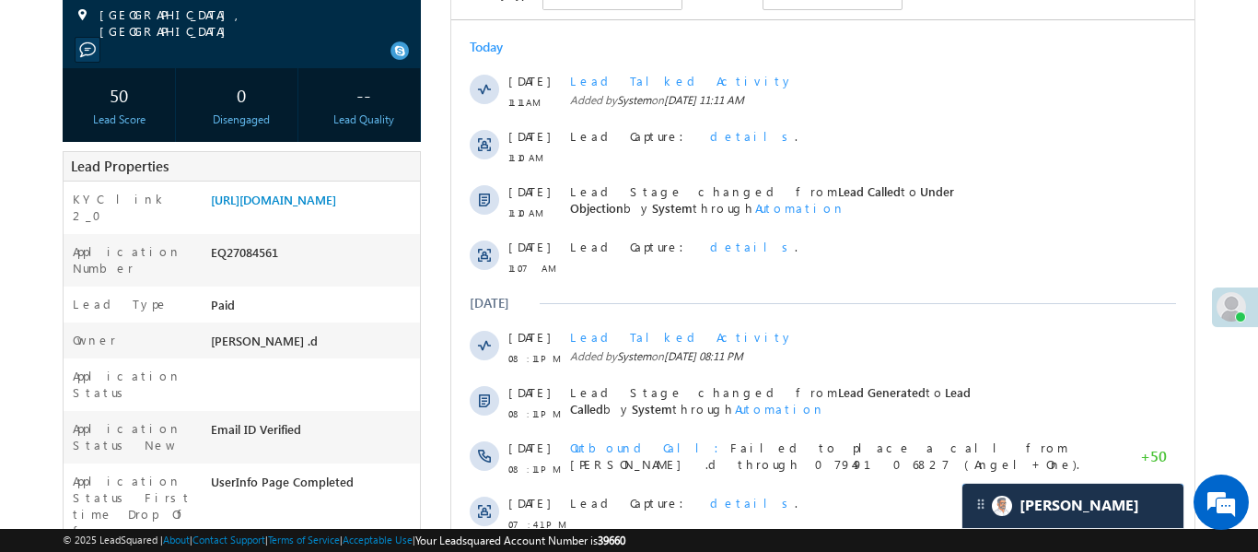
scroll to position [7064, 0]
click at [307, 207] on link "https://angelbroking1-pk3em7sa.customui-test.leadsquared.com?leadId=478eec23-1a…" at bounding box center [273, 200] width 125 height 16
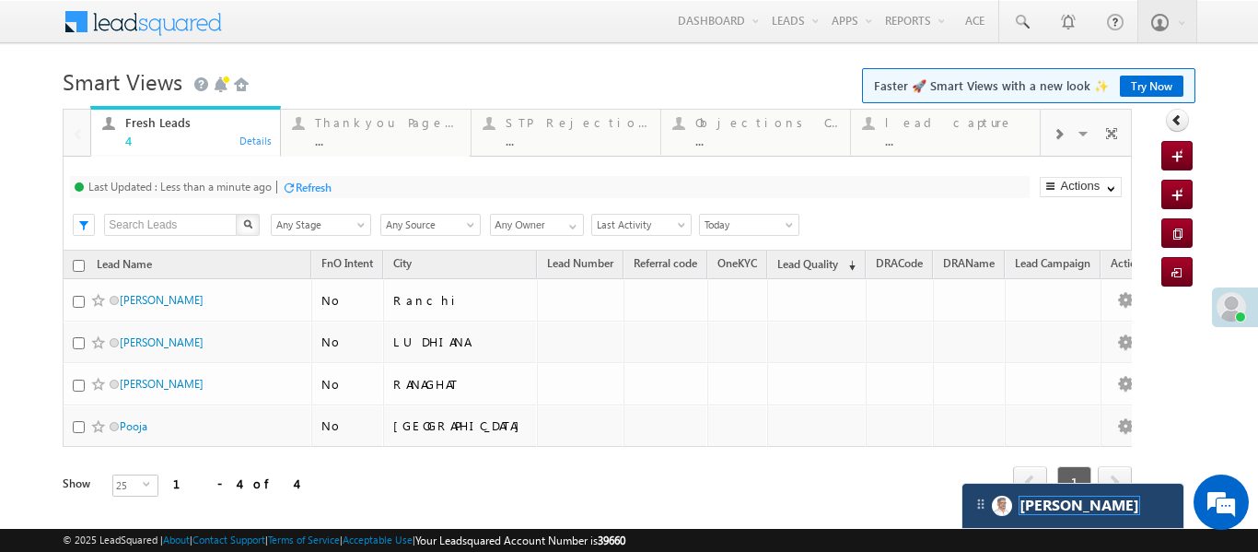
click at [1054, 504] on span "[PERSON_NAME]" at bounding box center [1079, 504] width 120 height 17
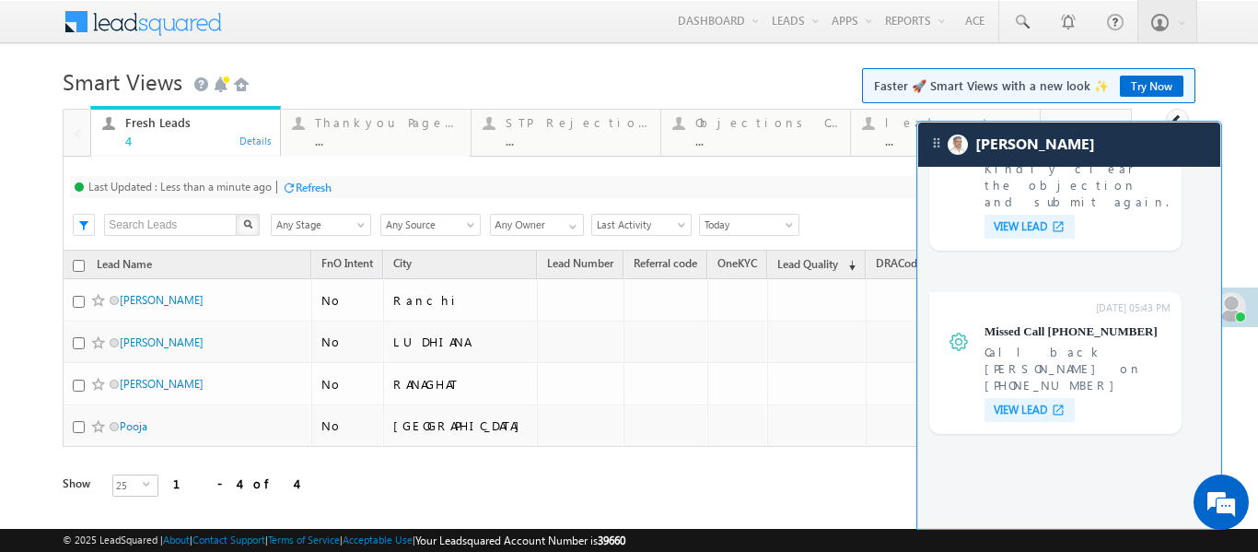
click at [1054, 505] on div "You will receive important messages, updates and alerts here. 11:12 AM Objectio…" at bounding box center [1069, 347] width 302 height 361
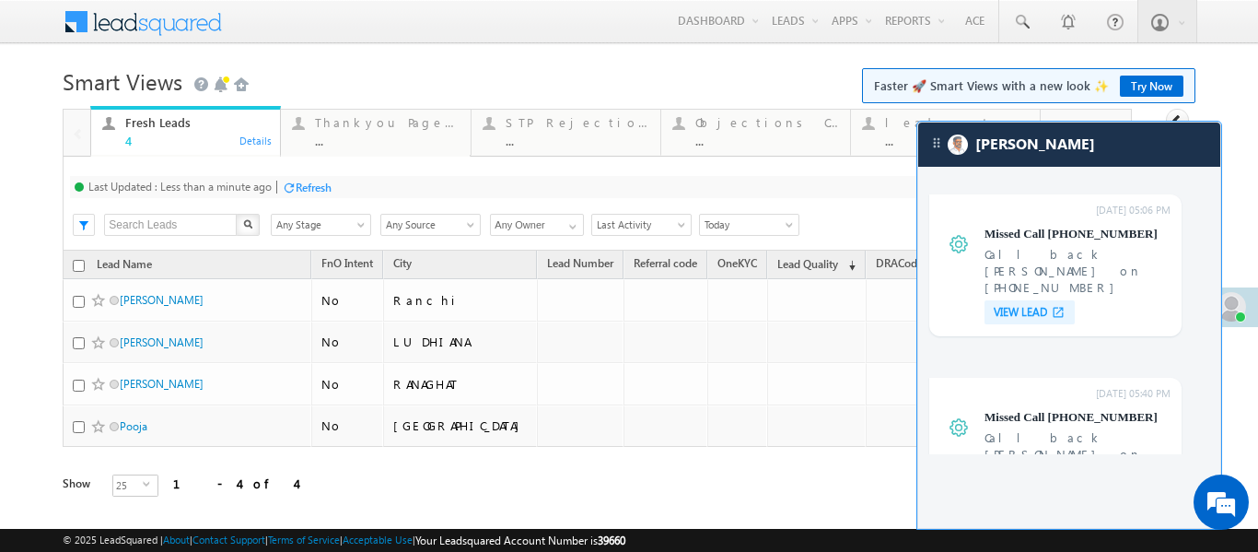
scroll to position [6484, 0]
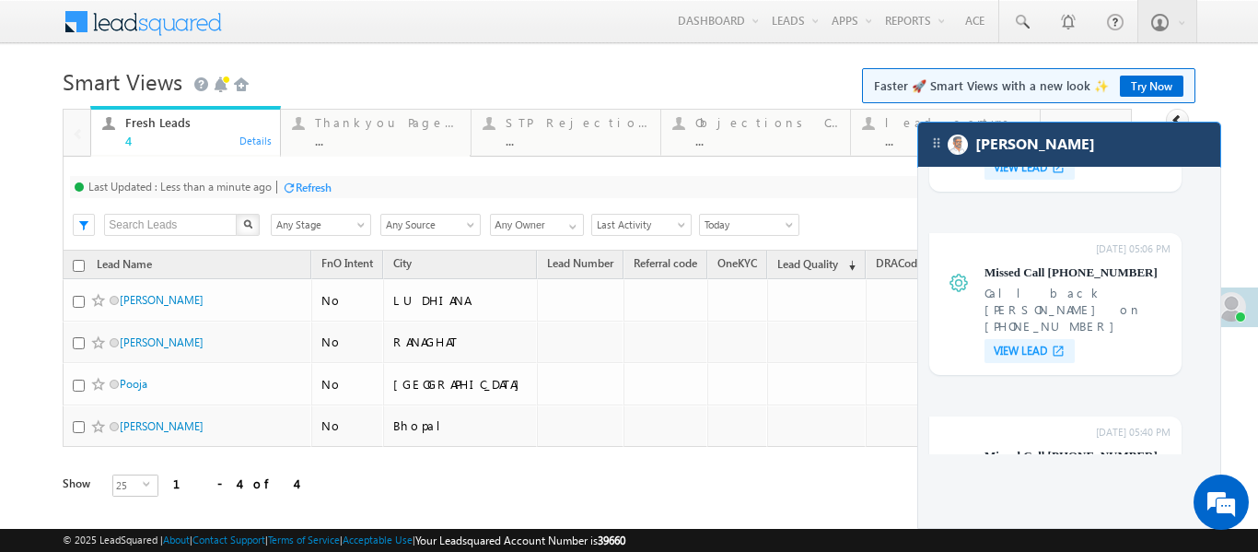
click at [1098, 137] on div "[PERSON_NAME]" at bounding box center [1069, 144] width 302 height 44
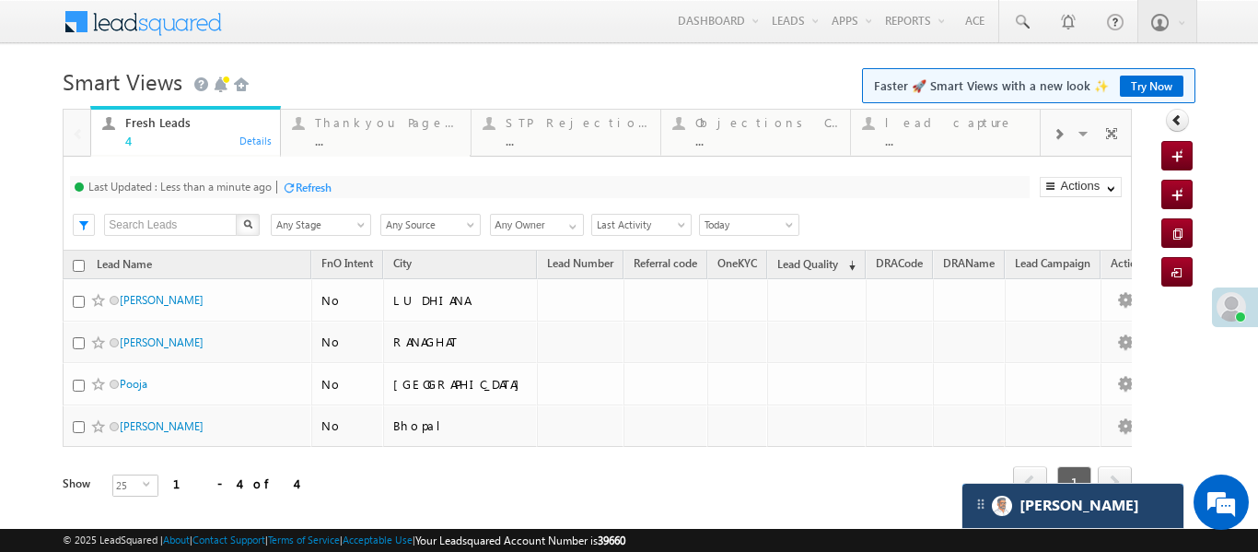
scroll to position [7145, 0]
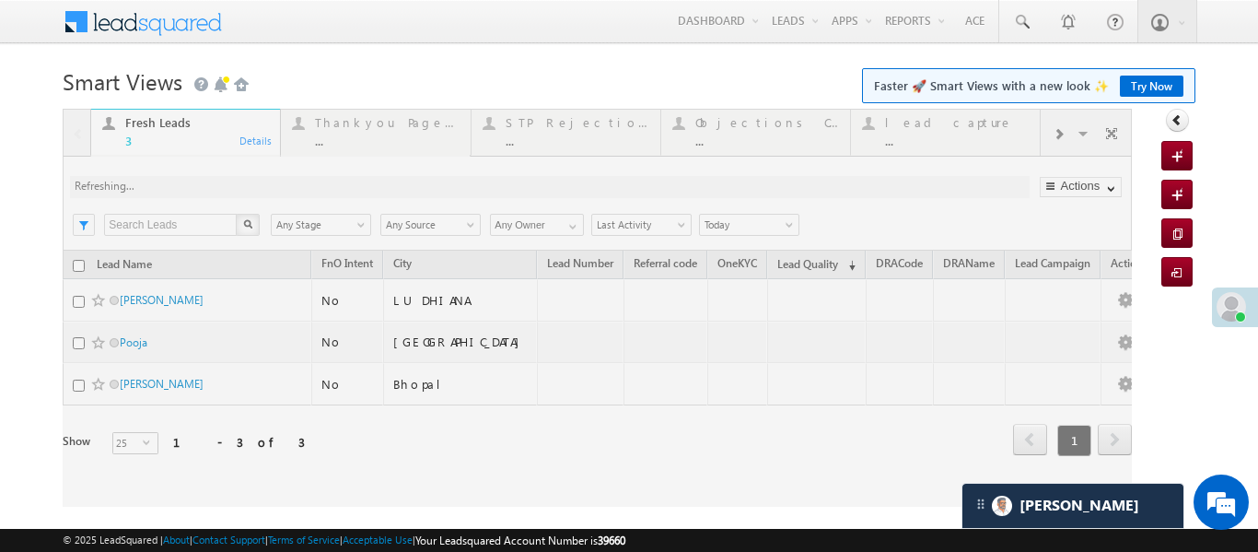
click at [1061, 137] on div at bounding box center [597, 308] width 1069 height 398
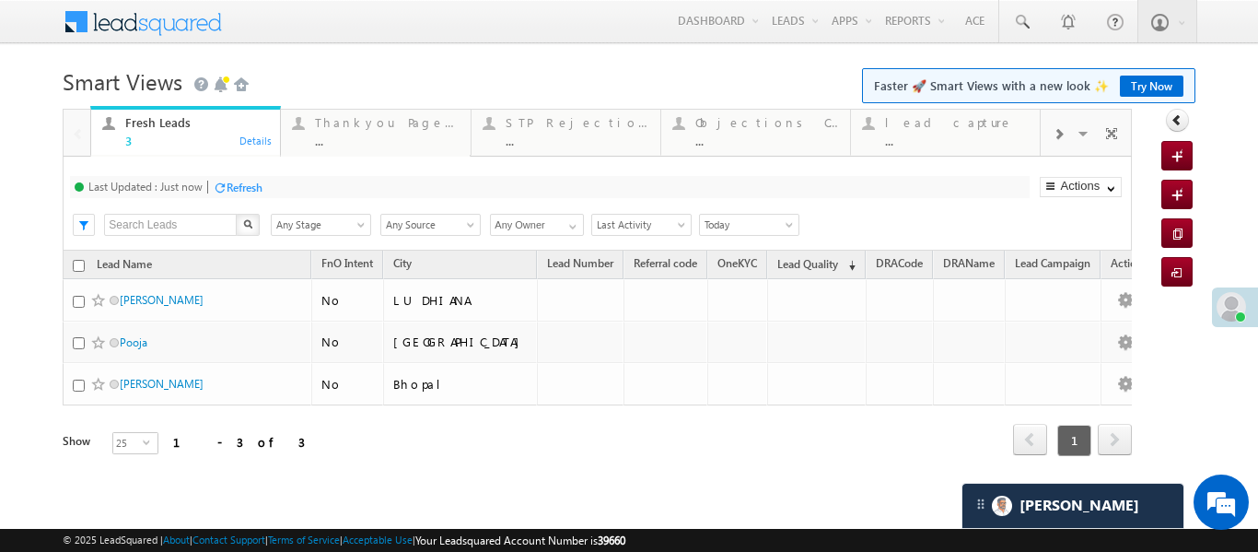
click at [1060, 138] on span at bounding box center [1058, 134] width 11 height 15
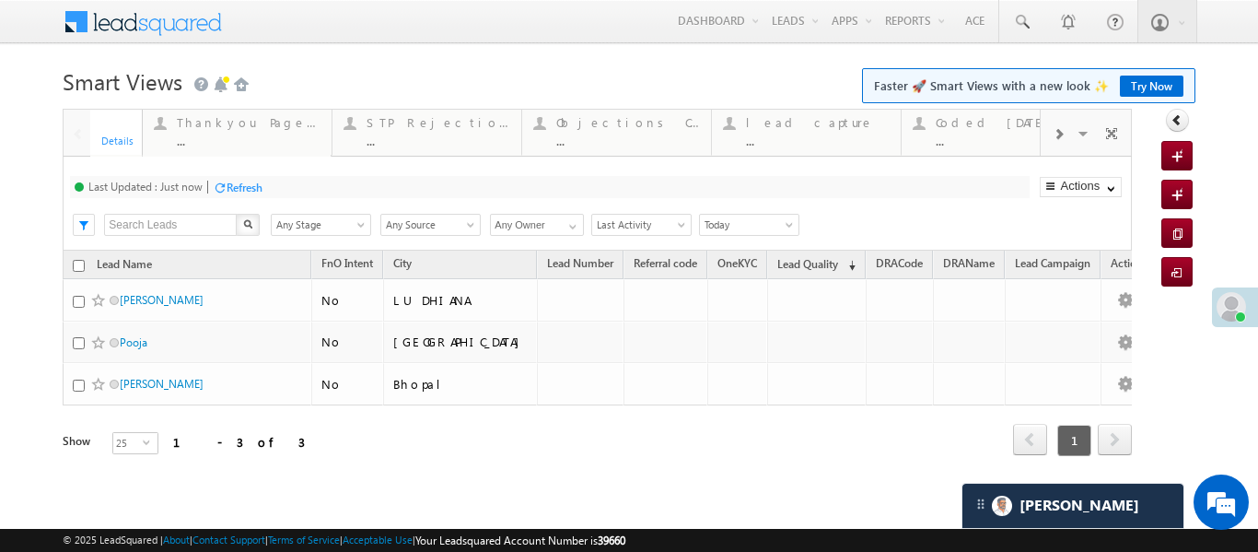
click at [1060, 138] on span at bounding box center [1058, 134] width 11 height 15
click at [943, 138] on div "..." at bounding box center [957, 141] width 144 height 14
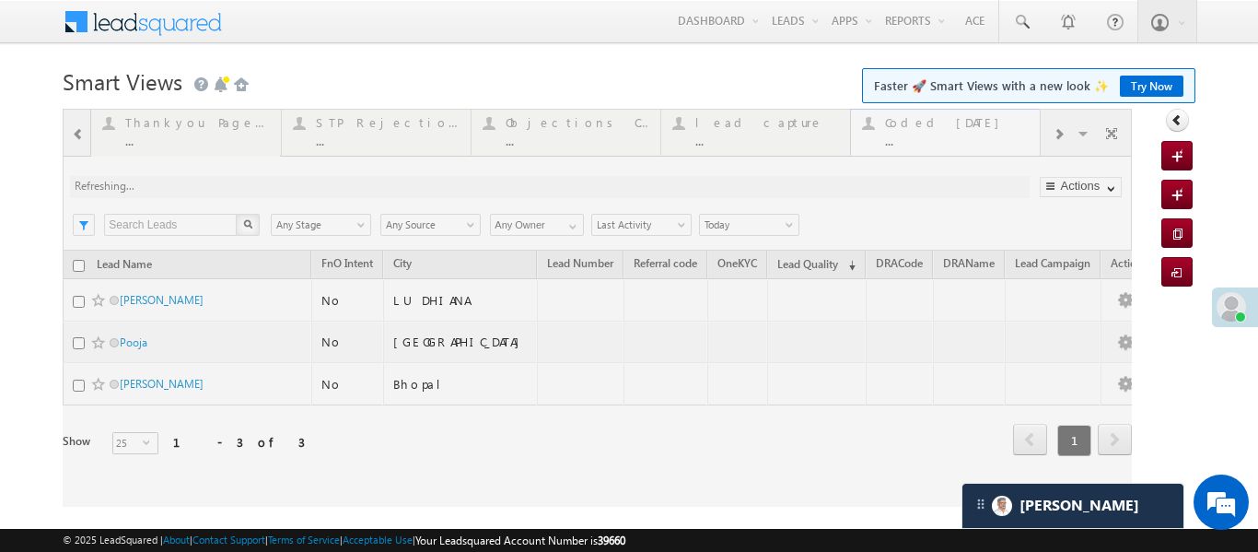
click at [943, 138] on div at bounding box center [597, 308] width 1069 height 398
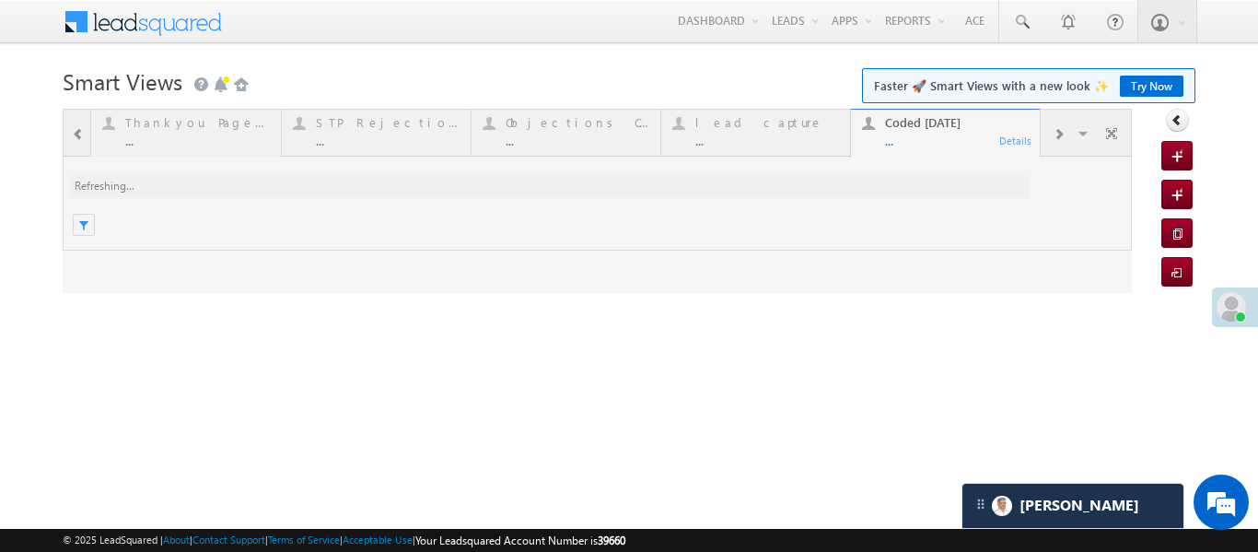
scroll to position [0, 0]
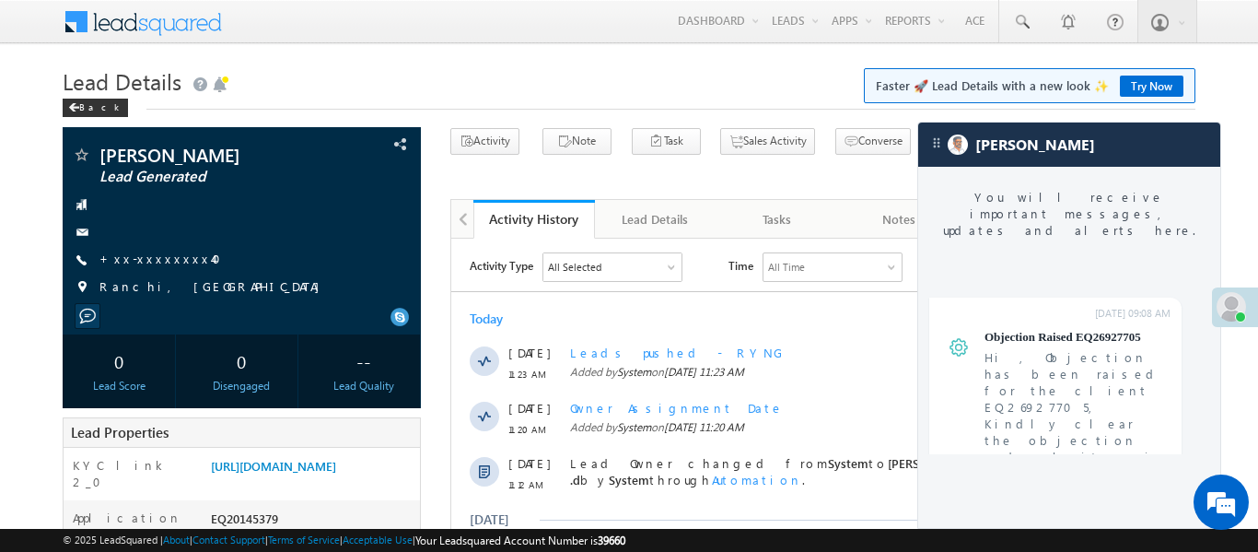
scroll to position [7041, 0]
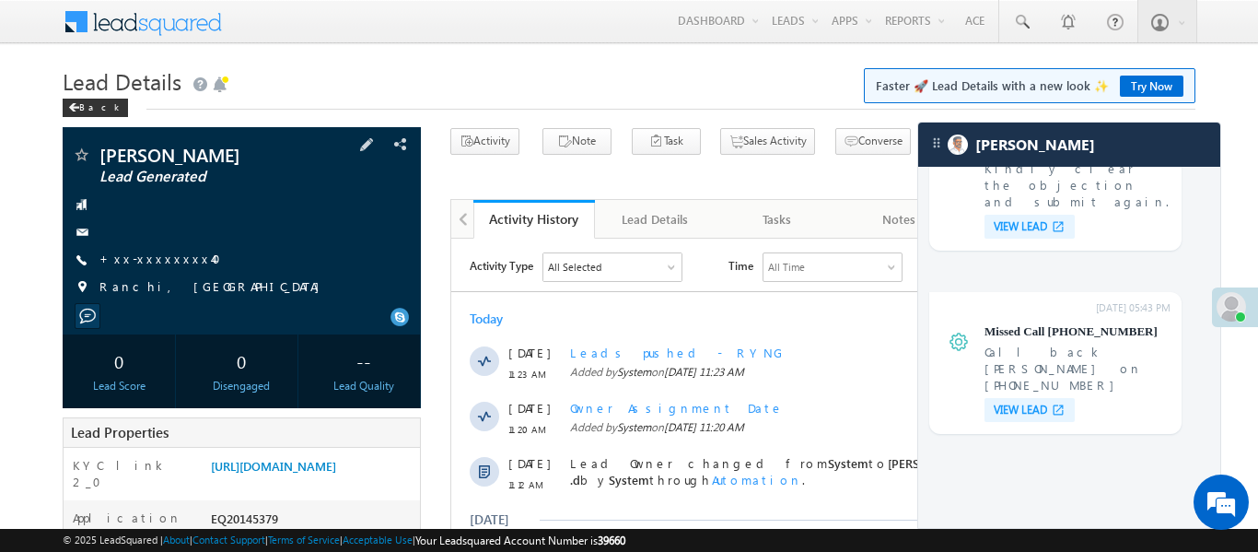
click at [146, 266] on span "+xx-xxxxxxxx40" at bounding box center [165, 259] width 133 height 18
click at [140, 251] on link "+xx-xxxxxxxx40" at bounding box center [165, 258] width 133 height 16
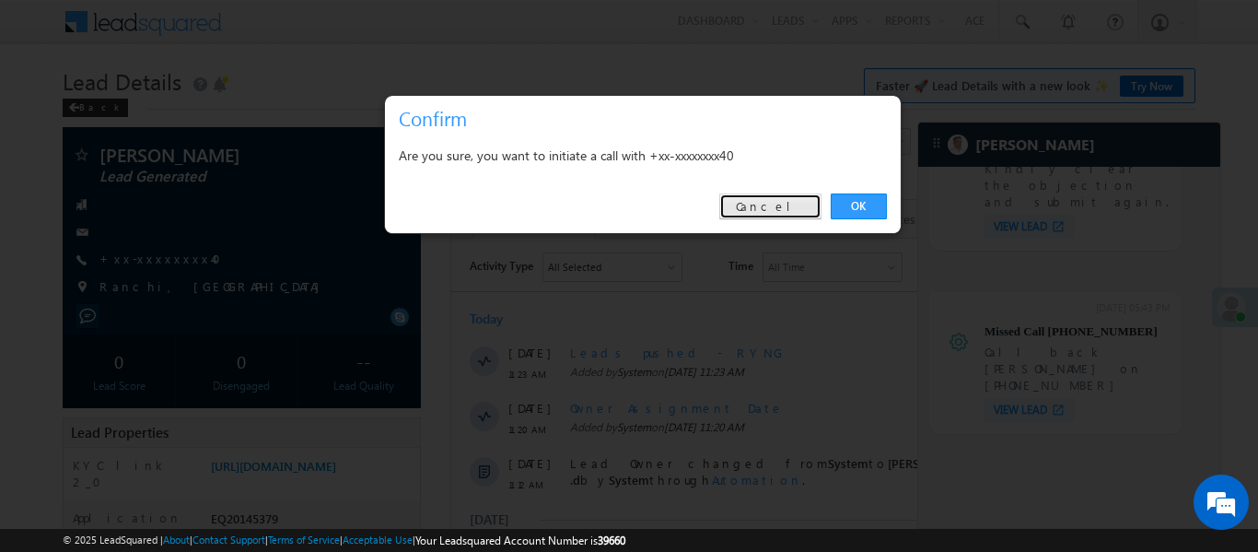
click at [811, 218] on link "Cancel" at bounding box center [770, 206] width 102 height 26
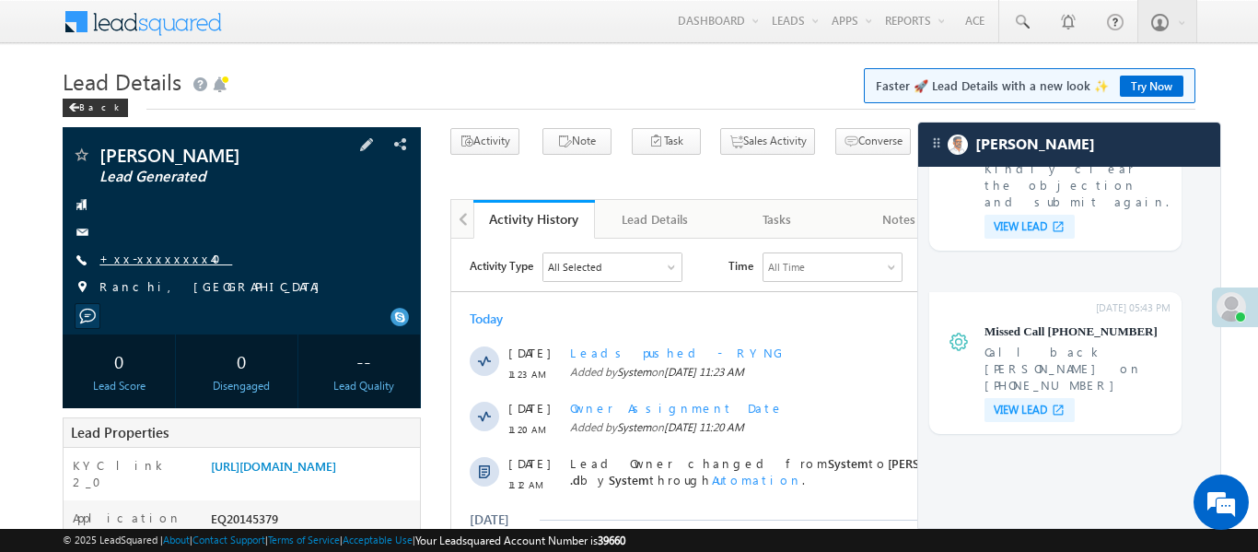
click at [164, 264] on link "+xx-xxxxxxxx40" at bounding box center [165, 258] width 133 height 16
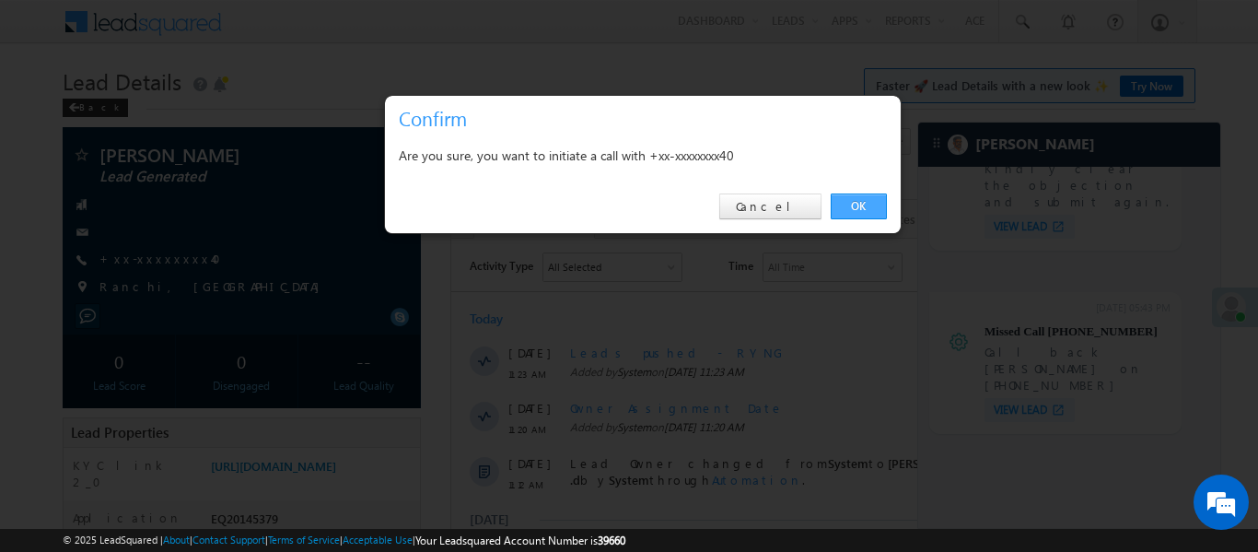
click at [847, 206] on link "OK" at bounding box center [859, 206] width 56 height 26
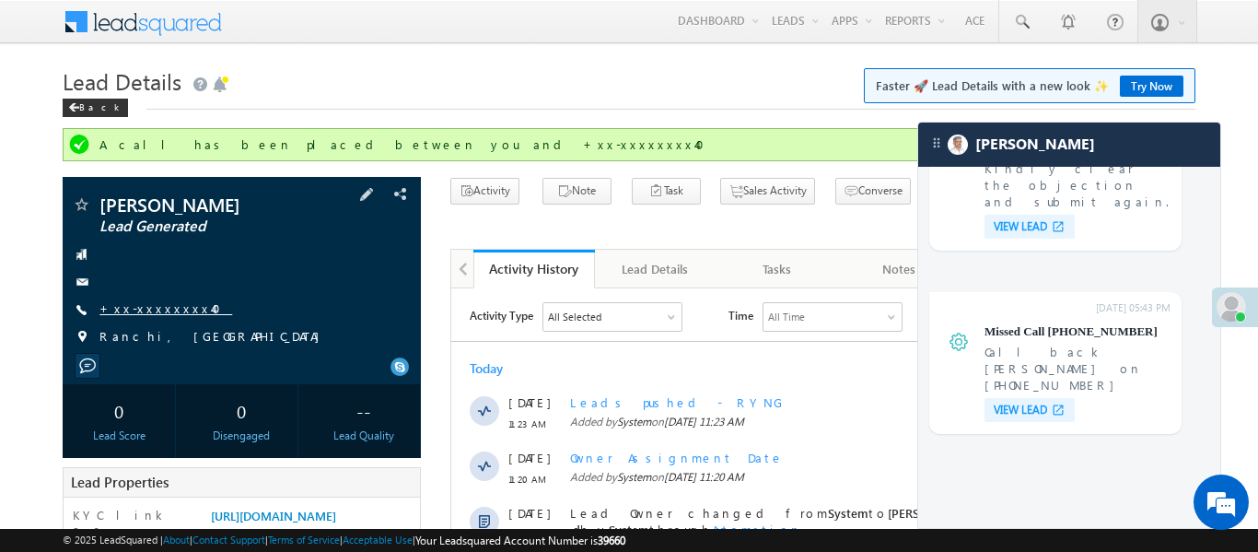
click at [169, 300] on link "+xx-xxxxxxxx40" at bounding box center [165, 308] width 133 height 16
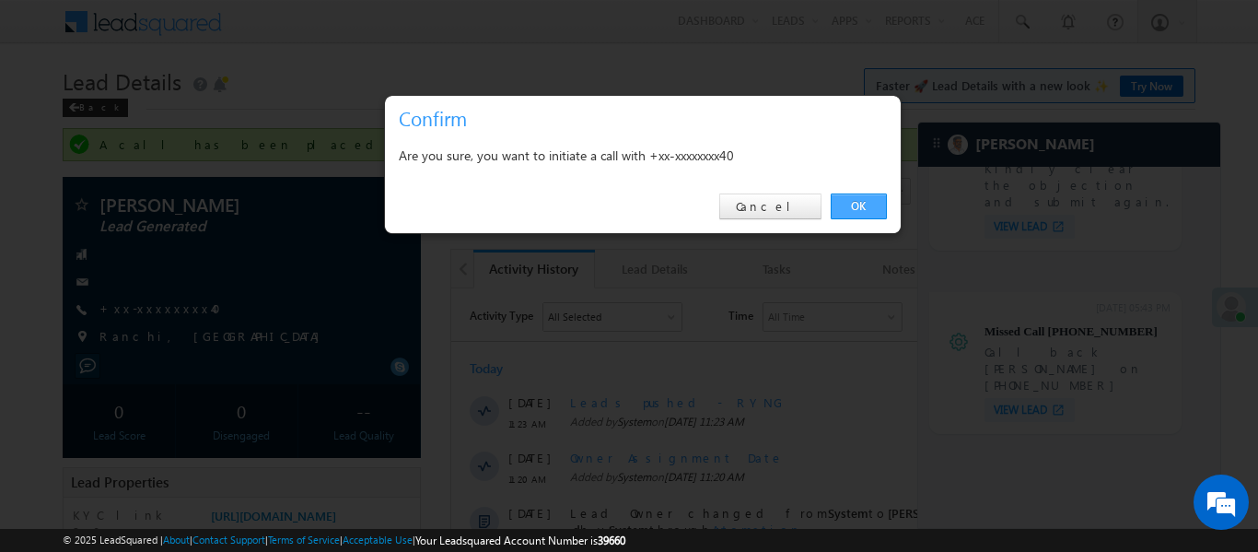
click at [872, 214] on link "OK" at bounding box center [859, 206] width 56 height 26
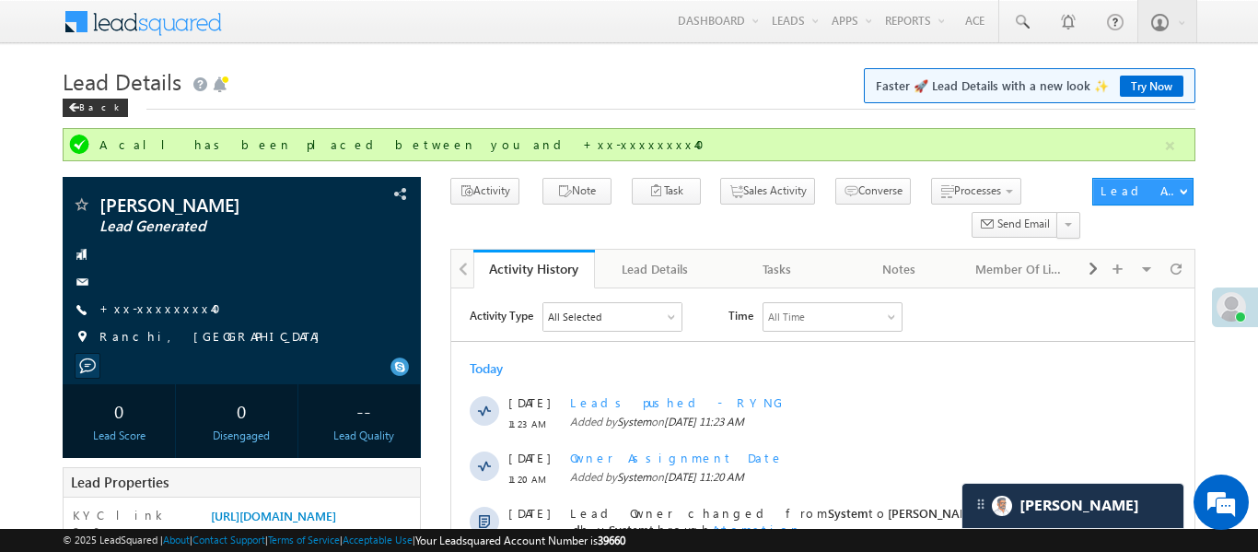
scroll to position [7145, 0]
click at [158, 318] on span "+xx-xxxxxxxx40" at bounding box center [165, 309] width 133 height 18
click at [148, 306] on link "+xx-xxxxxxxx40" at bounding box center [165, 308] width 133 height 16
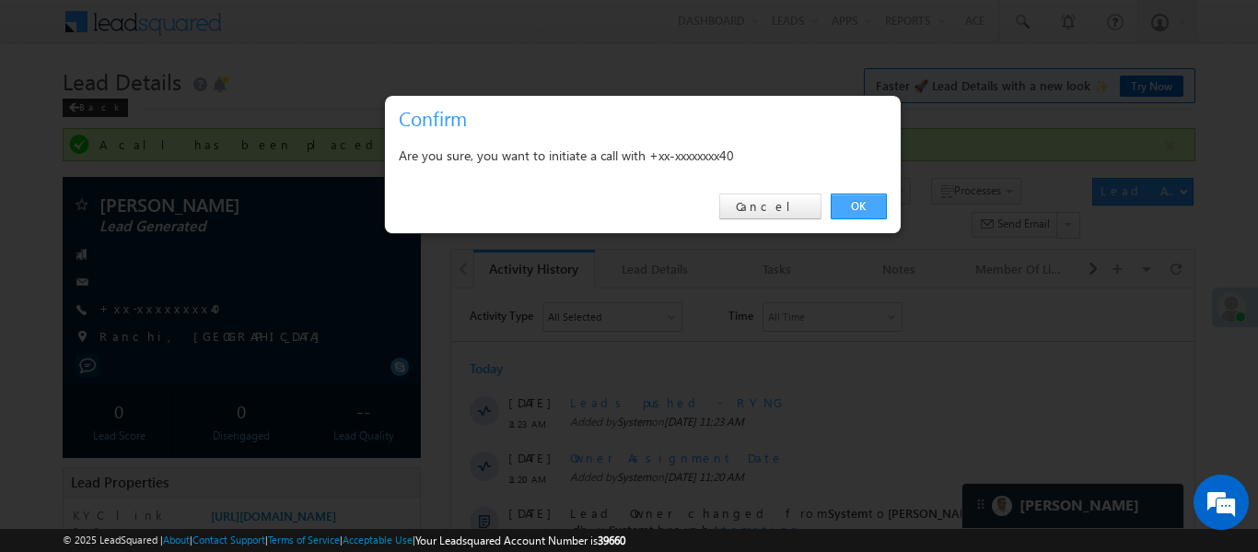
click at [856, 197] on link "OK" at bounding box center [859, 206] width 56 height 26
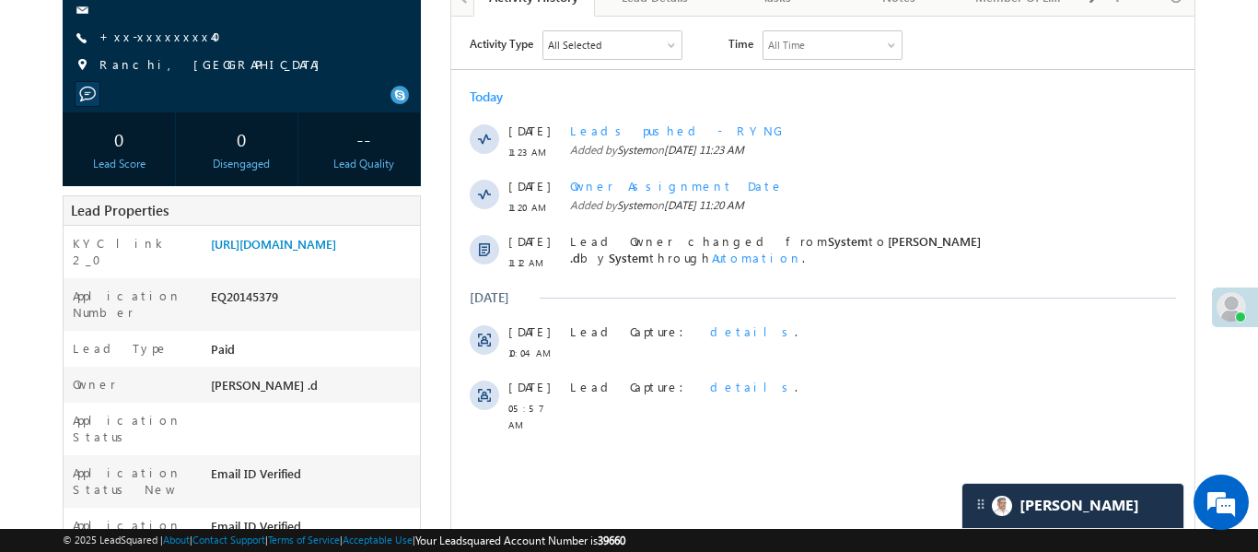
scroll to position [513, 0]
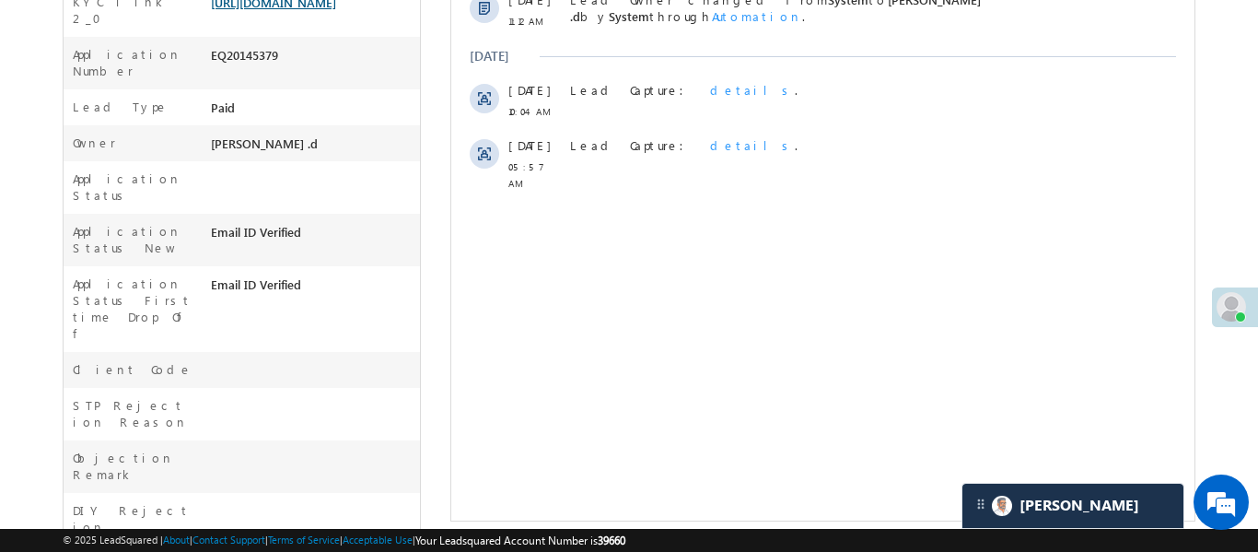
click at [321, 10] on link "[URL][DOMAIN_NAME]" at bounding box center [273, 2] width 125 height 16
click at [336, 10] on link "[URL][DOMAIN_NAME]" at bounding box center [273, 2] width 125 height 16
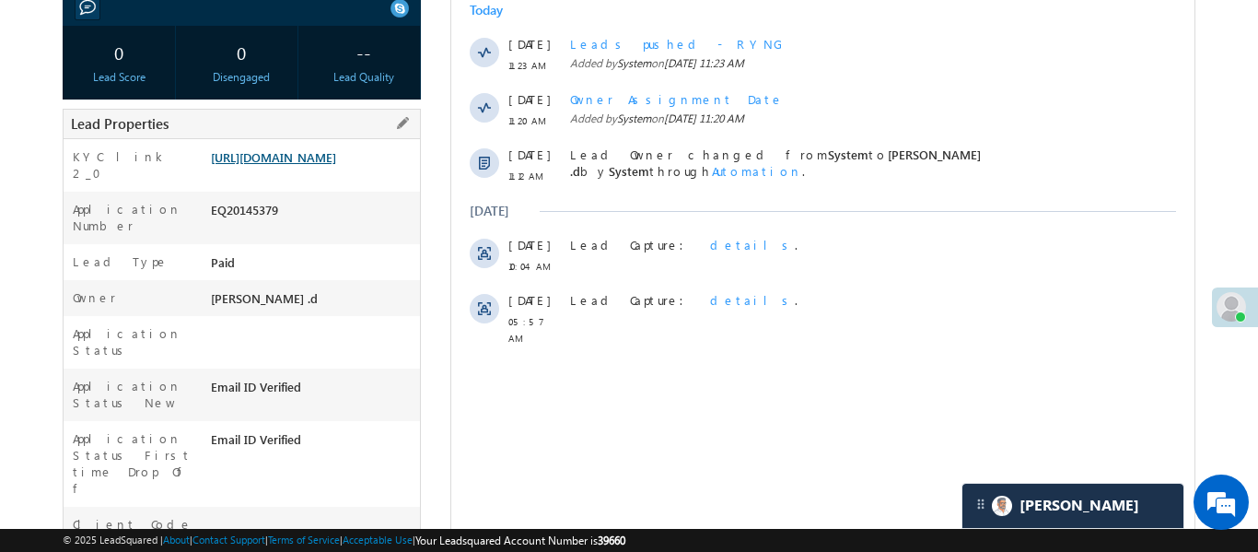
scroll to position [343, 0]
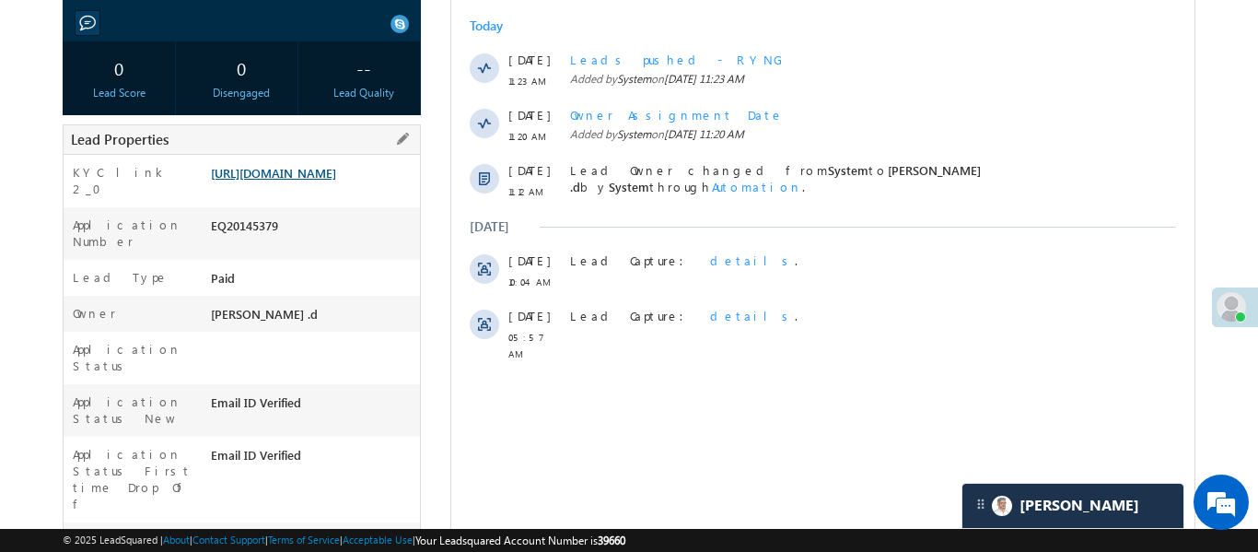
click at [336, 180] on link "[URL][DOMAIN_NAME]" at bounding box center [273, 173] width 125 height 16
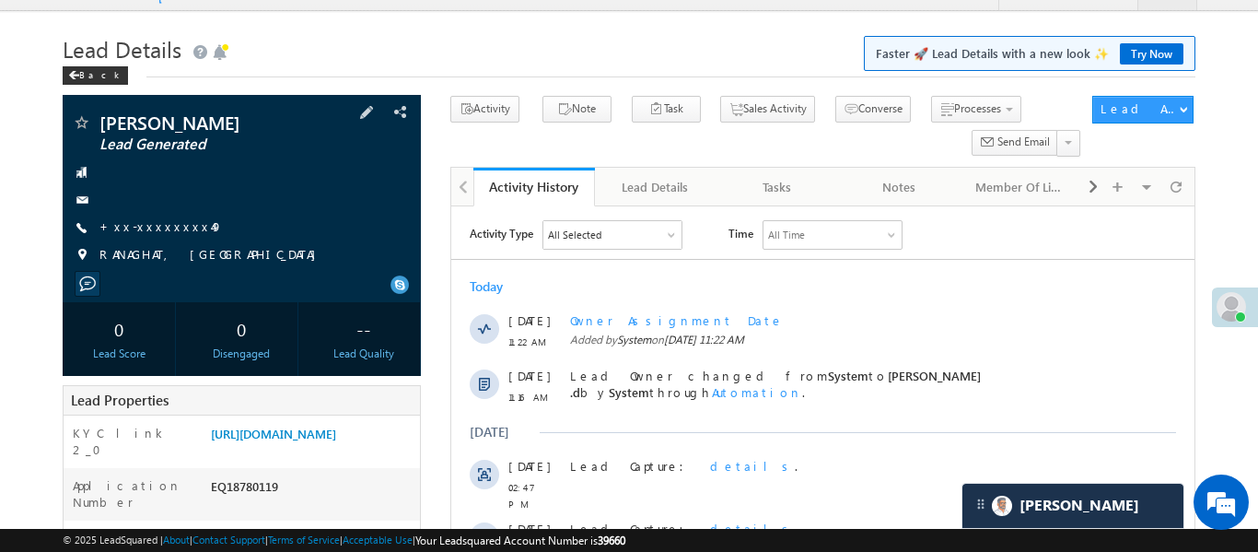
scroll to position [262, 0]
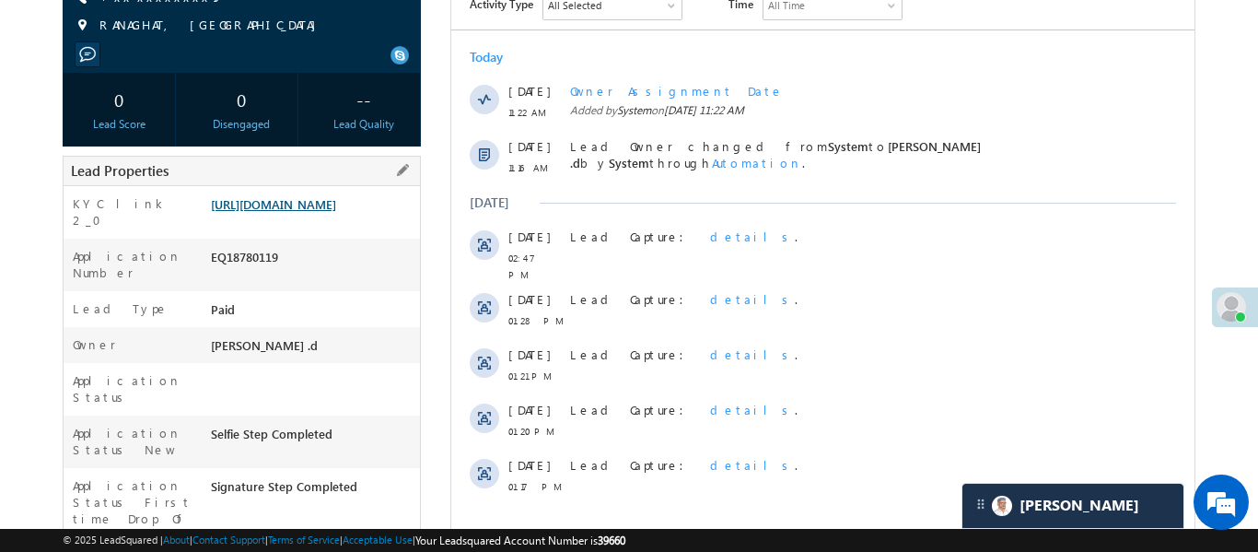
click at [295, 212] on link "[URL][DOMAIN_NAME]" at bounding box center [273, 204] width 125 height 16
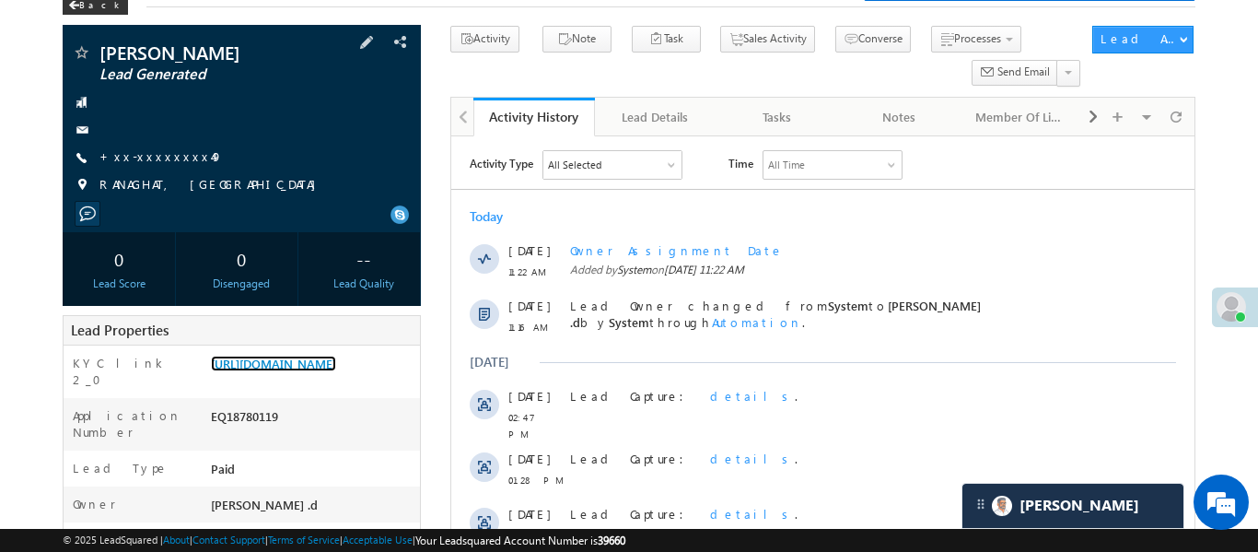
scroll to position [0, 0]
click at [146, 158] on link "+xx-xxxxxxxx49" at bounding box center [160, 156] width 123 height 16
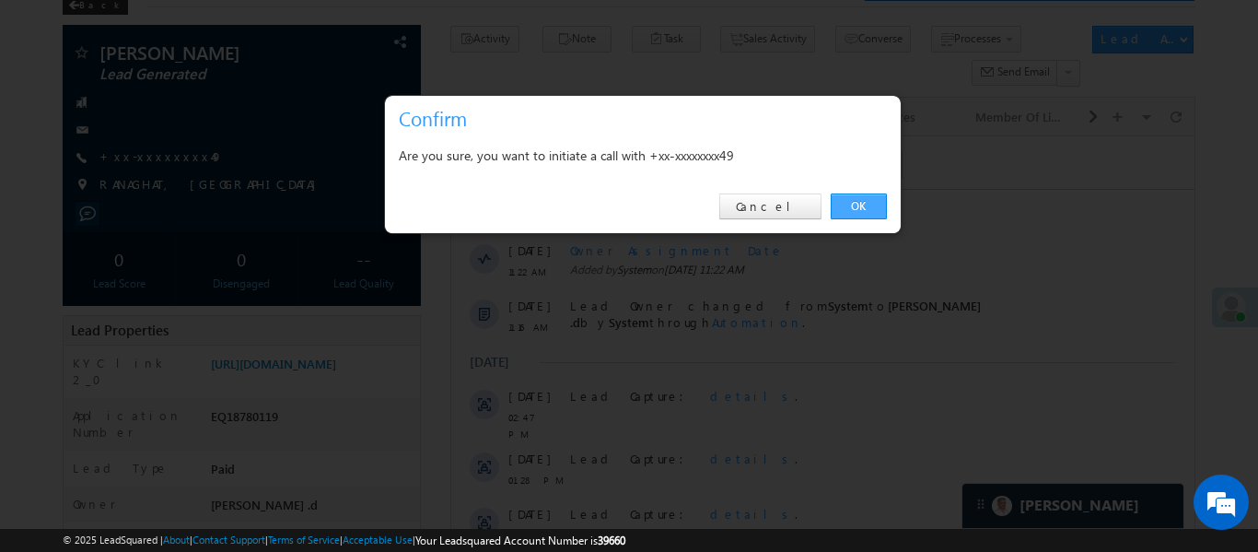
click at [876, 208] on link "OK" at bounding box center [859, 206] width 56 height 26
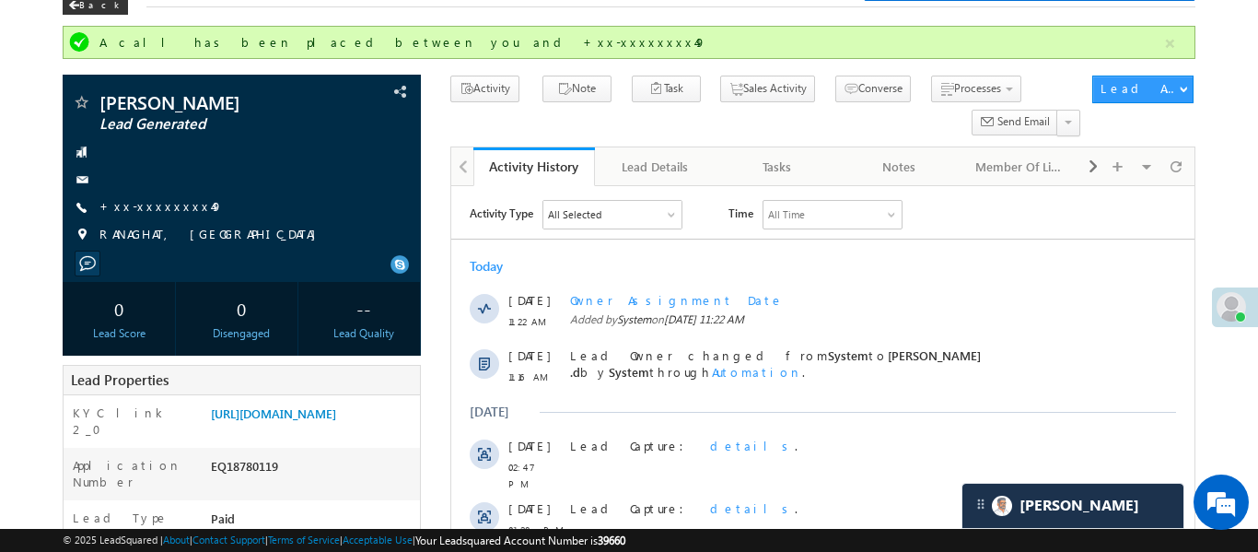
scroll to position [7145, 0]
click at [1167, 45] on button "button" at bounding box center [1169, 43] width 23 height 23
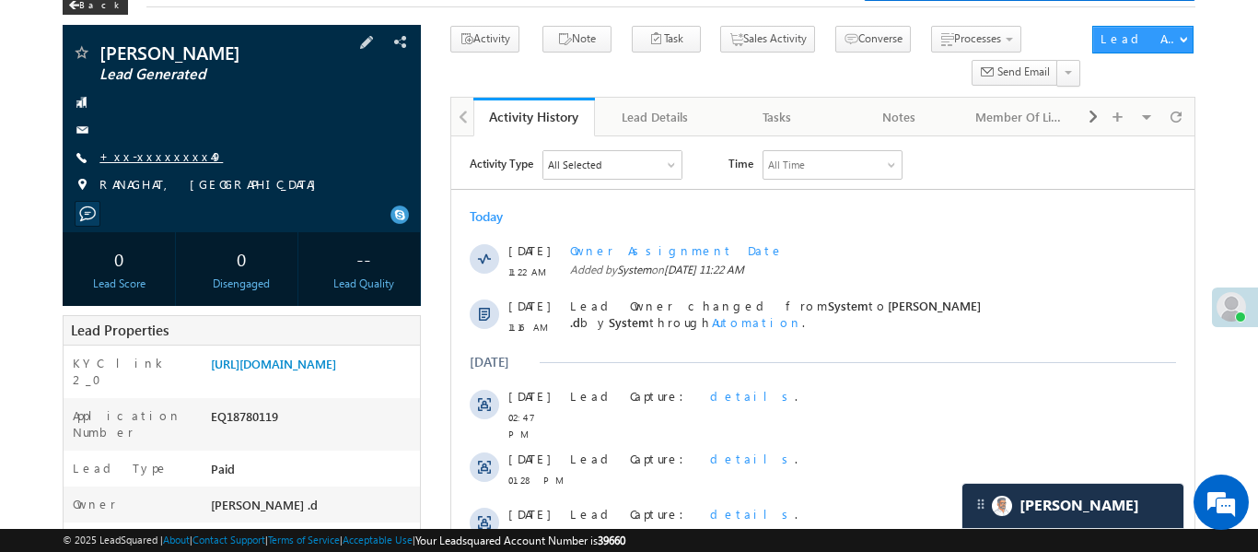
click at [148, 153] on link "+xx-xxxxxxxx49" at bounding box center [160, 156] width 123 height 16
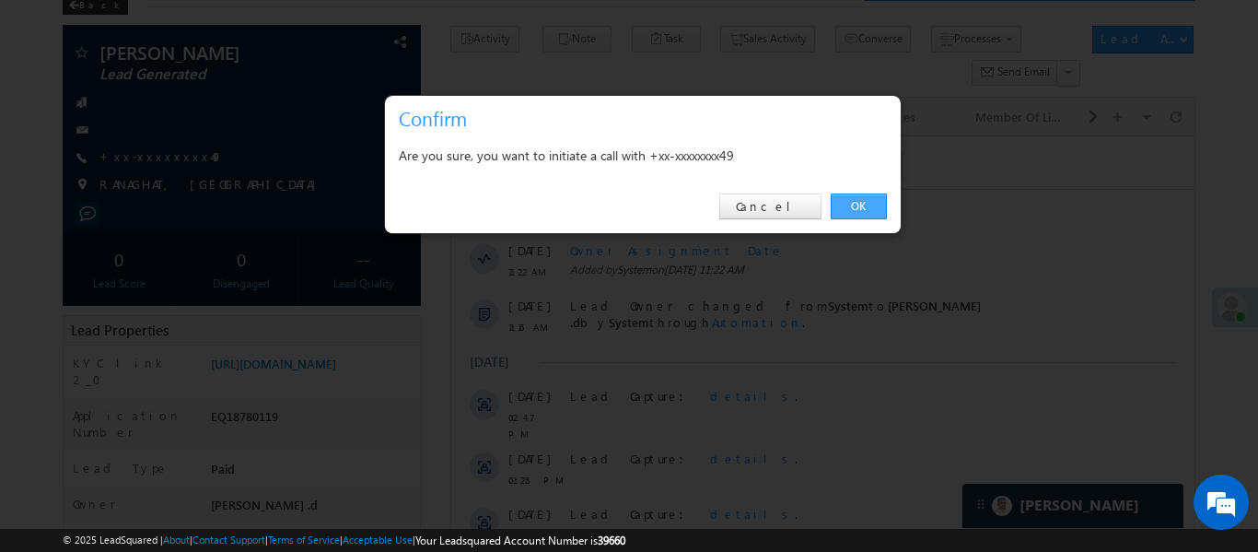
drag, startPoint x: 863, startPoint y: 209, endPoint x: 60, endPoint y: 128, distance: 807.1
click at [863, 209] on link "OK" at bounding box center [859, 206] width 56 height 26
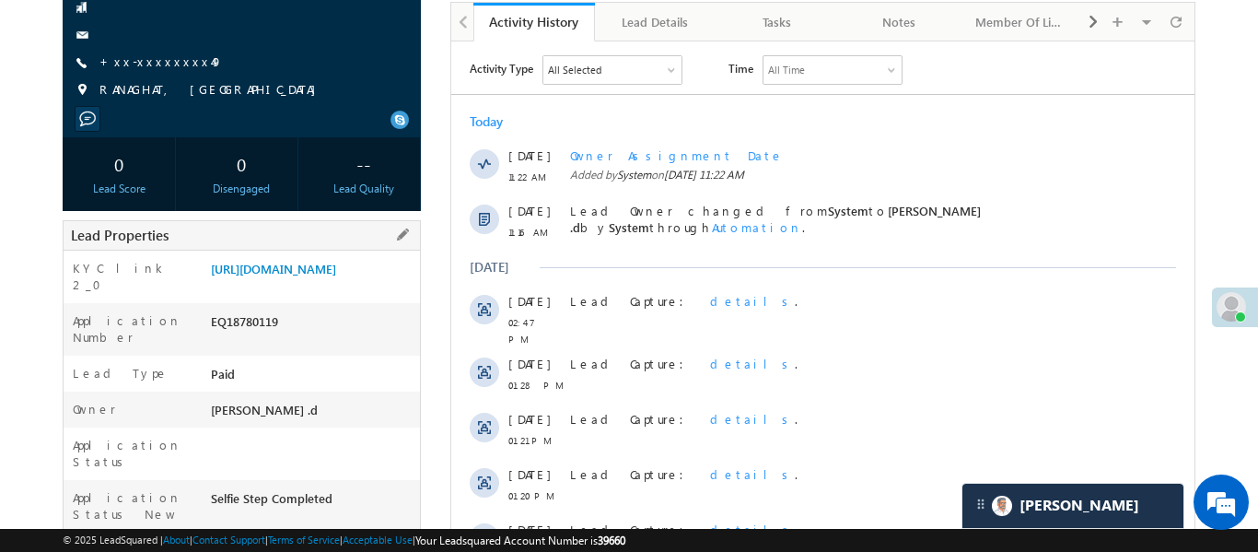
scroll to position [214, 0]
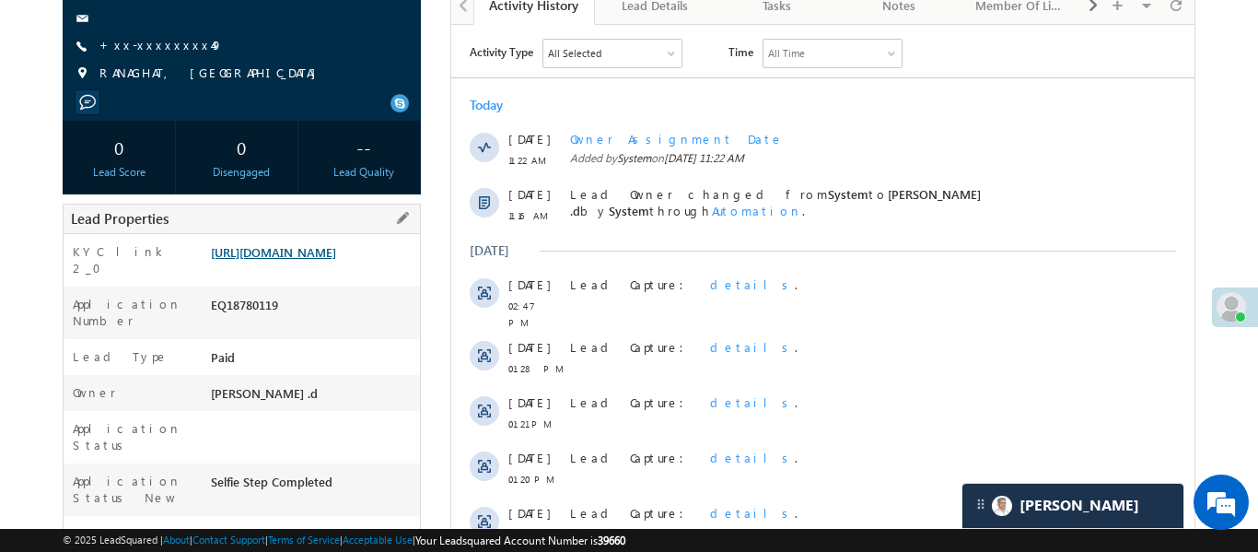
click at [336, 260] on link "[URL][DOMAIN_NAME]" at bounding box center [273, 252] width 125 height 16
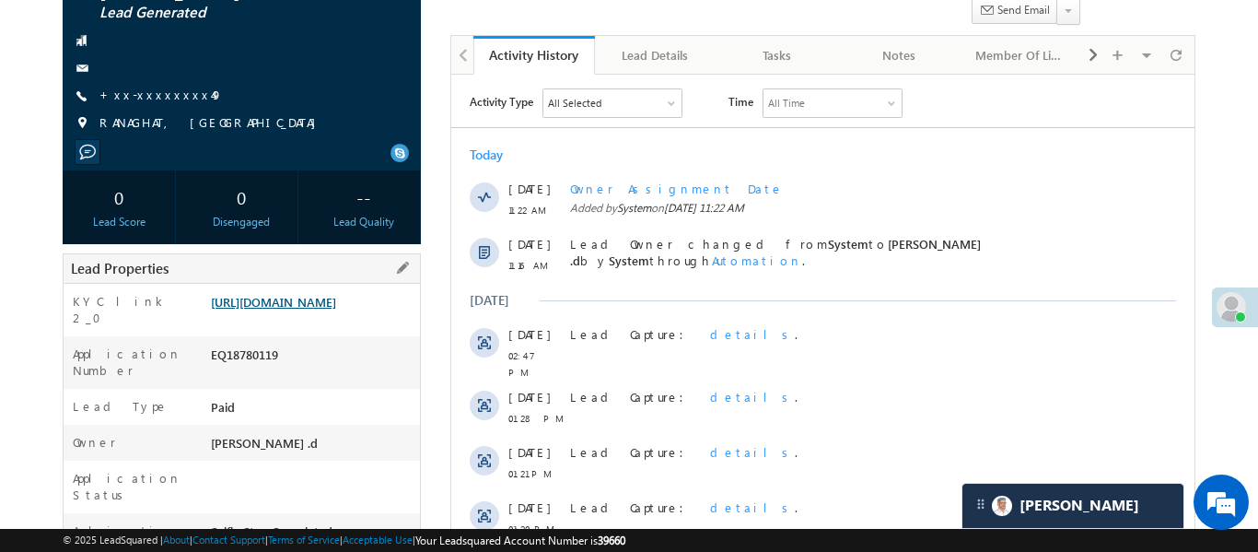
scroll to position [263, 0]
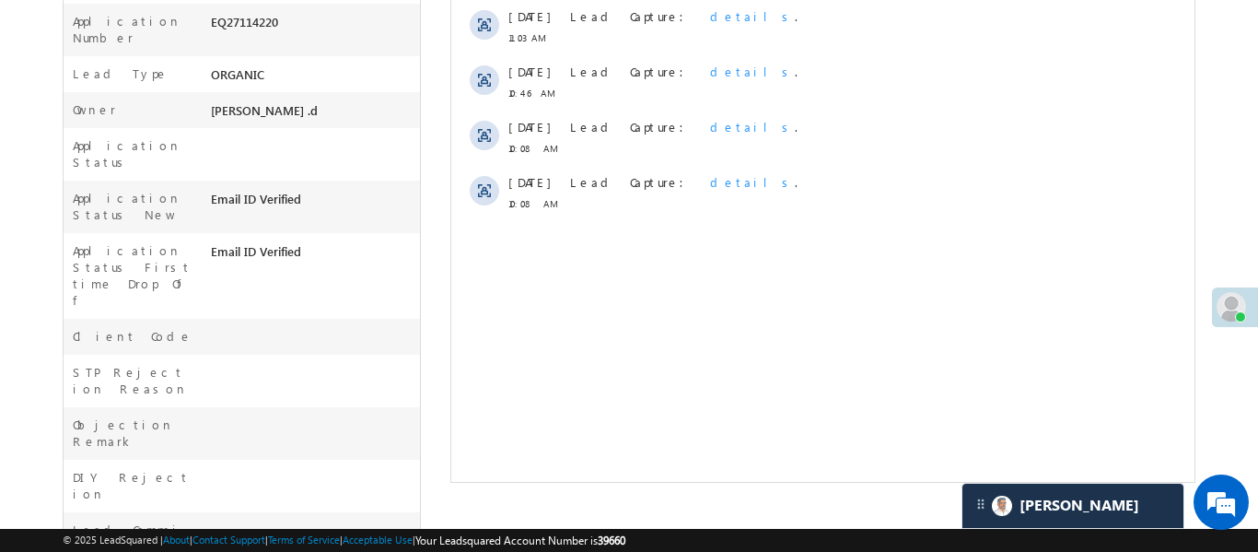
scroll to position [345, 0]
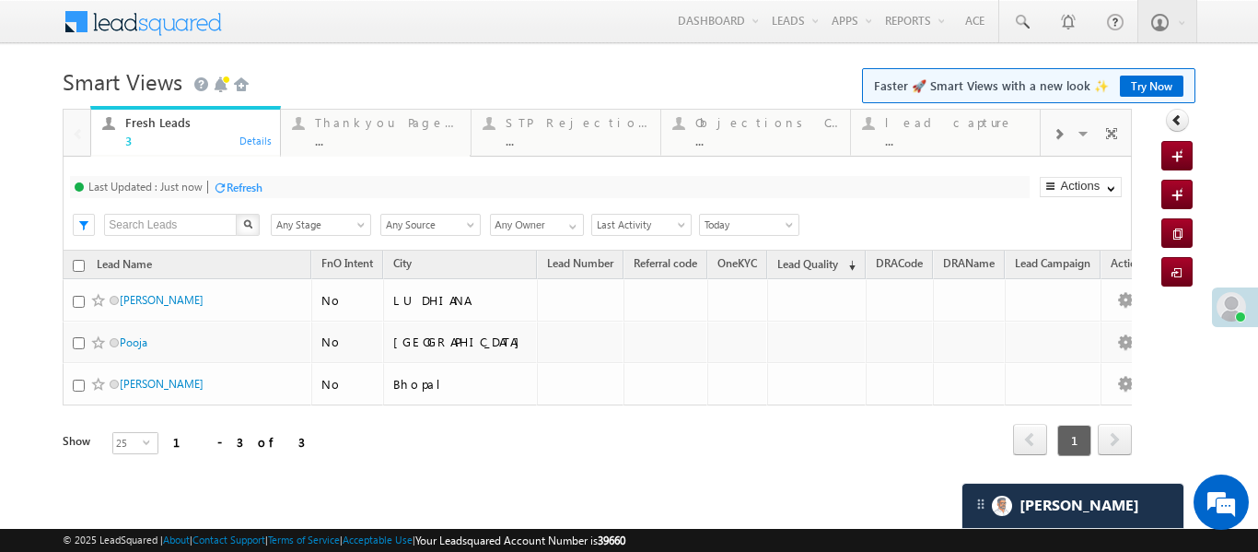
click at [1064, 146] on div at bounding box center [1058, 132] width 35 height 41
click at [1019, 128] on div "Coded Today" at bounding box center [957, 122] width 144 height 15
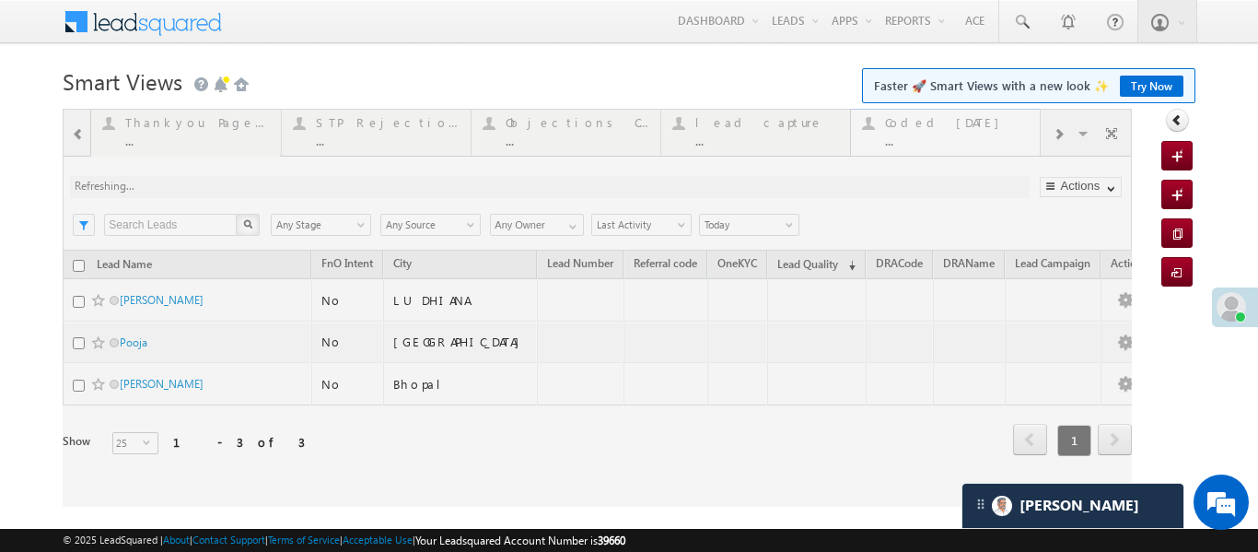
click at [1019, 128] on div at bounding box center [597, 308] width 1069 height 398
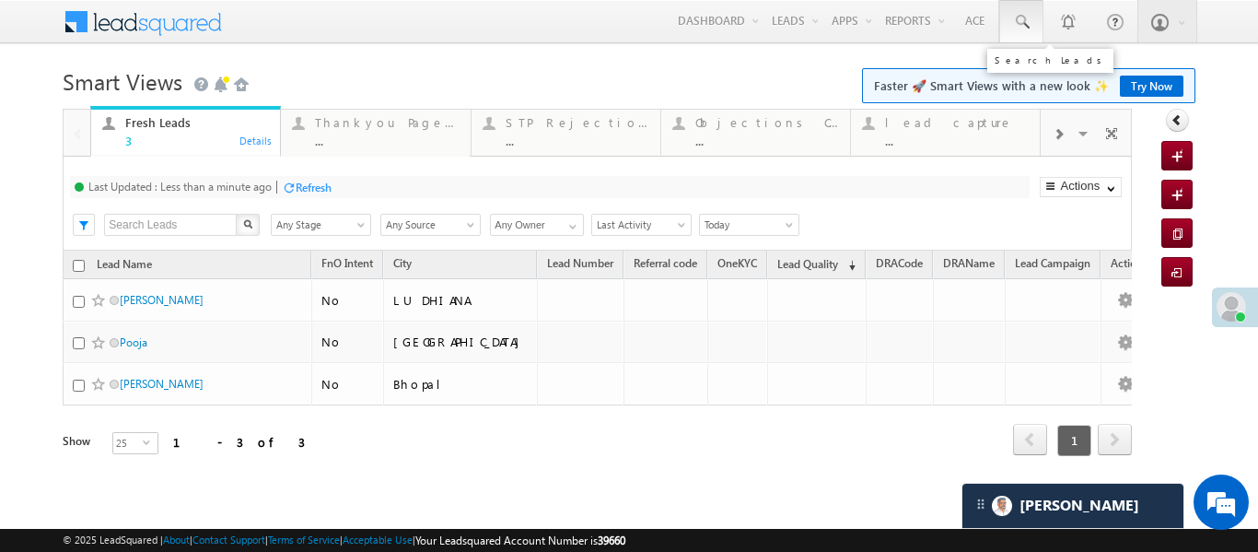
click at [1037, 35] on link at bounding box center [1021, 21] width 44 height 42
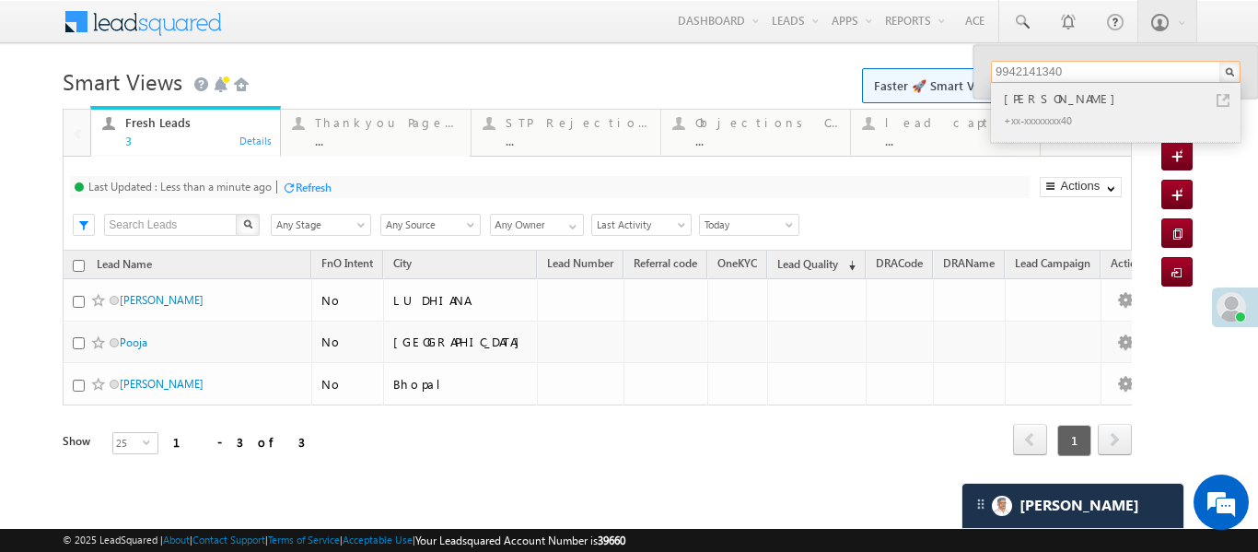
type input "9942141340"
click at [1032, 110] on div "+xx-xxxxxxxx40" at bounding box center [1123, 120] width 247 height 22
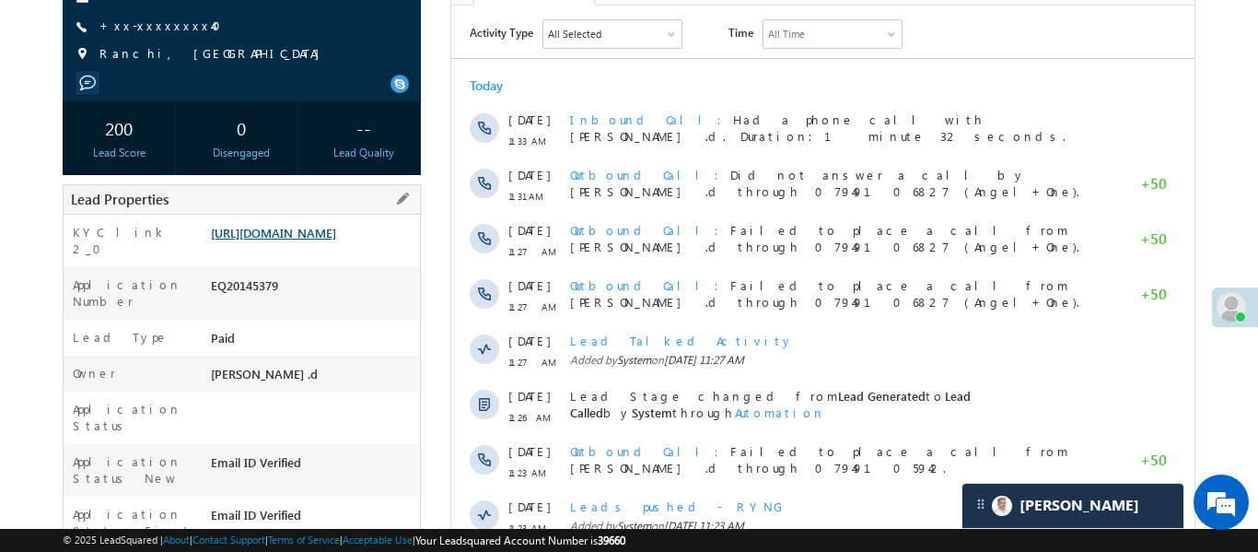
click at [336, 240] on link "https://angelbroking1-pk3em7sa.customui-test.leadsquared.com?leadId=ac21201b-27…" at bounding box center [273, 233] width 125 height 16
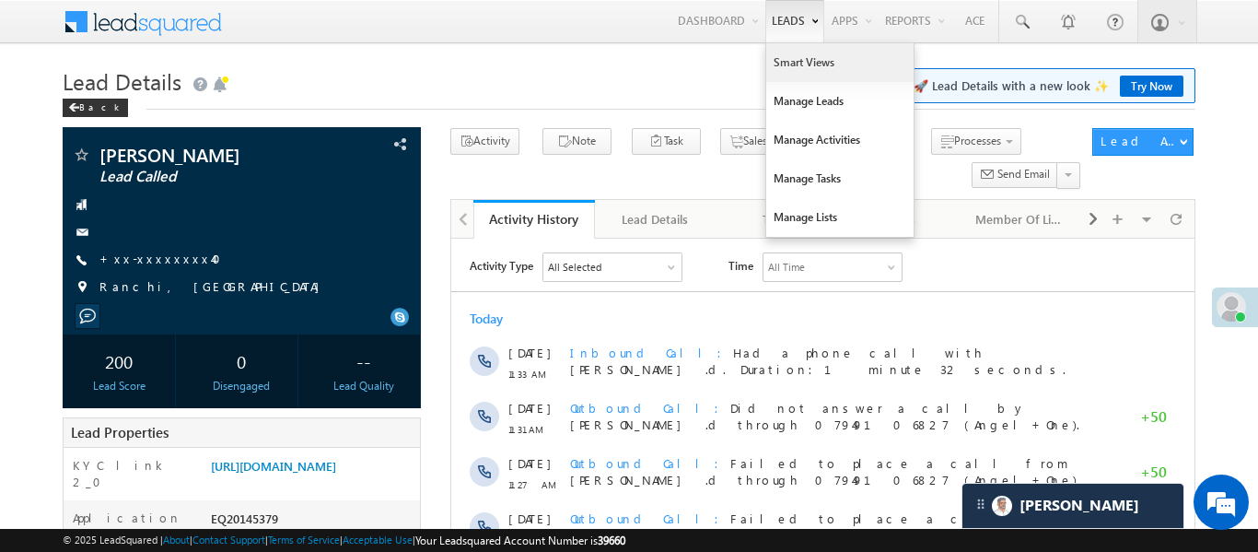
click at [813, 65] on link "Smart Views" at bounding box center [839, 62] width 147 height 39
click at [816, 75] on link "Smart Views" at bounding box center [839, 62] width 147 height 39
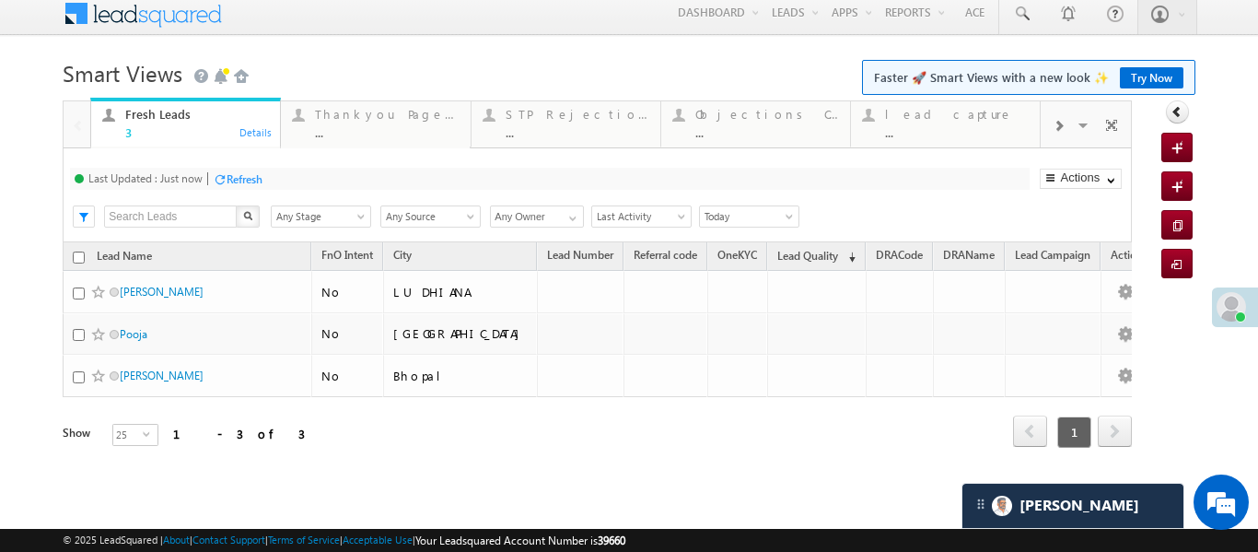
scroll to position [17, 0]
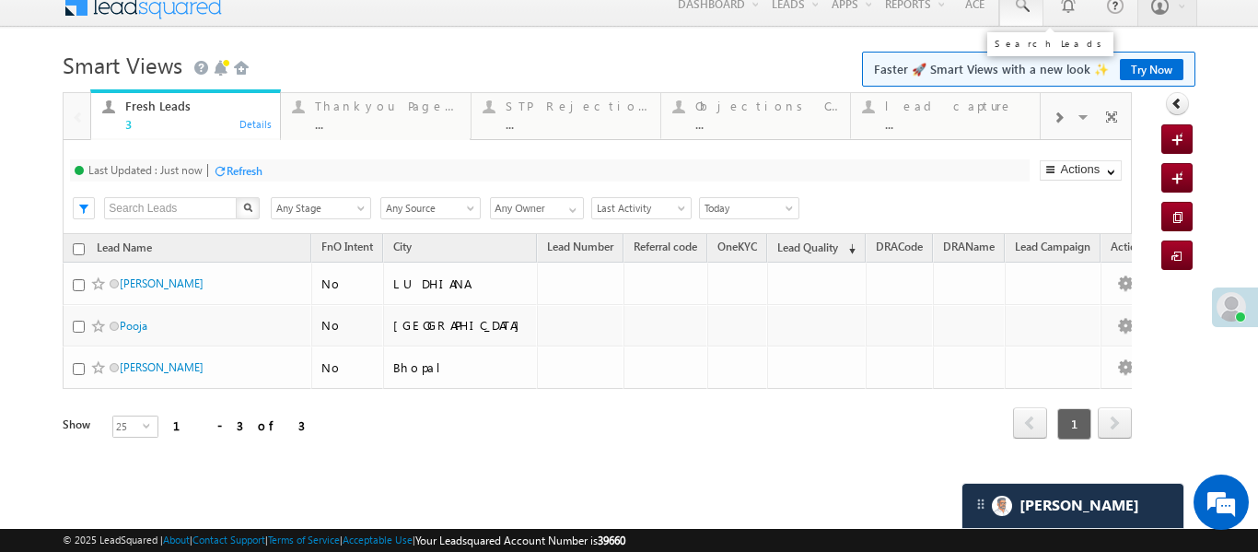
click at [1029, 7] on span at bounding box center [1021, 5] width 18 height 18
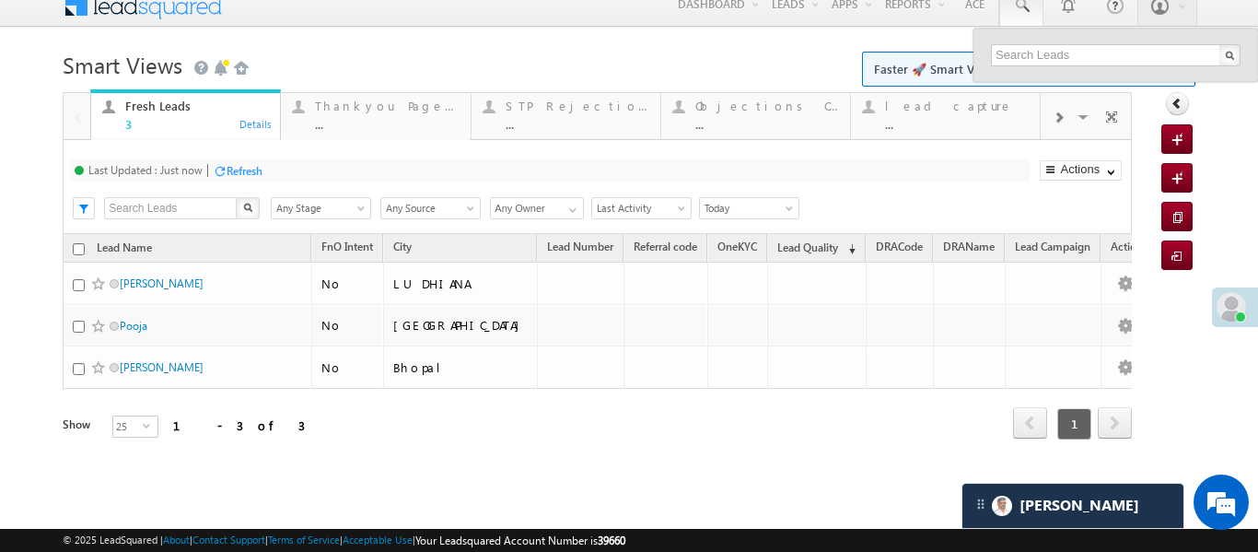
click at [1062, 114] on span at bounding box center [1058, 118] width 11 height 15
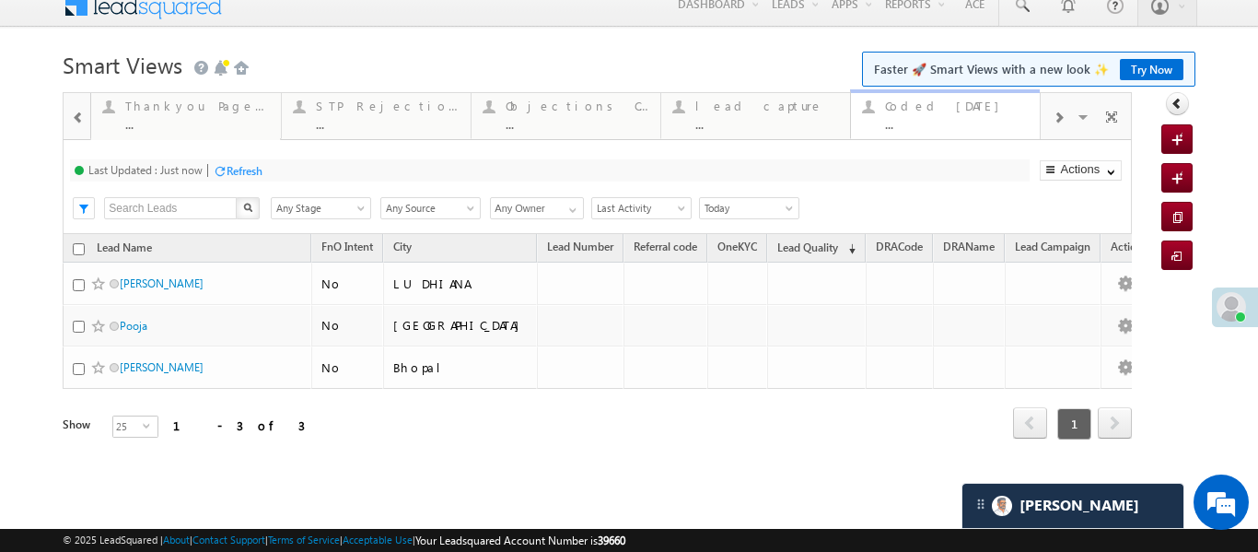
click at [939, 113] on div "Coded Today ..." at bounding box center [957, 113] width 144 height 36
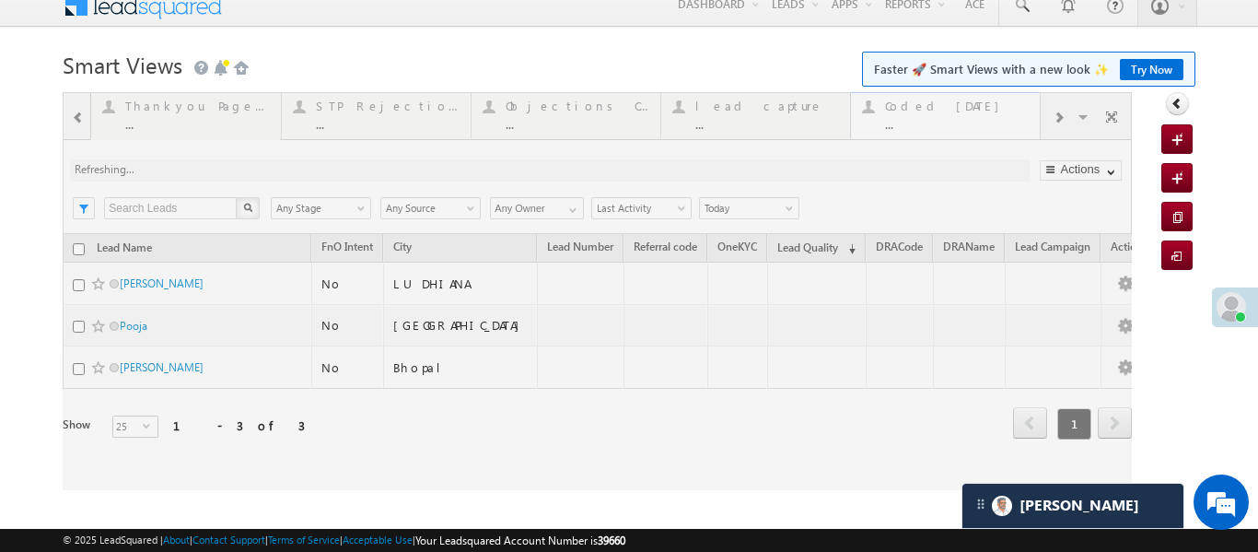
click at [939, 113] on div at bounding box center [597, 291] width 1069 height 398
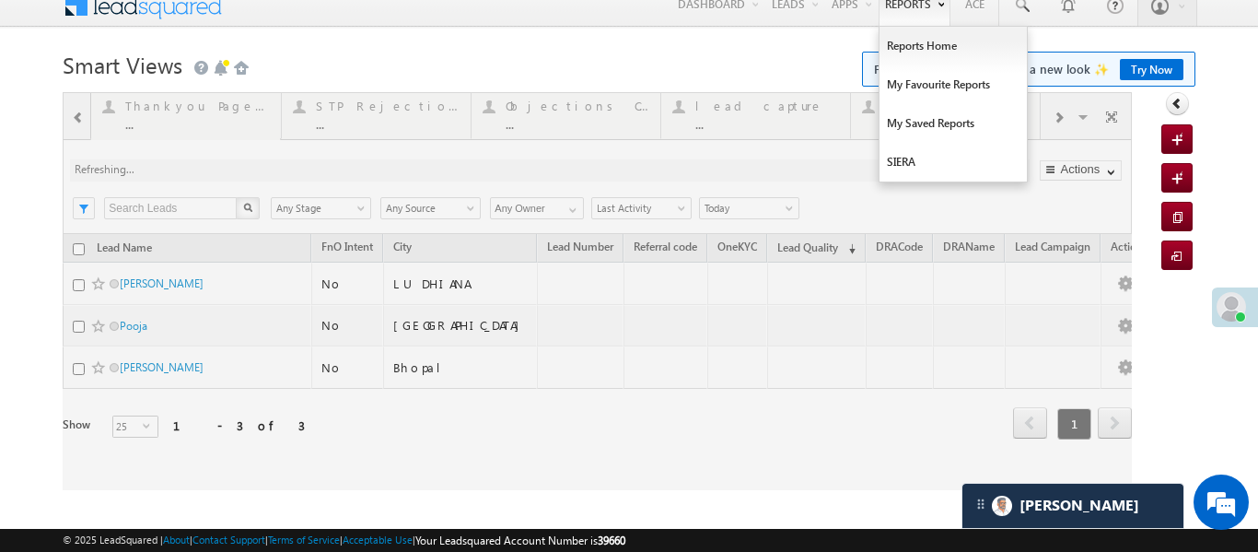
drag, startPoint x: 939, startPoint y: 113, endPoint x: 933, endPoint y: 18, distance: 95.1
click at [939, 111] on div at bounding box center [597, 291] width 1069 height 398
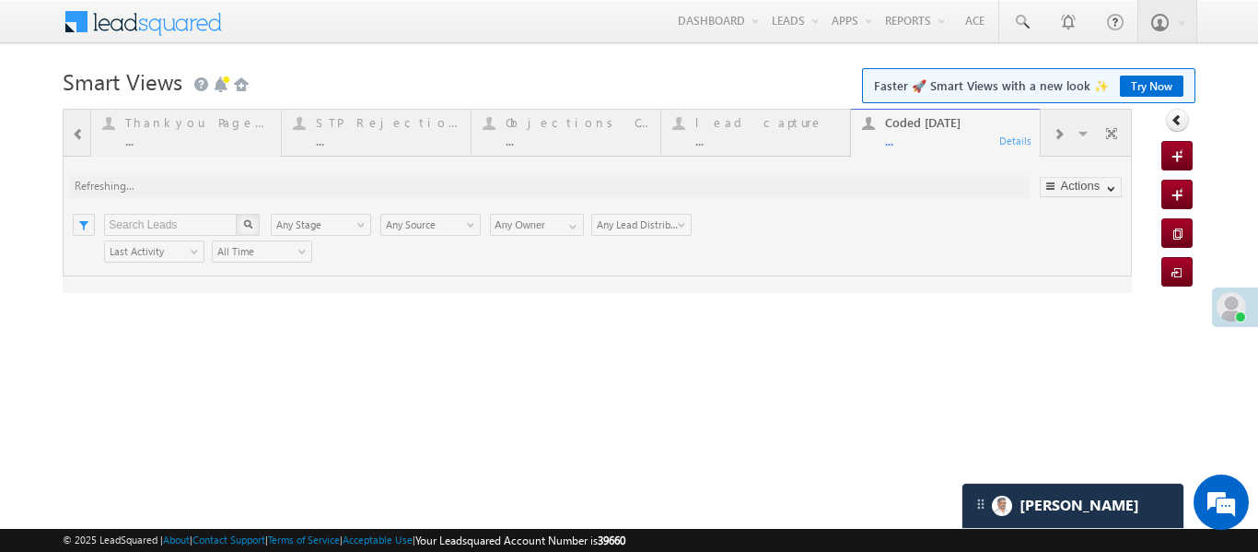
scroll to position [0, 0]
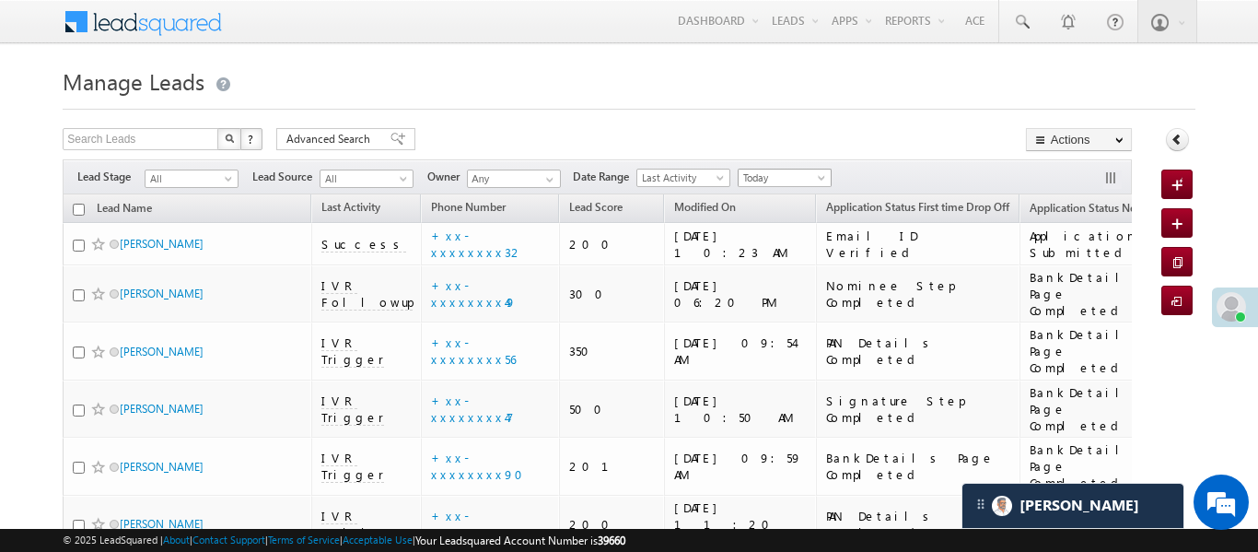
click at [754, 180] on span "Today" at bounding box center [782, 177] width 87 height 17
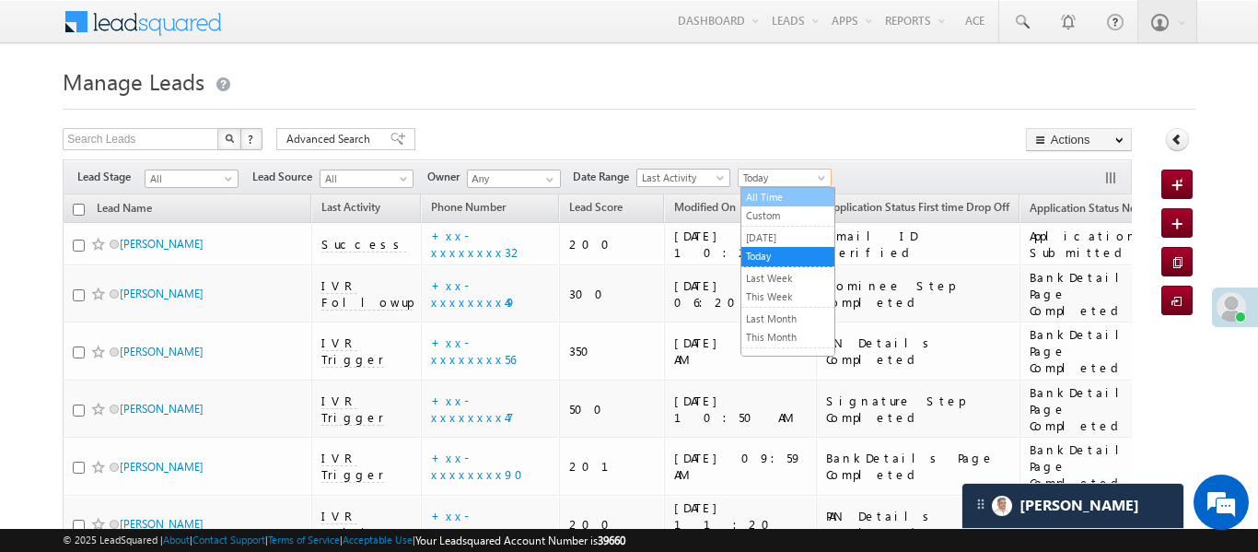
click at [779, 198] on link "All Time" at bounding box center [787, 197] width 93 height 17
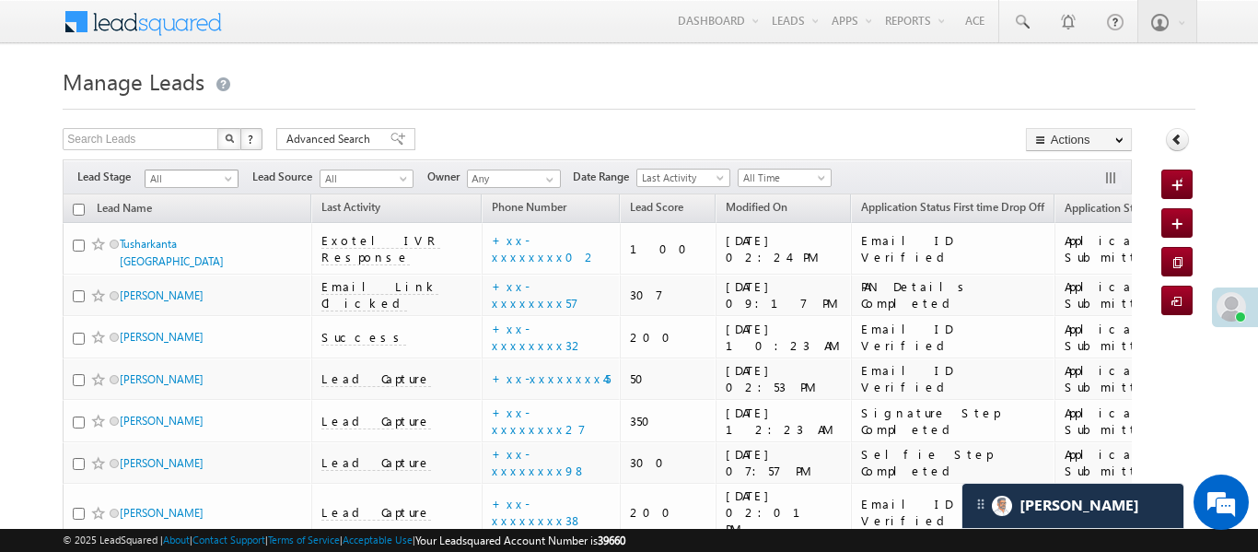
click at [184, 177] on span "All" at bounding box center [189, 178] width 87 height 17
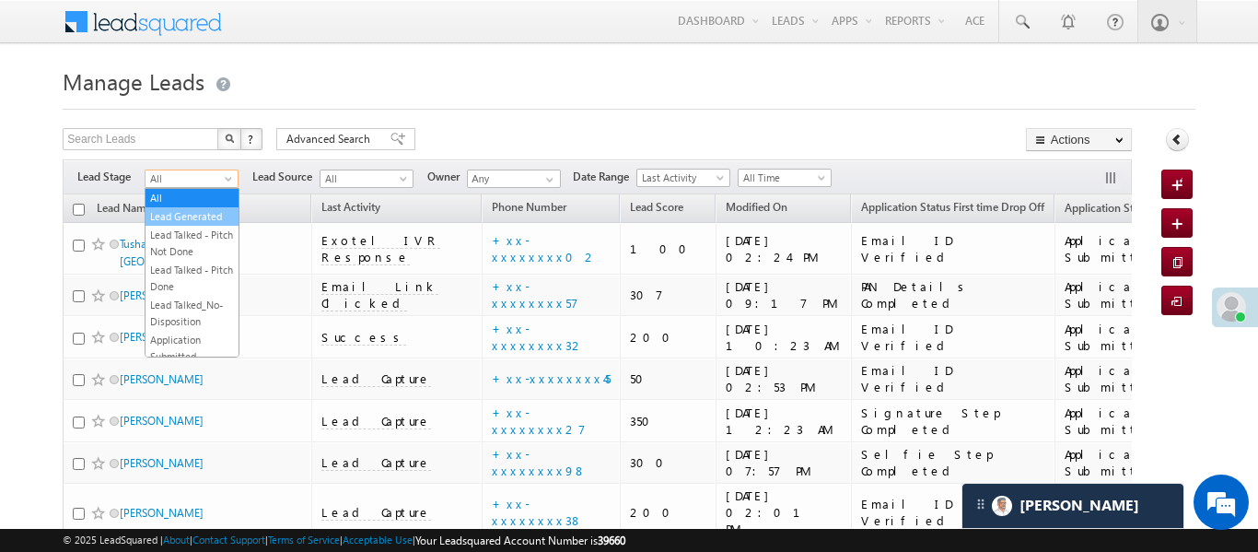
click at [180, 220] on link "Lead Generated" at bounding box center [192, 216] width 93 height 17
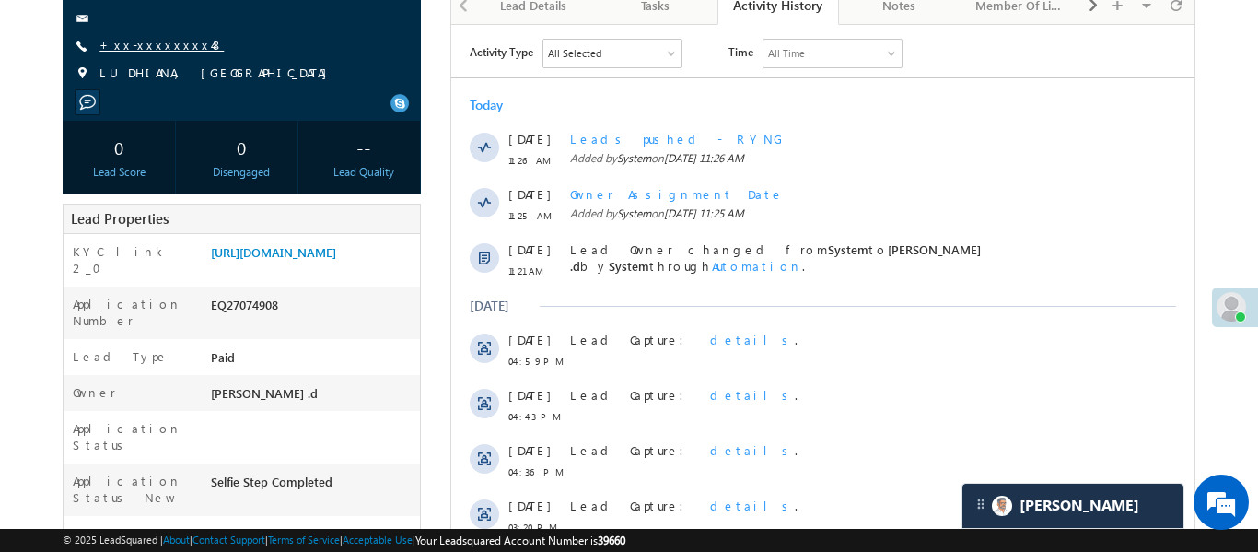
scroll to position [104, 0]
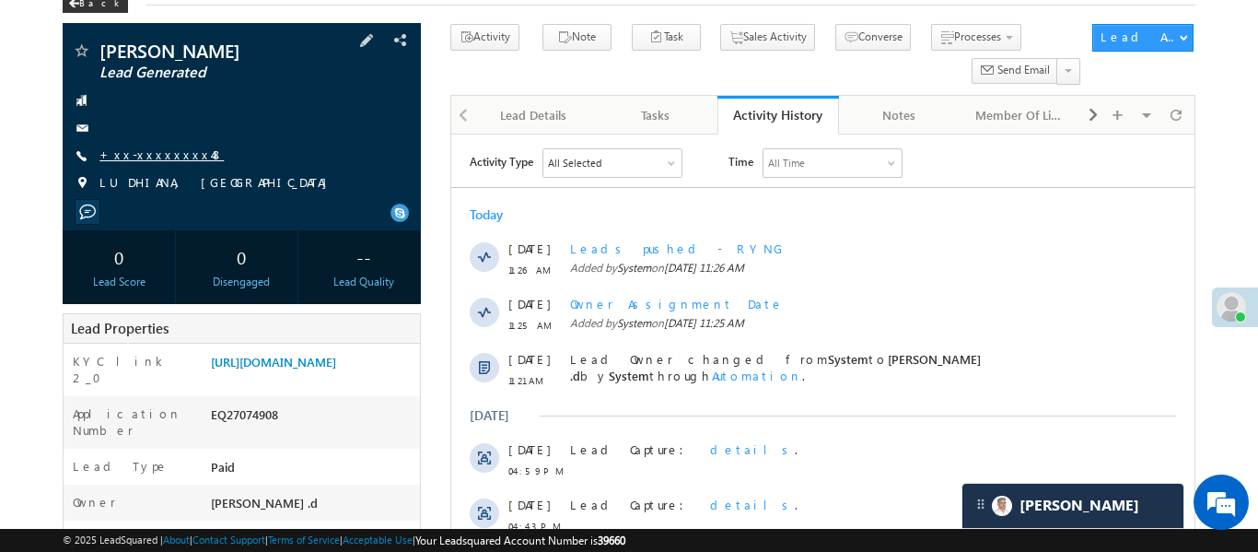
click at [129, 150] on link "+xx-xxxxxxxx48" at bounding box center [161, 154] width 124 height 16
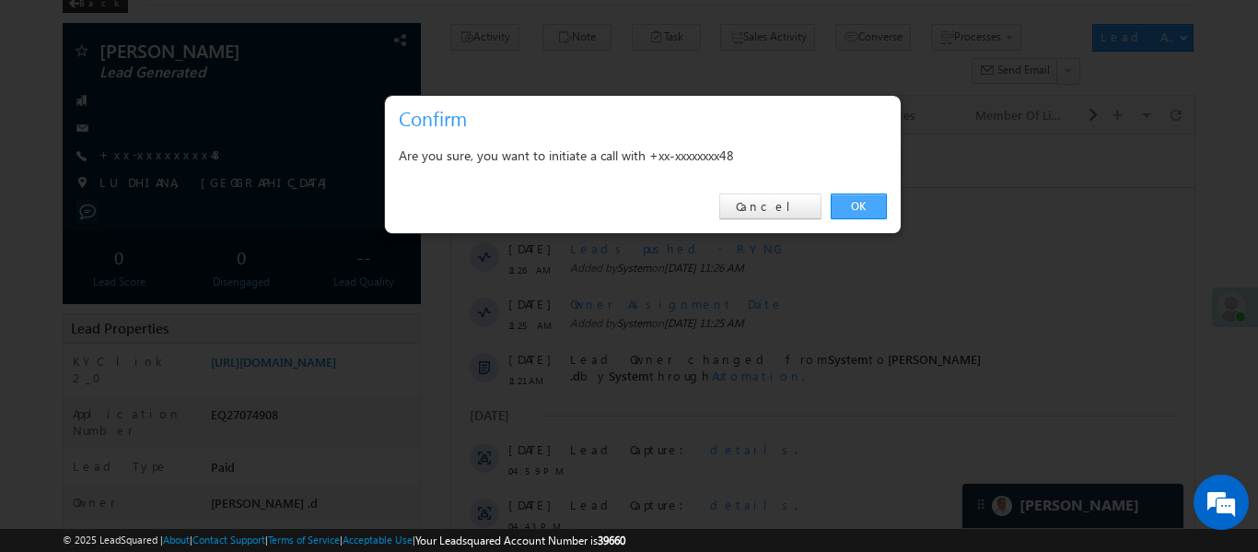
drag, startPoint x: 869, startPoint y: 216, endPoint x: 416, endPoint y: 78, distance: 473.7
click at [869, 216] on link "OK" at bounding box center [859, 206] width 56 height 26
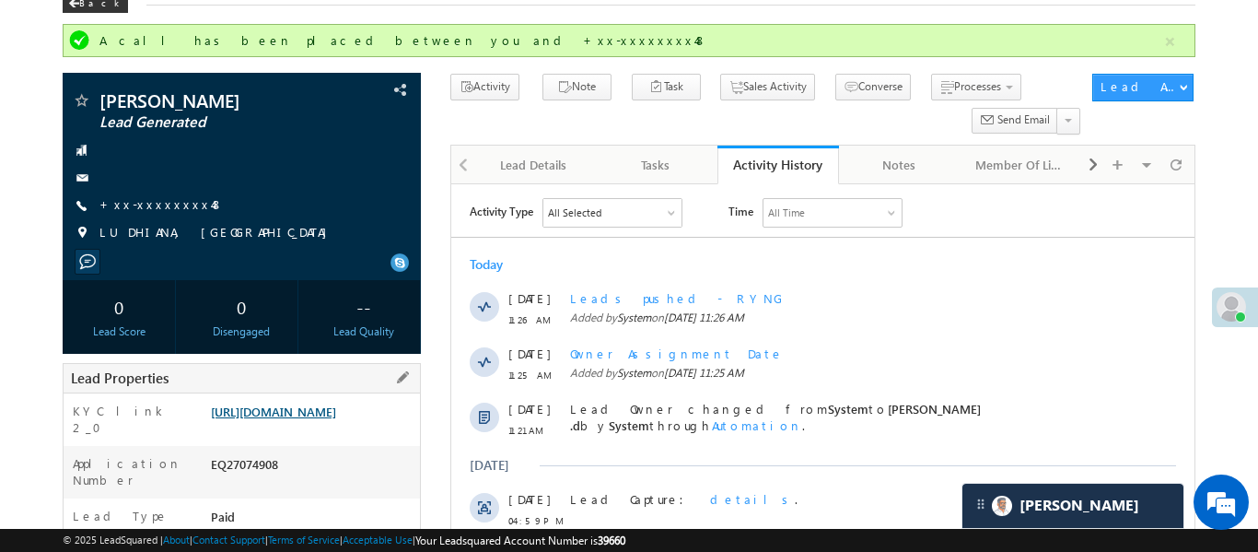
click at [336, 419] on link "[URL][DOMAIN_NAME]" at bounding box center [273, 411] width 125 height 16
click at [332, 419] on link "[URL][DOMAIN_NAME]" at bounding box center [273, 411] width 125 height 16
click at [158, 207] on link "+xx-xxxxxxxx48" at bounding box center [161, 204] width 124 height 16
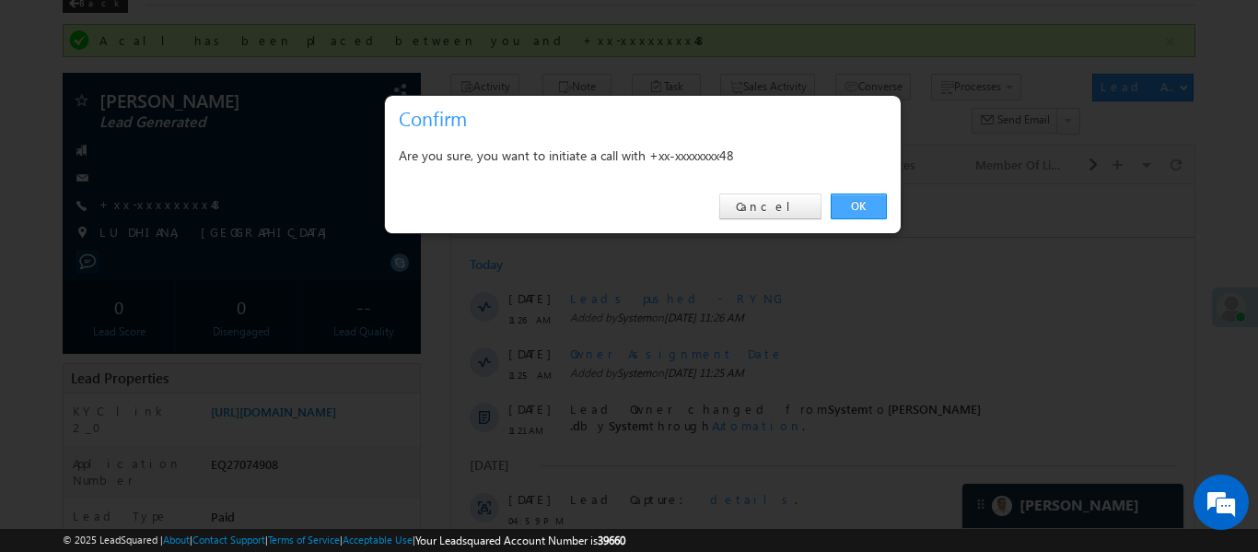
click at [853, 213] on link "OK" at bounding box center [859, 206] width 56 height 26
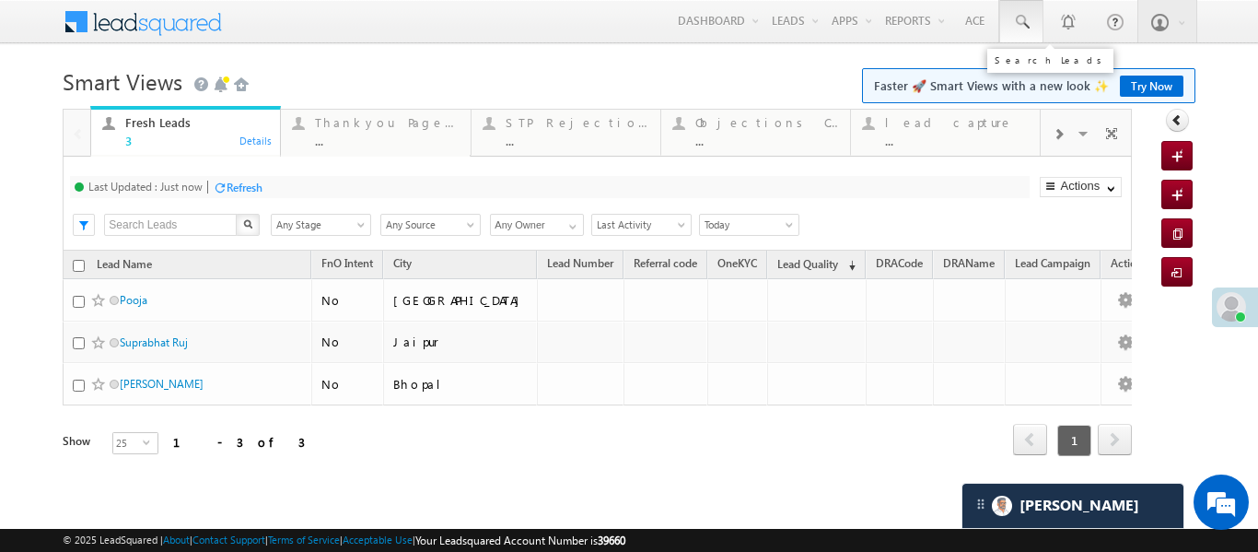
click at [1022, 24] on span at bounding box center [1021, 22] width 18 height 18
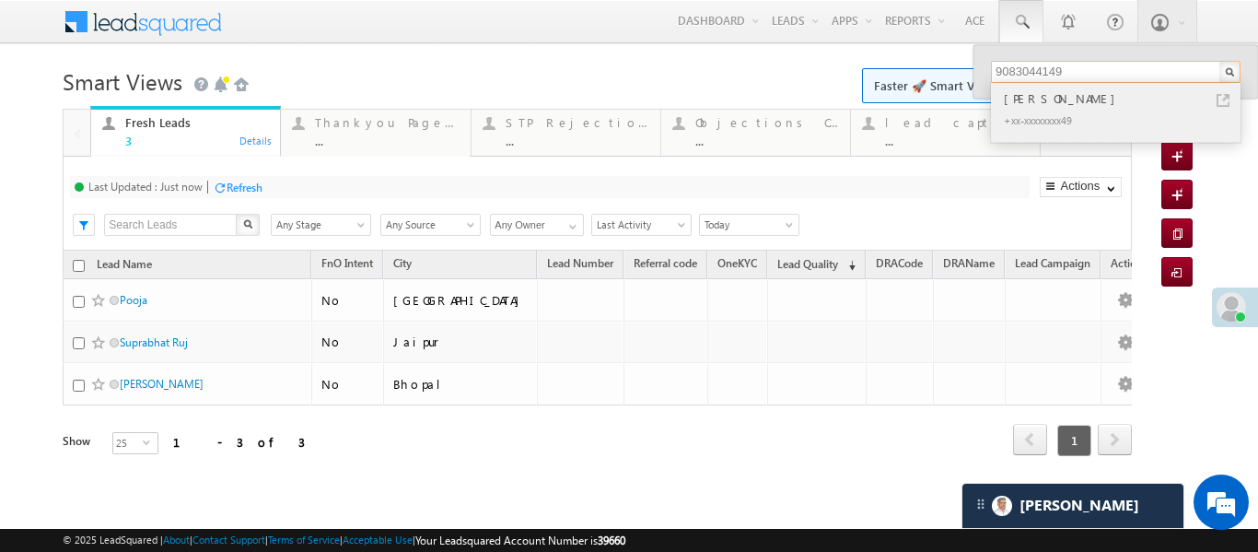
type input "9083044149"
click at [1055, 99] on div "[PERSON_NAME]" at bounding box center [1123, 98] width 247 height 20
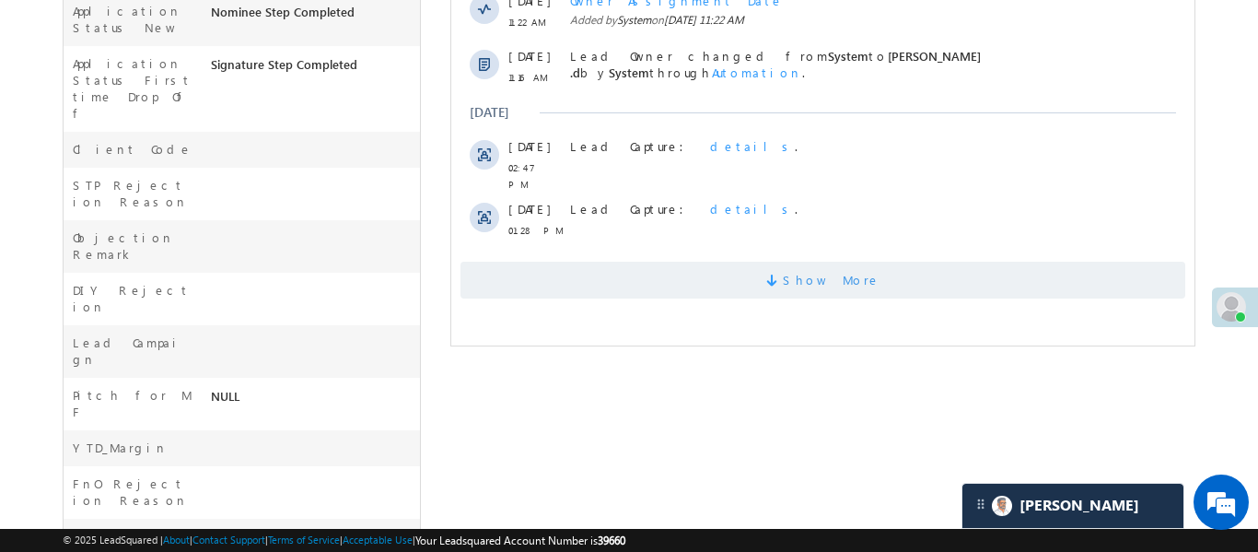
scroll to position [691, 0]
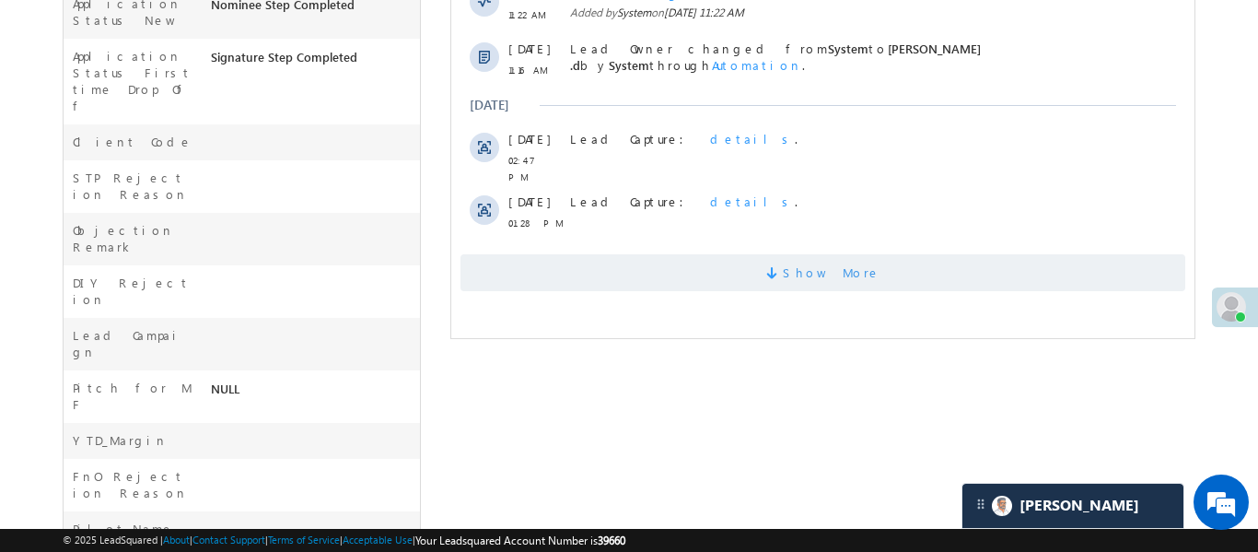
click at [635, 254] on span "Show More" at bounding box center [822, 272] width 725 height 37
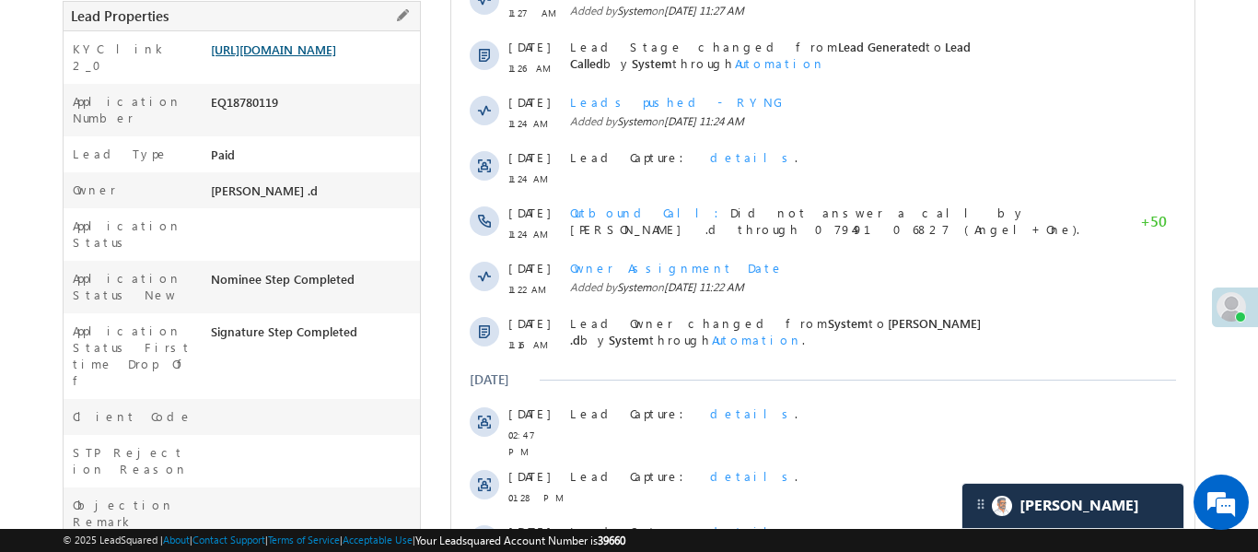
scroll to position [306, 0]
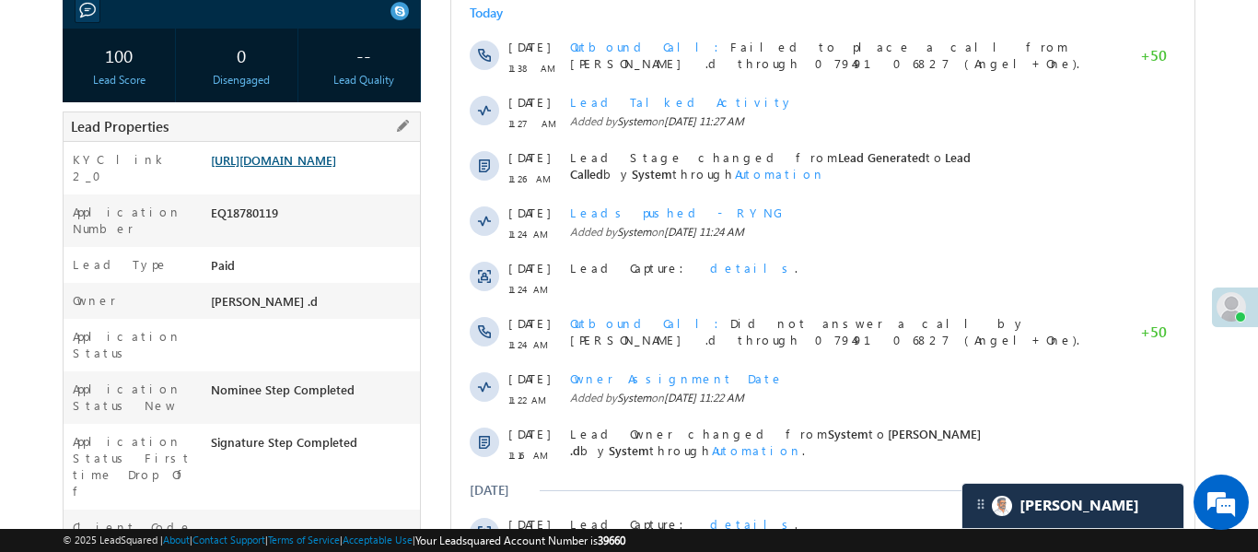
click at [336, 168] on link "[URL][DOMAIN_NAME]" at bounding box center [273, 160] width 125 height 16
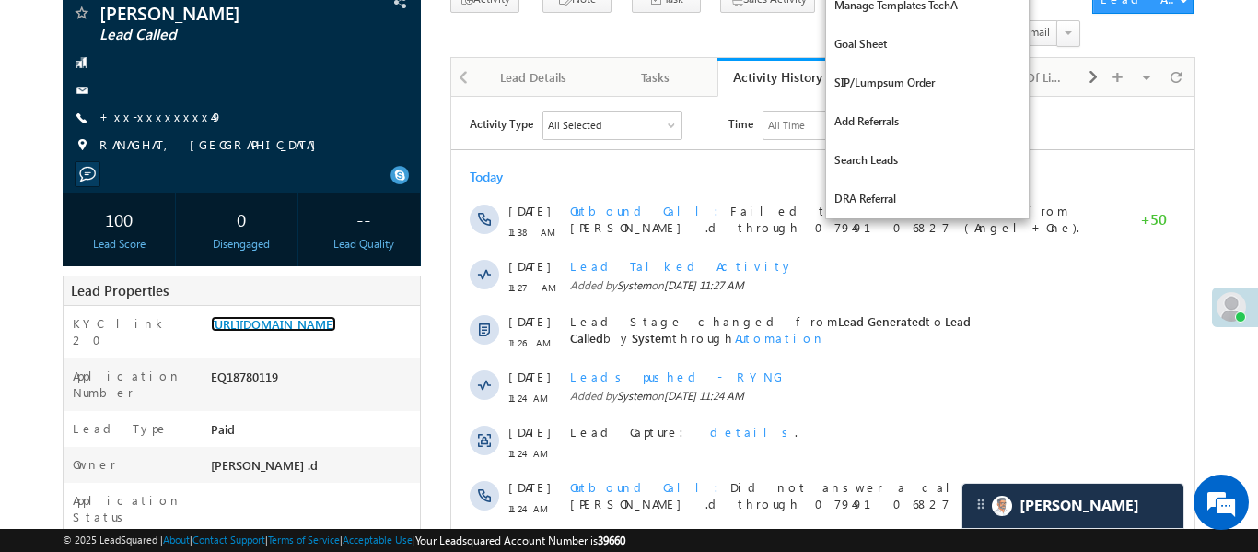
scroll to position [0, 0]
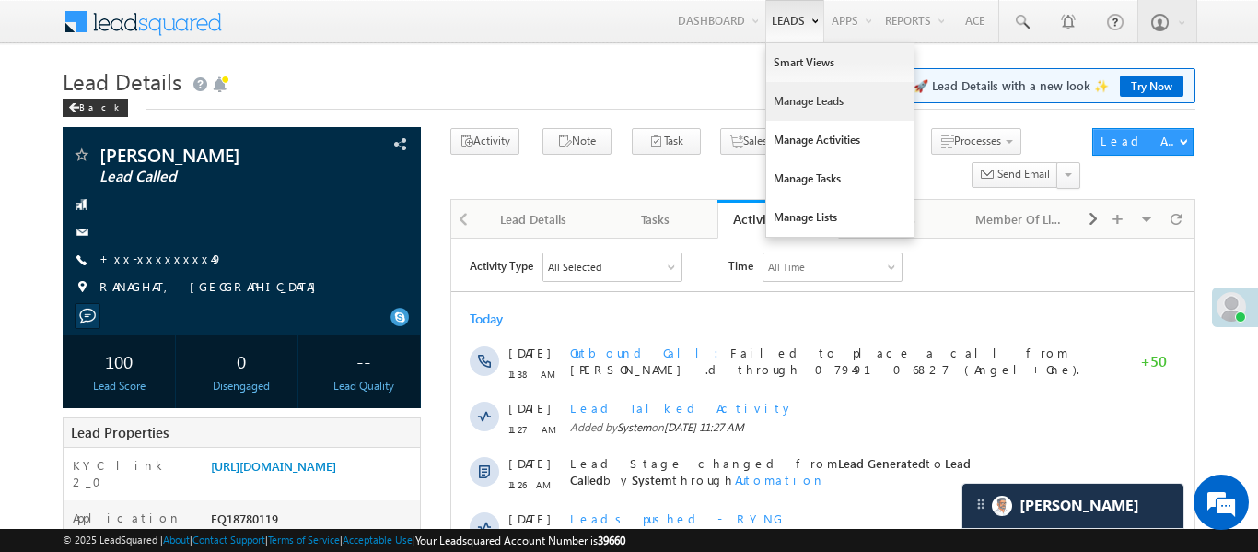
click at [798, 107] on link "Manage Leads" at bounding box center [839, 101] width 147 height 39
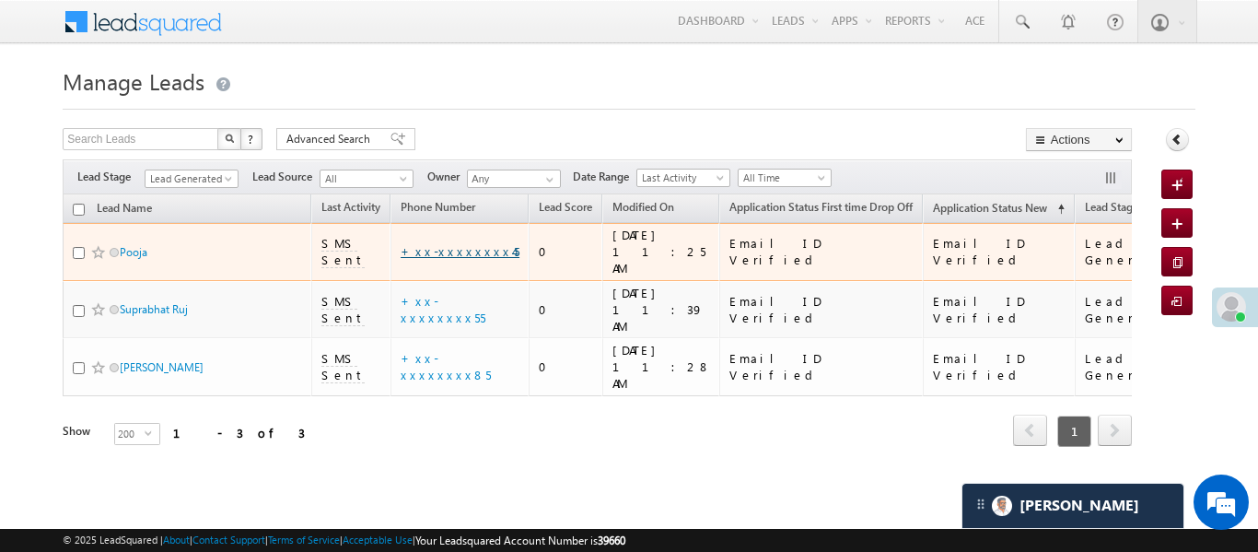
click at [470, 249] on link "+xx-xxxxxxxx45" at bounding box center [460, 251] width 119 height 16
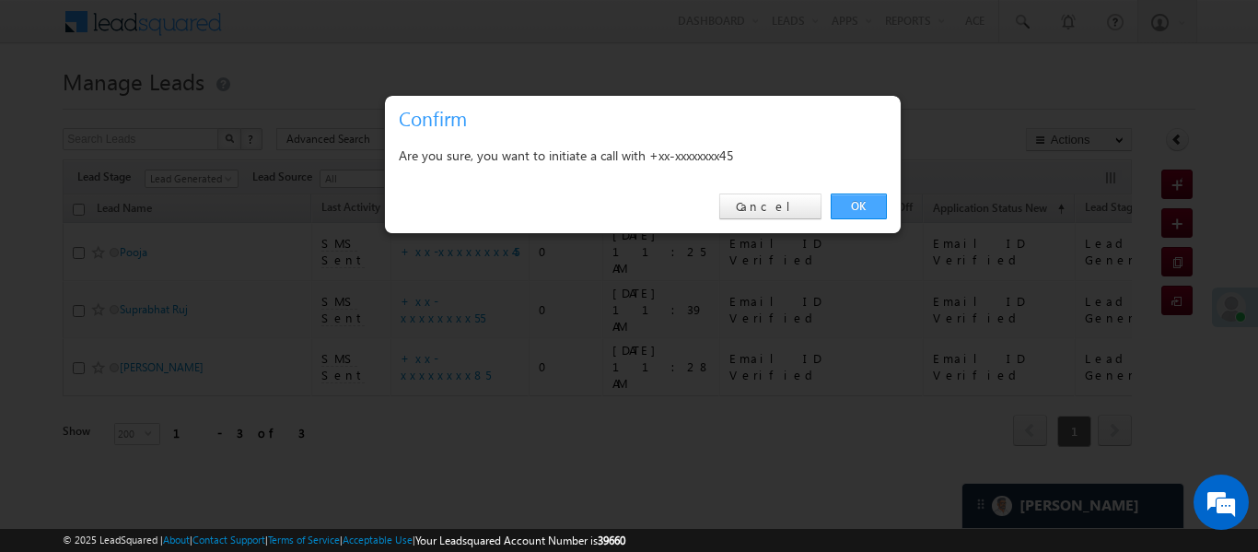
click at [866, 193] on link "OK" at bounding box center [859, 206] width 56 height 26
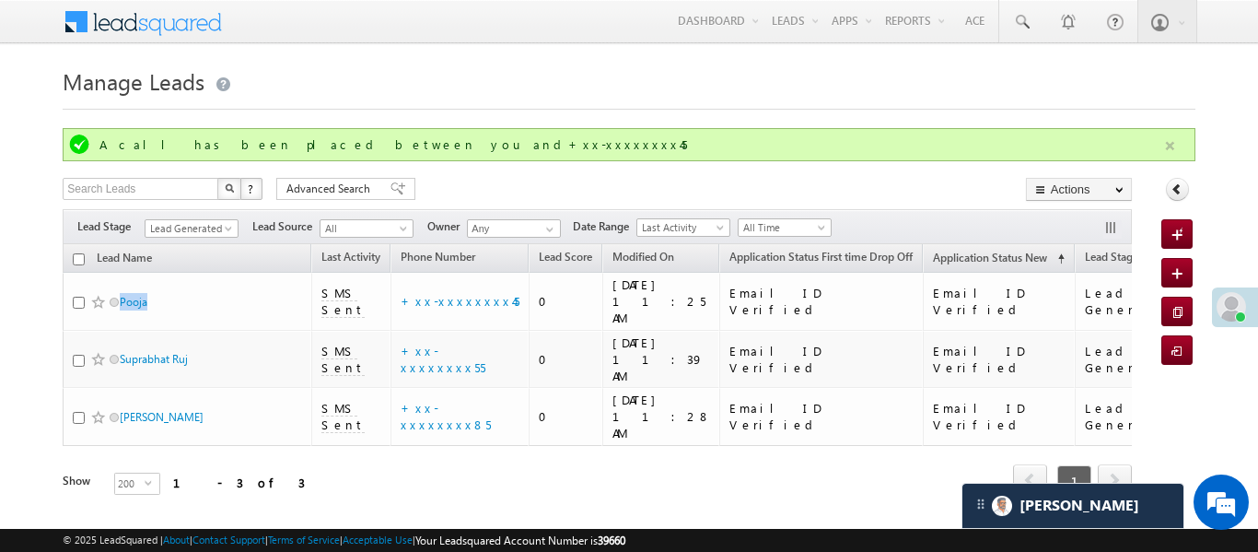
click at [1171, 138] on button "button" at bounding box center [1169, 145] width 23 height 23
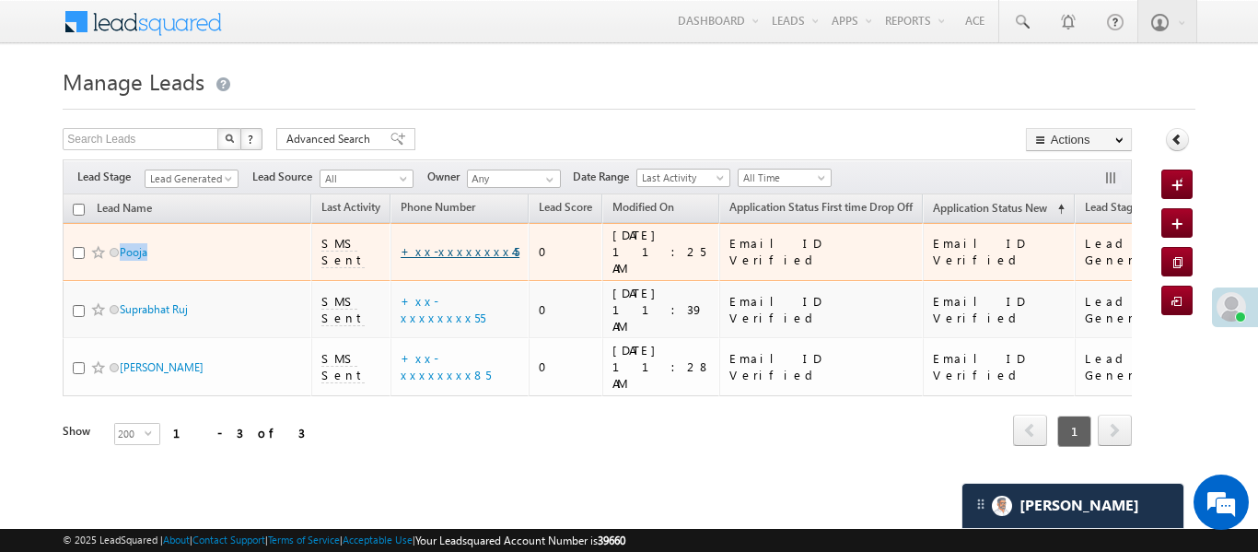
click at [460, 245] on link "+xx-xxxxxxxx45" at bounding box center [460, 251] width 119 height 16
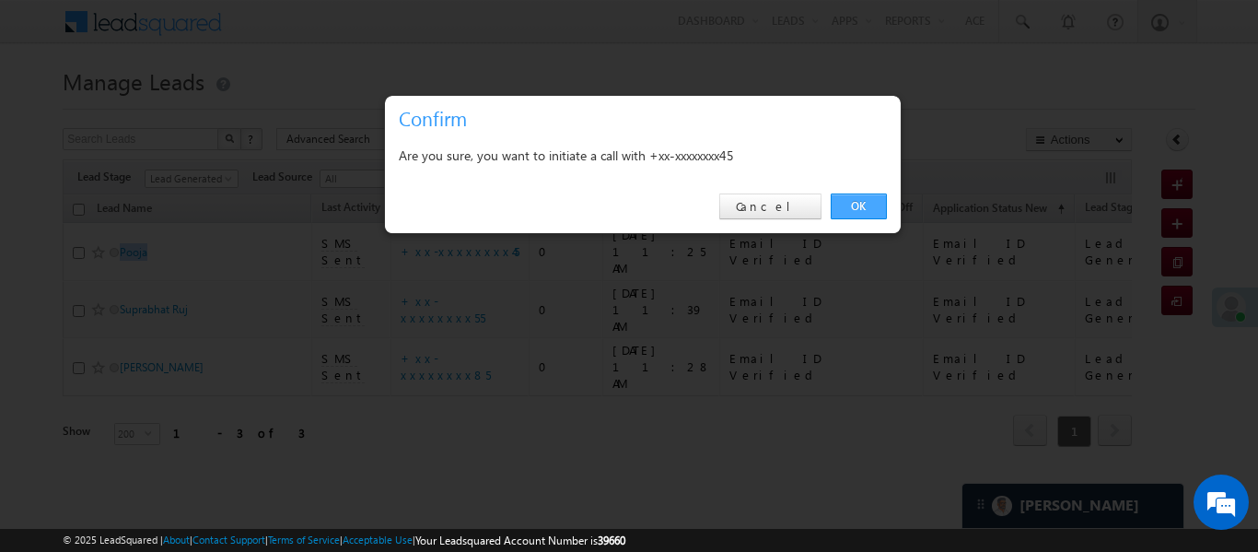
click at [844, 205] on link "OK" at bounding box center [859, 206] width 56 height 26
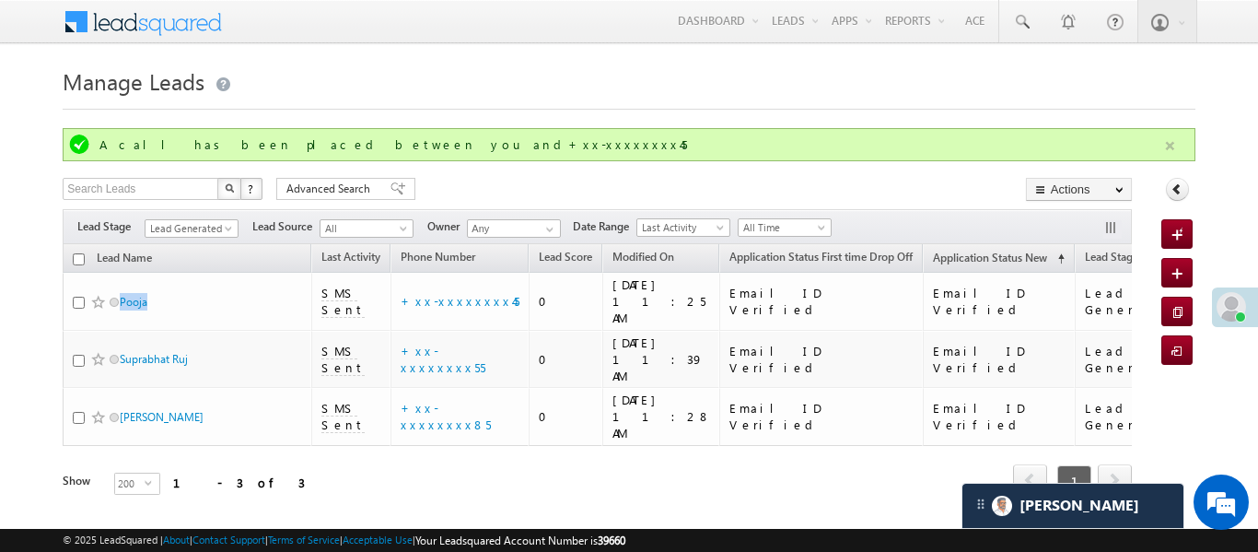
click at [1177, 140] on button "button" at bounding box center [1169, 145] width 23 height 23
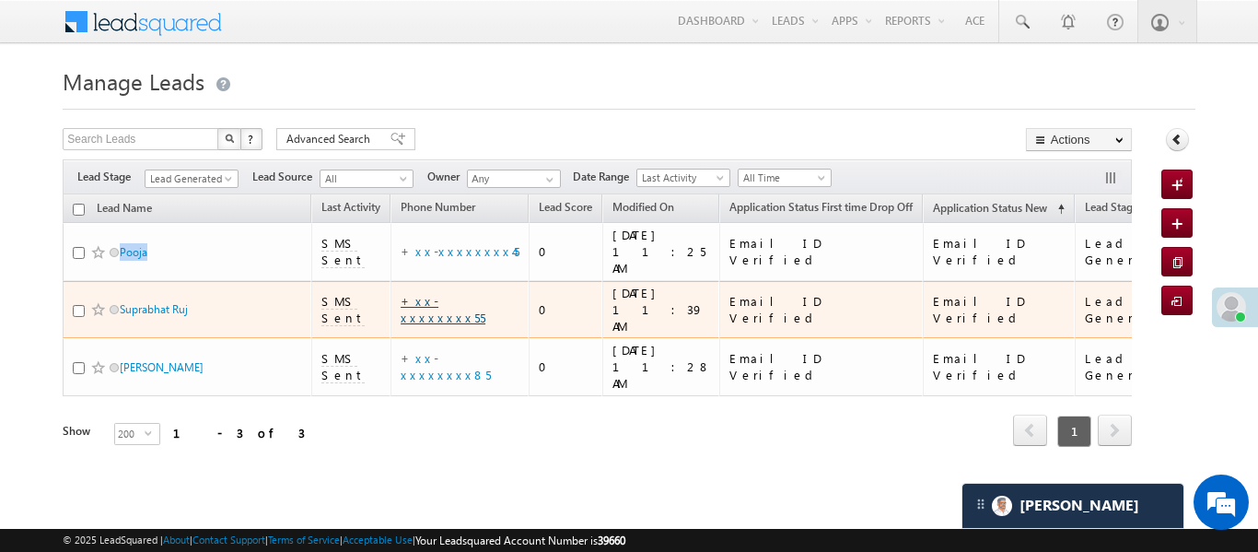
click at [479, 293] on link "+xx-xxxxxxxx55" at bounding box center [443, 309] width 85 height 32
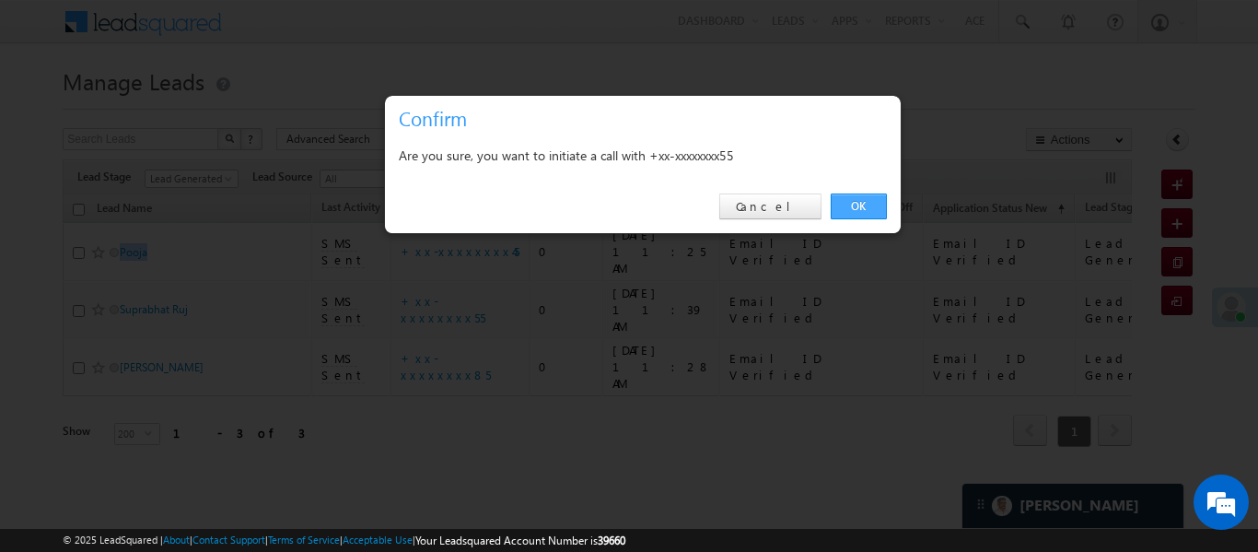
click at [856, 202] on link "OK" at bounding box center [859, 206] width 56 height 26
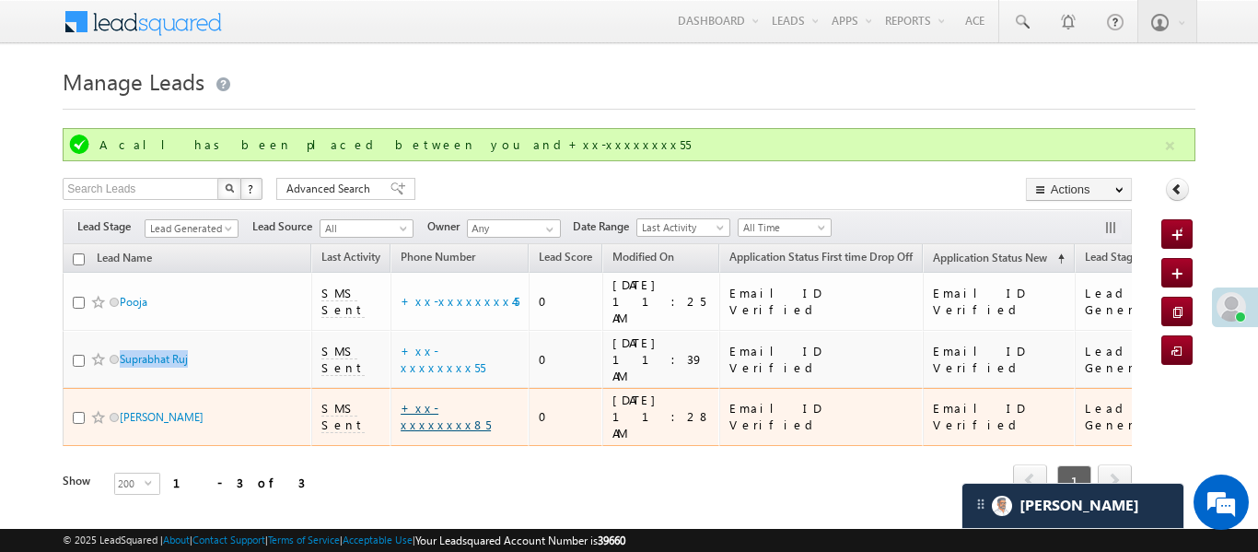
click at [473, 400] on link "+xx-xxxxxxxx85" at bounding box center [446, 416] width 90 height 32
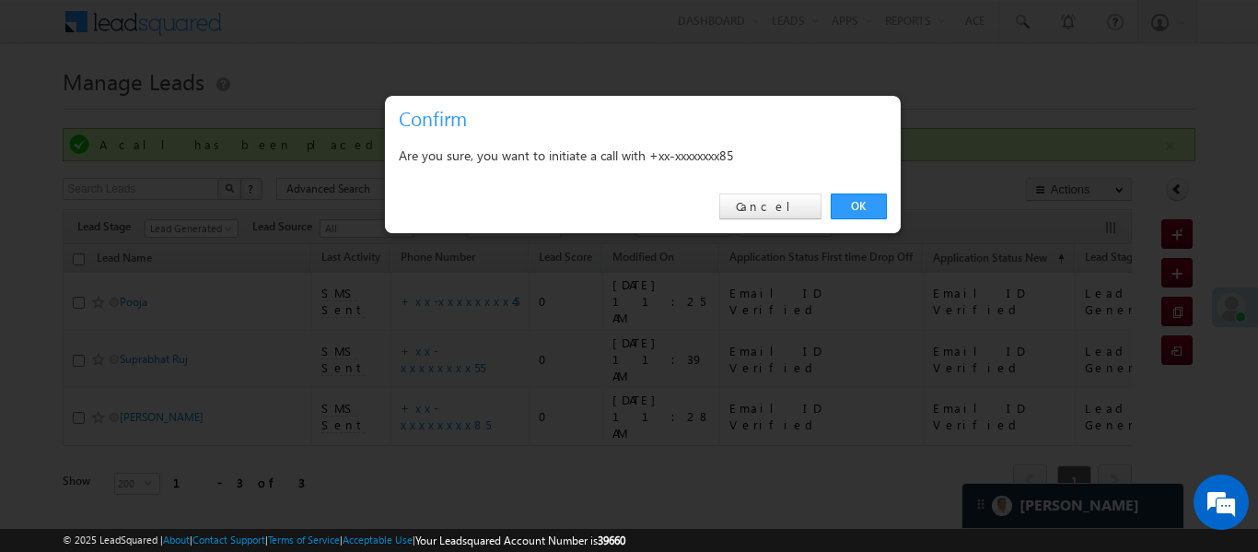
click at [842, 192] on div "OK Cancel" at bounding box center [643, 206] width 516 height 52
click at [856, 214] on link "OK" at bounding box center [859, 206] width 56 height 26
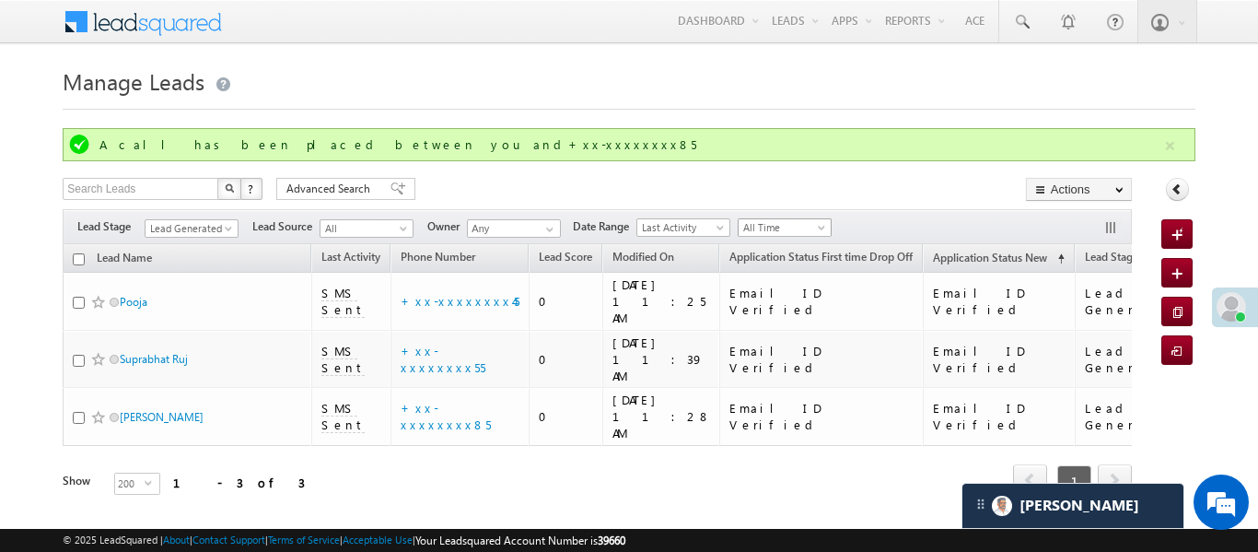
click at [820, 221] on span "All Time" at bounding box center [782, 227] width 87 height 17
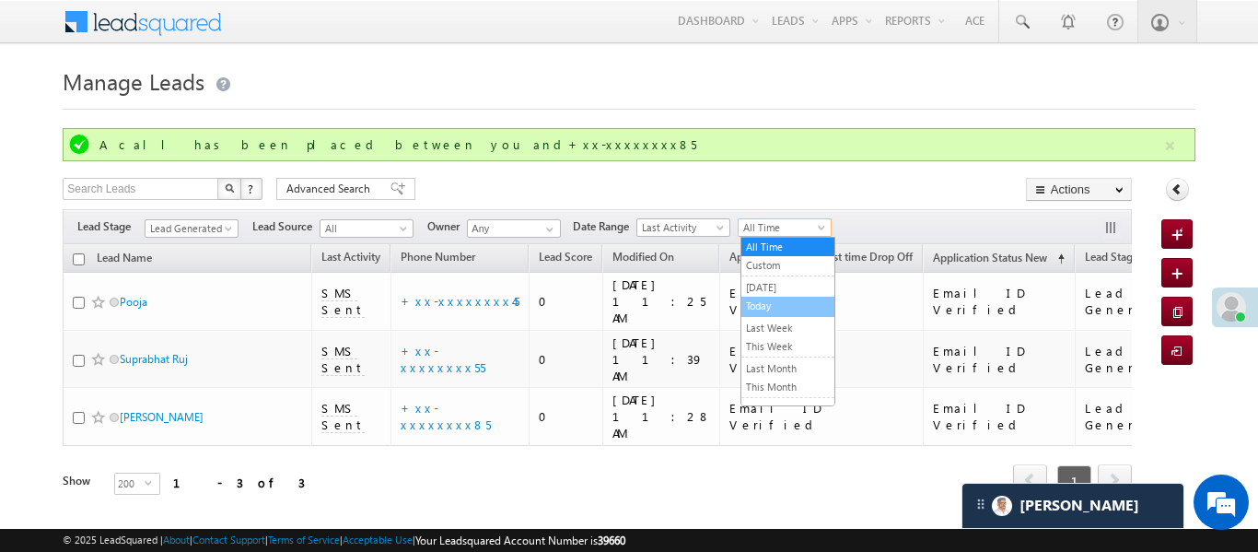
click at [809, 312] on link "Today" at bounding box center [787, 305] width 93 height 17
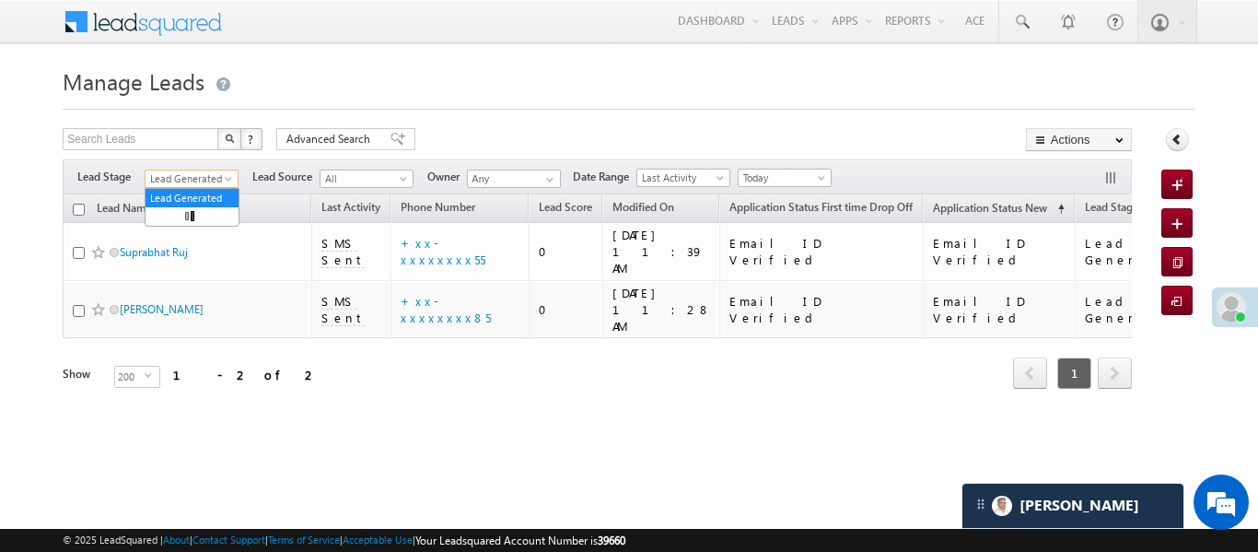
click at [200, 180] on span "Lead Generated" at bounding box center [189, 178] width 87 height 17
click at [205, 180] on span "Lead Generated" at bounding box center [189, 178] width 87 height 17
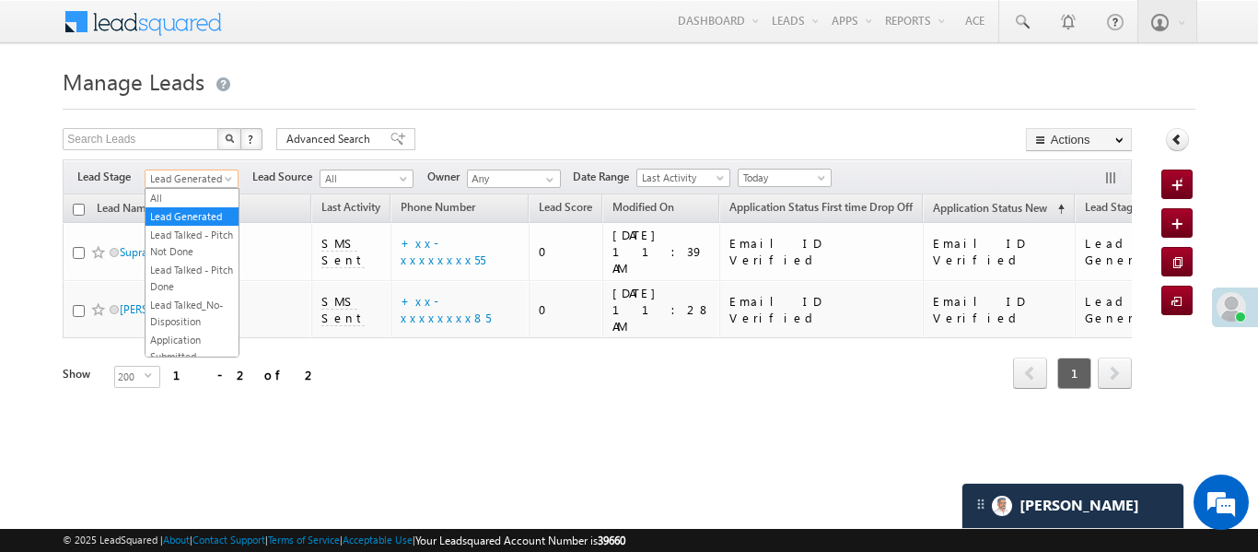
click at [203, 182] on span "Lead Generated" at bounding box center [189, 178] width 87 height 17
click at [198, 198] on link "All" at bounding box center [192, 198] width 93 height 17
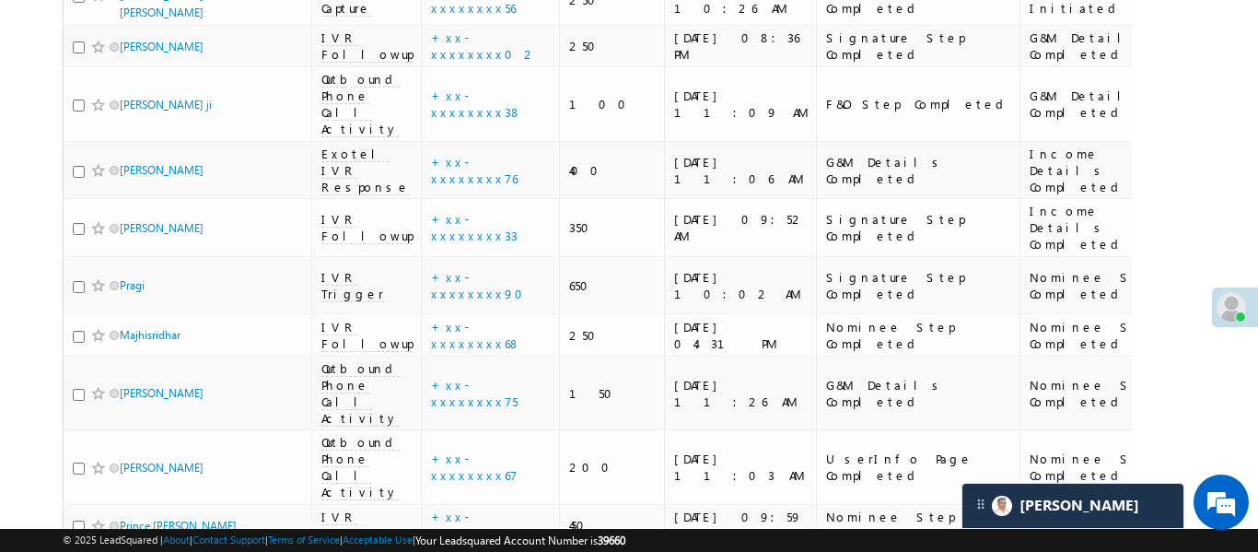
scroll to position [3776, 0]
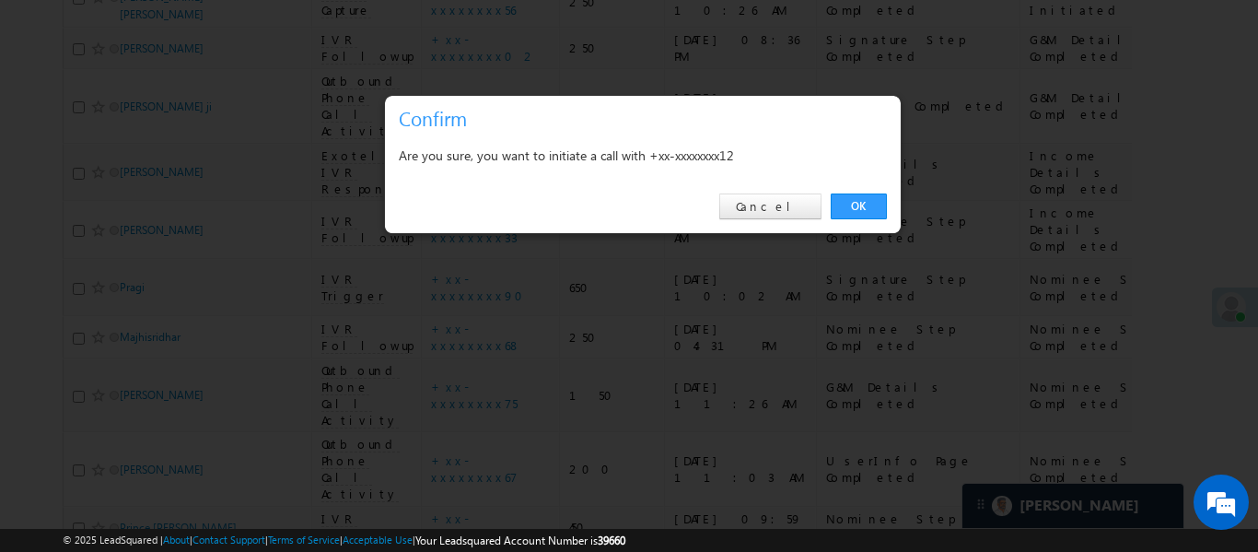
click at [854, 212] on link "OK" at bounding box center [859, 206] width 56 height 26
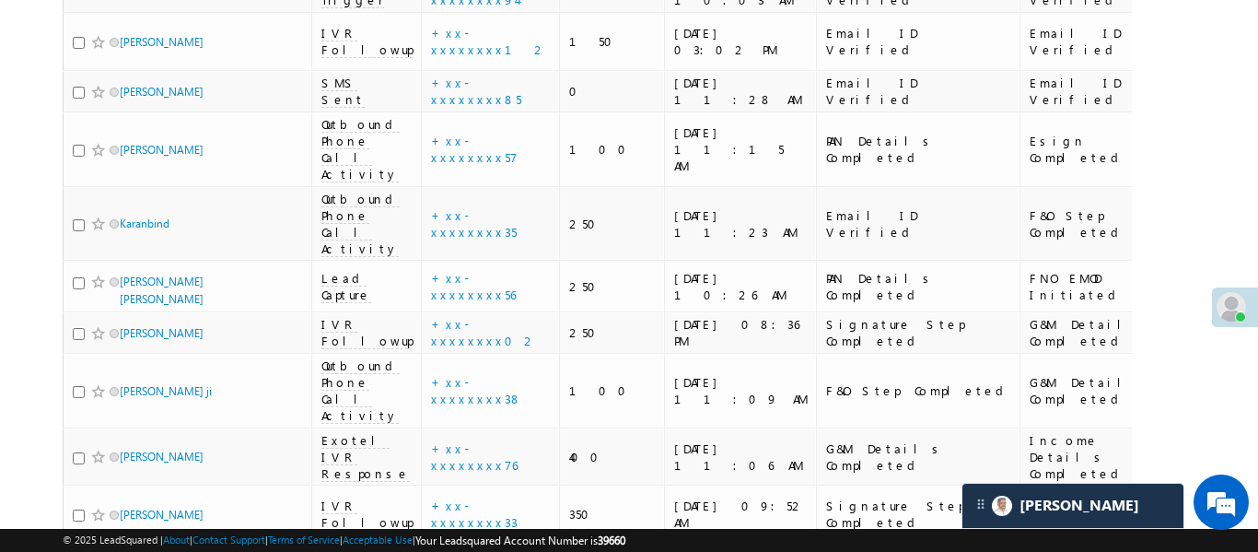
scroll to position [3539, 0]
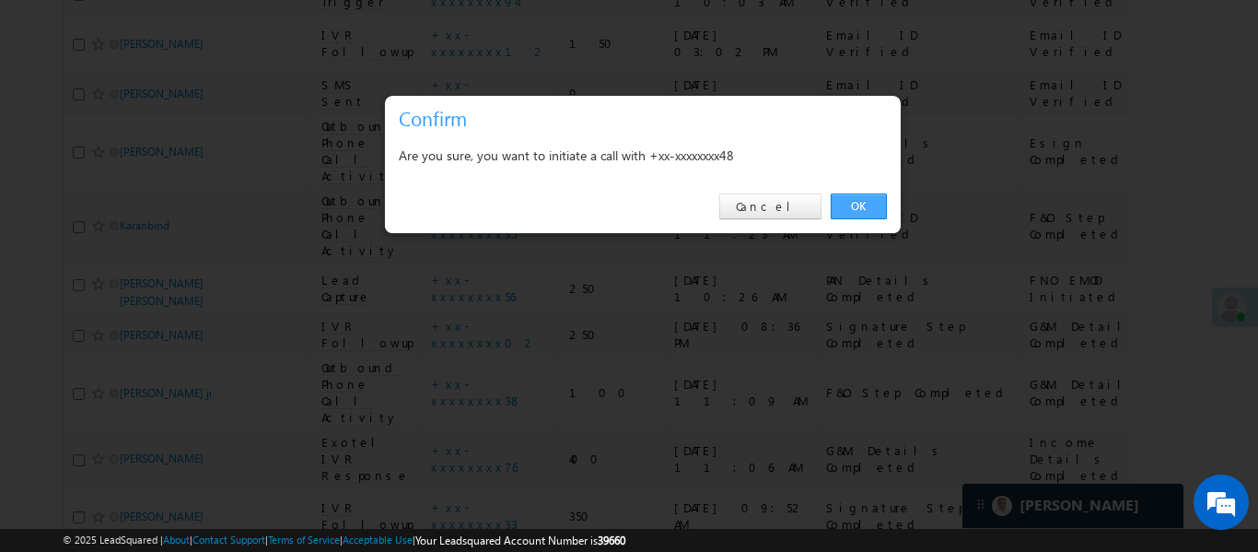
click at [848, 208] on link "OK" at bounding box center [859, 206] width 56 height 26
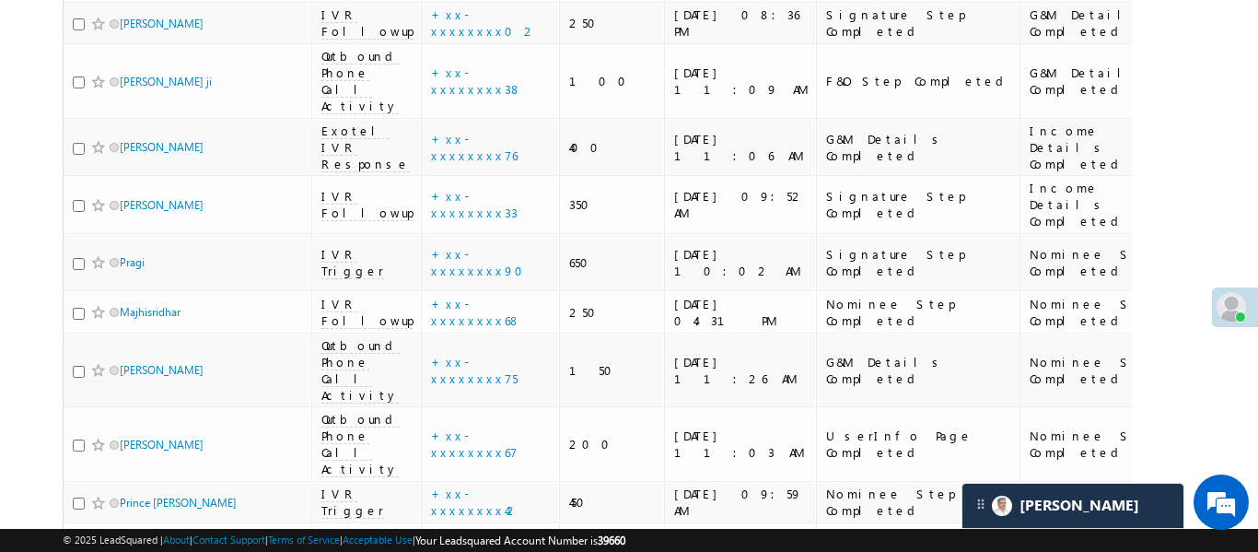
scroll to position [3440, 0]
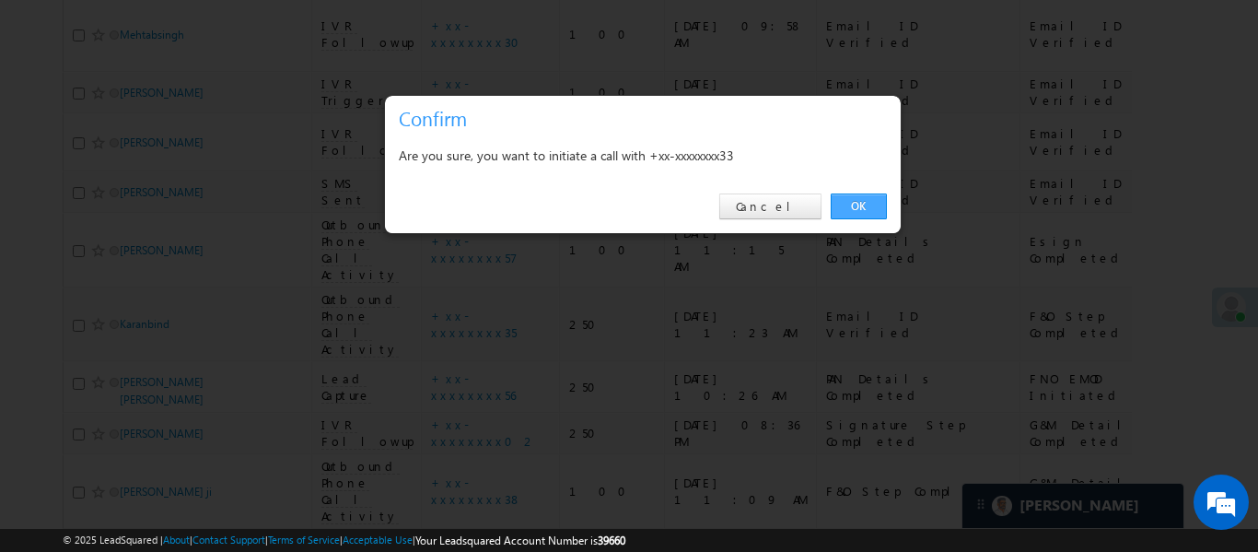
click at [862, 202] on link "OK" at bounding box center [859, 206] width 56 height 26
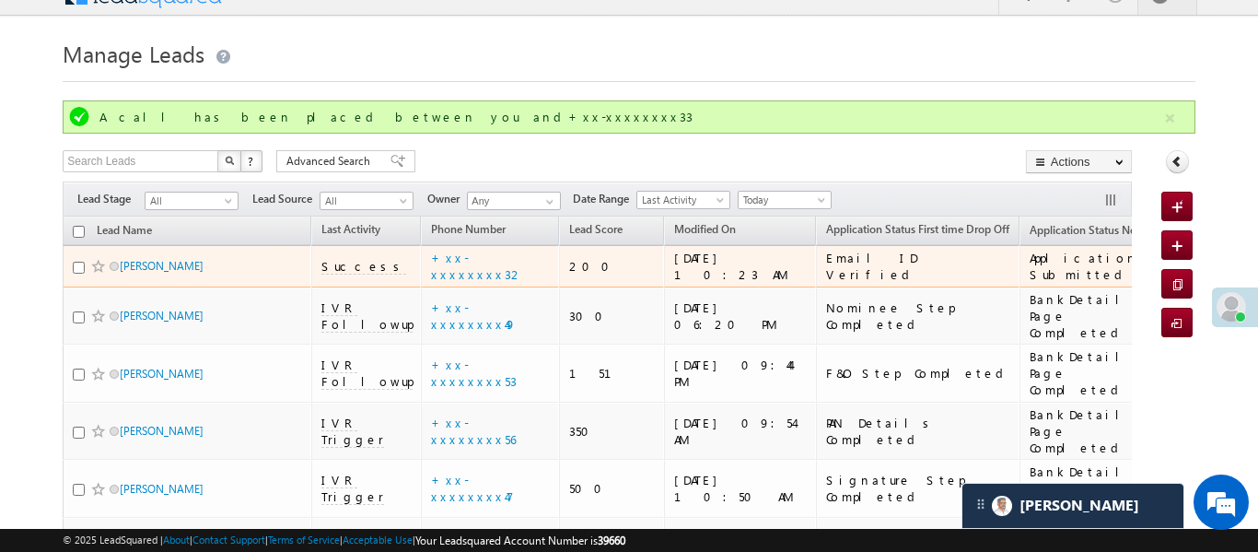
scroll to position [29, 0]
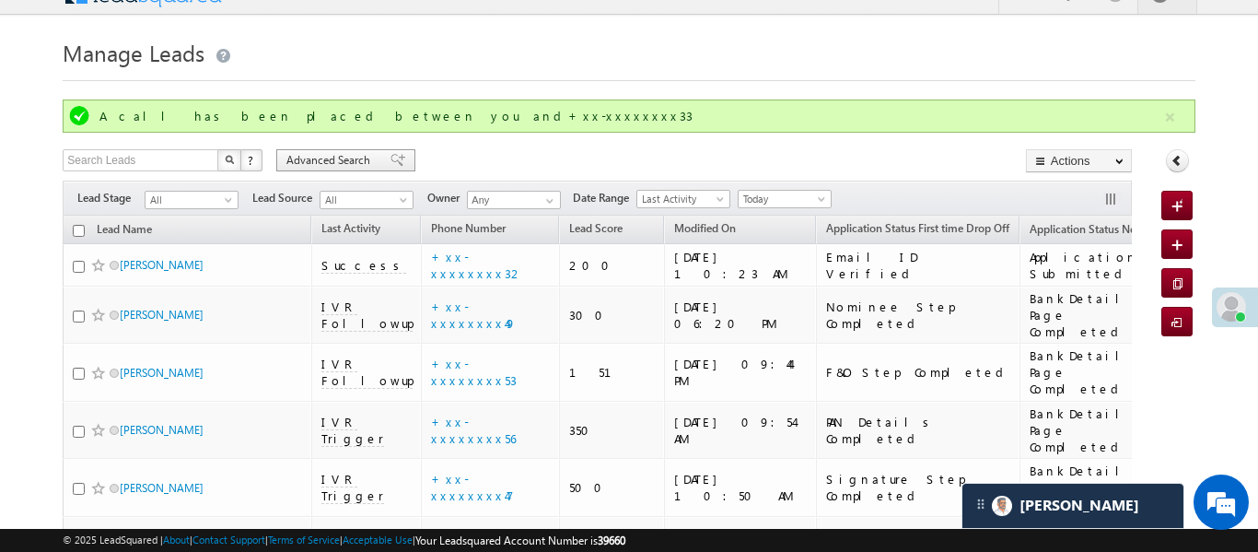
click at [348, 155] on span "Advanced Search" at bounding box center [330, 160] width 89 height 17
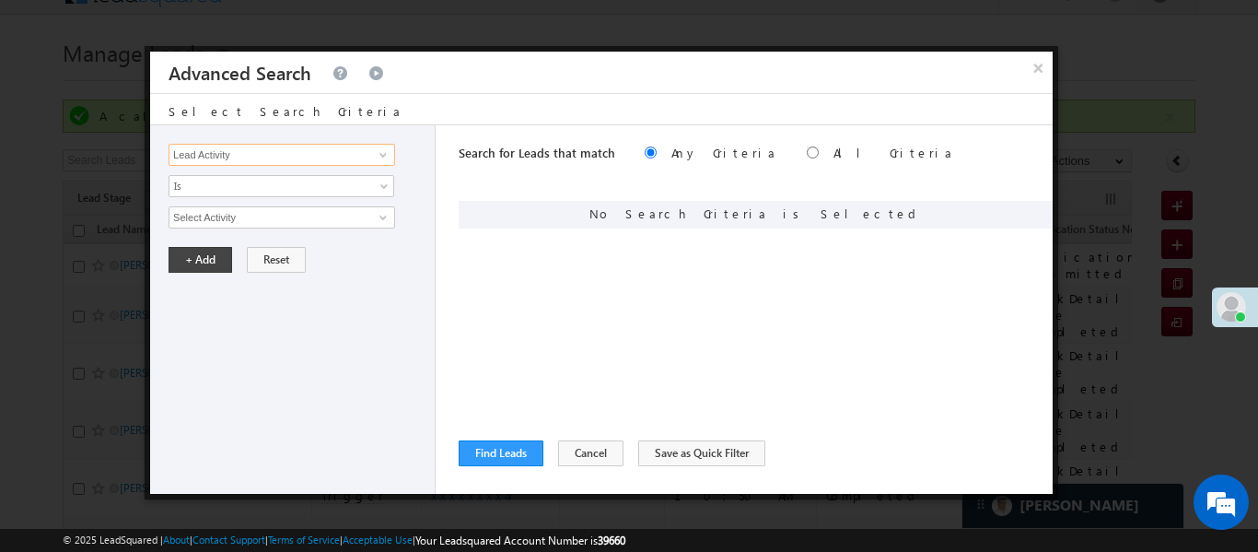
click at [297, 154] on input "Lead Activity" at bounding box center [282, 155] width 227 height 22
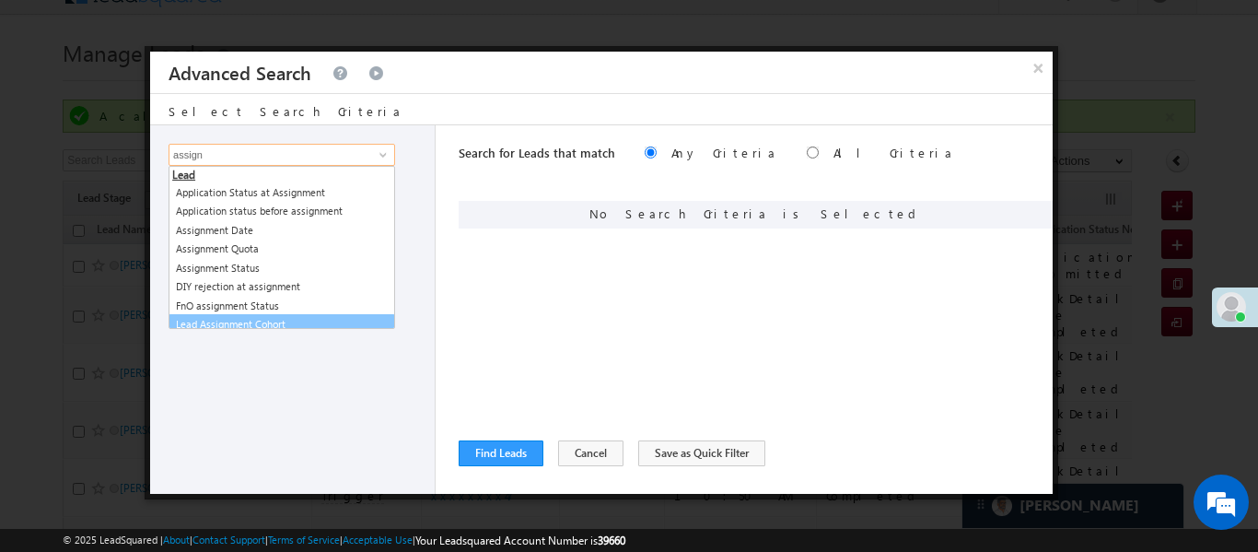
scroll to position [9, 0]
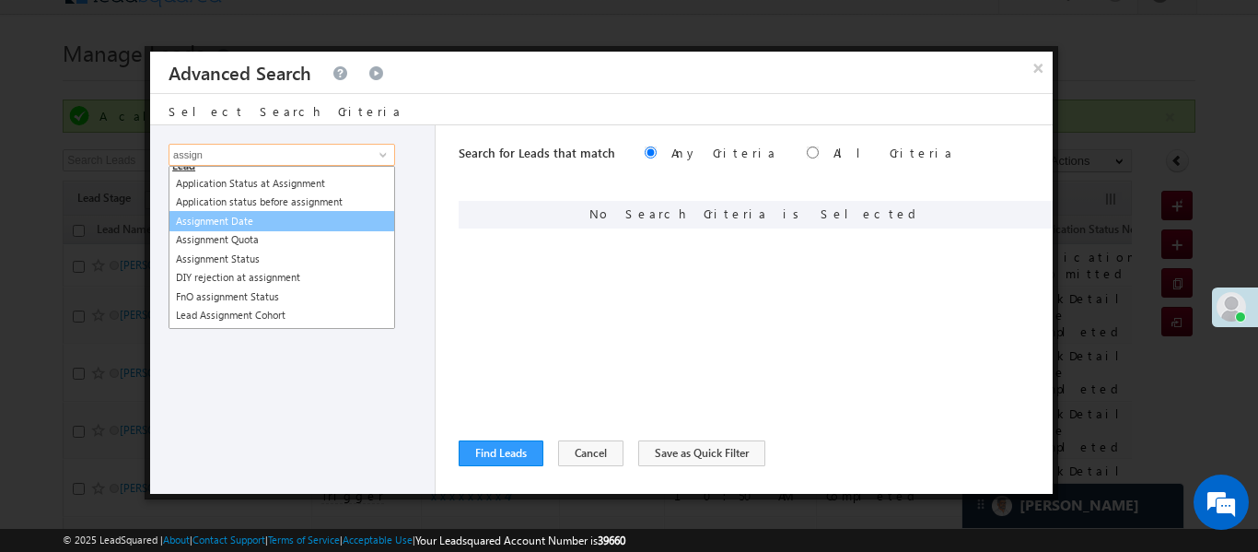
click at [264, 227] on link "Assignment Date" at bounding box center [282, 221] width 227 height 21
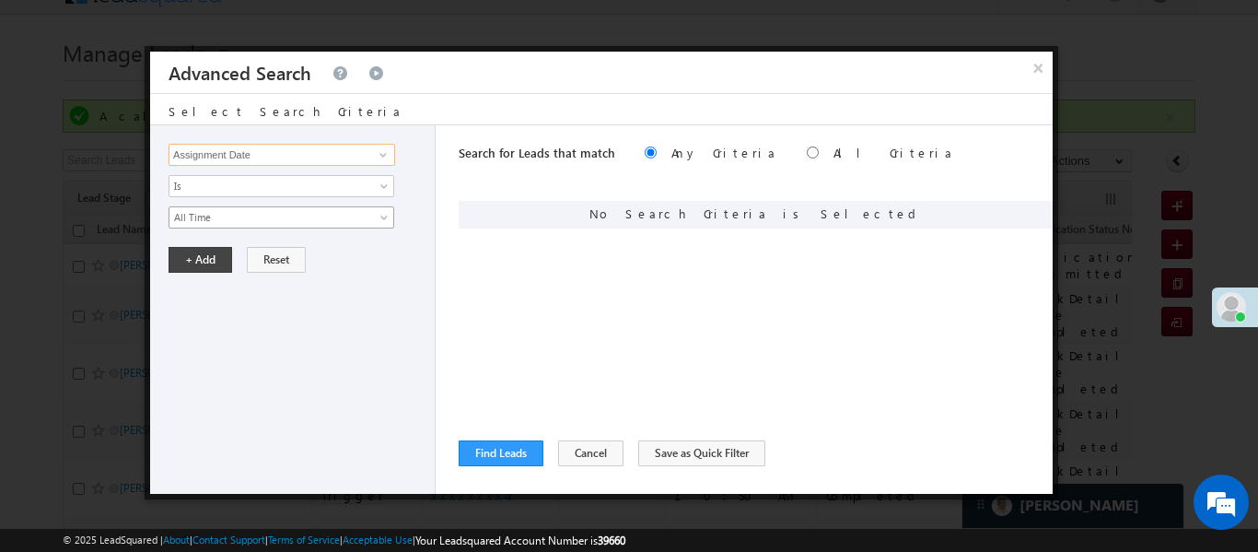
type input "Assignment Date"
click at [220, 216] on span "All Time" at bounding box center [269, 217] width 200 height 17
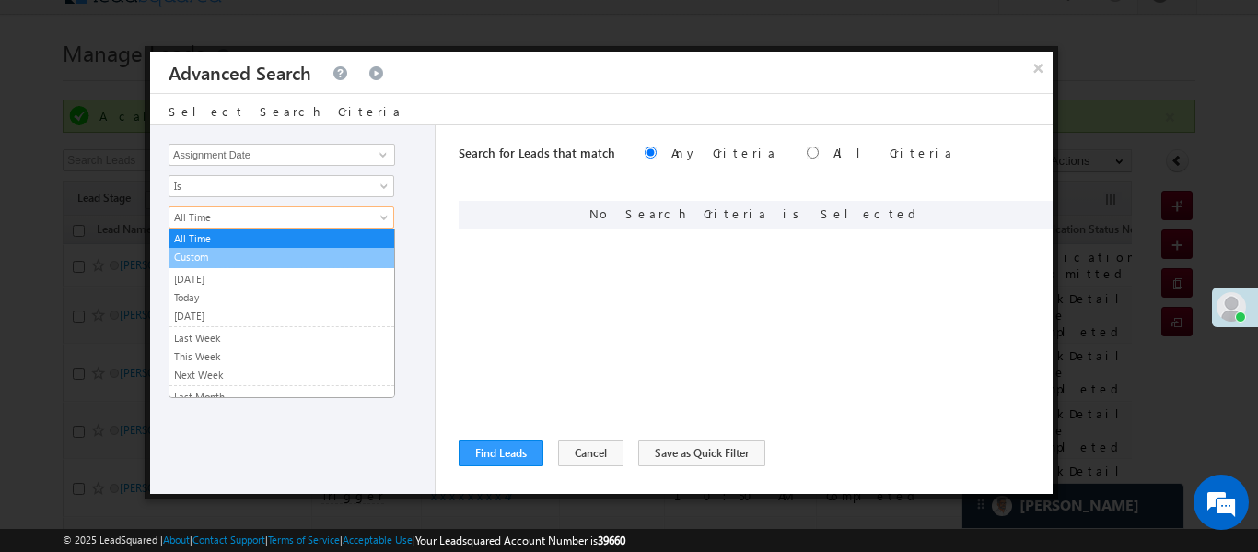
click at [220, 255] on link "Custom" at bounding box center [281, 257] width 225 height 17
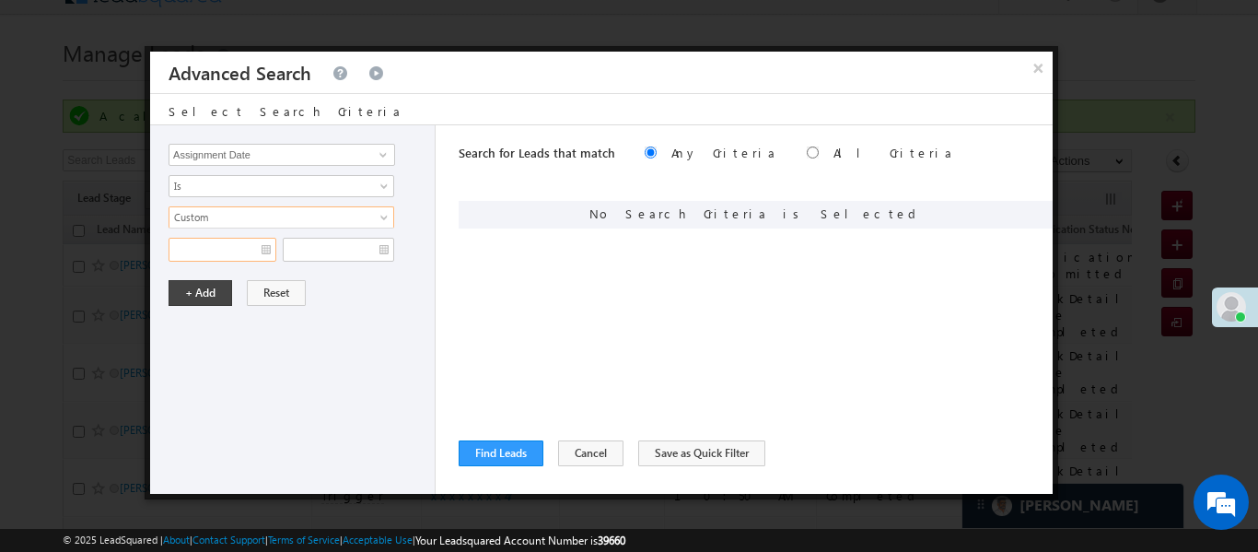
click at [198, 248] on input "text" at bounding box center [223, 250] width 108 height 24
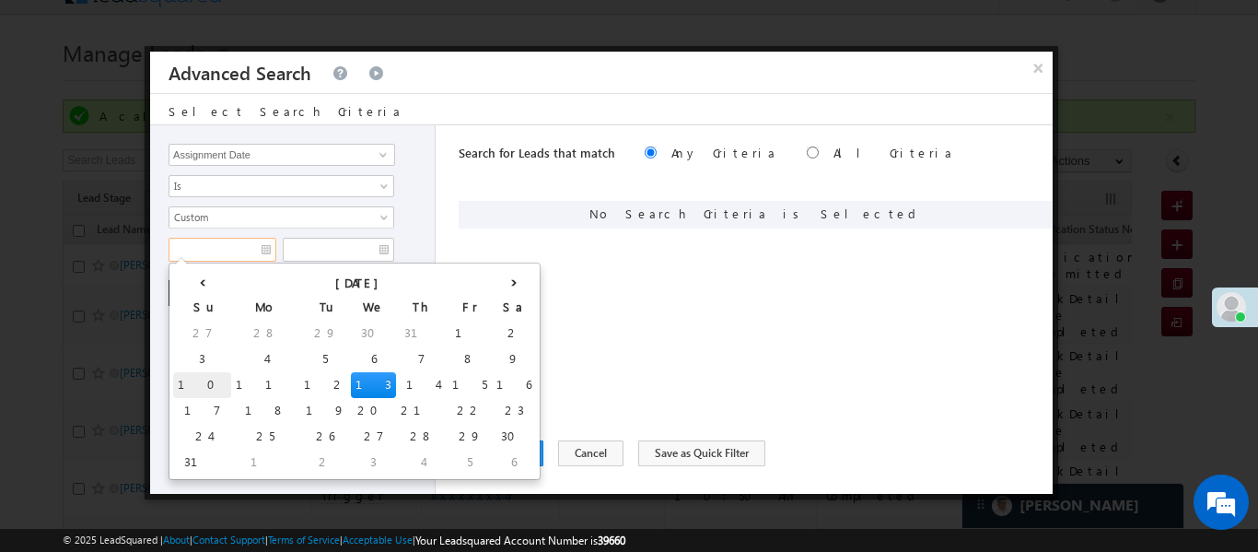
click at [175, 388] on td "10" at bounding box center [202, 385] width 58 height 26
type input "10/08/25"
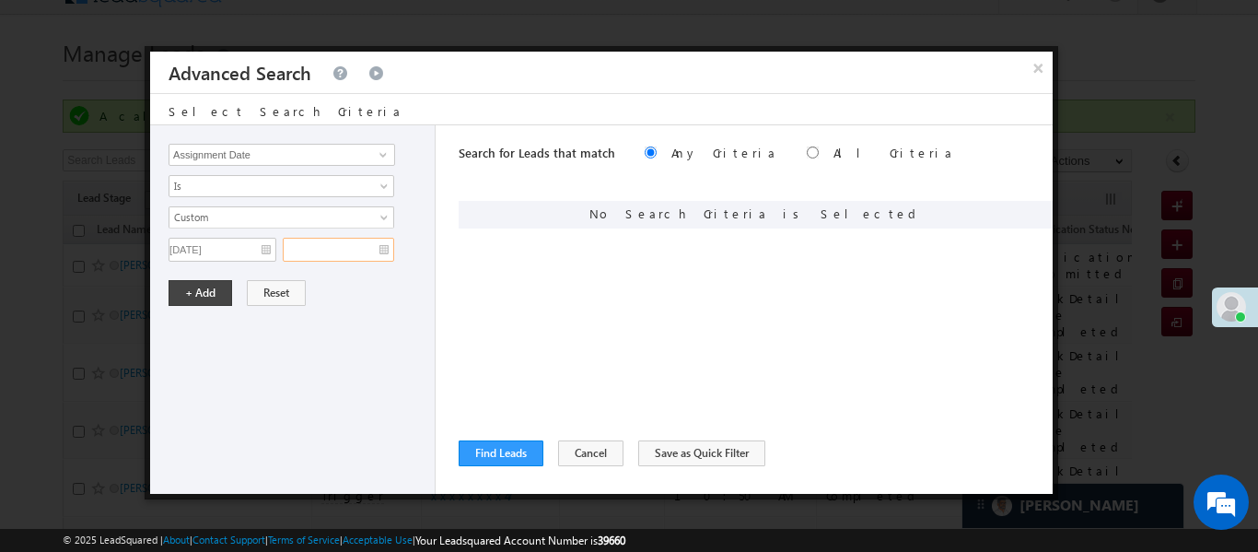
click at [323, 238] on input "text" at bounding box center [338, 250] width 111 height 24
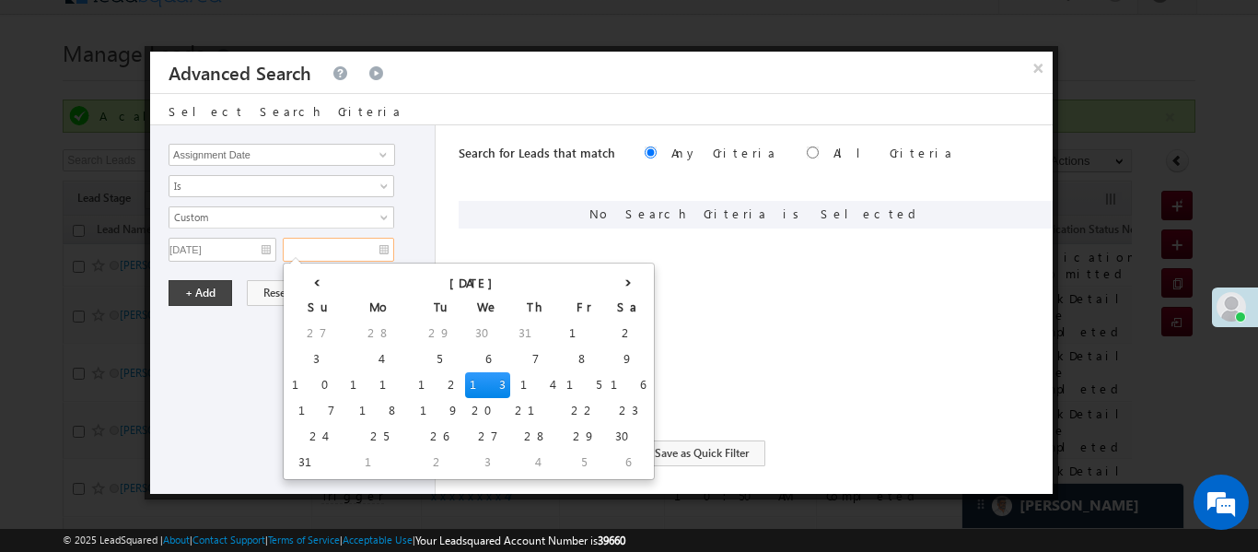
click at [465, 382] on td "13" at bounding box center [487, 385] width 45 height 26
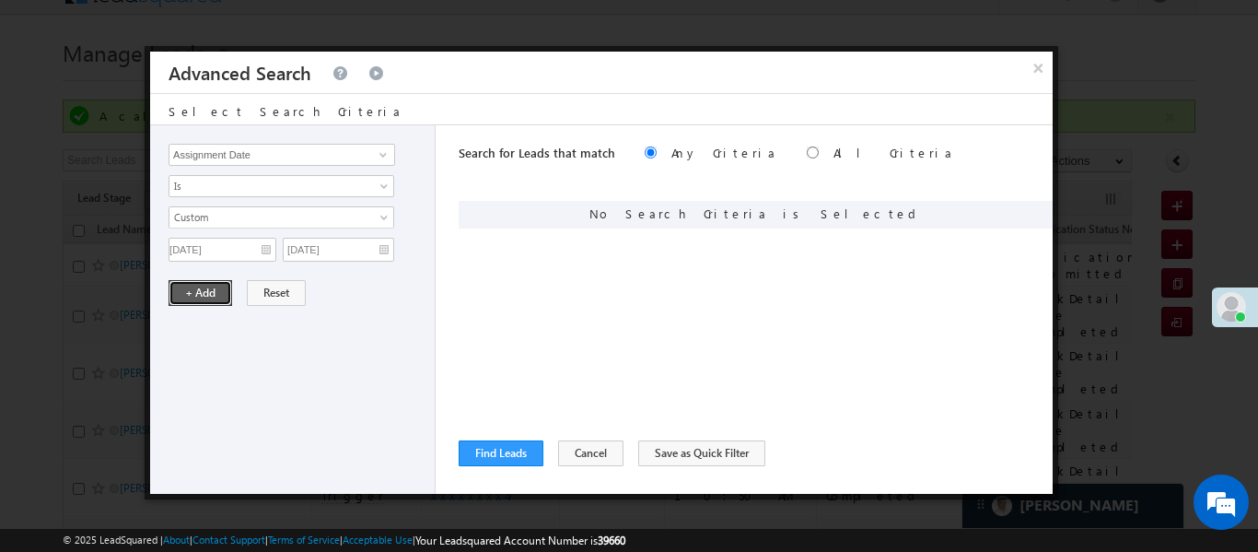
click at [197, 290] on button "+ Add" at bounding box center [201, 293] width 64 height 26
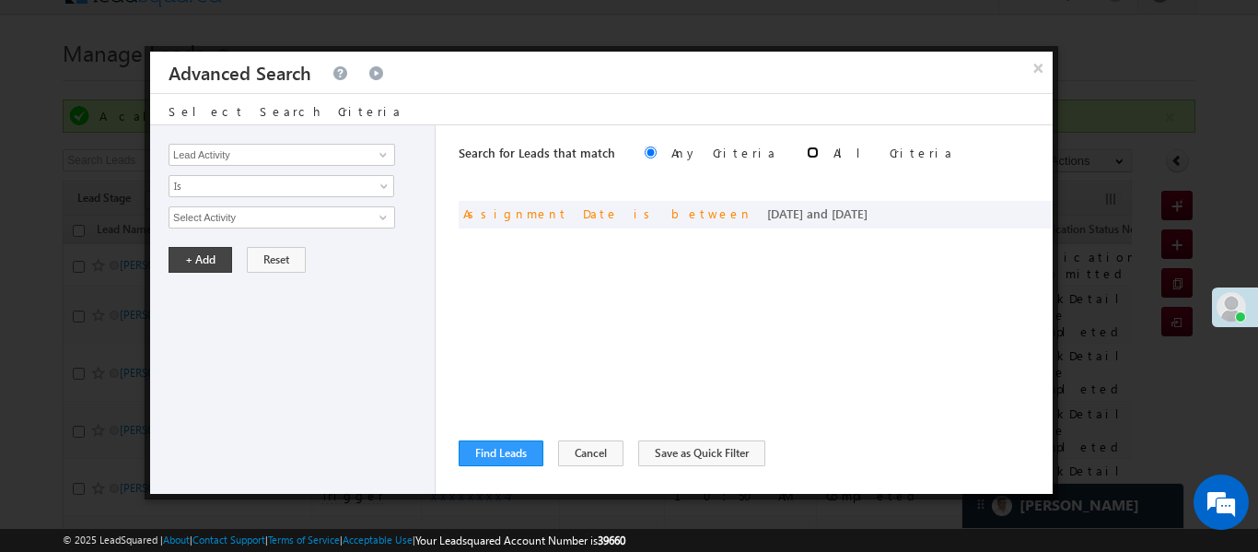
click at [807, 156] on input "radio" at bounding box center [813, 152] width 12 height 12
radio input "true"
click at [535, 448] on button "Find Leads" at bounding box center [501, 453] width 85 height 26
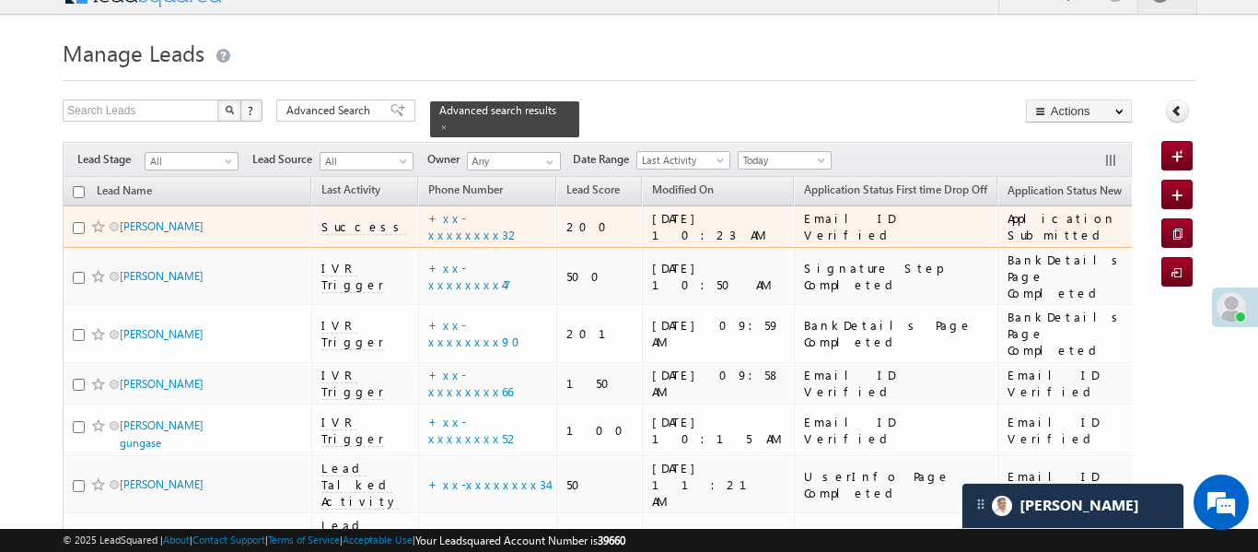
scroll to position [126, 0]
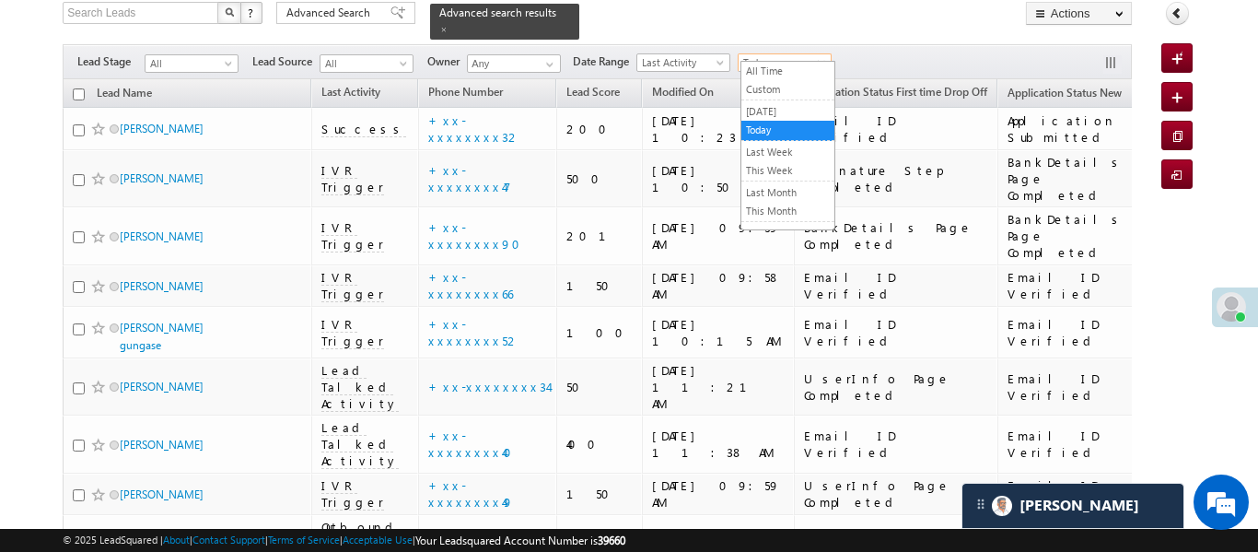
click at [772, 54] on span "Today" at bounding box center [782, 62] width 87 height 17
click at [793, 79] on link "All Time" at bounding box center [787, 71] width 93 height 17
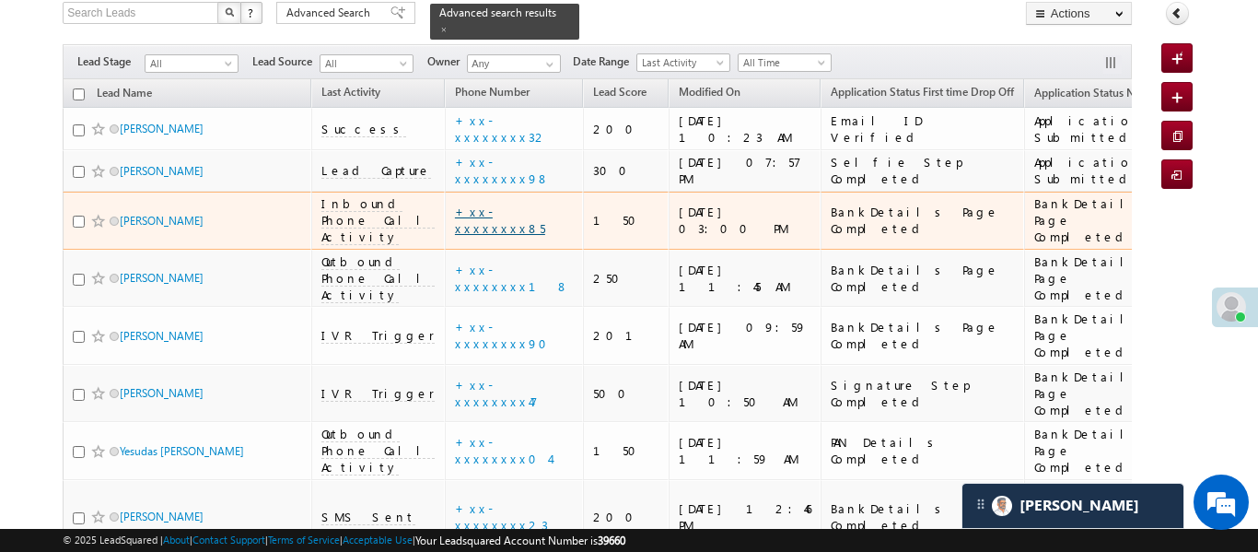
click at [463, 204] on link "+xx-xxxxxxxx85" at bounding box center [500, 220] width 90 height 32
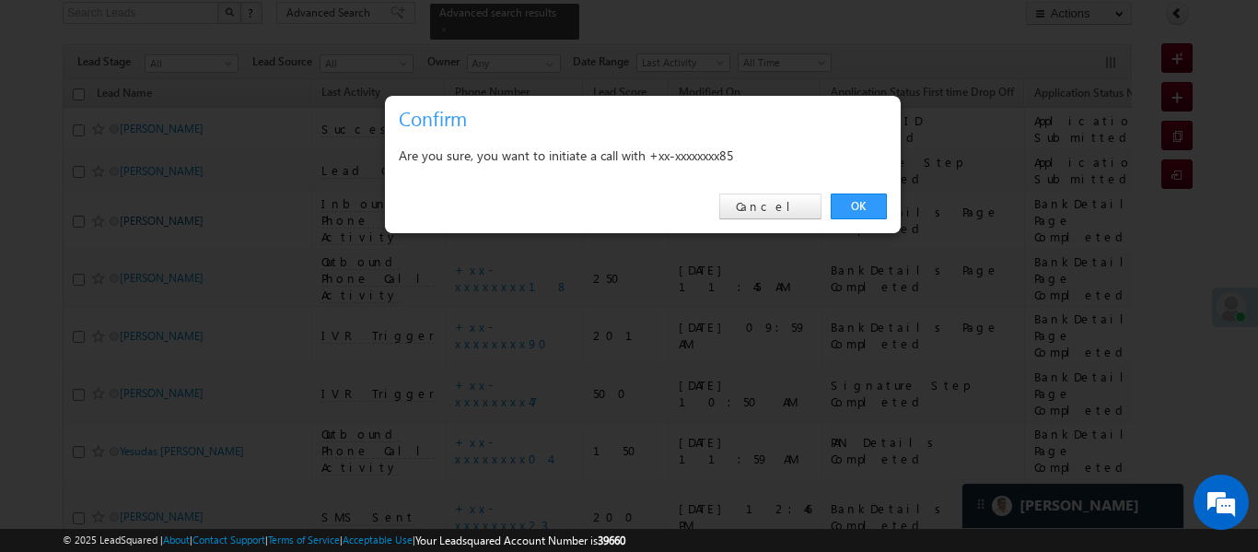
drag, startPoint x: 849, startPoint y: 215, endPoint x: 162, endPoint y: 205, distance: 687.1
click at [849, 214] on link "OK" at bounding box center [859, 206] width 56 height 26
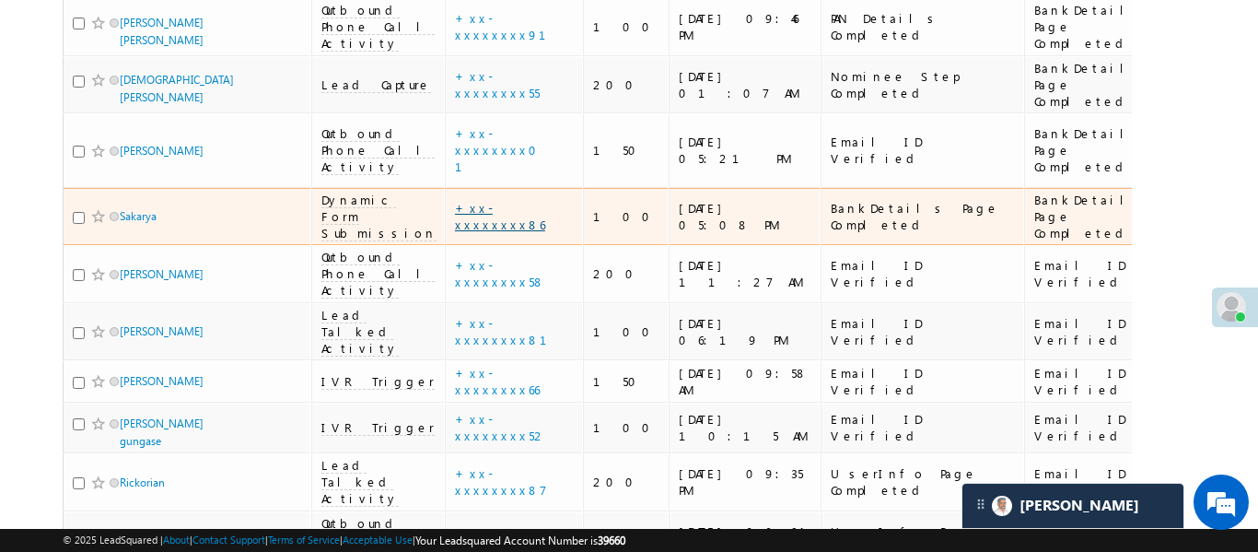
scroll to position [828, 0]
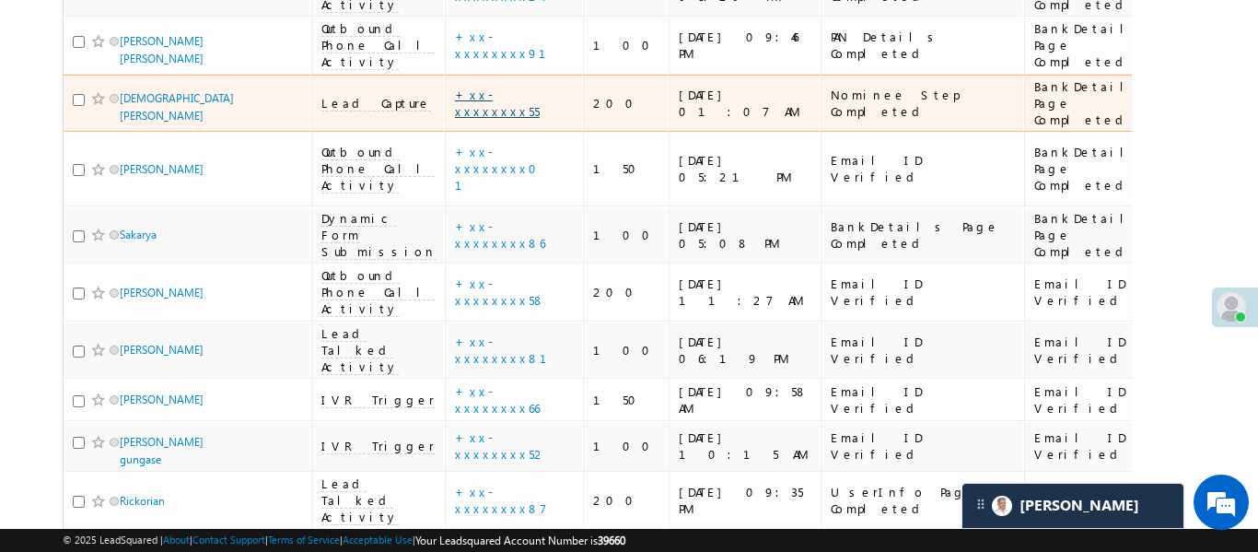
click at [460, 87] on link "+xx-xxxxxxxx55" at bounding box center [497, 103] width 85 height 32
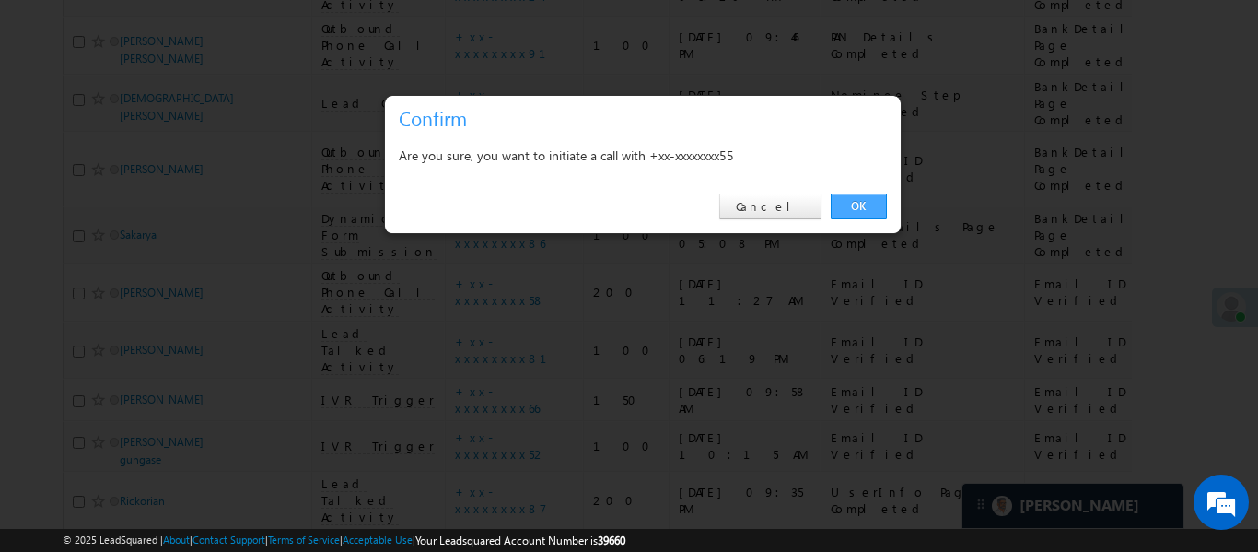
click at [864, 193] on link "OK" at bounding box center [859, 206] width 56 height 26
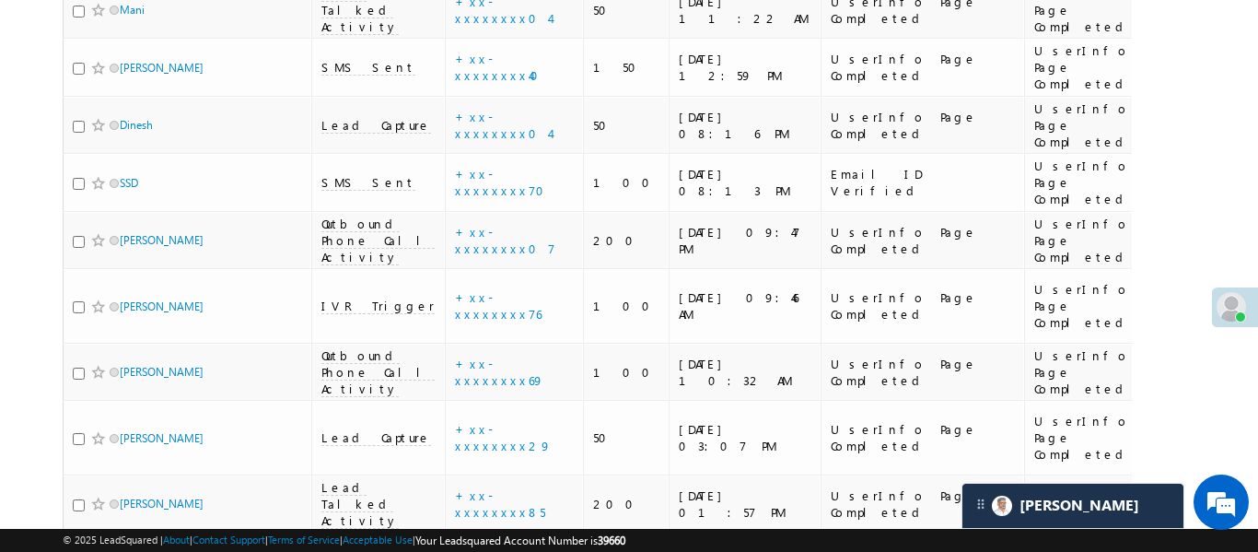
scroll to position [8899, 0]
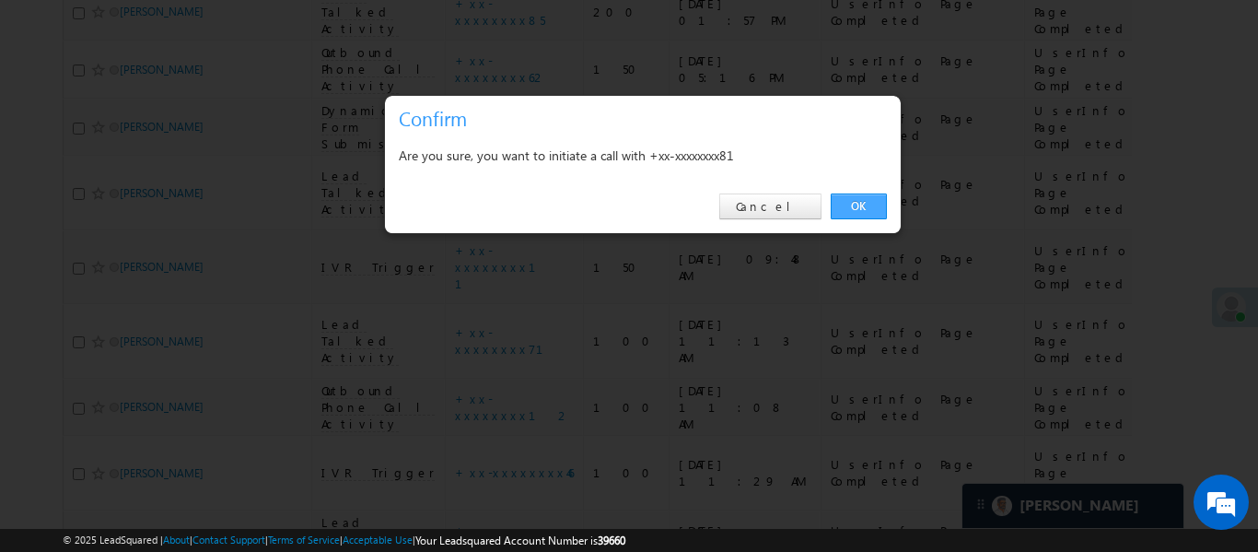
click at [857, 209] on link "OK" at bounding box center [859, 206] width 56 height 26
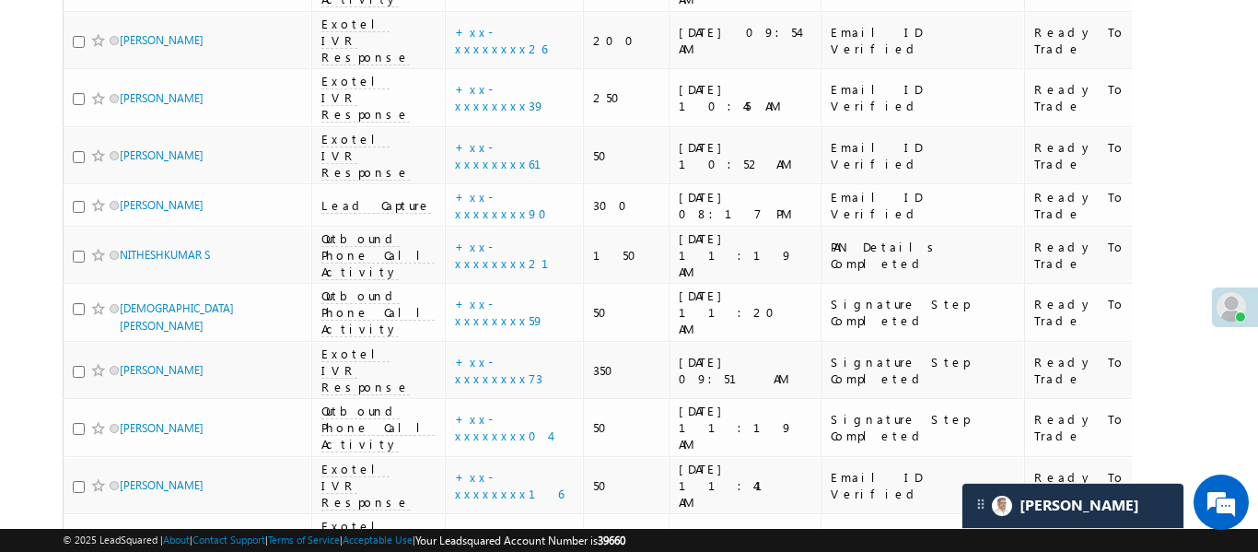
scroll to position [6547, 0]
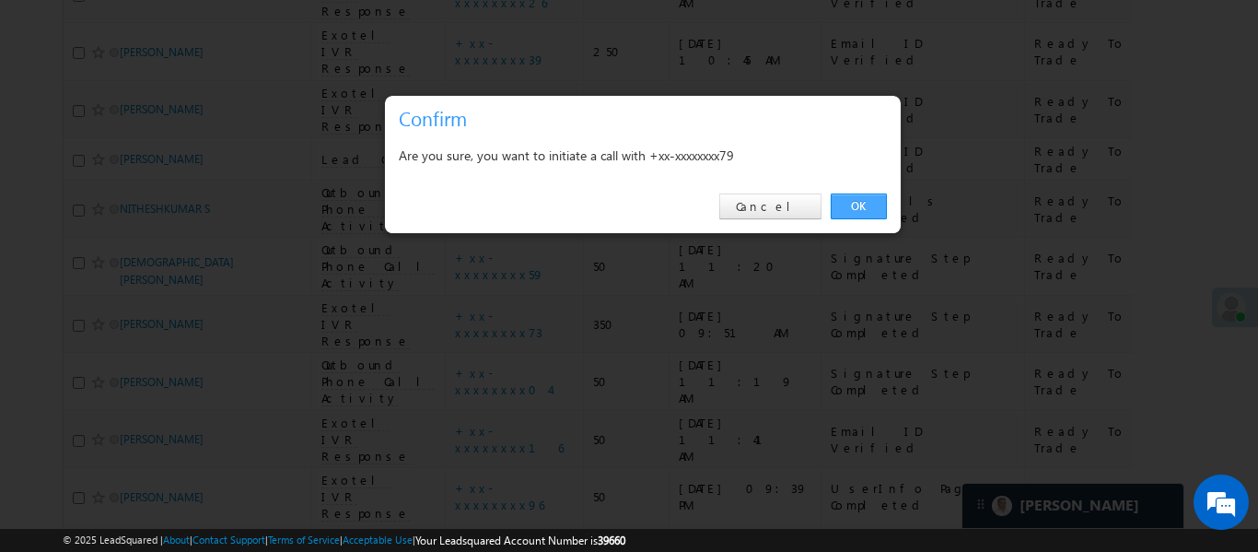
click at [868, 201] on link "OK" at bounding box center [859, 206] width 56 height 26
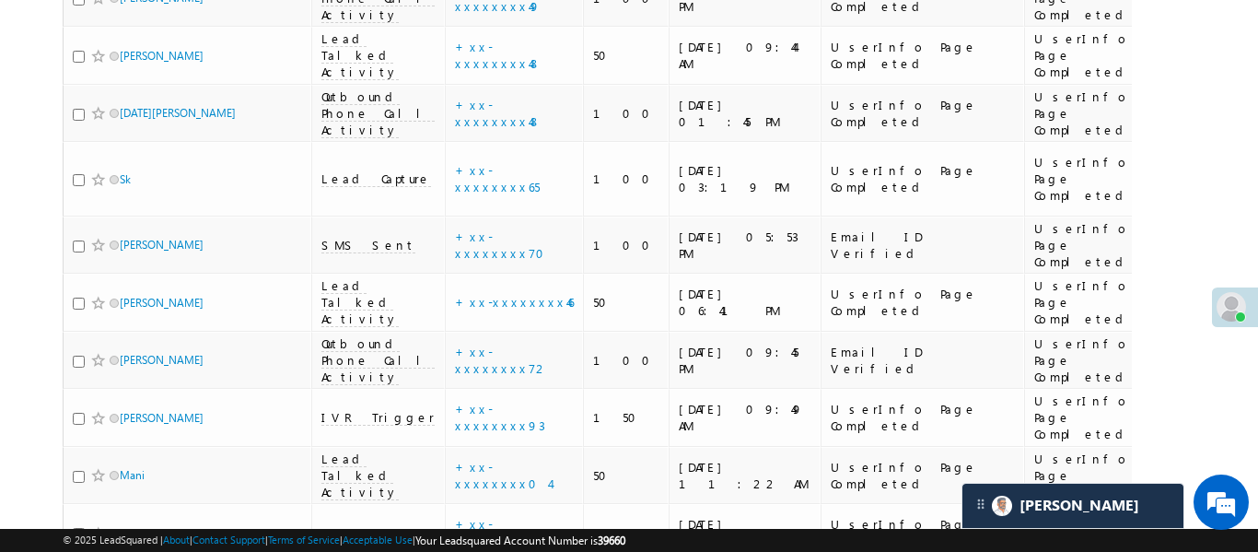
scroll to position [8899, 0]
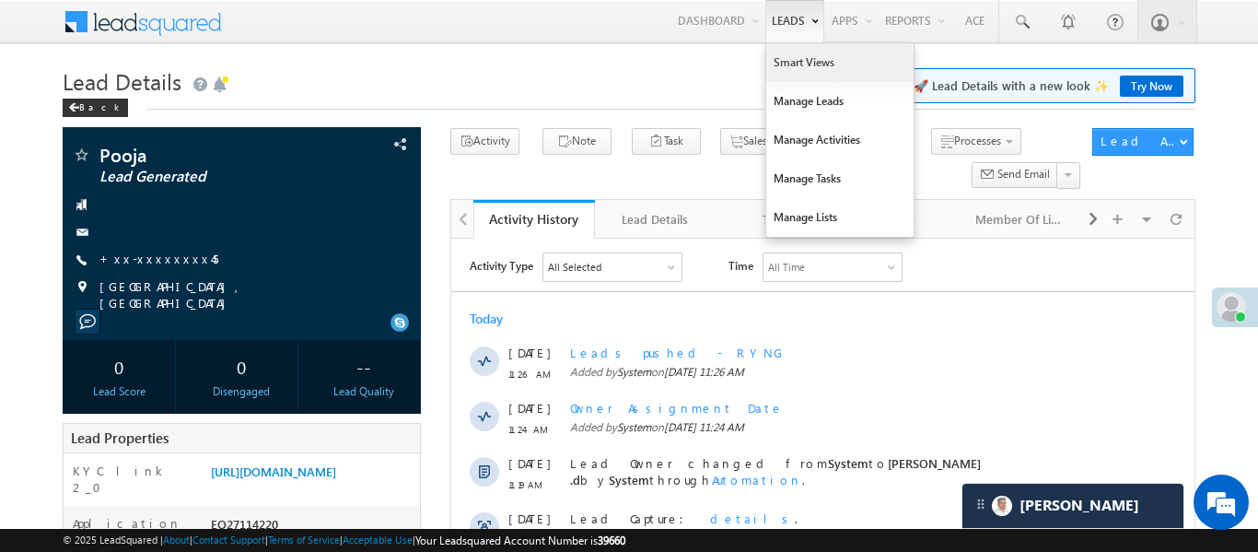
click at [794, 59] on link "Smart Views" at bounding box center [839, 62] width 147 height 39
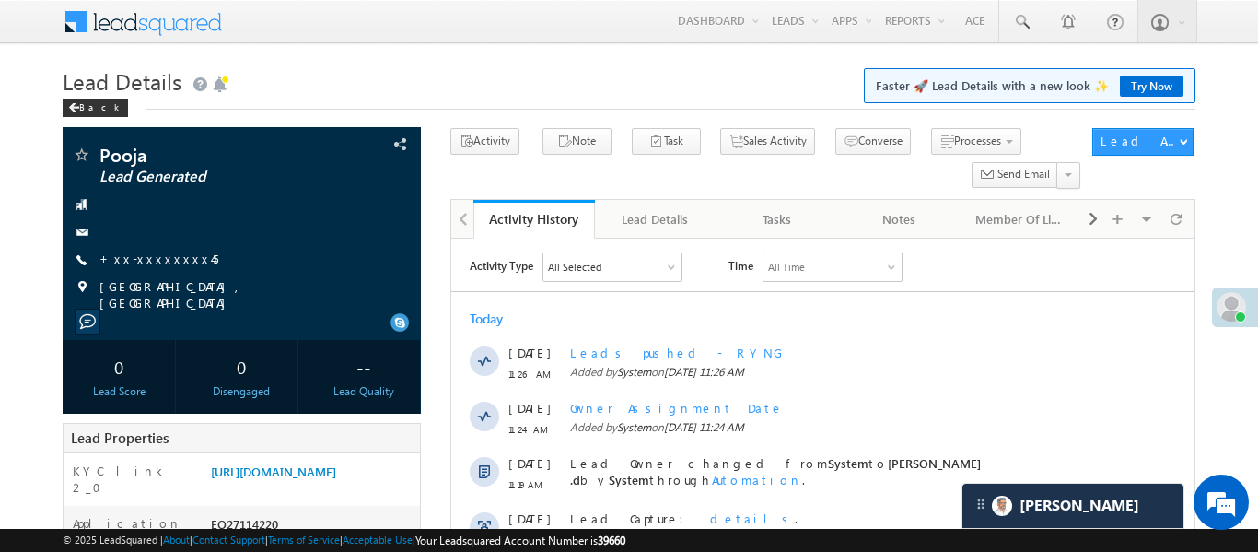
drag, startPoint x: 794, startPoint y: 59, endPoint x: 568, endPoint y: 6, distance: 231.6
click at [0, 0] on link "Smart Views" at bounding box center [0, 0] width 0 height 0
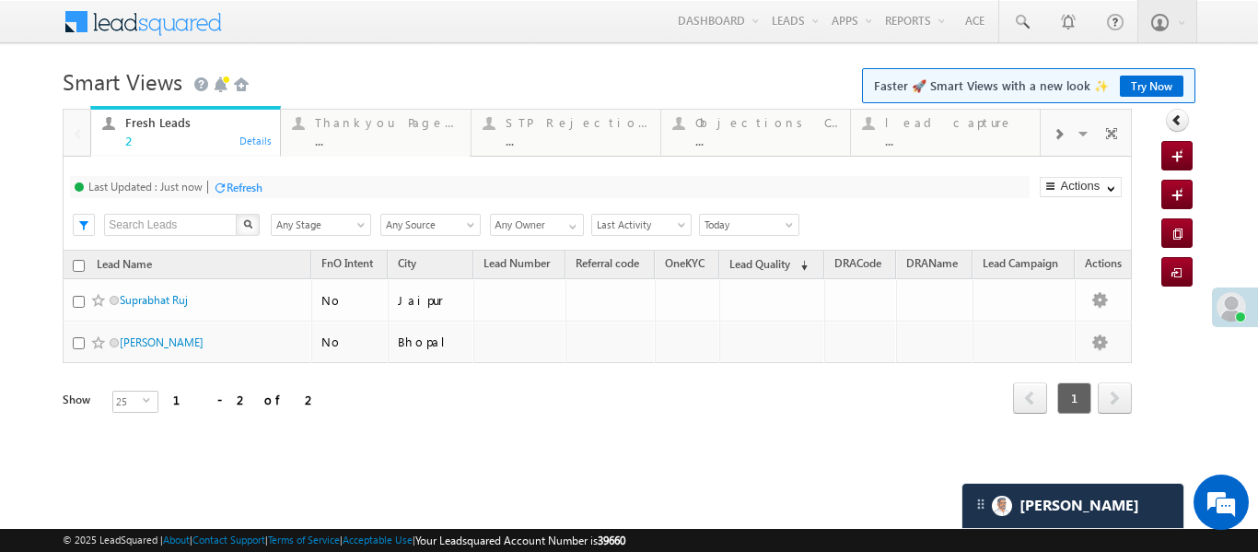
click at [1058, 142] on div at bounding box center [1058, 132] width 35 height 41
click at [970, 126] on div "Coded [DATE]" at bounding box center [957, 122] width 144 height 15
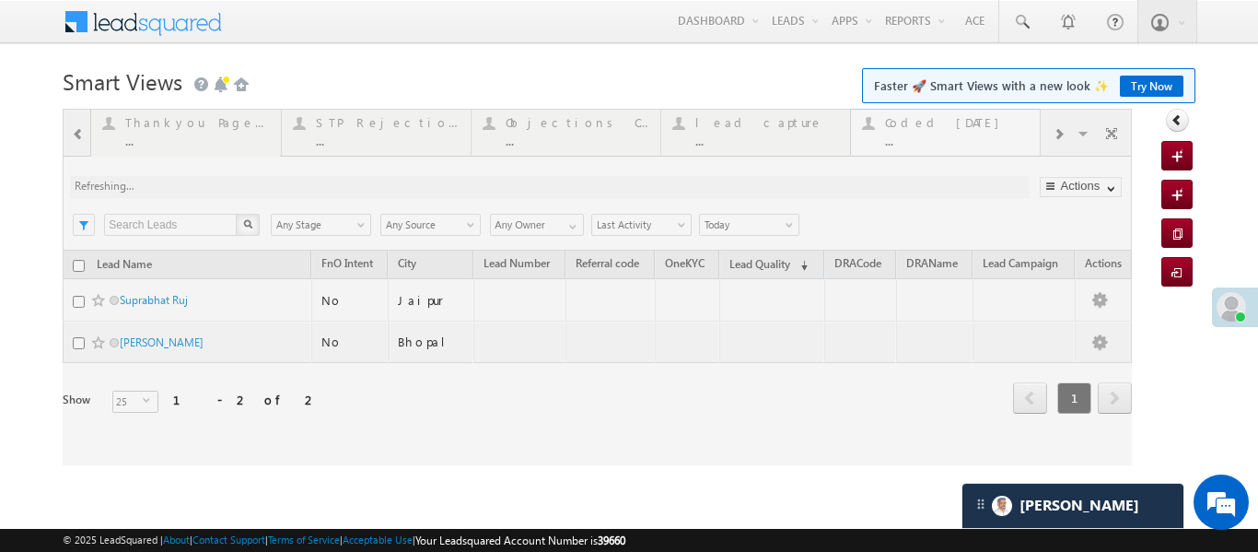
click at [970, 126] on div at bounding box center [597, 287] width 1069 height 356
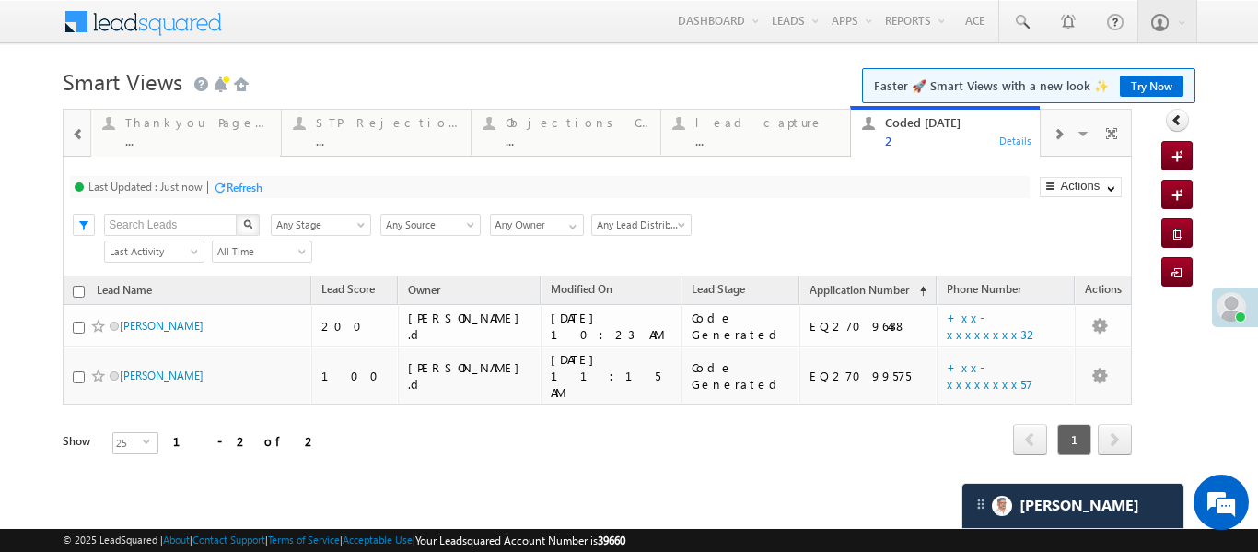
click at [84, 136] on span at bounding box center [78, 134] width 13 height 15
click at [84, 136] on div at bounding box center [77, 132] width 27 height 44
click at [158, 121] on div "Fresh Leads" at bounding box center [197, 122] width 144 height 15
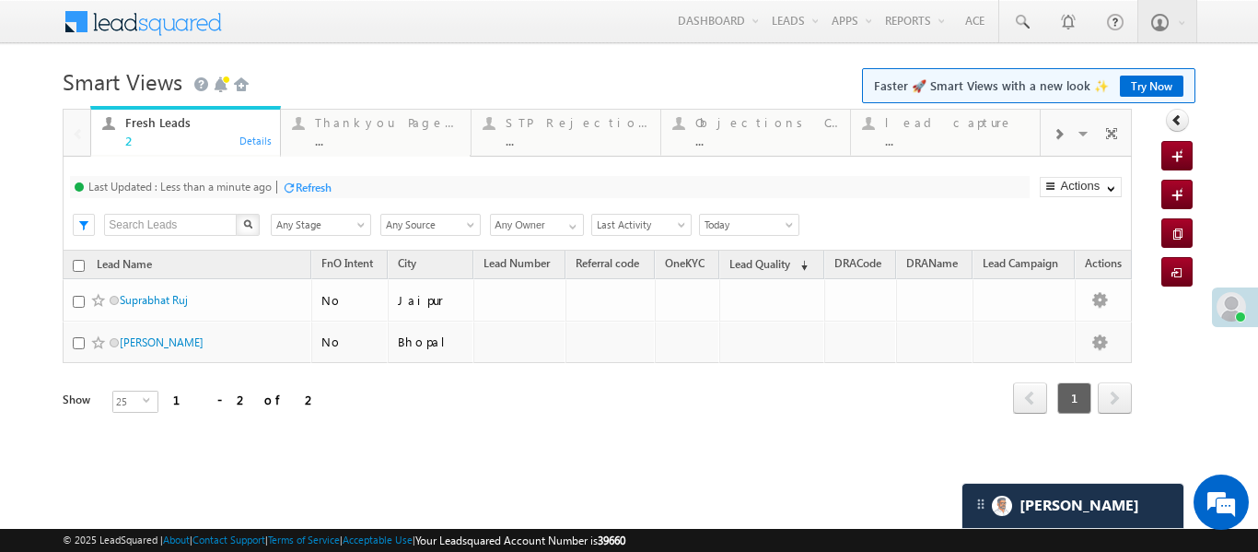
click at [1054, 139] on span at bounding box center [1058, 134] width 11 height 15
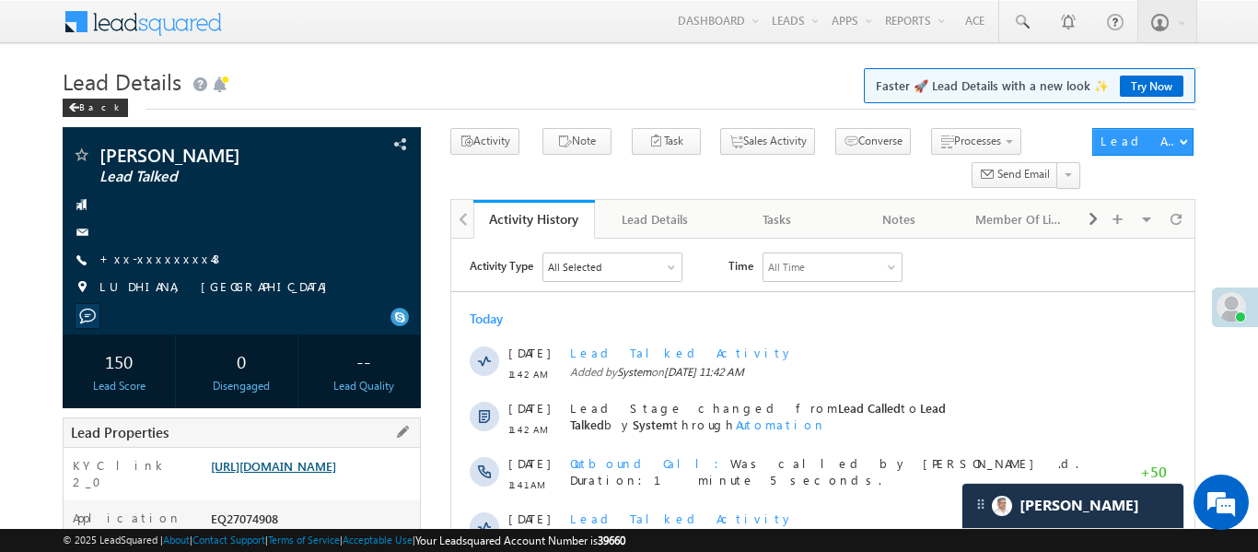
click at [336, 473] on link "[URL][DOMAIN_NAME]" at bounding box center [273, 466] width 125 height 16
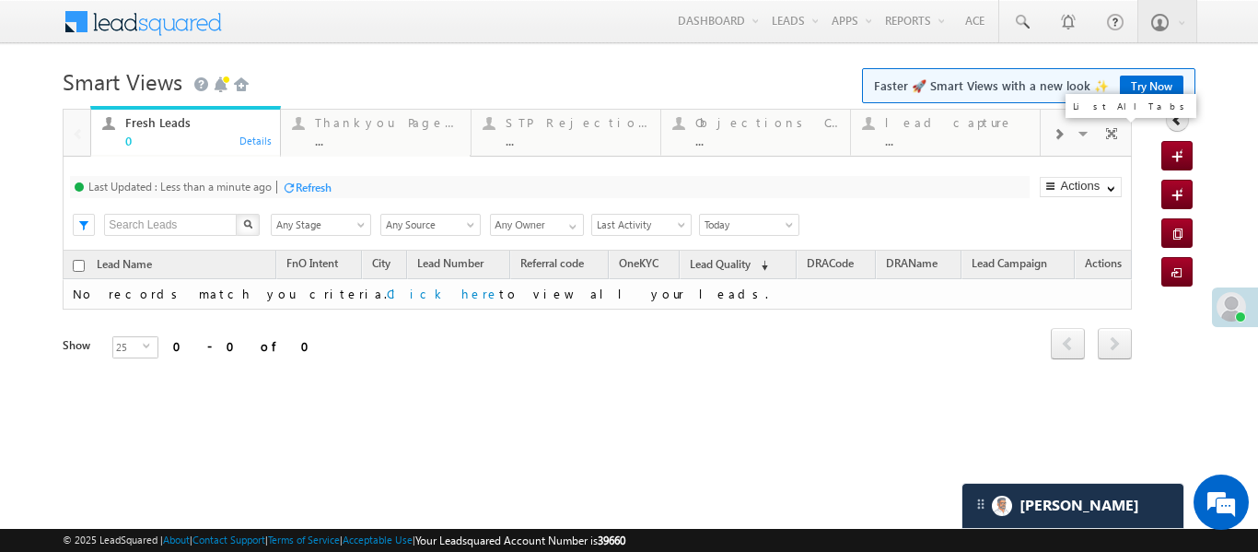
click at [1069, 136] on div at bounding box center [1058, 132] width 35 height 41
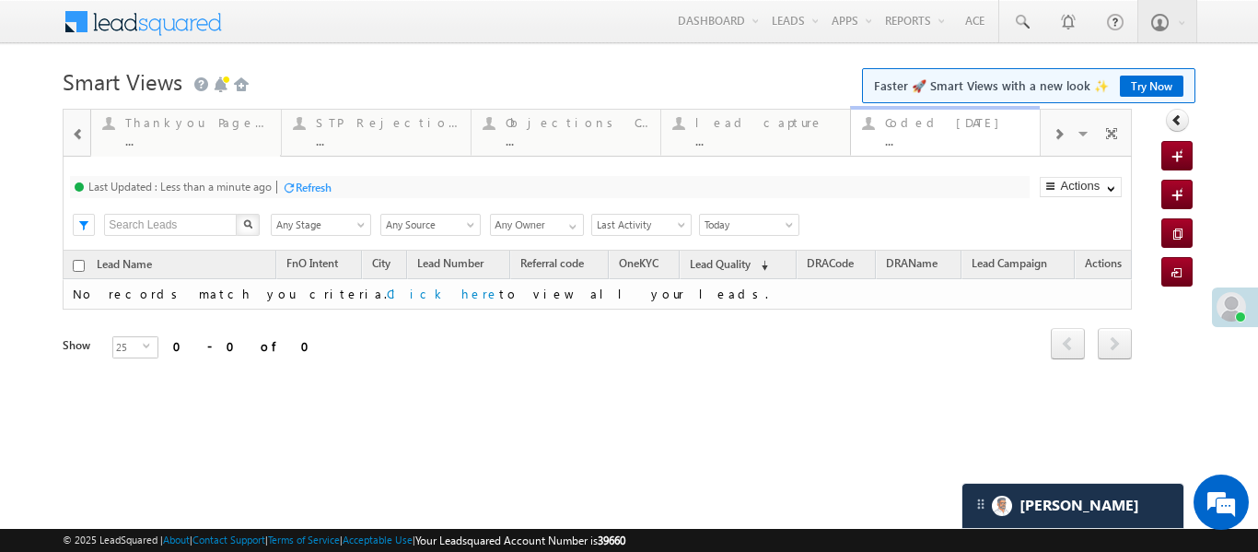
click at [943, 119] on div "Coded [DATE]" at bounding box center [957, 122] width 144 height 15
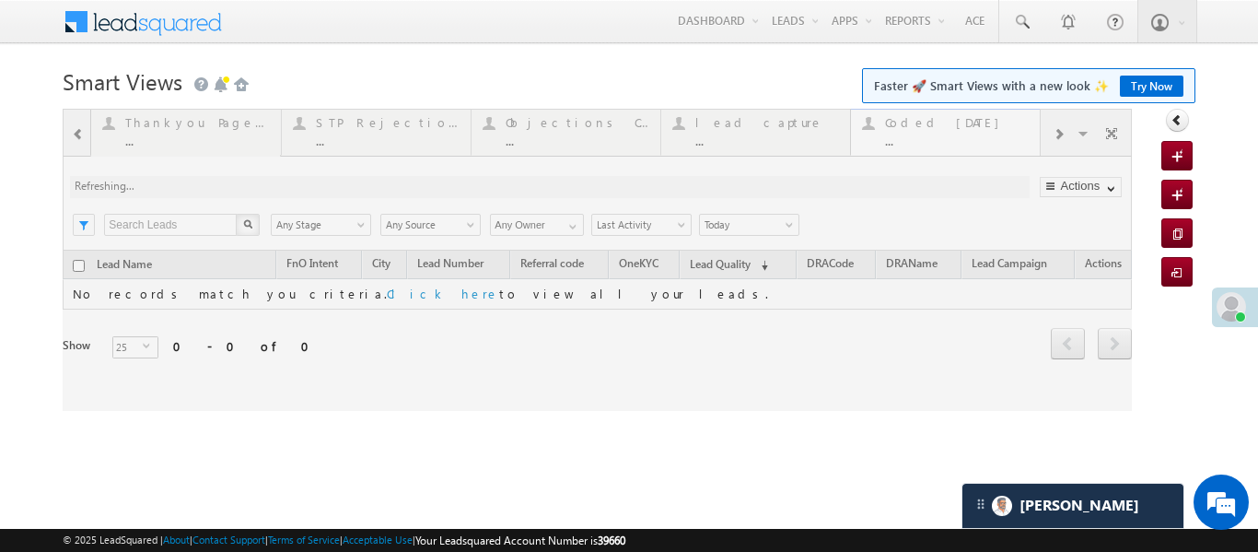
click at [943, 119] on div at bounding box center [597, 260] width 1069 height 302
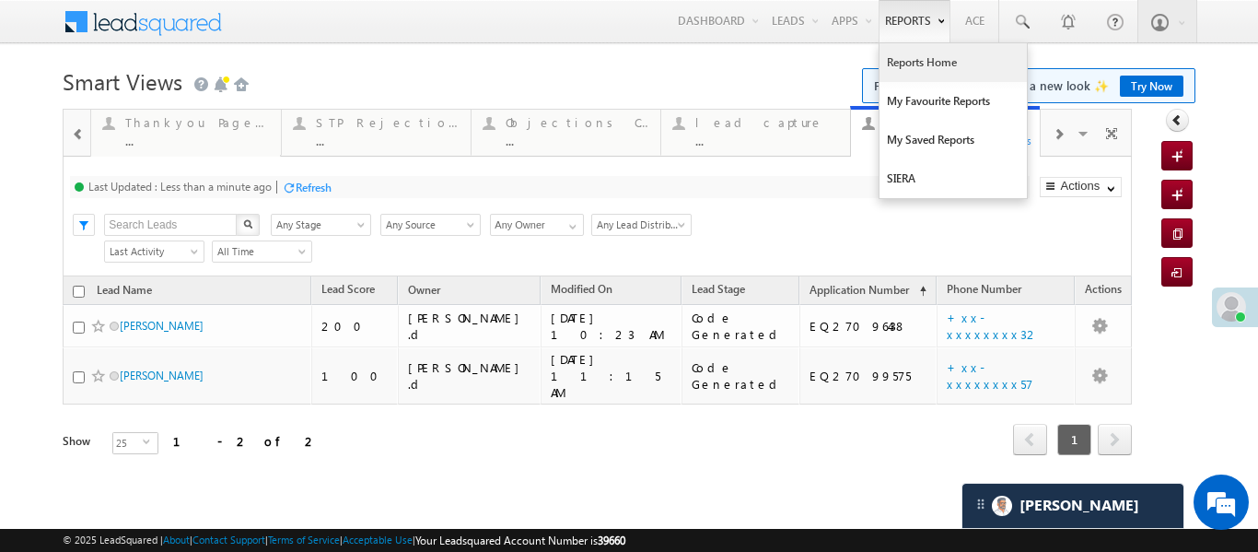
click at [924, 76] on link "Reports Home" at bounding box center [952, 62] width 147 height 39
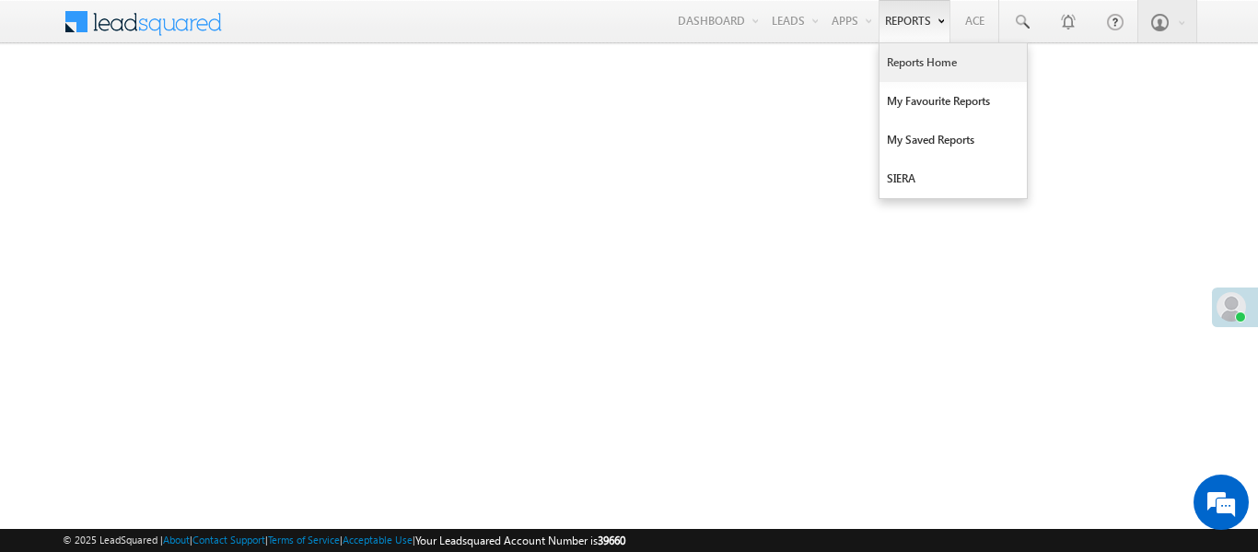
click at [926, 63] on link "Reports Home" at bounding box center [952, 62] width 147 height 39
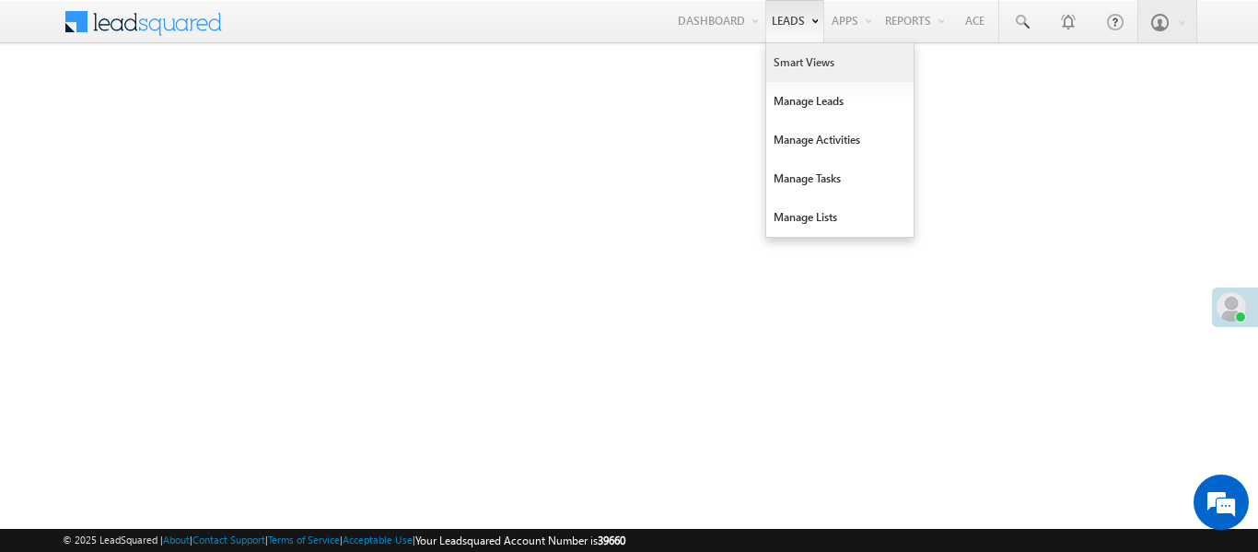
click at [808, 69] on link "Smart Views" at bounding box center [839, 62] width 147 height 39
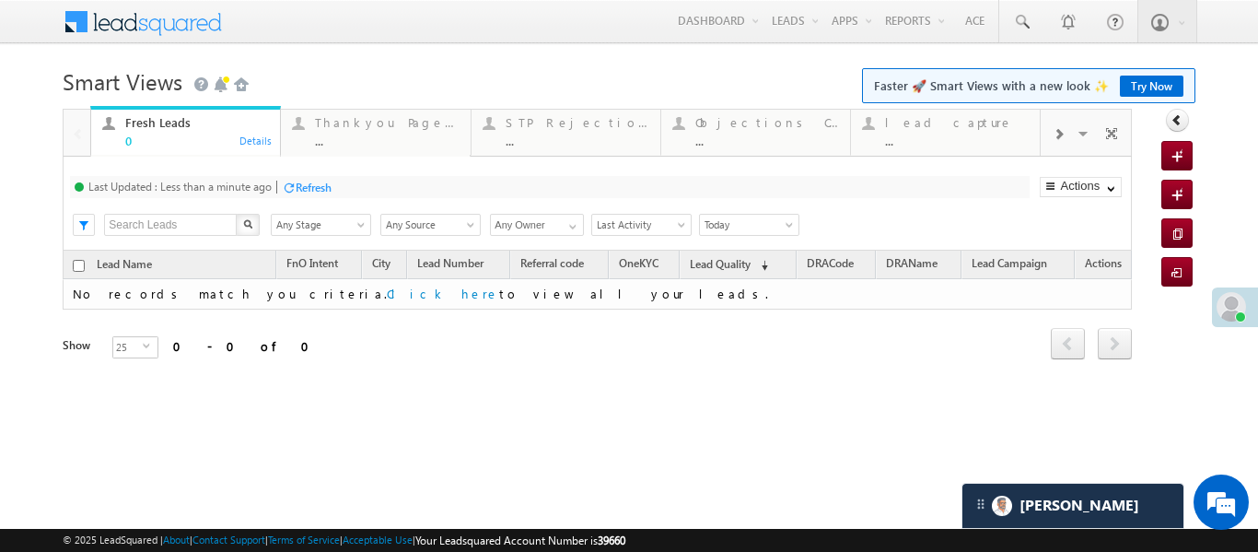
click at [1060, 131] on span at bounding box center [1058, 134] width 11 height 15
click at [945, 142] on div "..." at bounding box center [957, 141] width 144 height 14
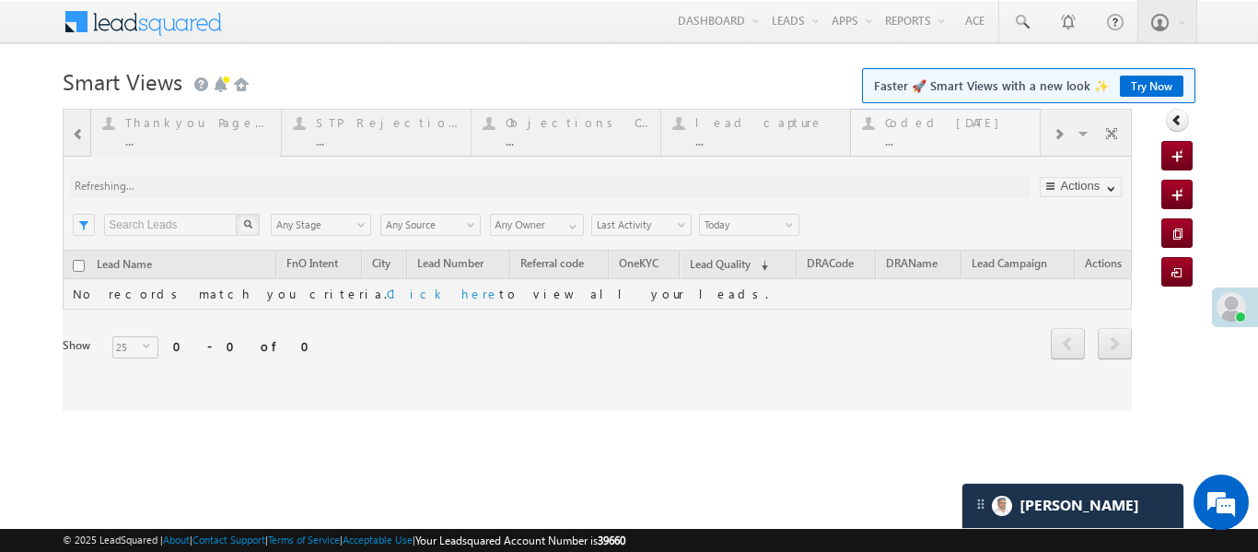
click at [945, 142] on div at bounding box center [597, 260] width 1069 height 302
